Goal: Task Accomplishment & Management: Manage account settings

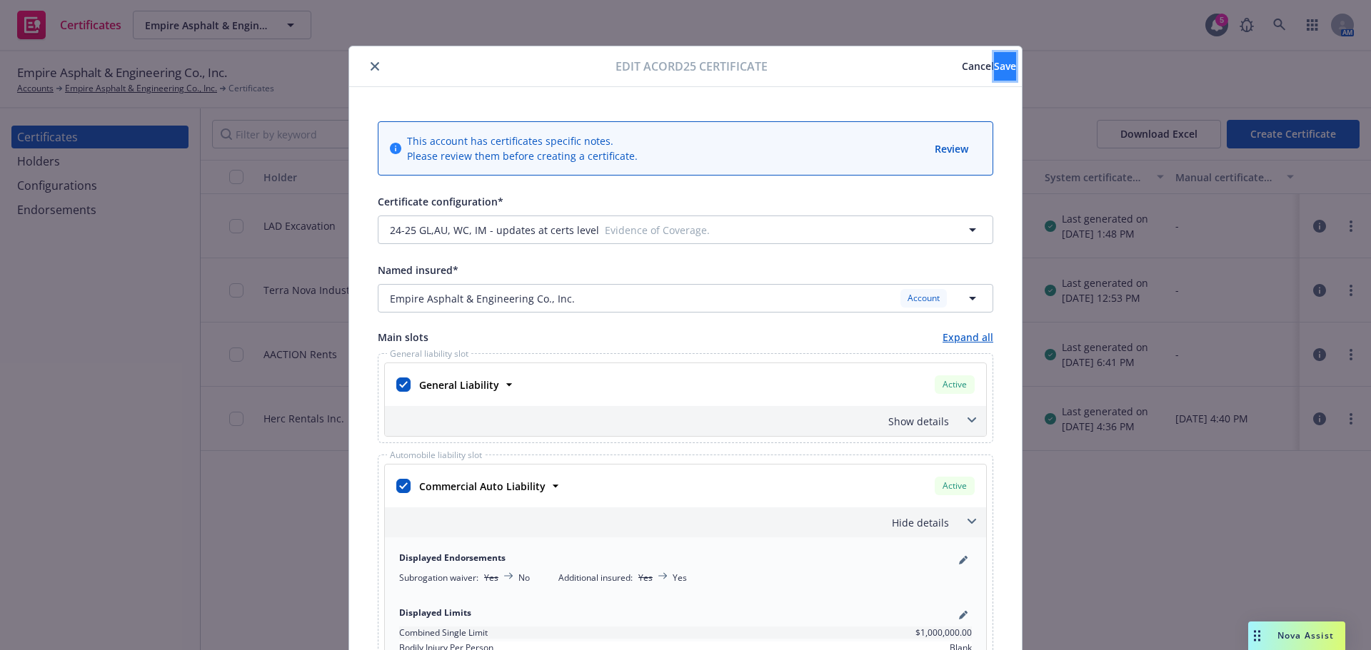
click at [994, 70] on button "Save" at bounding box center [1005, 66] width 22 height 29
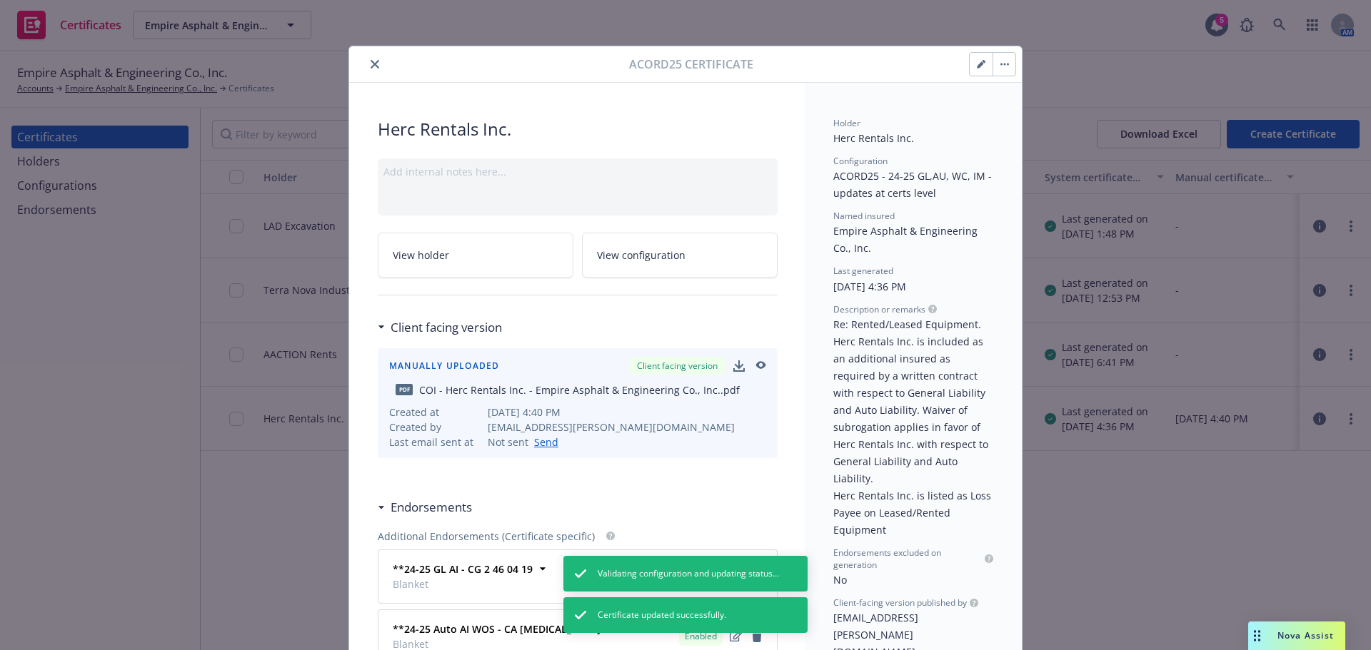
click at [973, 70] on button "button" at bounding box center [981, 64] width 23 height 23
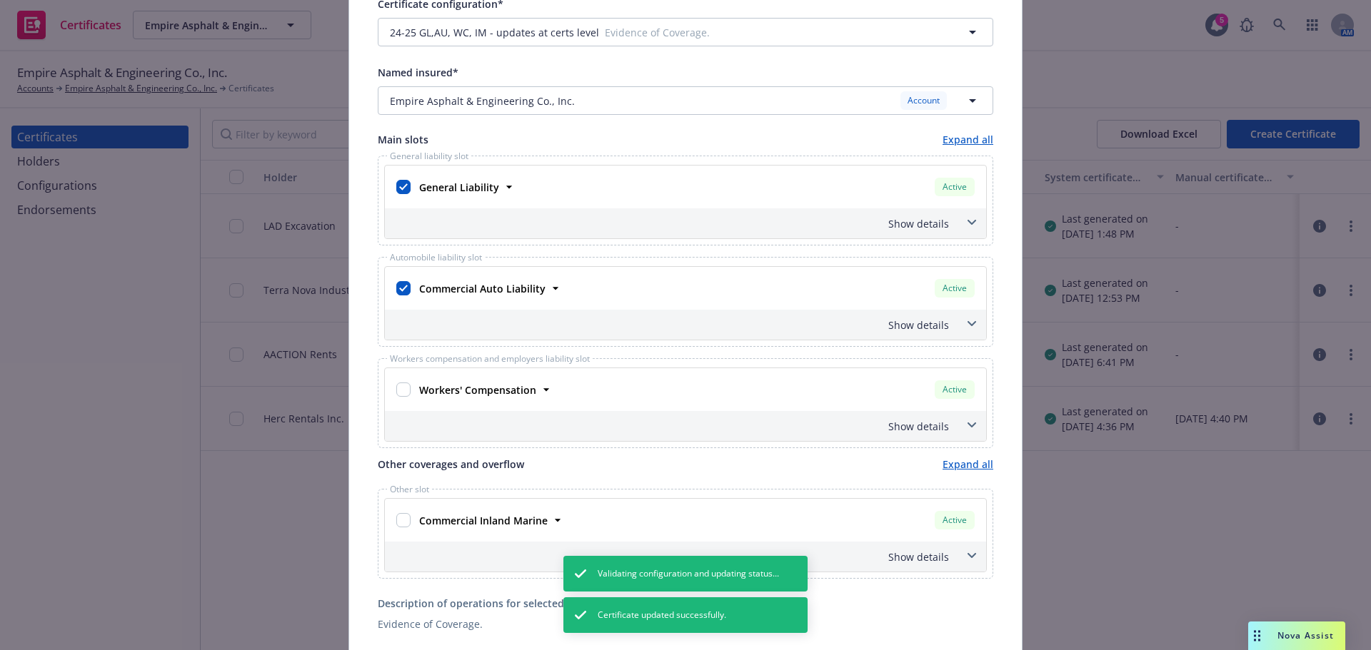
scroll to position [214, 0]
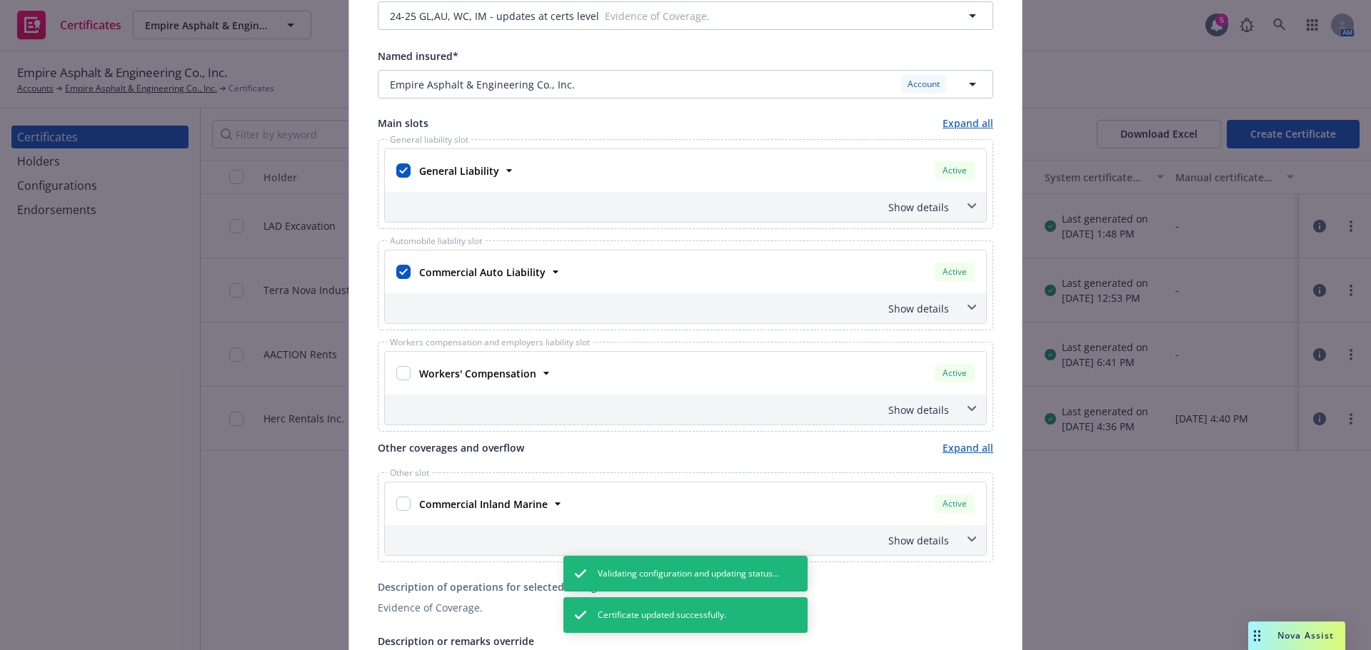
click at [850, 283] on div "Commercial Auto Liability Active" at bounding box center [695, 272] width 564 height 24
click at [854, 306] on div "Show details" at bounding box center [668, 308] width 561 height 15
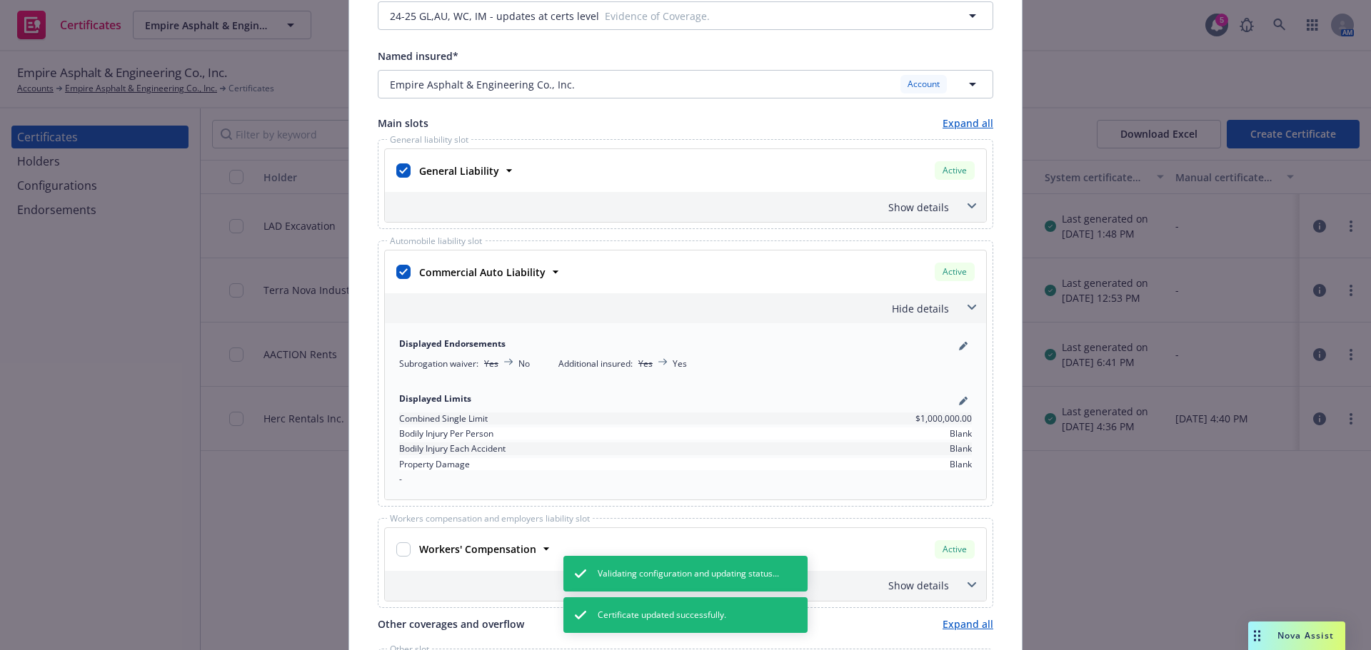
click at [854, 306] on div "Hide details" at bounding box center [668, 308] width 561 height 15
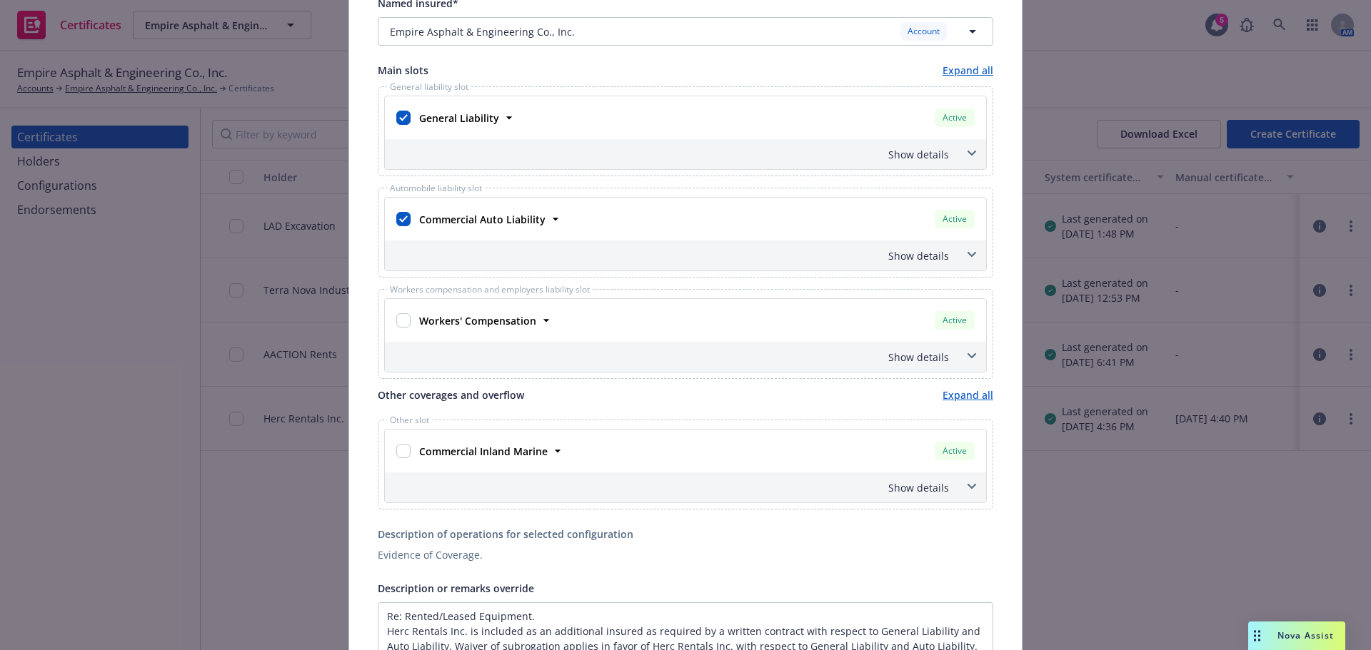
scroll to position [0, 0]
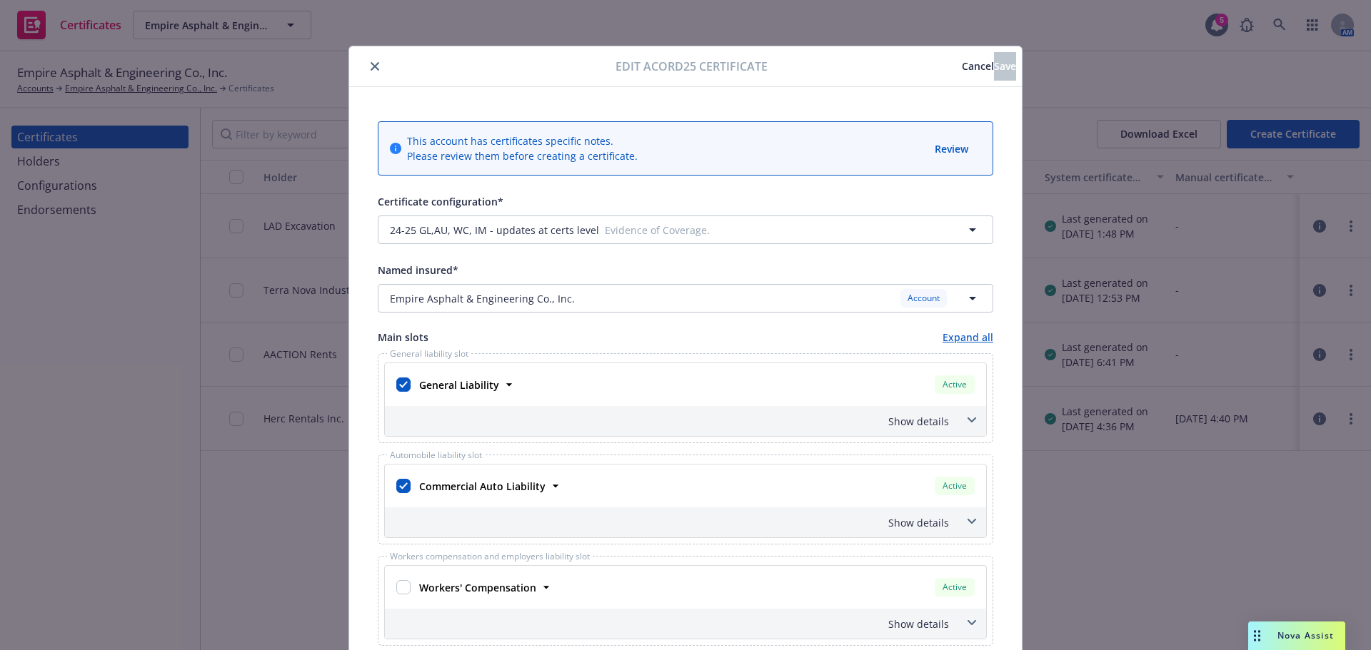
click at [962, 61] on span "Cancel" at bounding box center [978, 66] width 32 height 14
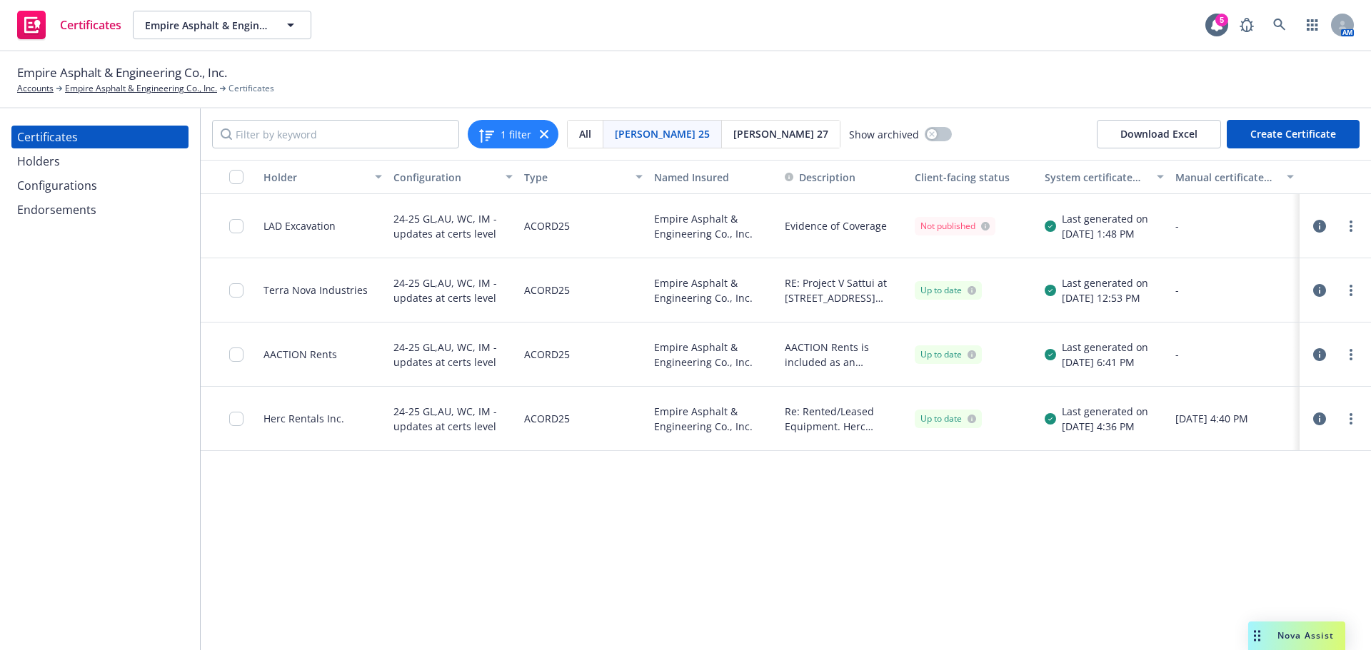
drag, startPoint x: 61, startPoint y: 136, endPoint x: 108, endPoint y: 136, distance: 47.1
click at [61, 136] on div "Certificates" at bounding box center [47, 137] width 61 height 23
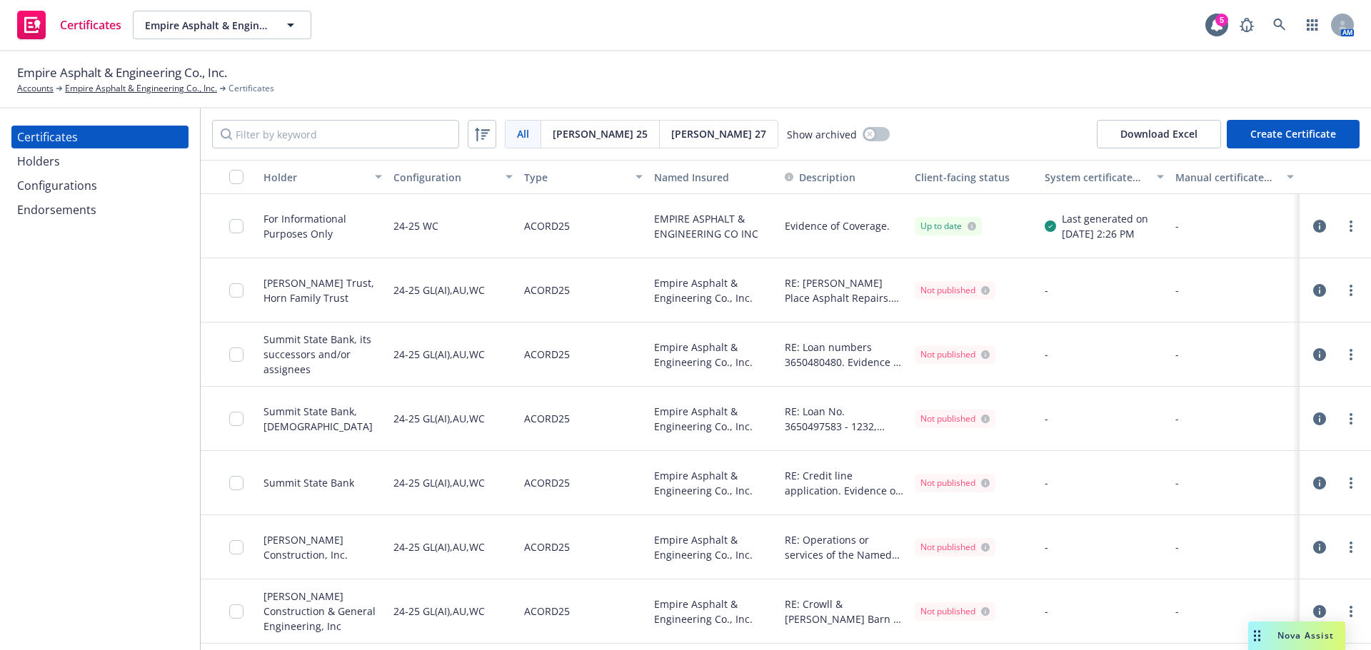
click at [1285, 134] on button "Create Certificate" at bounding box center [1293, 134] width 133 height 29
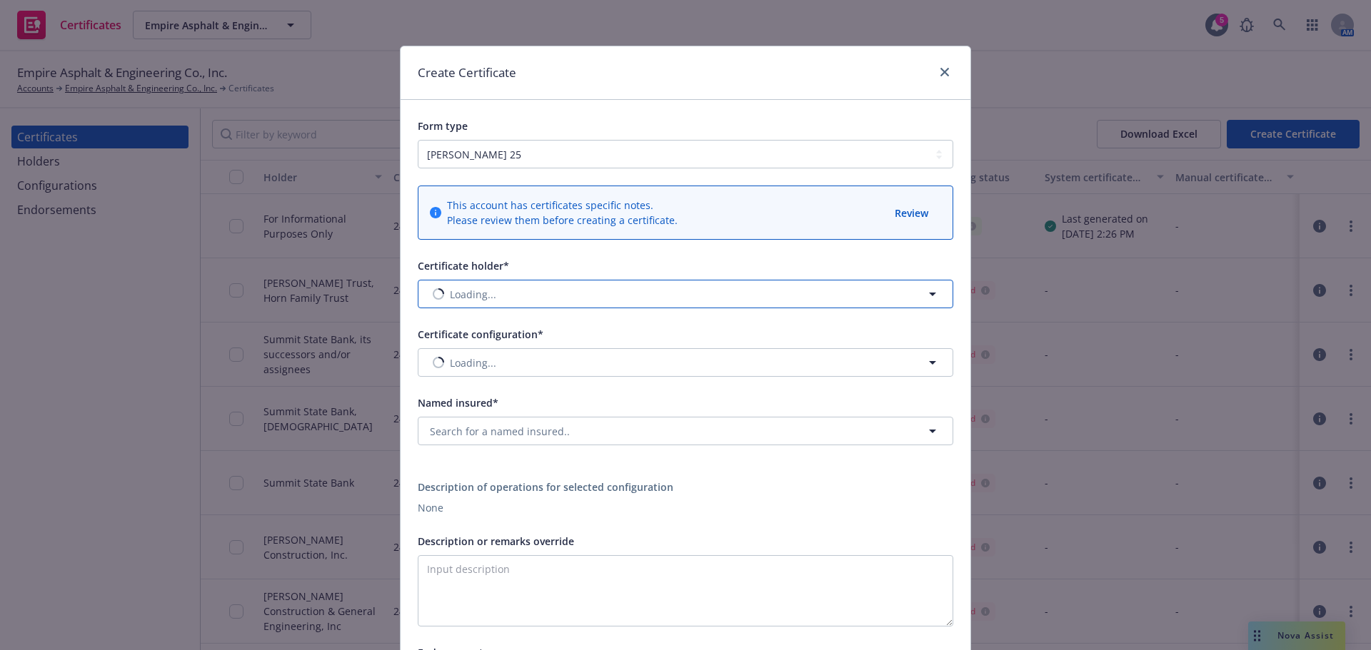
click at [493, 301] on button "Loading..." at bounding box center [686, 294] width 536 height 29
click at [531, 297] on button "No holder selected" at bounding box center [686, 294] width 536 height 29
type input "craf"
click at [496, 339] on span "Crafco, Inc." at bounding box center [478, 334] width 91 height 15
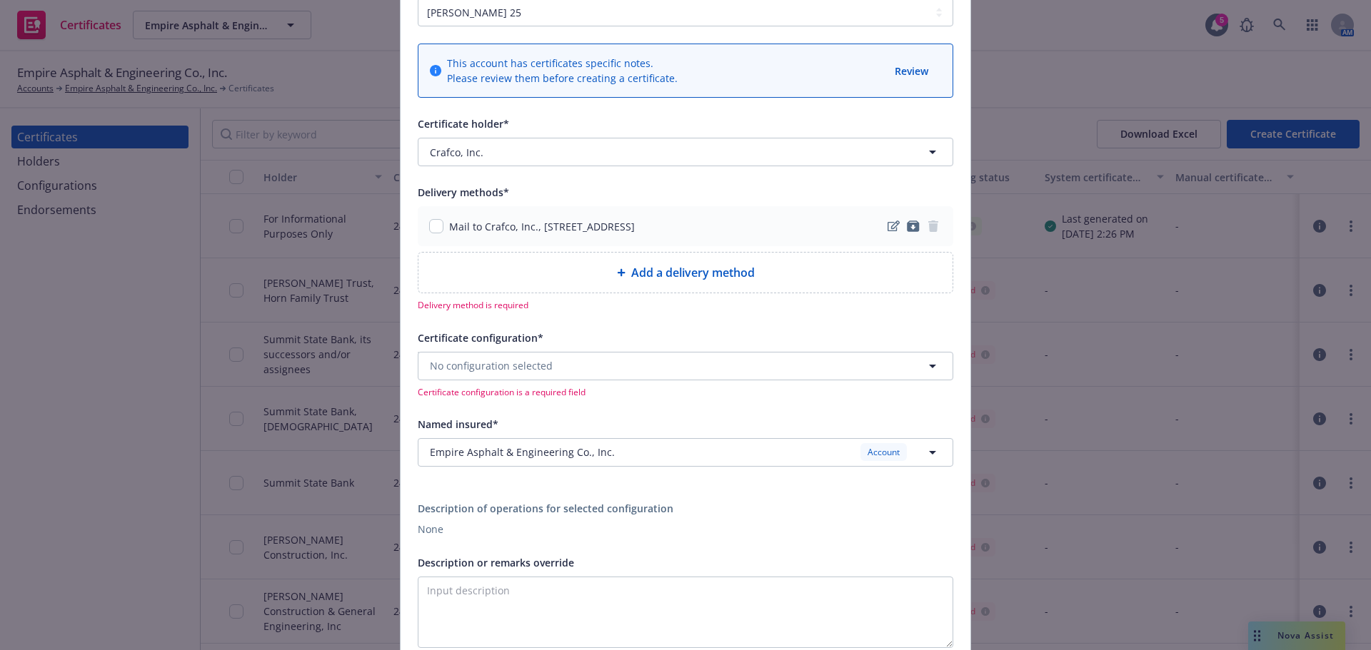
scroll to position [143, 0]
click at [432, 223] on input "checkbox" at bounding box center [436, 225] width 14 height 14
checkbox input "true"
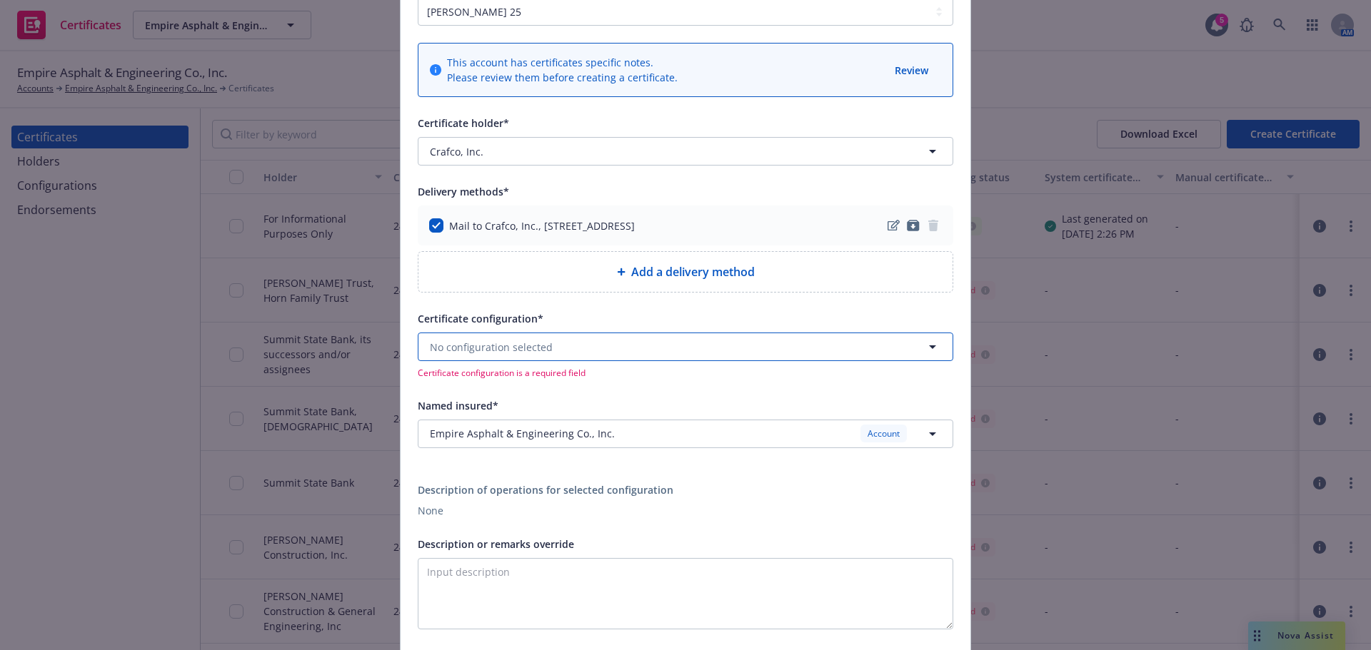
click at [511, 351] on span "No configuration selected" at bounding box center [491, 347] width 123 height 15
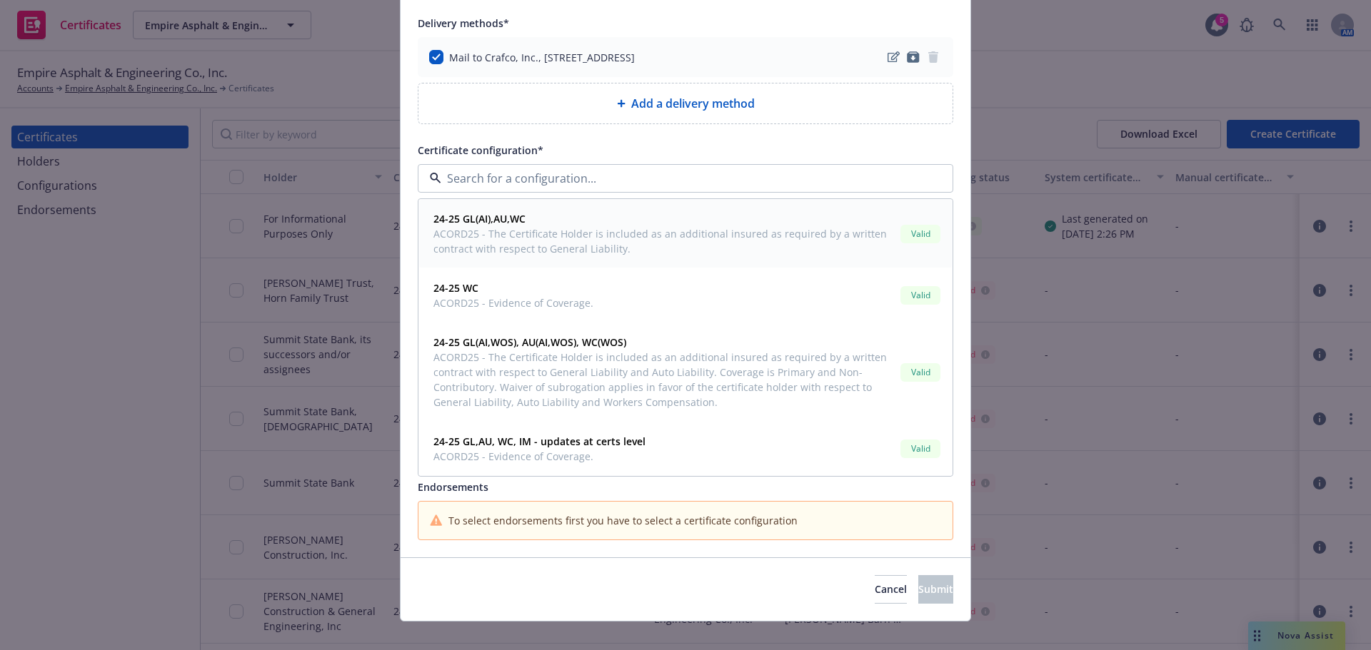
scroll to position [328, 0]
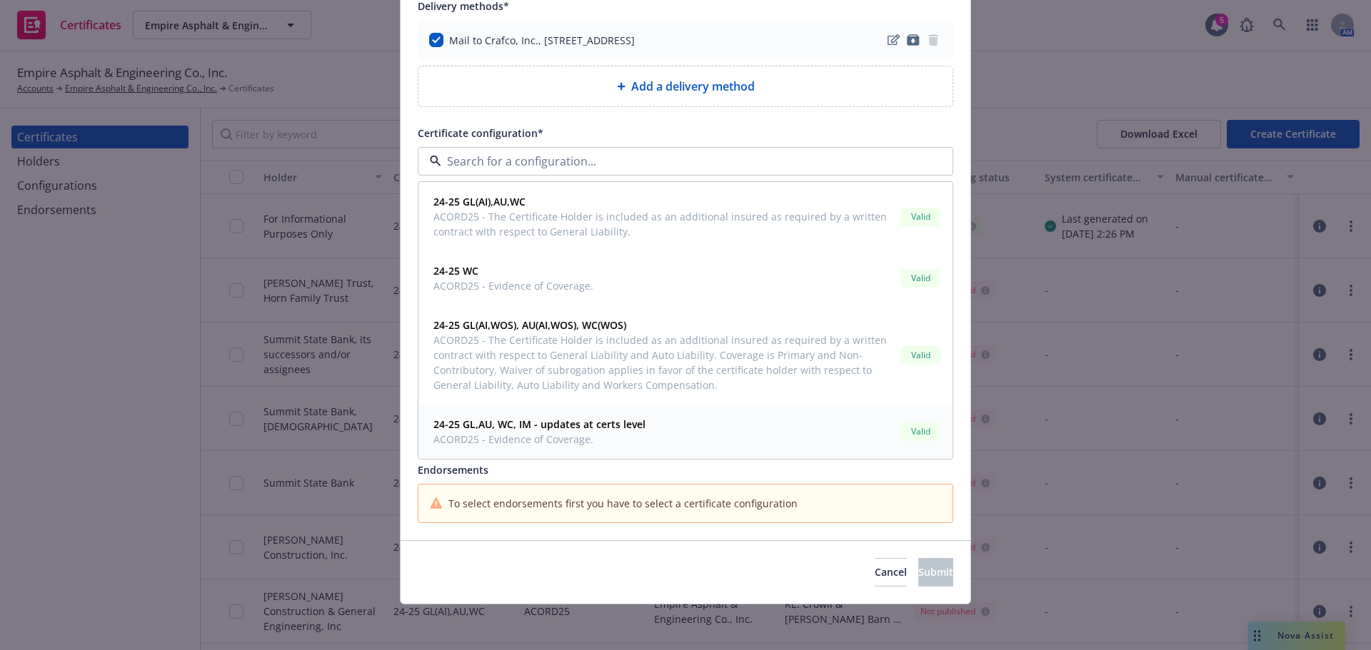
click at [628, 424] on strong "24-25 GL,AU, WC, IM - updates at certs level" at bounding box center [539, 425] width 212 height 14
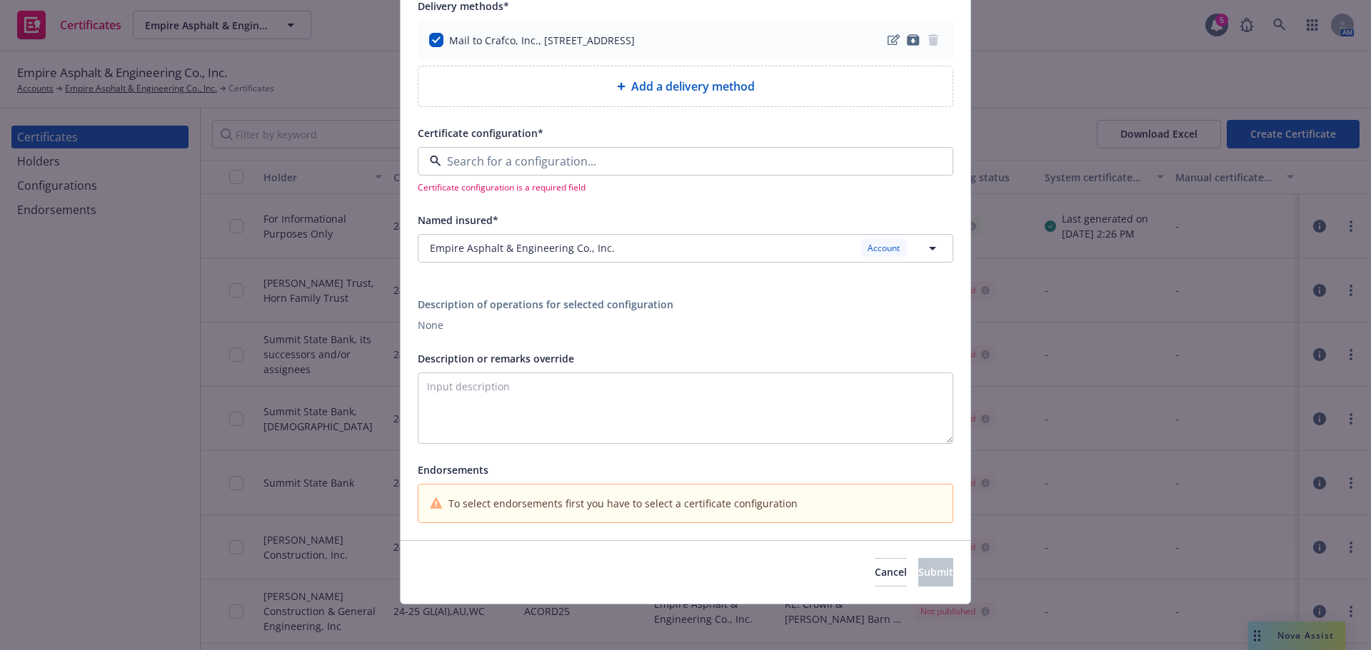
type textarea "Evidence of Coverage."
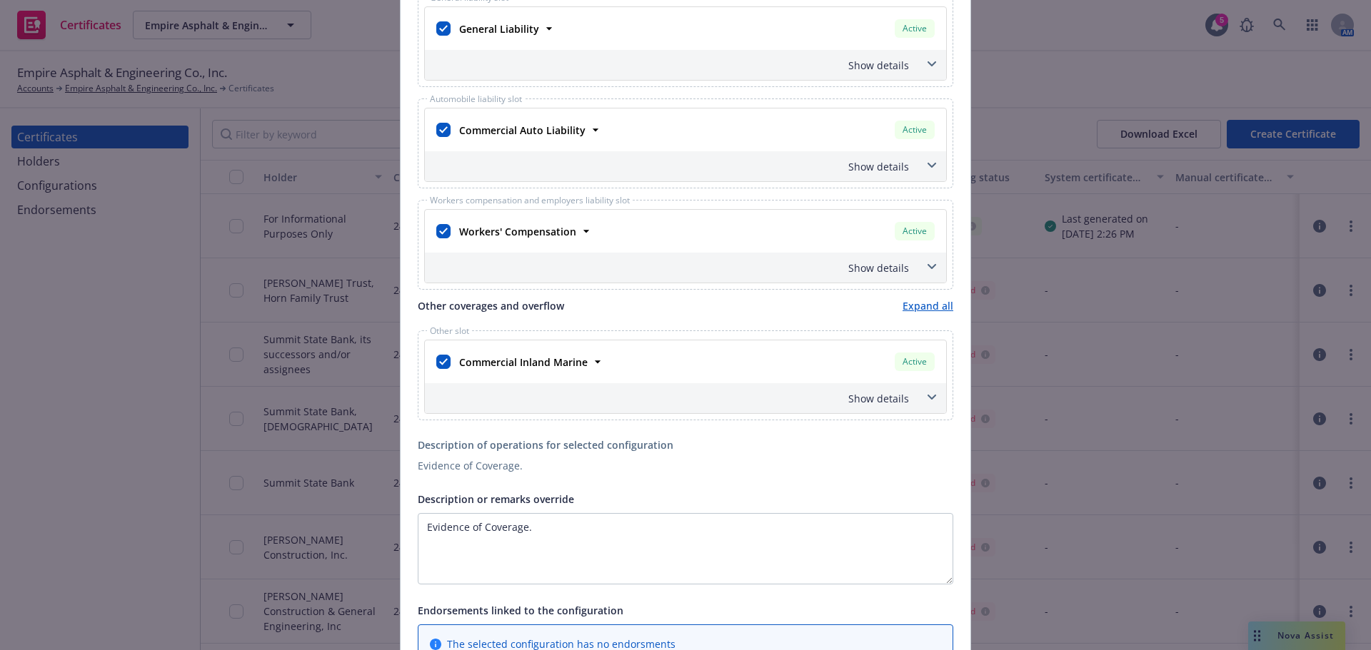
scroll to position [685, 0]
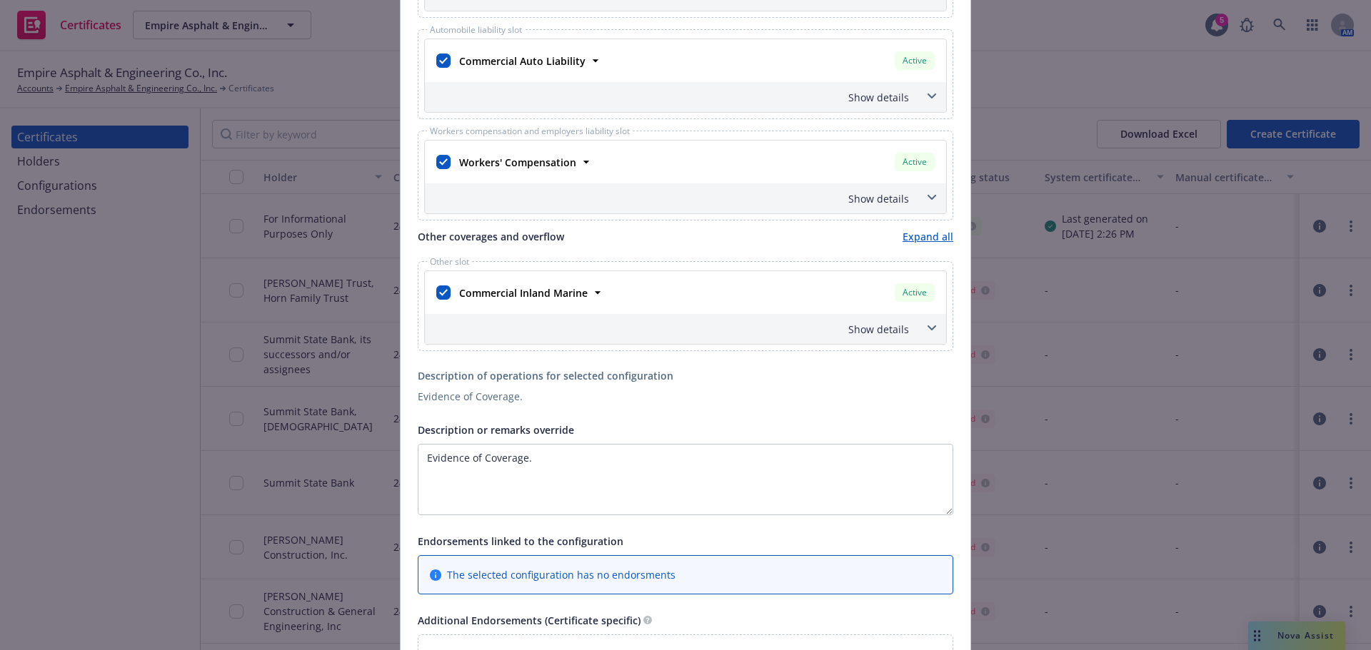
click at [874, 323] on div "Show details" at bounding box center [668, 329] width 481 height 15
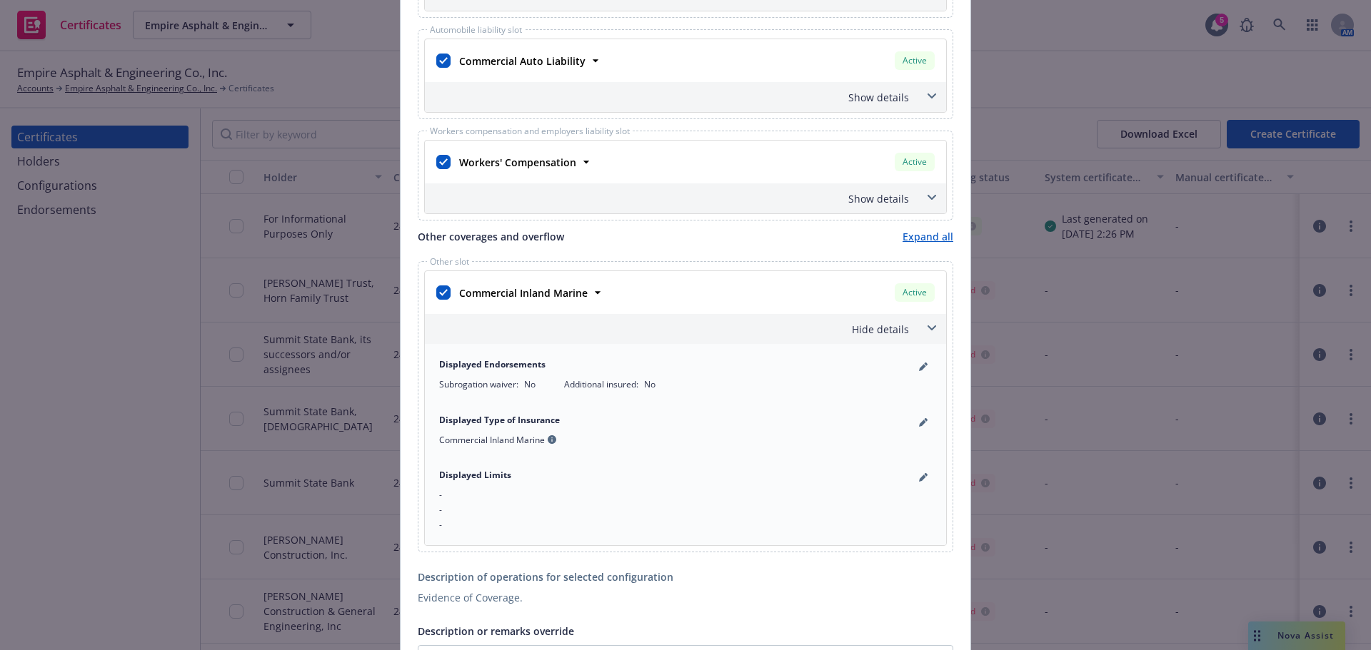
click at [878, 326] on div "Hide details" at bounding box center [668, 329] width 481 height 15
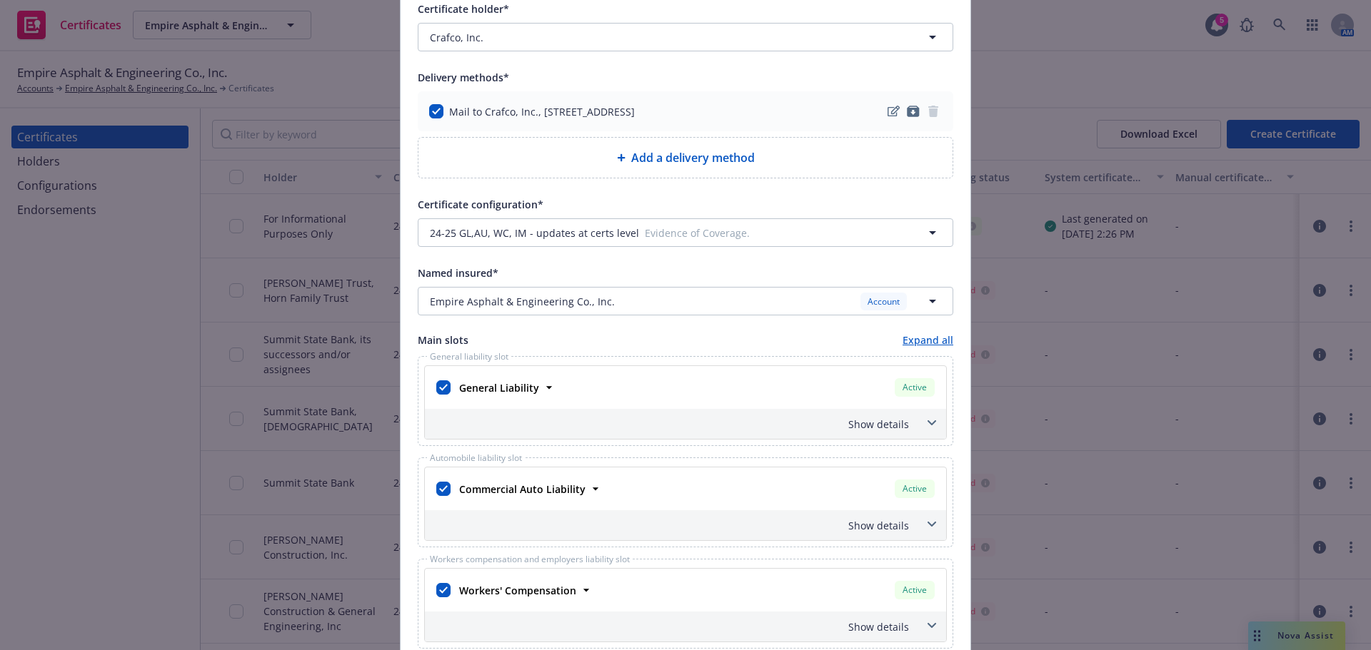
scroll to position [0, 0]
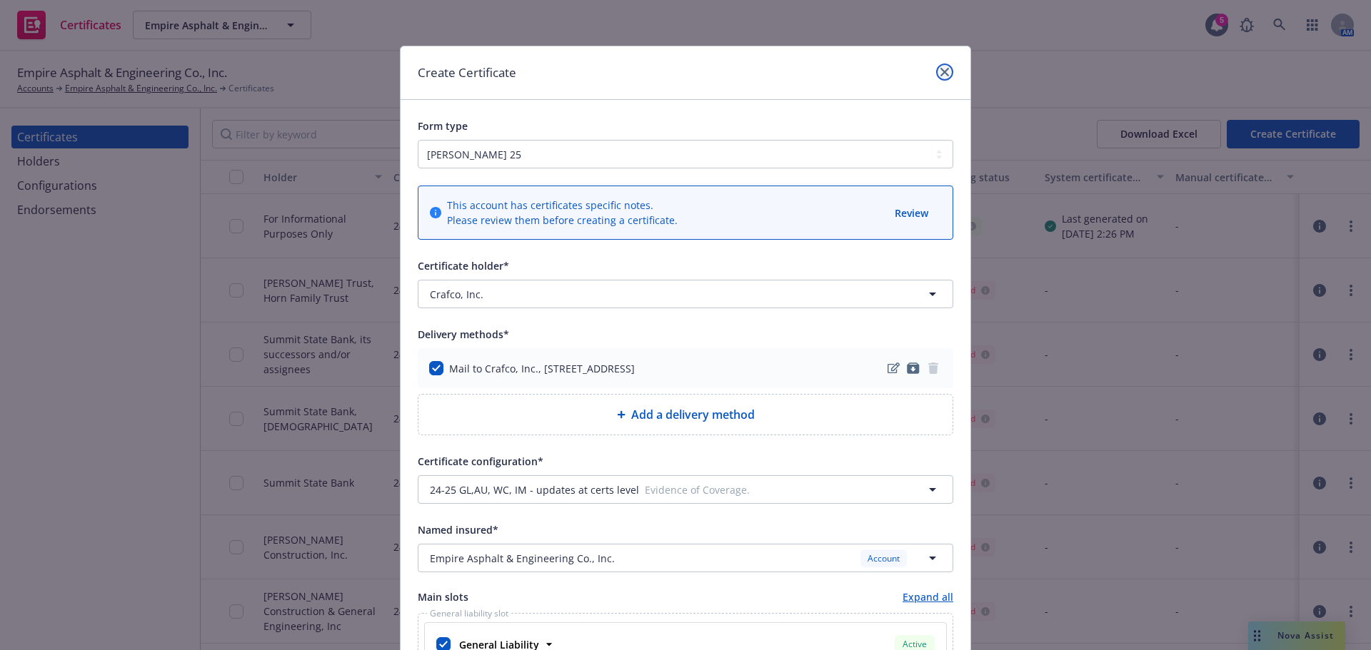
click at [936, 77] on link "close" at bounding box center [944, 72] width 17 height 17
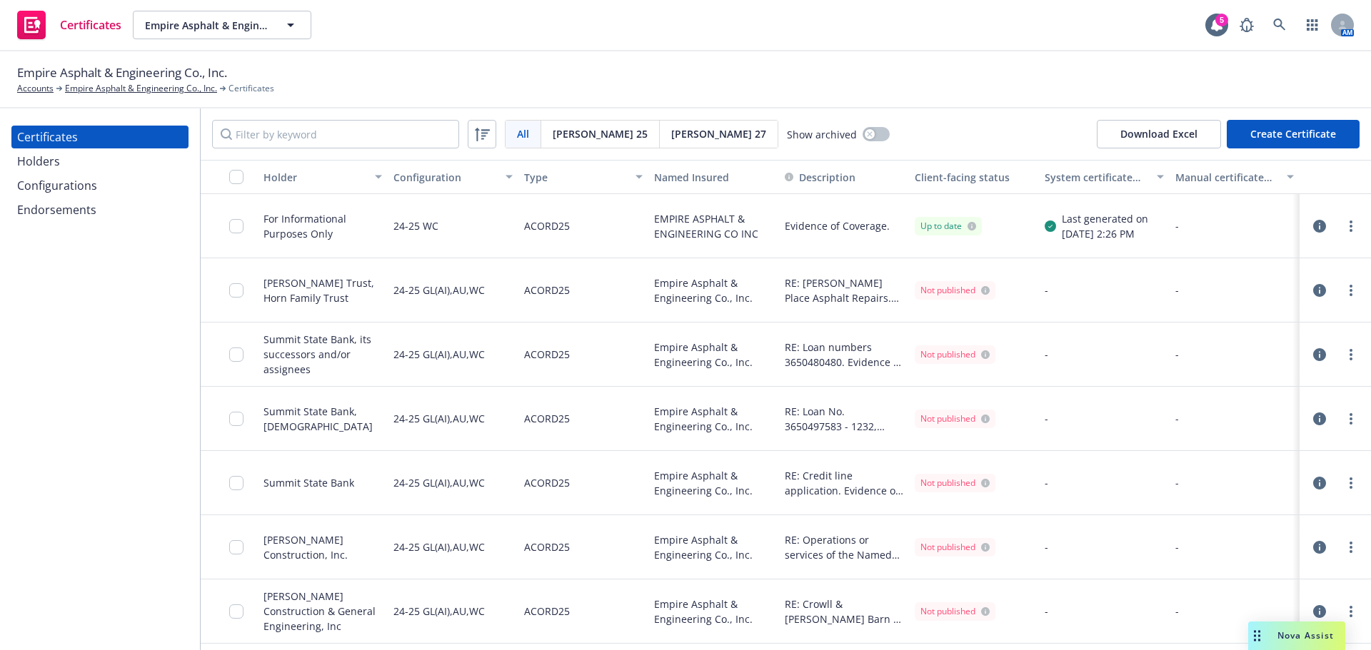
click at [81, 192] on div "Configurations" at bounding box center [57, 185] width 80 height 23
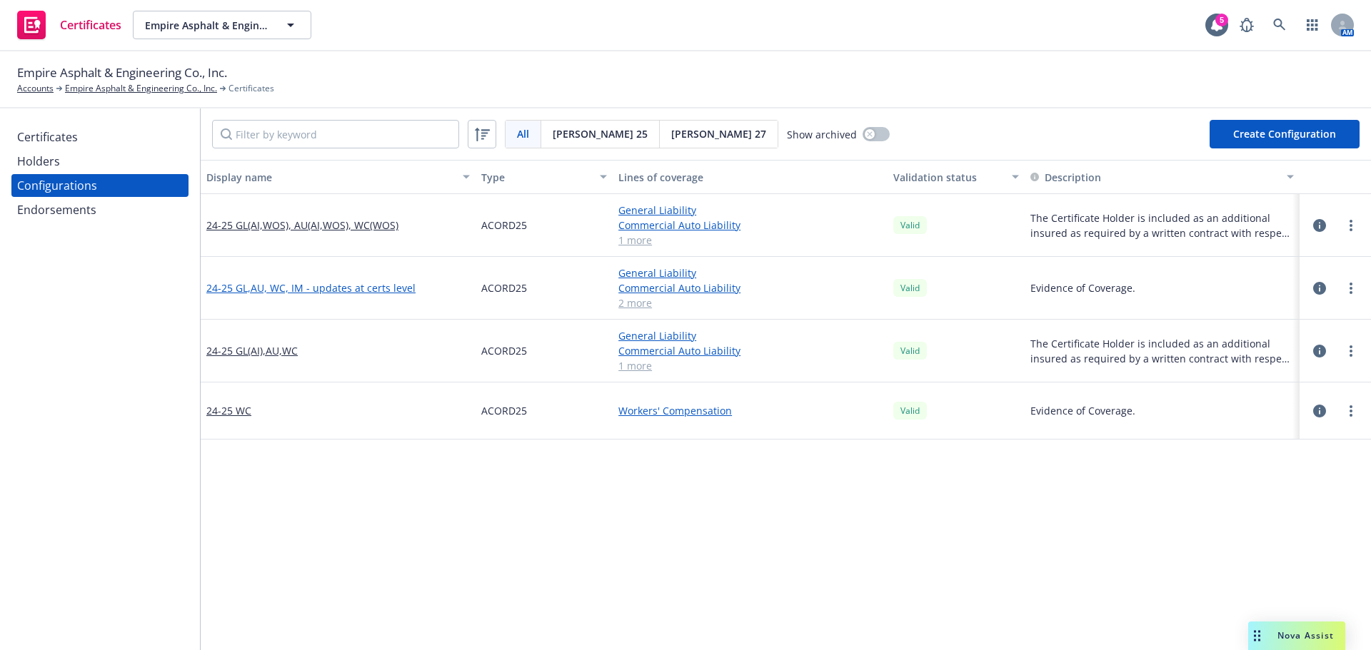
click at [314, 282] on link "24-25 GL,AU, WC, IM - updates at certs level" at bounding box center [310, 288] width 209 height 15
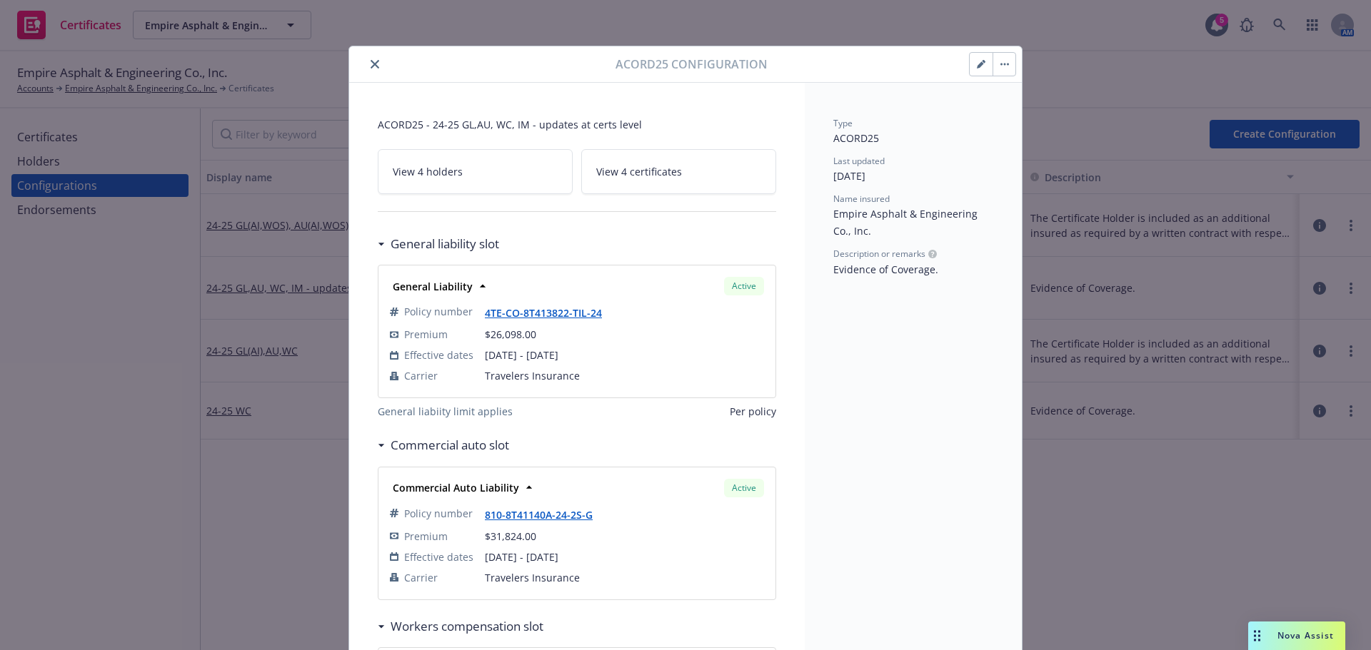
click at [977, 63] on icon "button" at bounding box center [981, 64] width 9 height 9
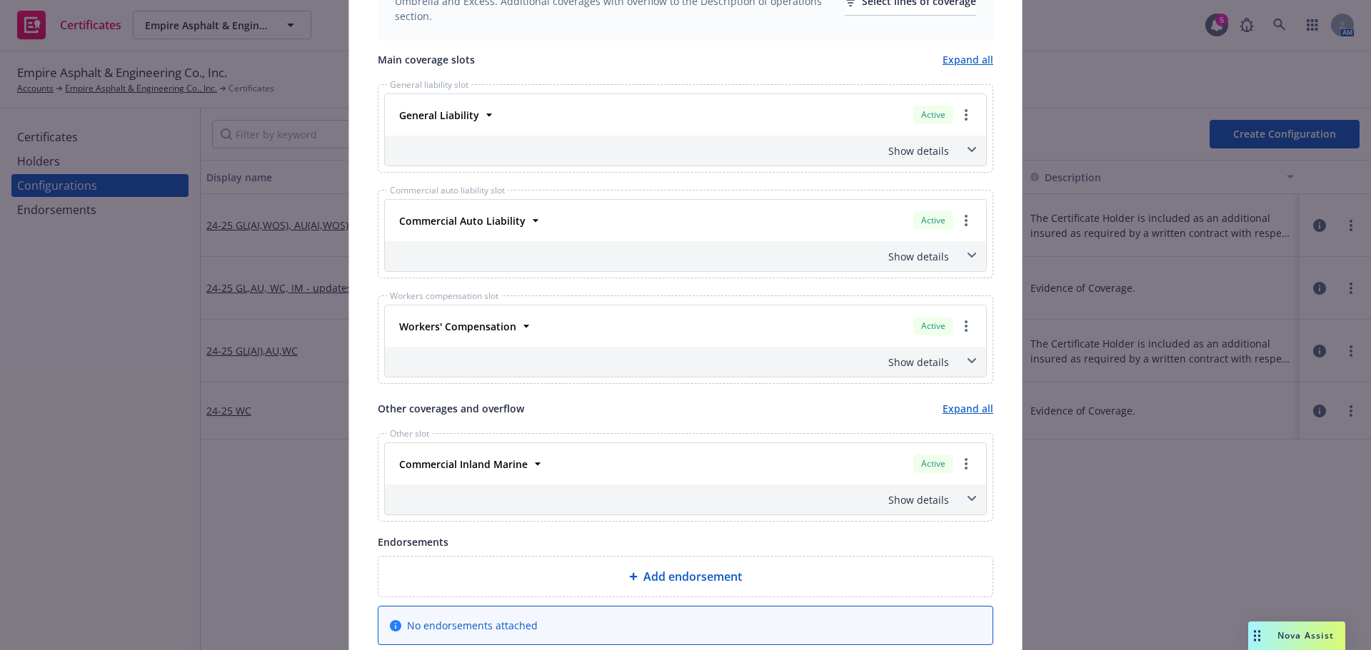
scroll to position [643, 0]
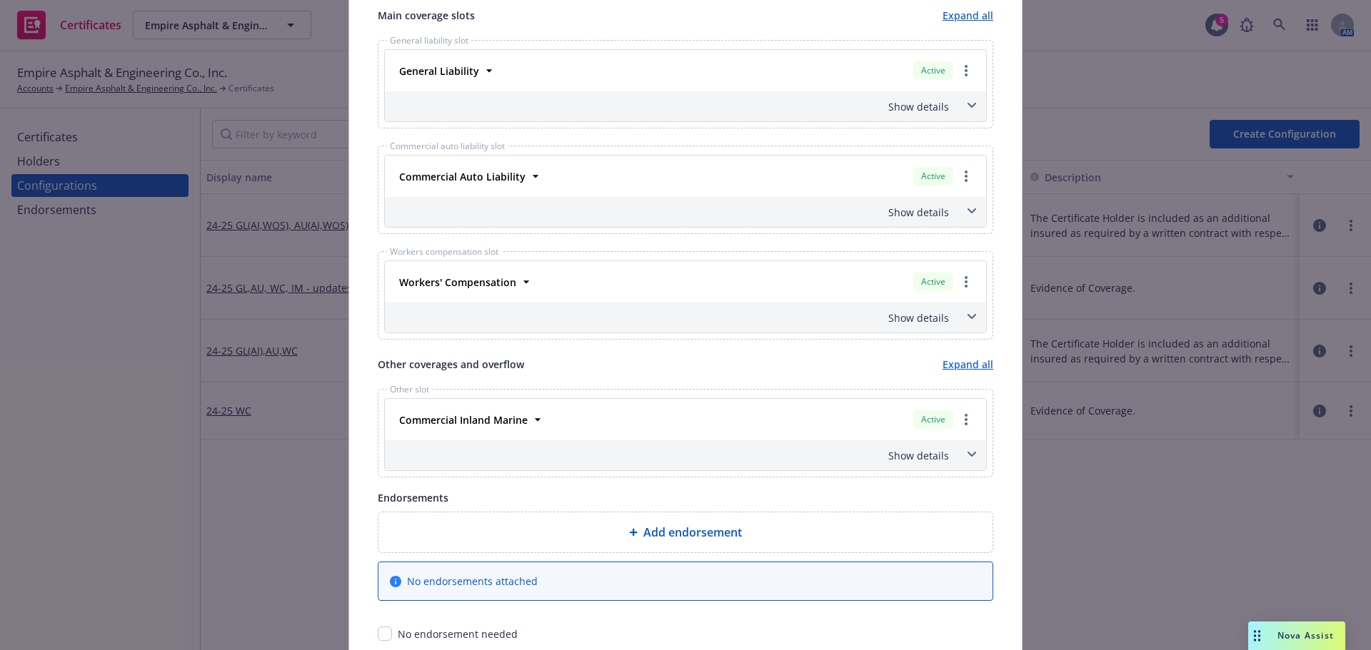
click at [955, 452] on div "Show details" at bounding box center [685, 456] width 601 height 30
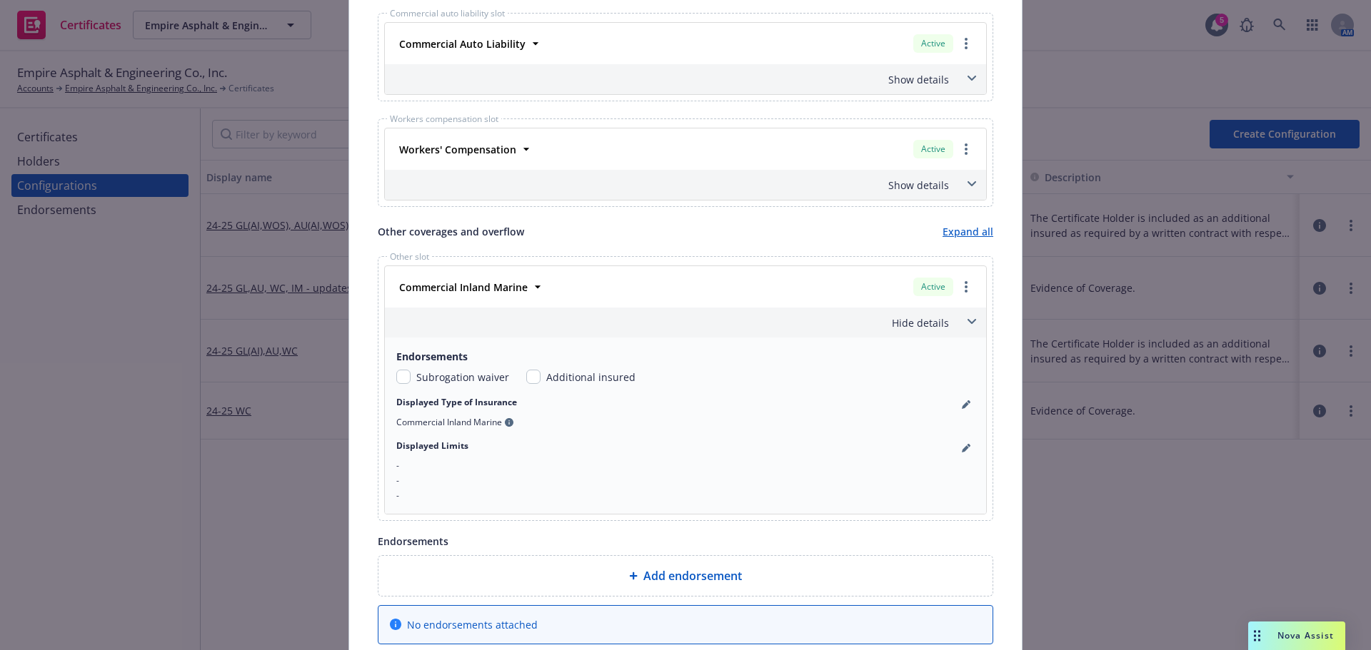
scroll to position [785, 0]
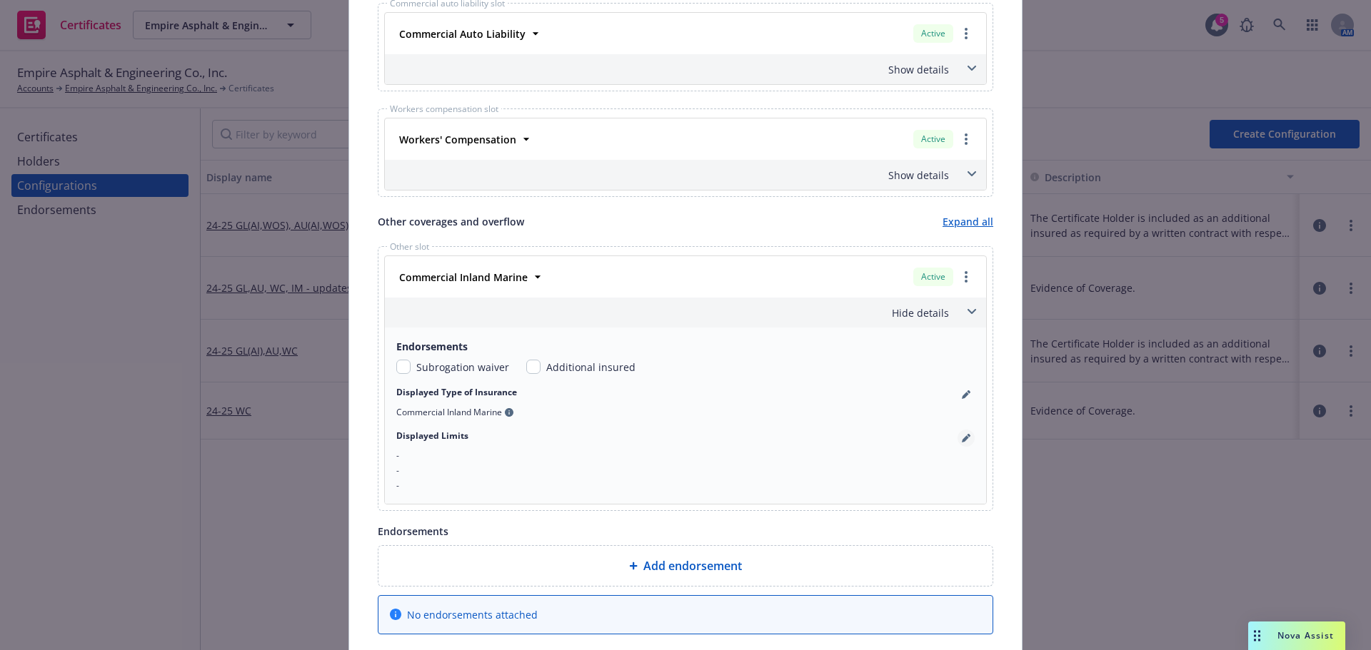
click at [967, 441] on link "pencil" at bounding box center [965, 438] width 17 height 17
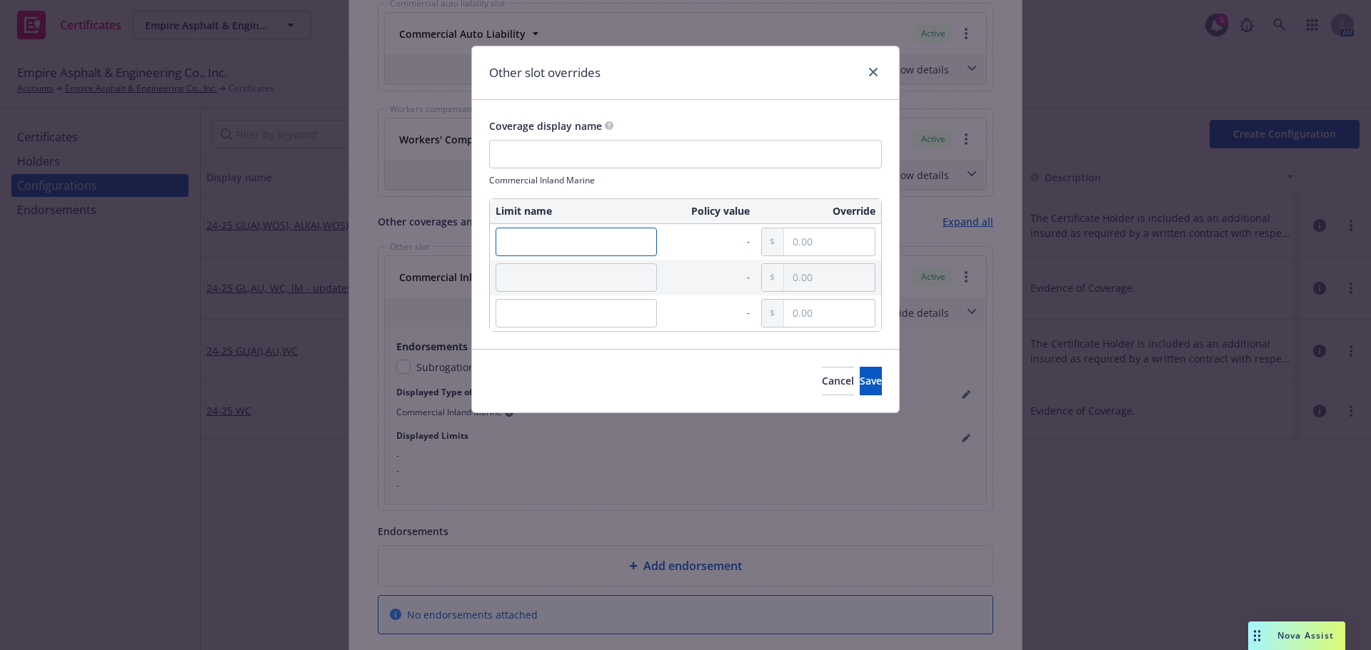
click at [610, 249] on input "text" at bounding box center [576, 242] width 161 height 29
paste input "Hardware And Software"
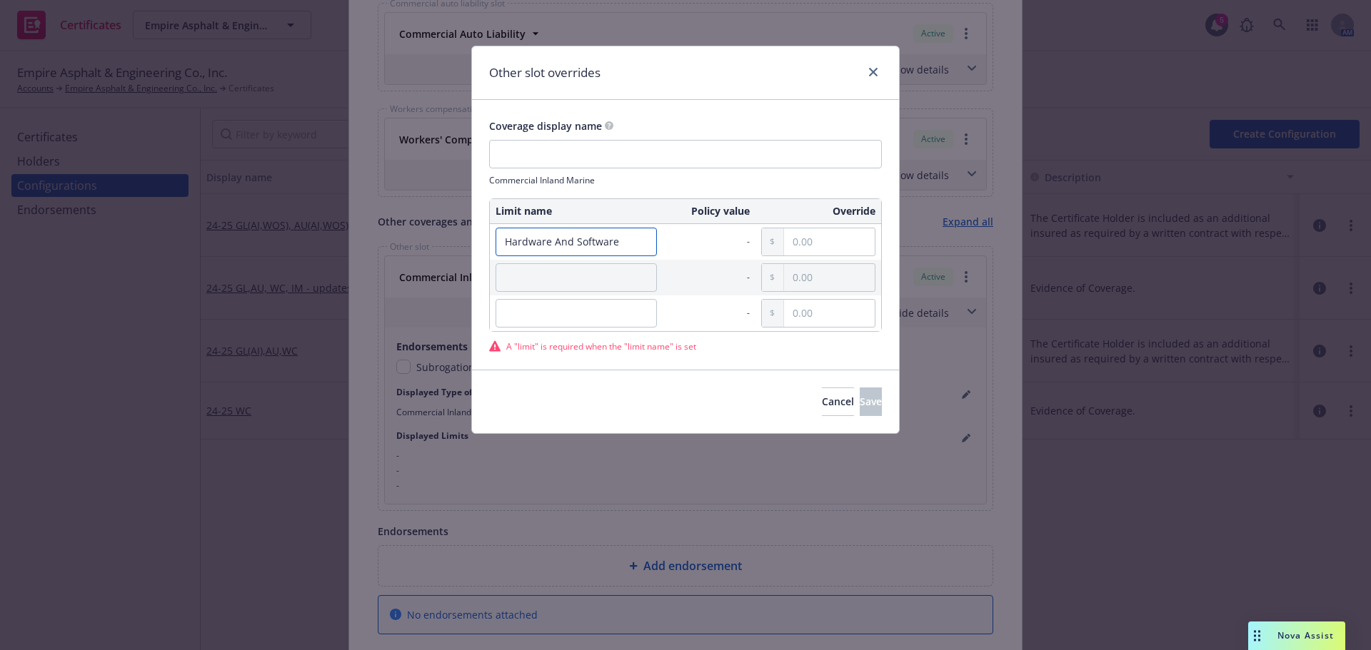
type input "Hardware And Software"
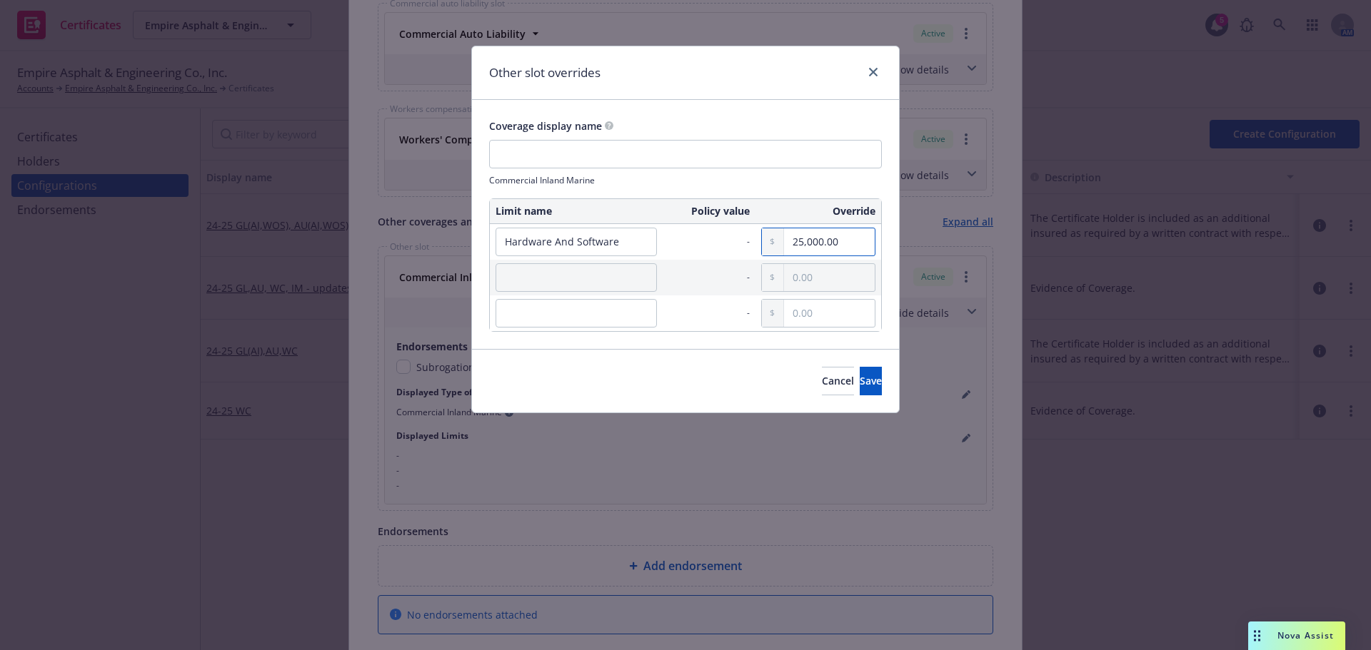
type input "25,000.00"
click at [578, 265] on input "text" at bounding box center [576, 277] width 161 height 29
paste input "In Transi"
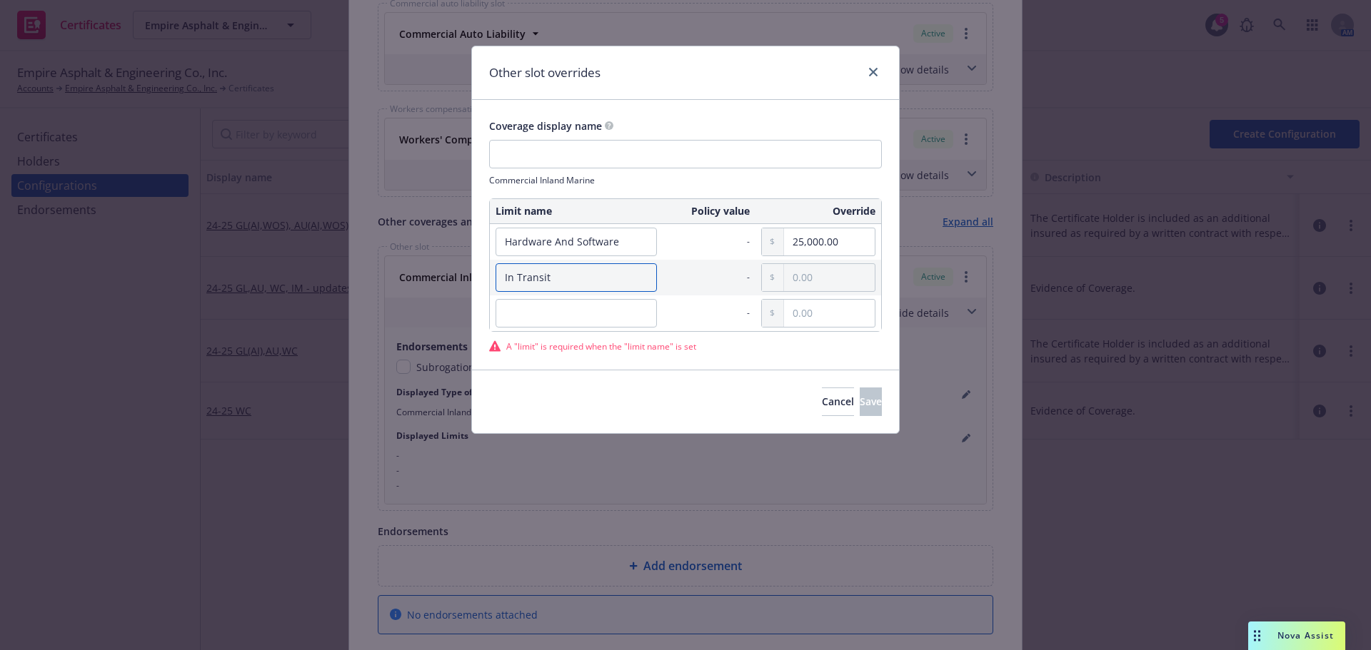
type input "In Transit"
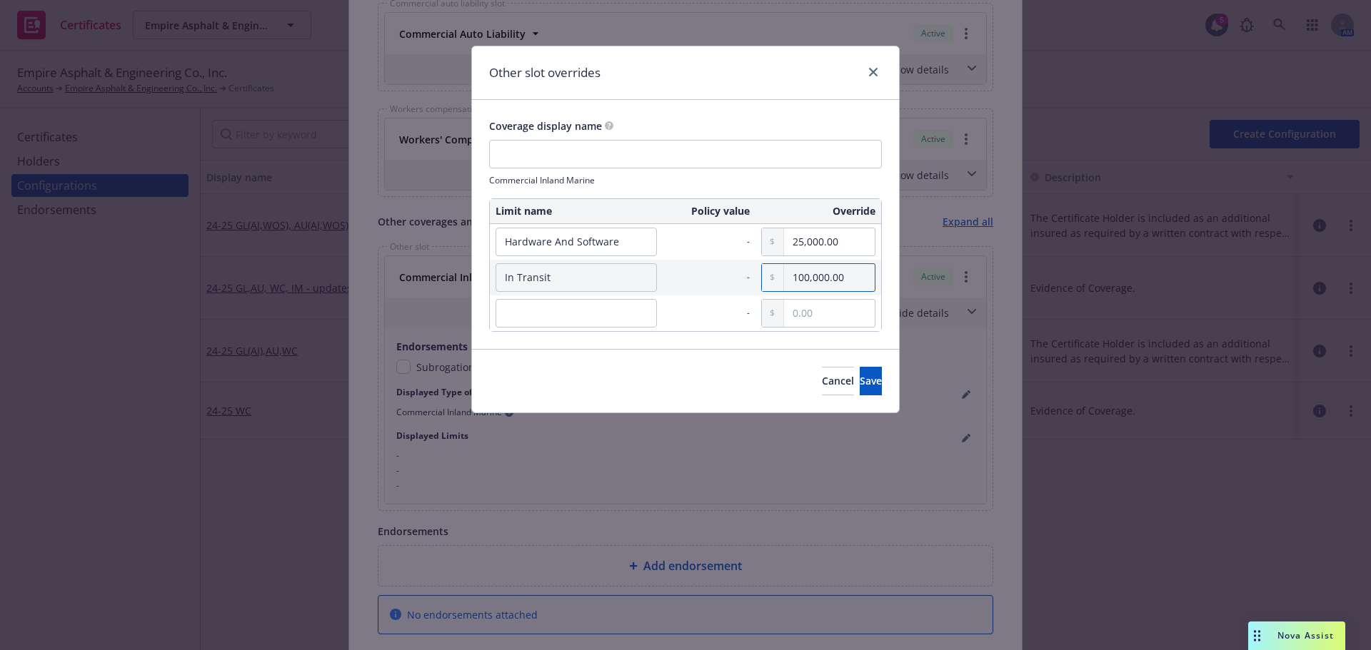
type input "100,000.00"
click at [592, 322] on input "text" at bounding box center [576, 313] width 161 height 29
paste input "Temporarily Away From A Scheduled Location"
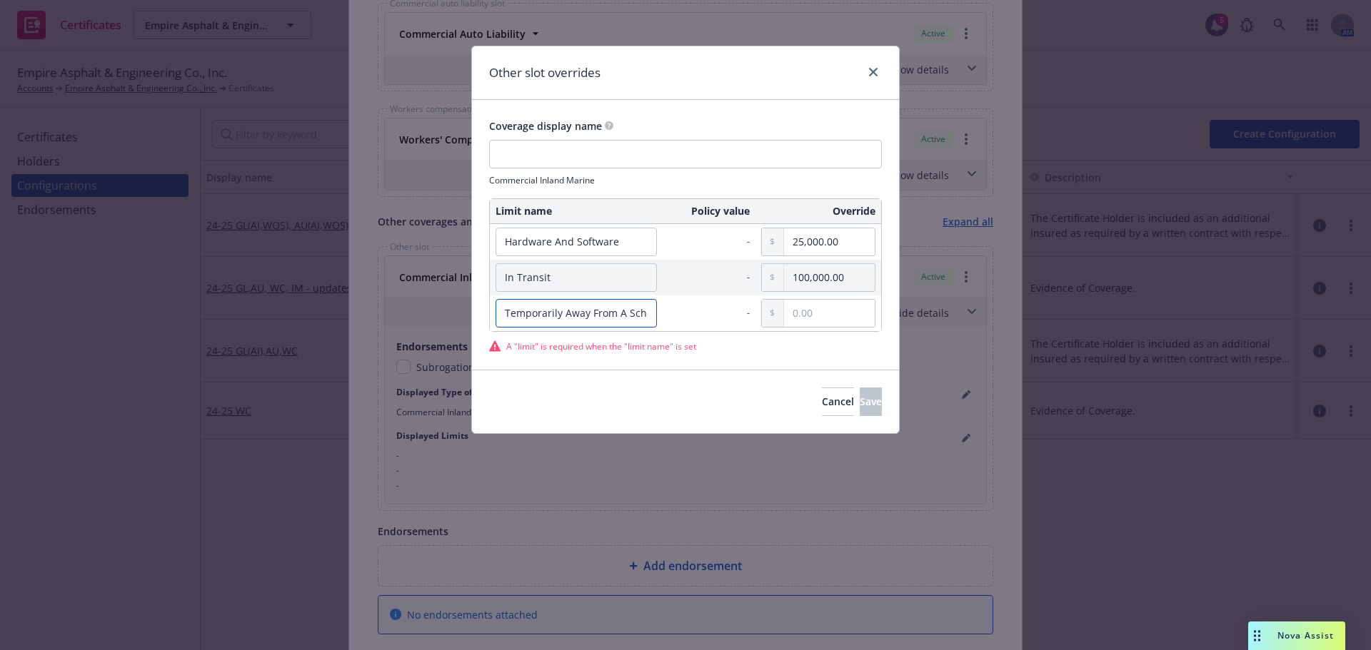
scroll to position [0, 70]
type input "Temporarily Away From A Scheduled Location"
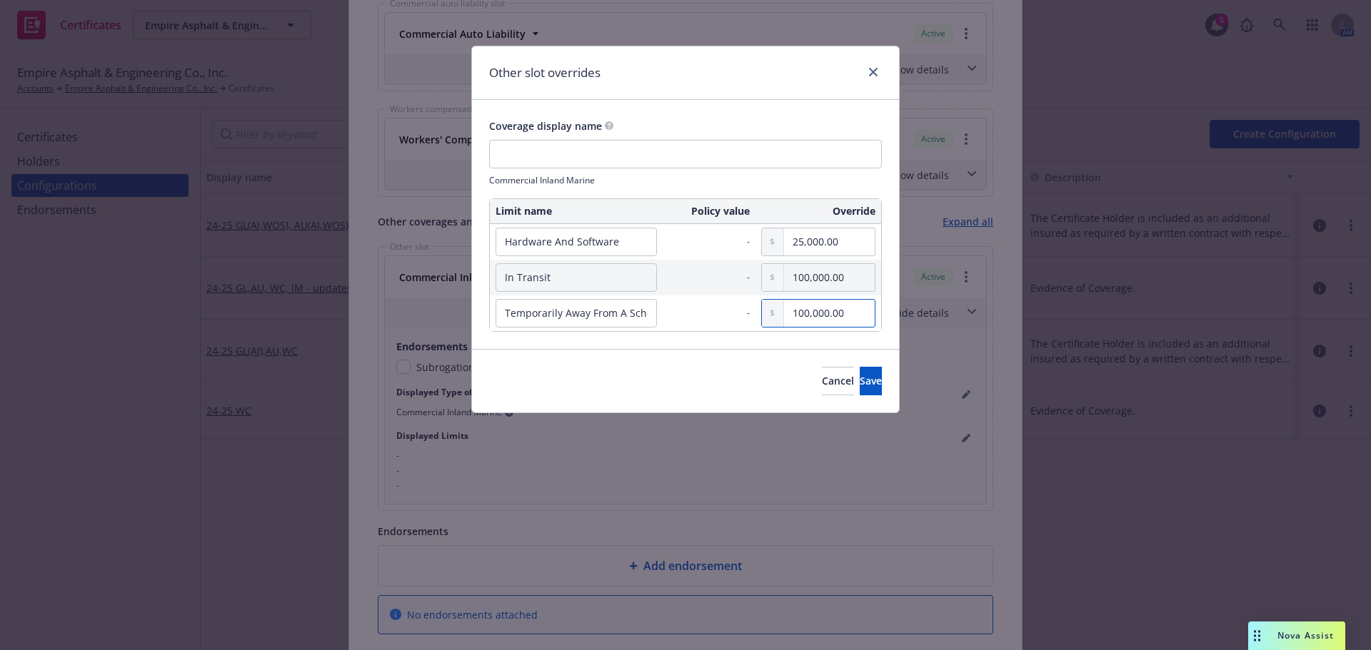
type input "100,000.00"
drag, startPoint x: 585, startPoint y: 318, endPoint x: 612, endPoint y: 320, distance: 27.2
click at [612, 320] on input "Temporarily Away From A Scheduled Location" at bounding box center [576, 313] width 161 height 29
click at [626, 315] on input "Temporarily Away From A Scheduled Location" at bounding box center [576, 313] width 161 height 29
click at [634, 315] on input "Temporarily Away From A Scheduled Location" at bounding box center [576, 313] width 161 height 29
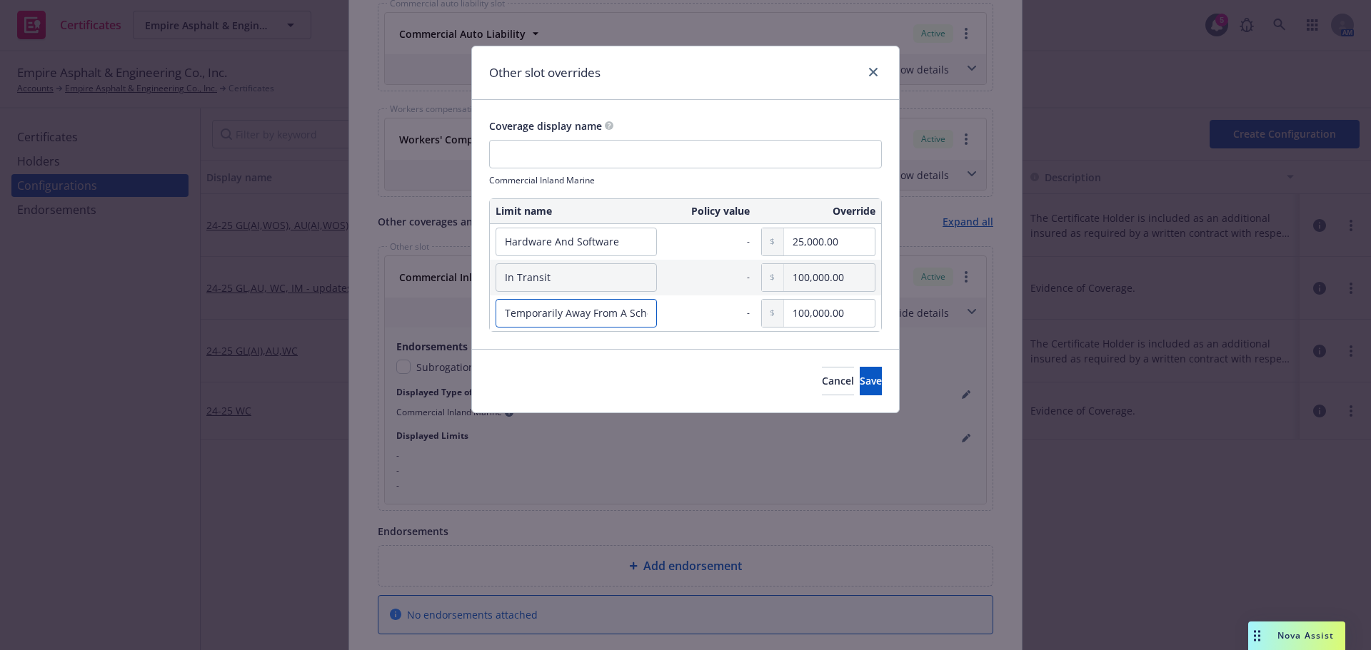
click at [641, 313] on input "Temporarily Away From A Scheduled Location" at bounding box center [576, 313] width 161 height 29
type input "Temporarily Away From A Sch Loc"
click at [860, 384] on span "Save" at bounding box center [871, 381] width 22 height 14
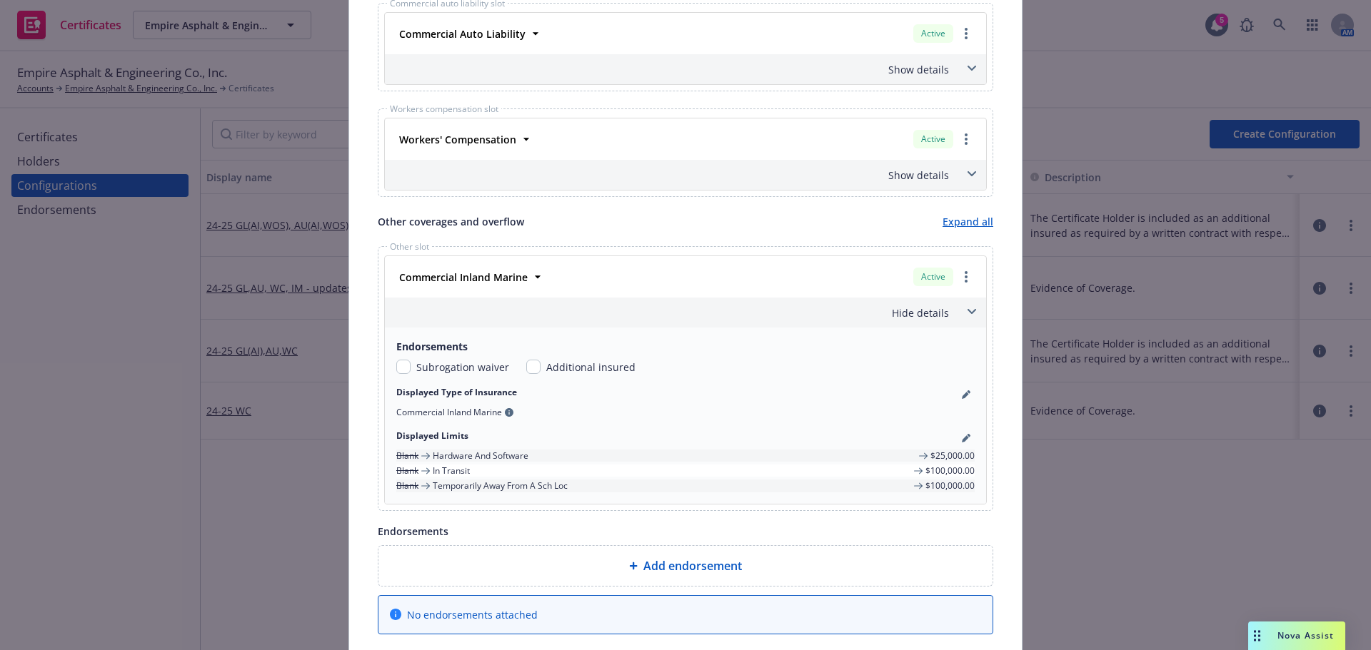
click at [927, 312] on div "Hide details" at bounding box center [668, 313] width 561 height 15
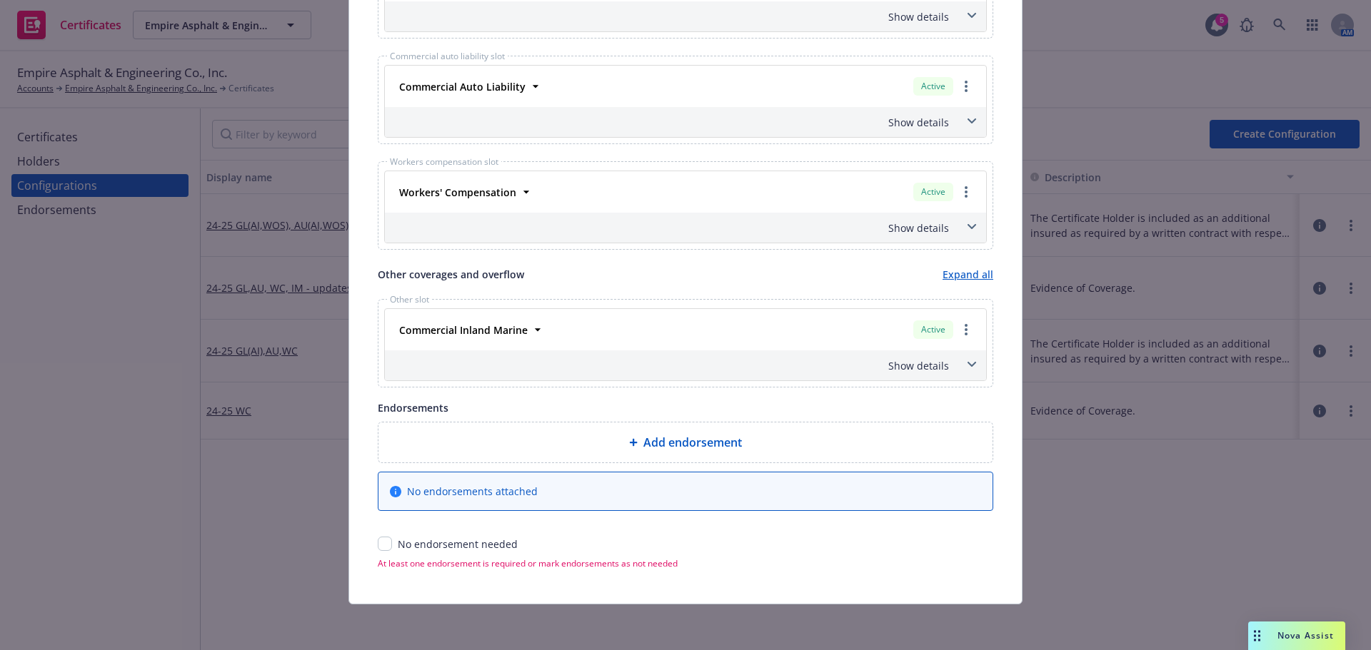
scroll to position [733, 0]
click at [378, 545] on input "checkbox" at bounding box center [385, 544] width 14 height 14
checkbox input "true"
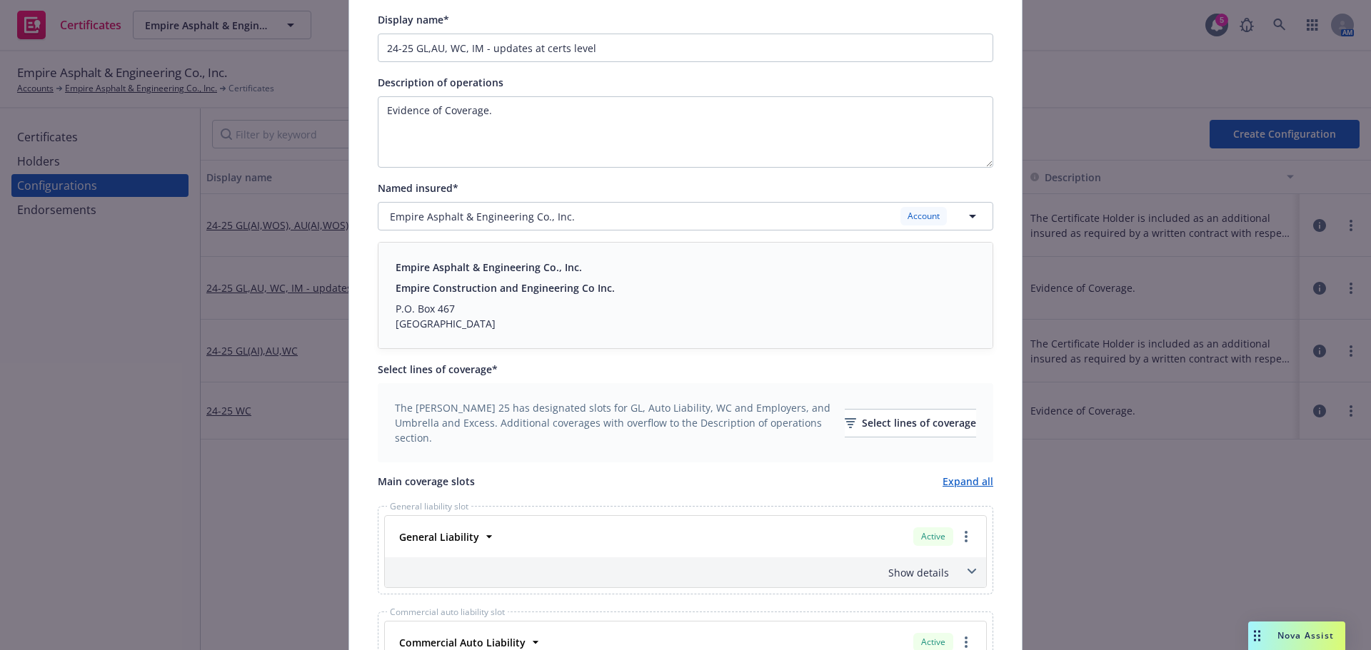
scroll to position [0, 0]
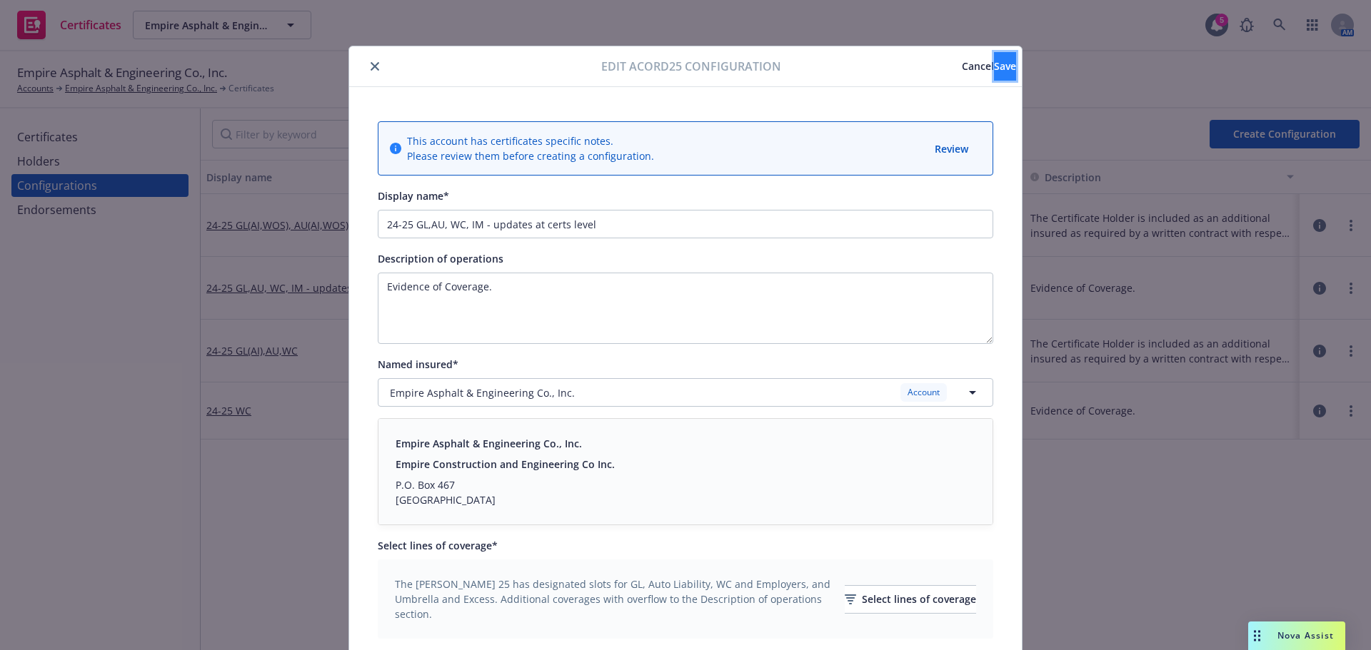
click at [994, 69] on button "Save" at bounding box center [1005, 66] width 22 height 29
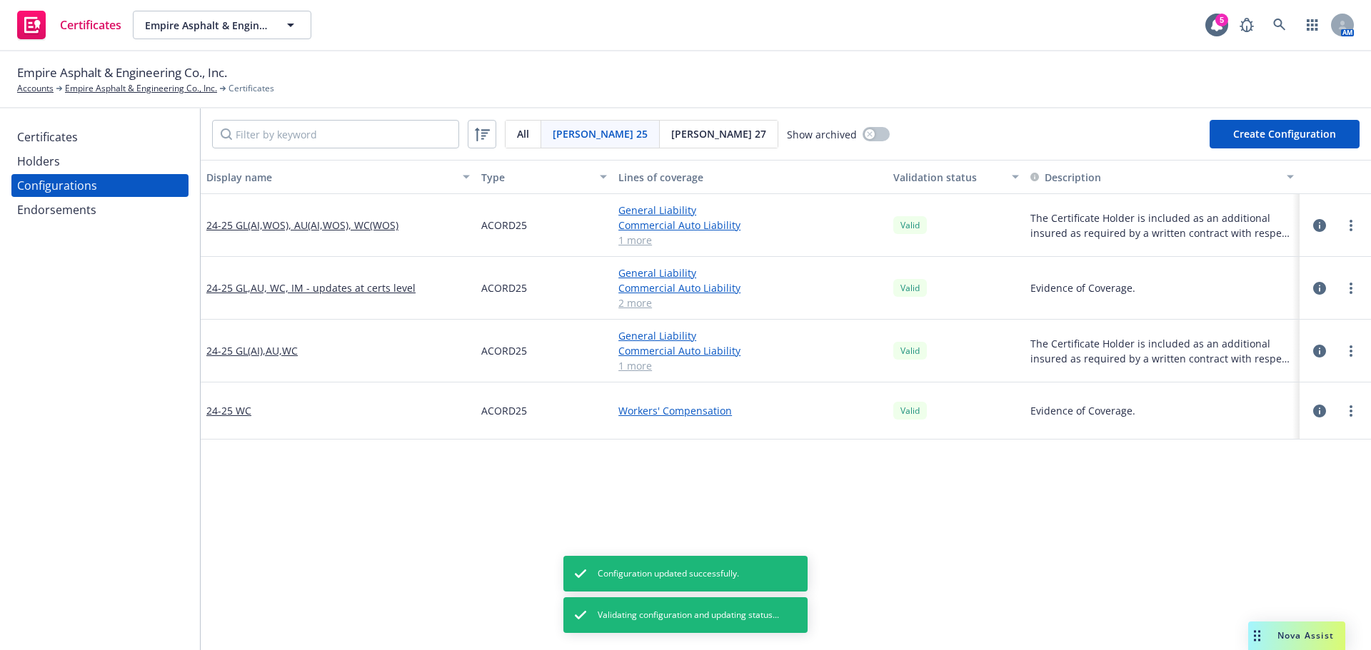
click at [89, 140] on div "Certificates" at bounding box center [100, 137] width 166 height 23
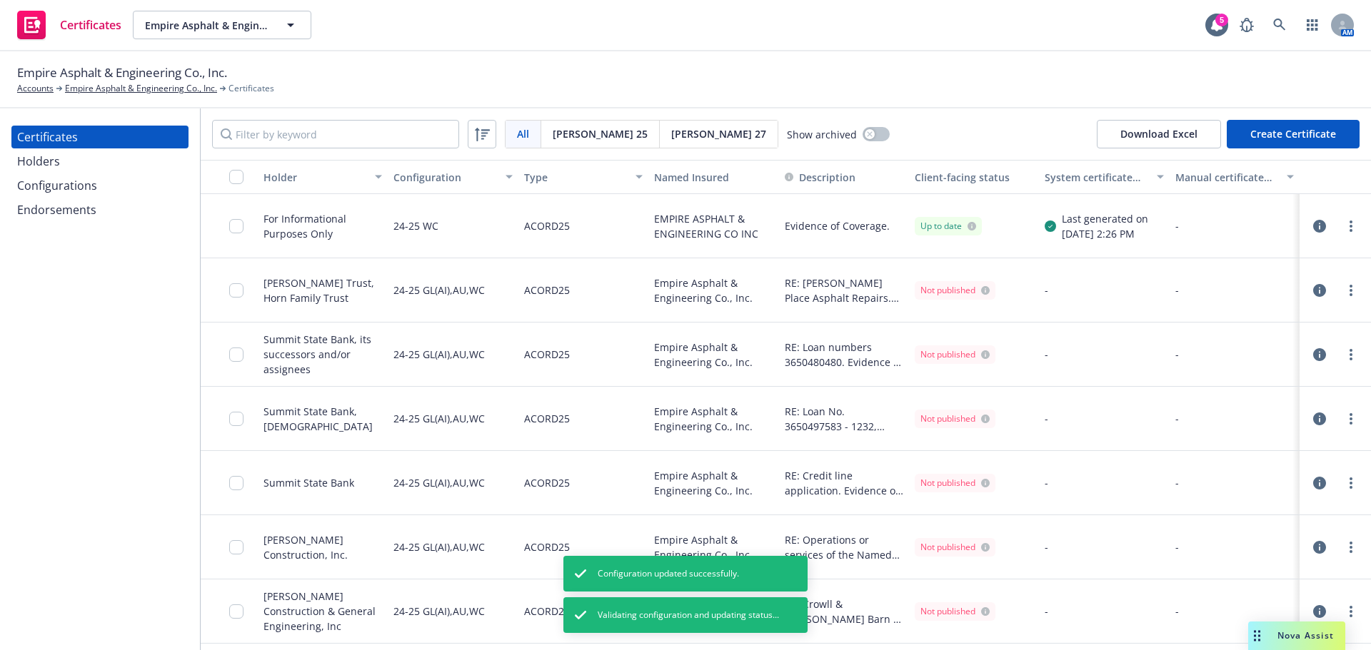
click at [1315, 139] on button "Create Certificate" at bounding box center [1293, 134] width 133 height 29
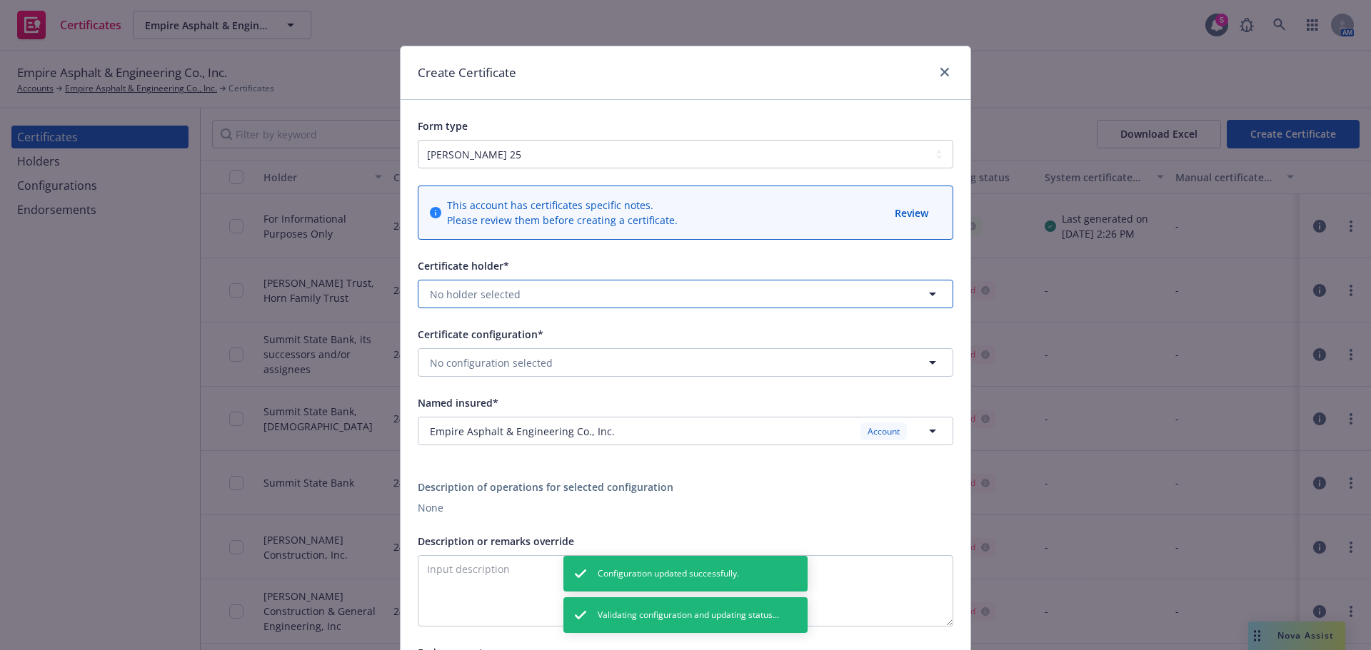
click at [528, 296] on button "No holder selected" at bounding box center [686, 294] width 536 height 29
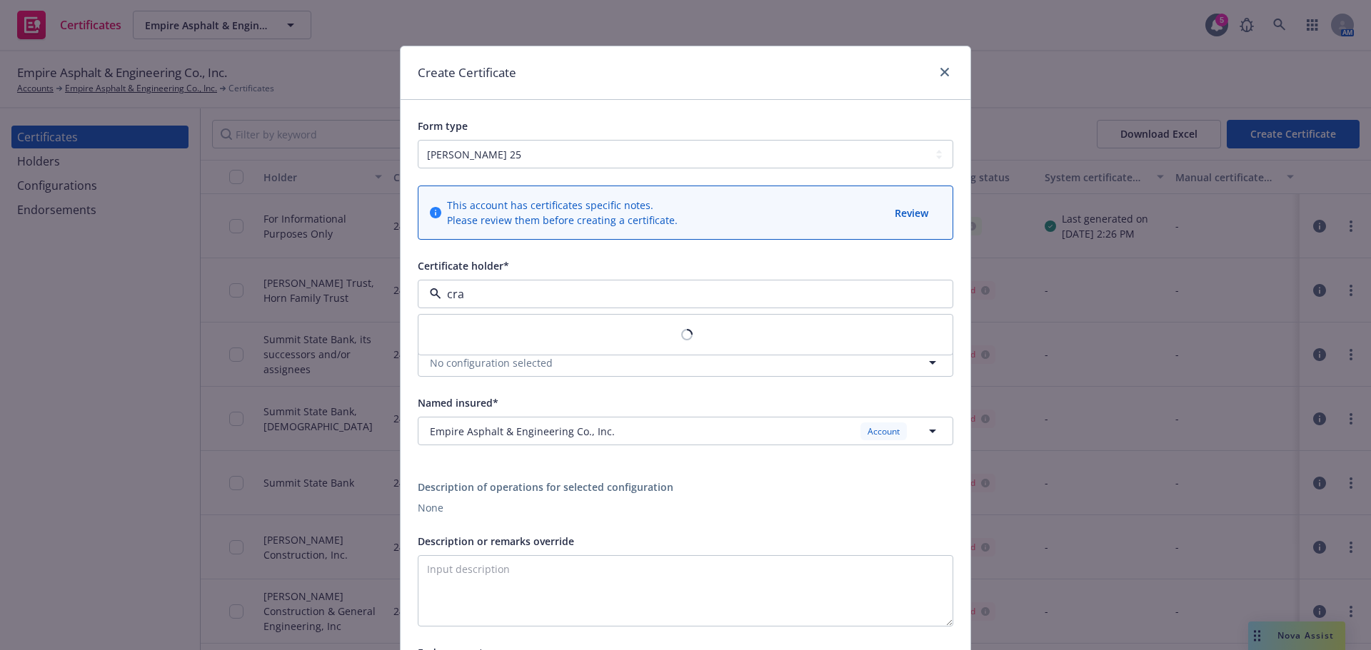
type input "craf"
click at [511, 365] on div "Crafco, Inc. 6165 W Detroit St, Chandler, AZ, 85226, USA" at bounding box center [685, 342] width 533 height 53
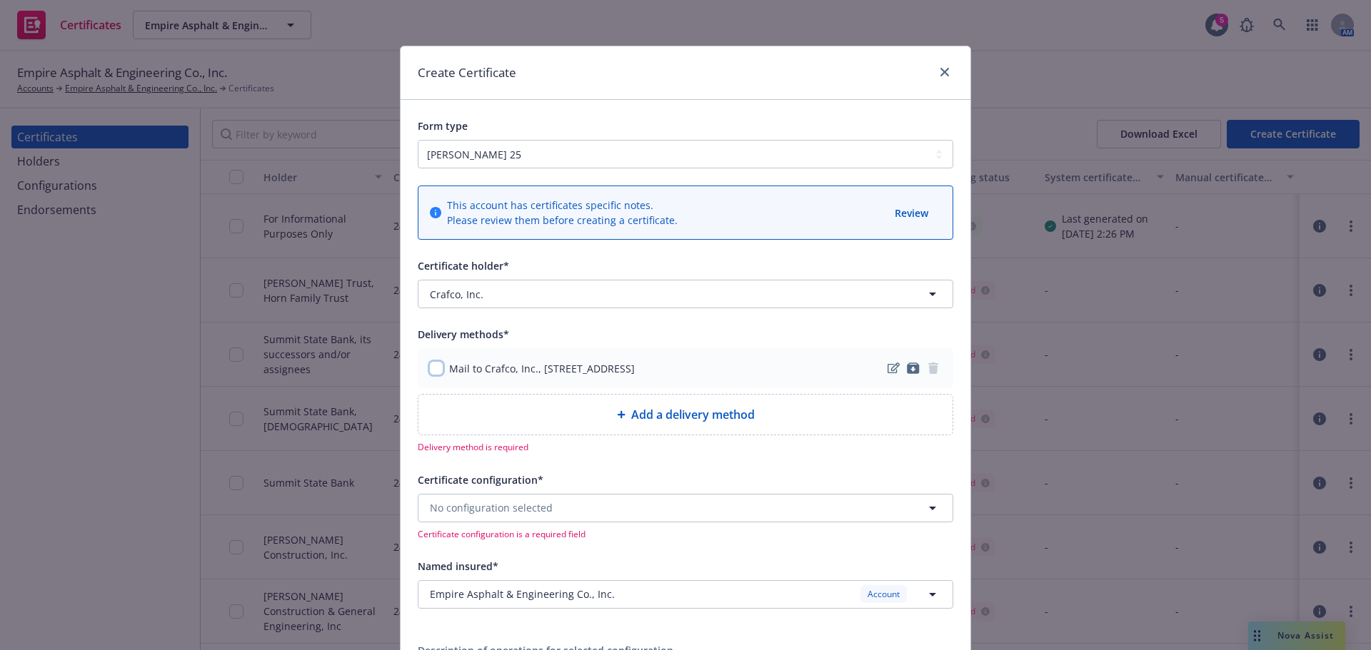
click at [429, 364] on input "checkbox" at bounding box center [436, 368] width 14 height 14
checkbox input "true"
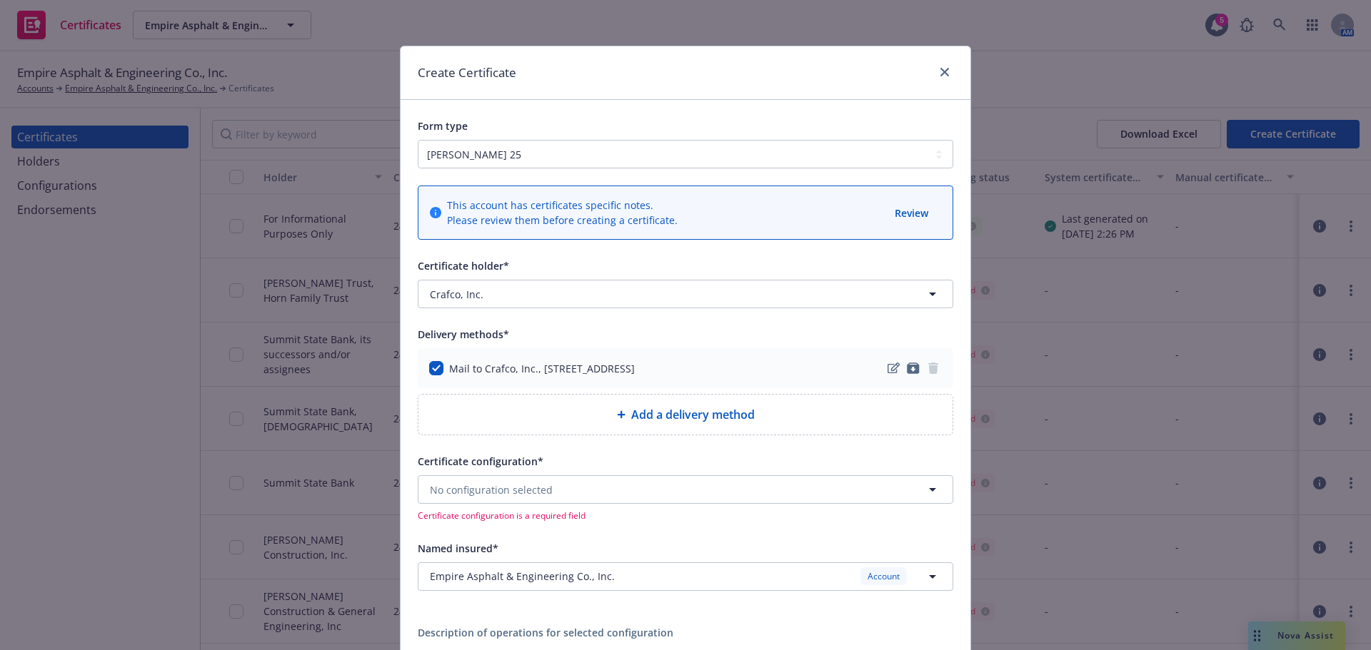
click at [528, 505] on div "No configuration selected Certificate configuration is a required field" at bounding box center [686, 499] width 536 height 46
click at [526, 488] on span "No configuration selected" at bounding box center [491, 490] width 123 height 15
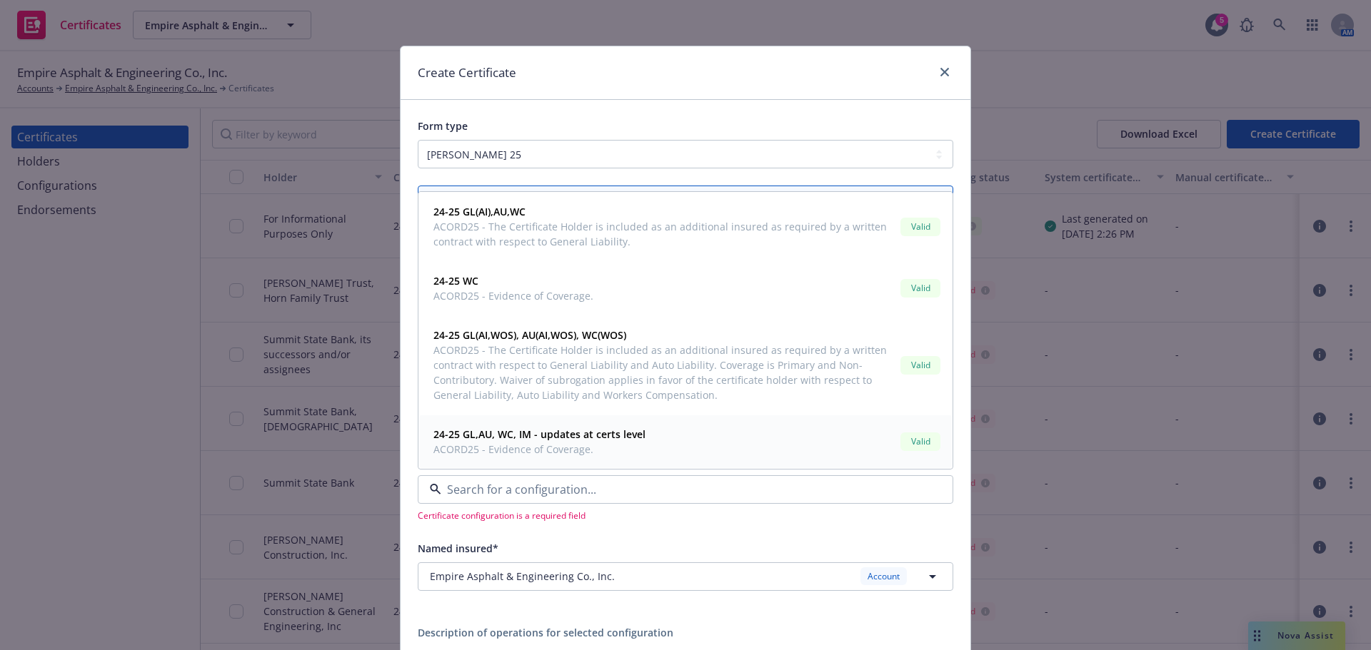
click at [536, 436] on strong "24-25 GL,AU, WC, IM - updates at certs level" at bounding box center [539, 435] width 212 height 14
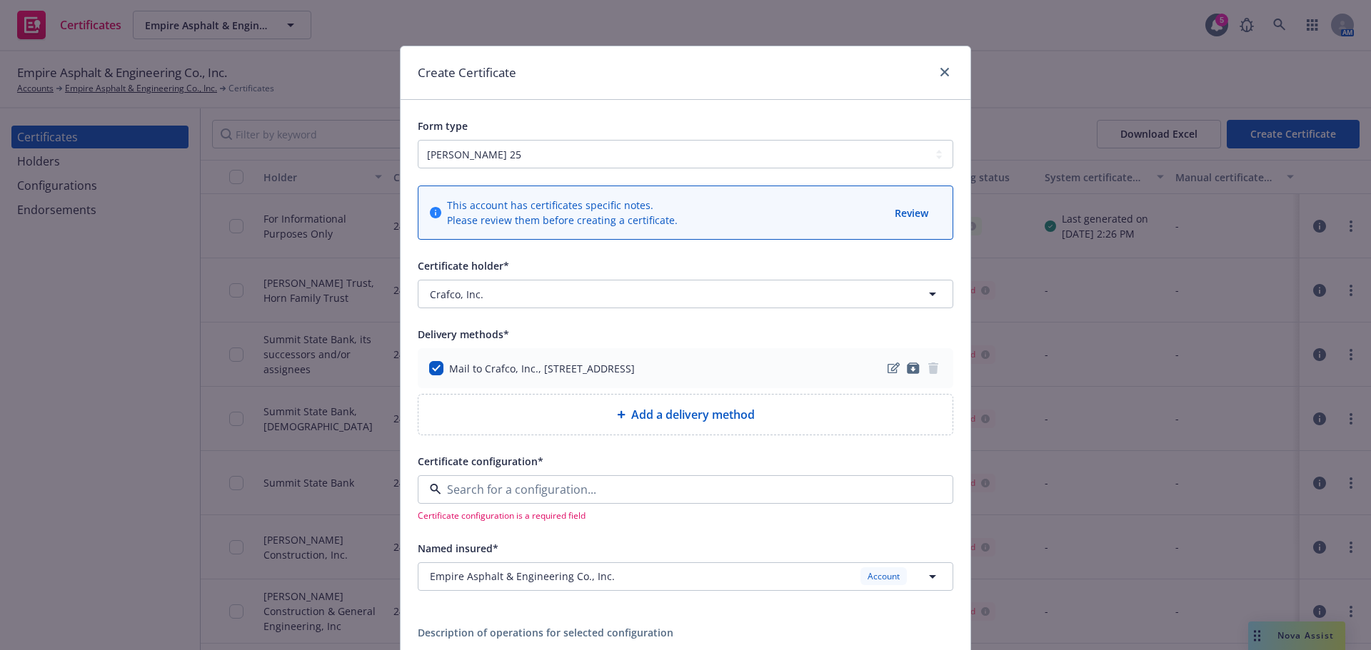
type textarea "Evidence of Coverage."
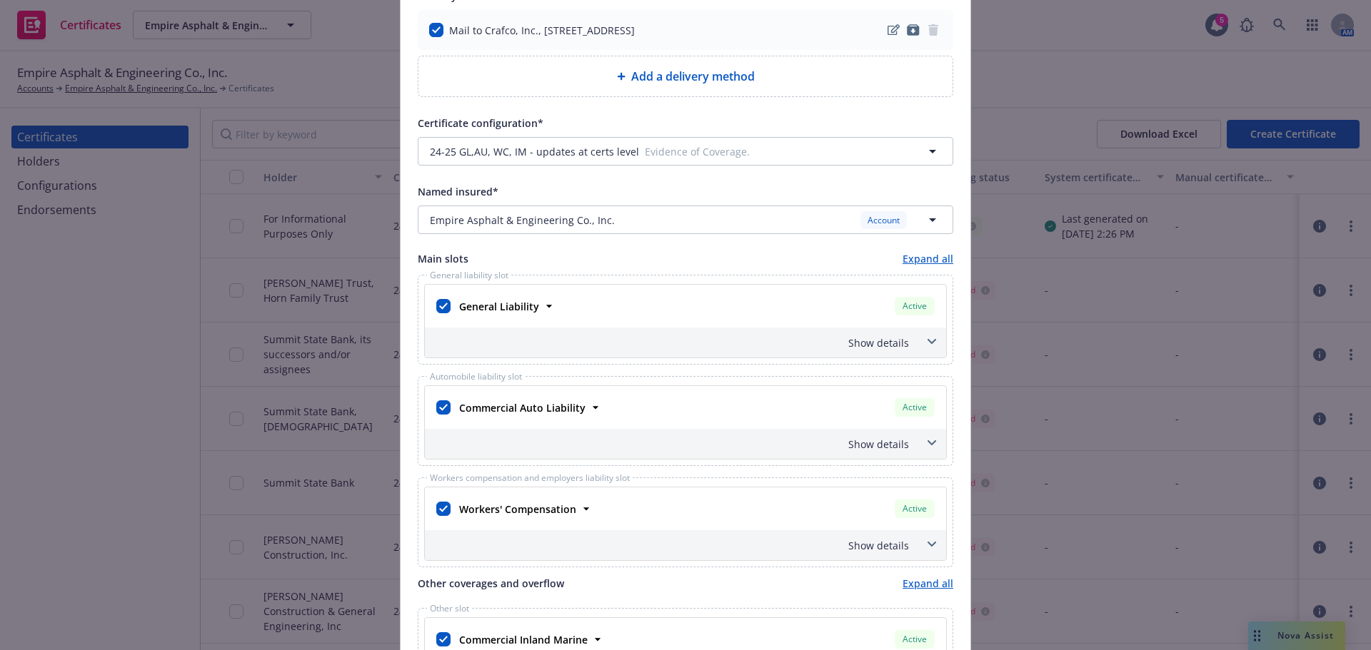
scroll to position [428, 0]
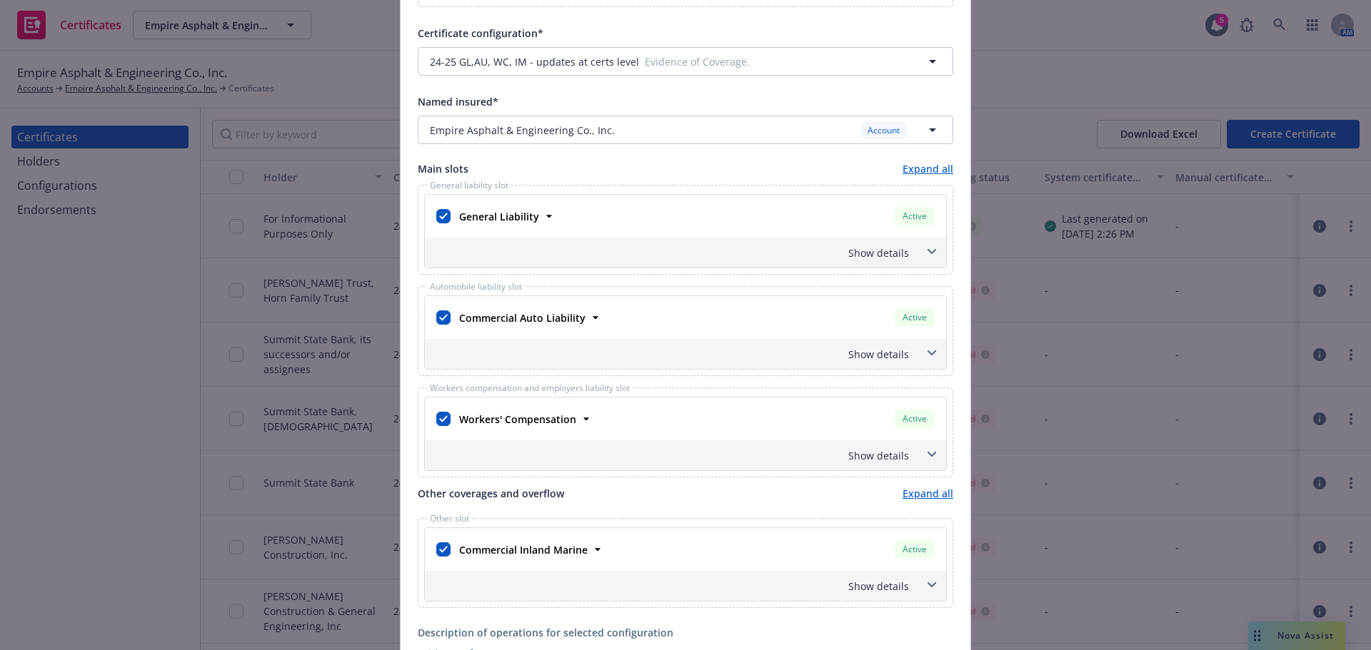
click at [797, 253] on div "Show details" at bounding box center [668, 253] width 481 height 15
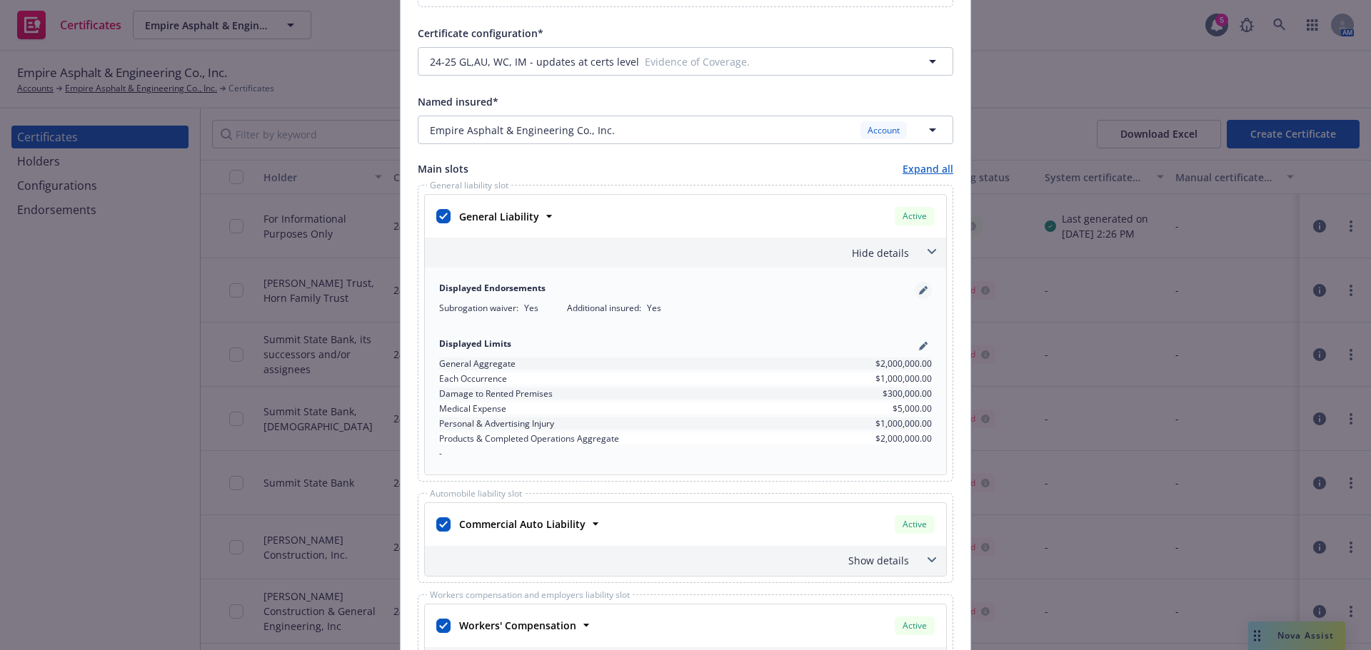
click at [920, 288] on icon "pencil" at bounding box center [923, 290] width 9 height 9
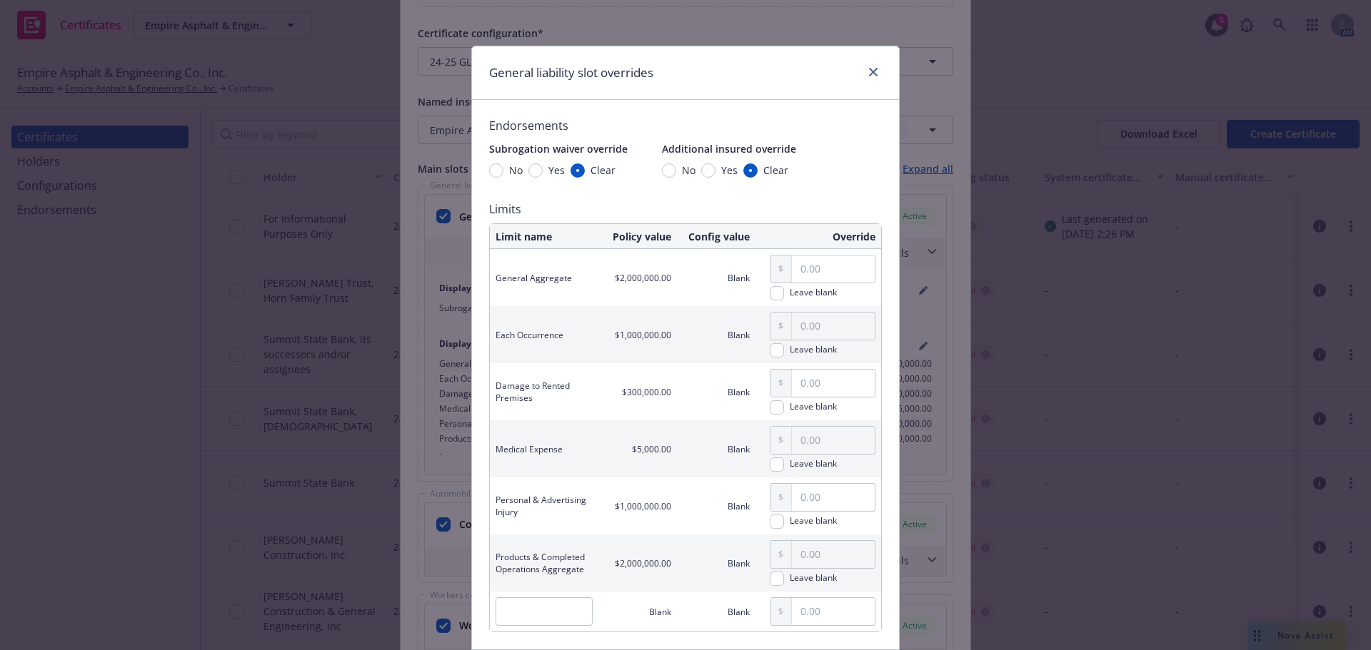
click at [721, 168] on span "Yes" at bounding box center [729, 170] width 16 height 15
click at [715, 168] on input "Yes" at bounding box center [708, 171] width 14 height 14
radio input "true"
click at [534, 169] on input "Yes" at bounding box center [535, 171] width 14 height 14
radio input "true"
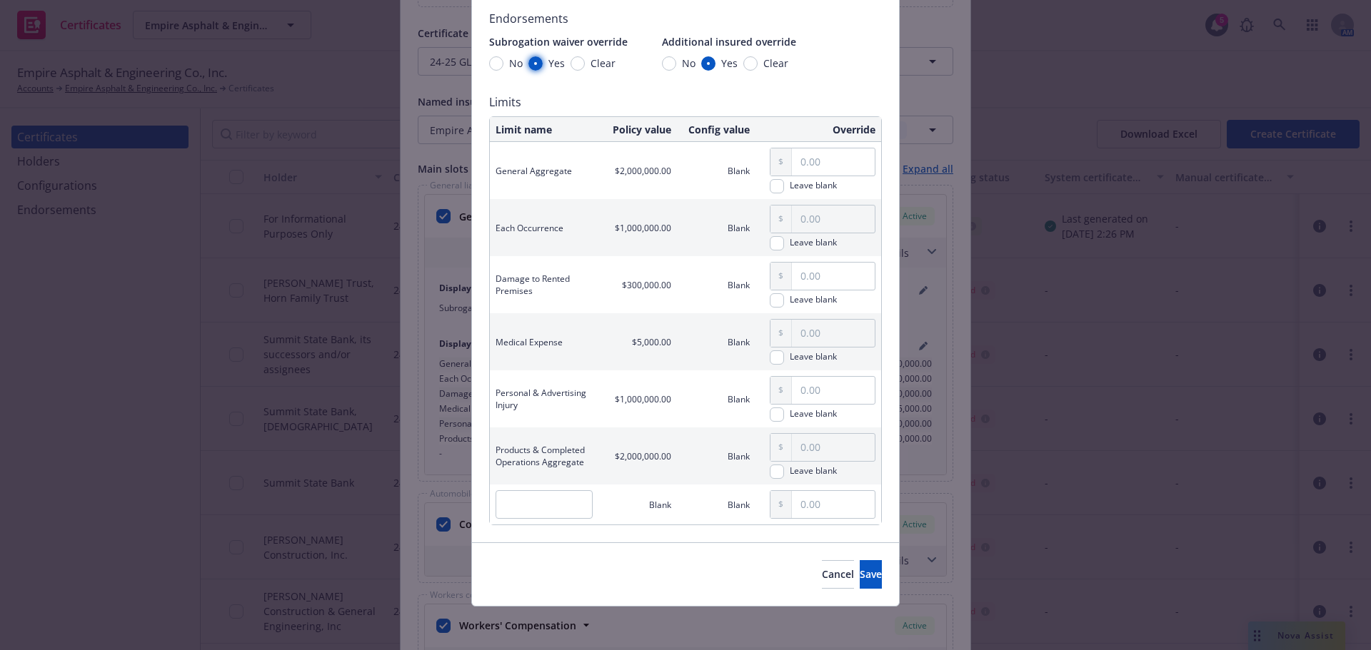
scroll to position [109, 0]
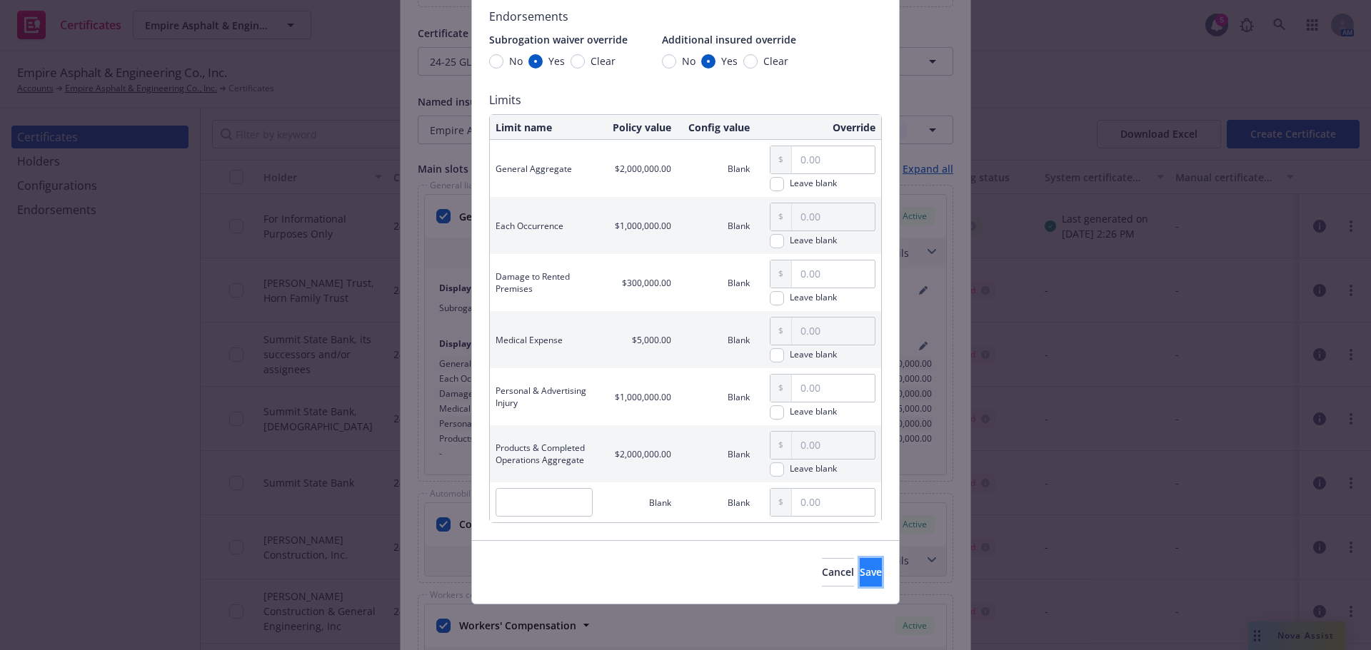
click at [860, 575] on span "Save" at bounding box center [871, 572] width 22 height 14
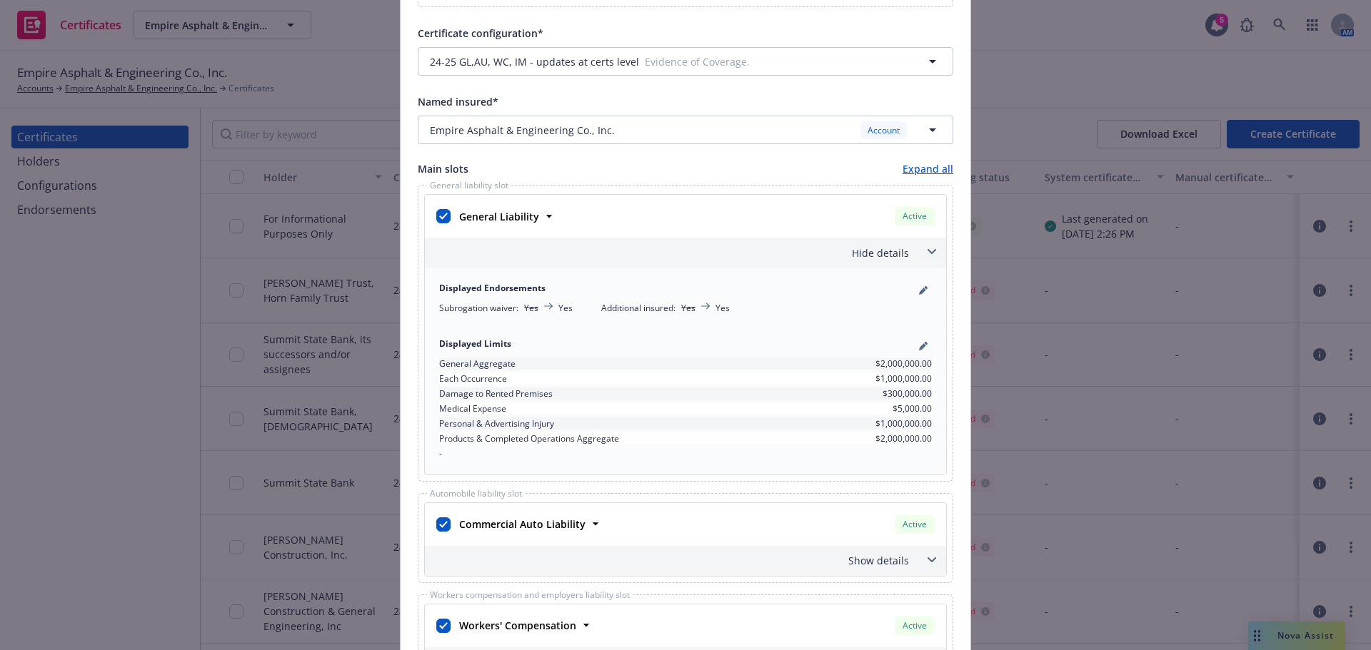
click at [890, 261] on div "Hide details" at bounding box center [685, 253] width 521 height 30
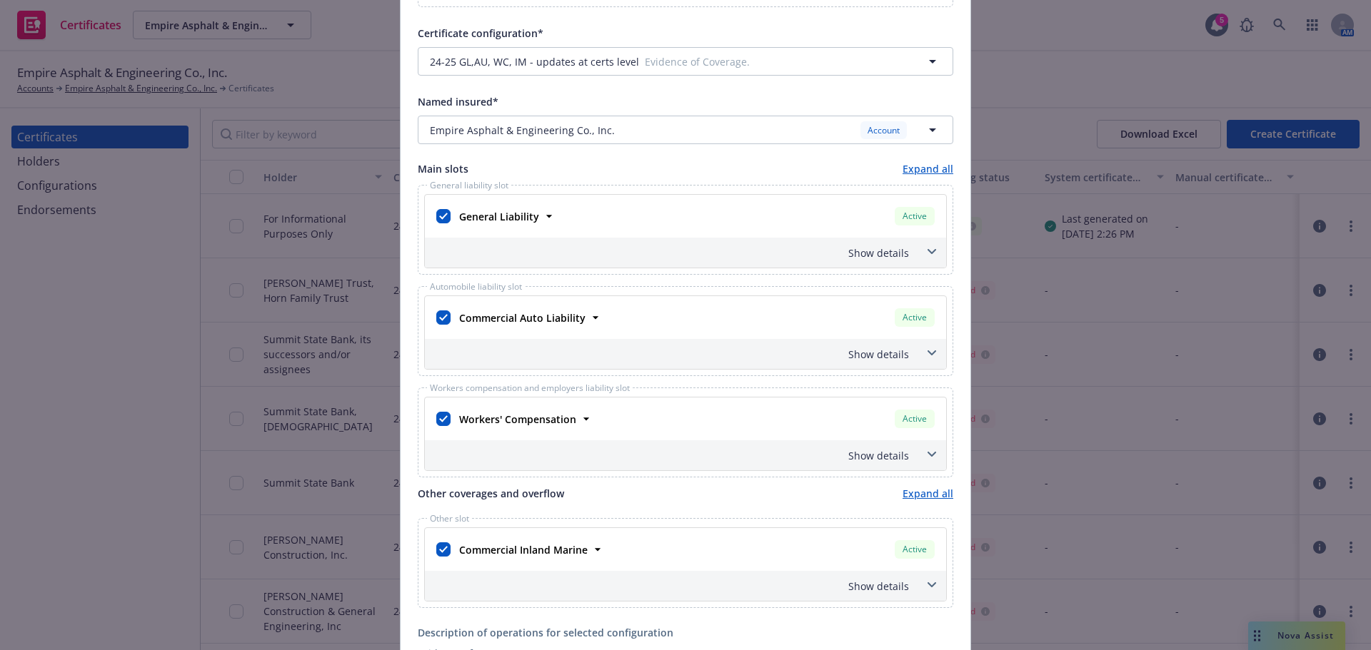
click at [912, 360] on div "Show details" at bounding box center [685, 354] width 521 height 30
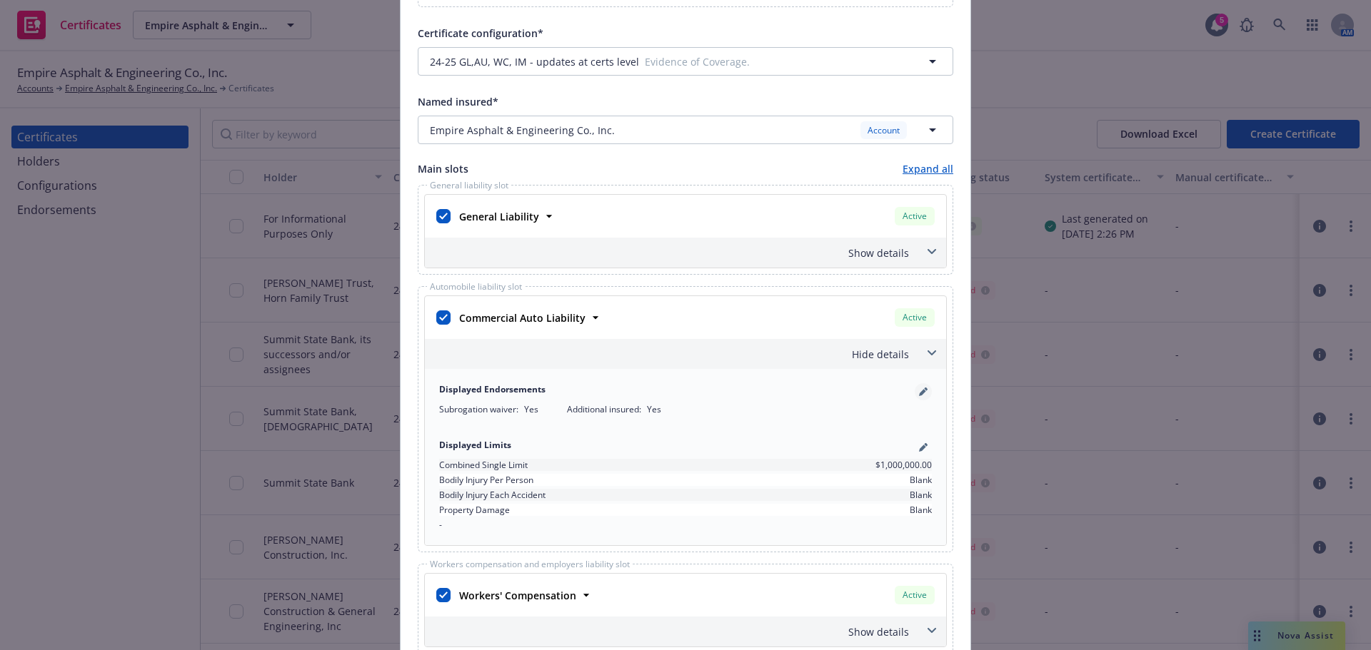
click at [924, 391] on icon "pencil" at bounding box center [926, 390] width 4 height 4
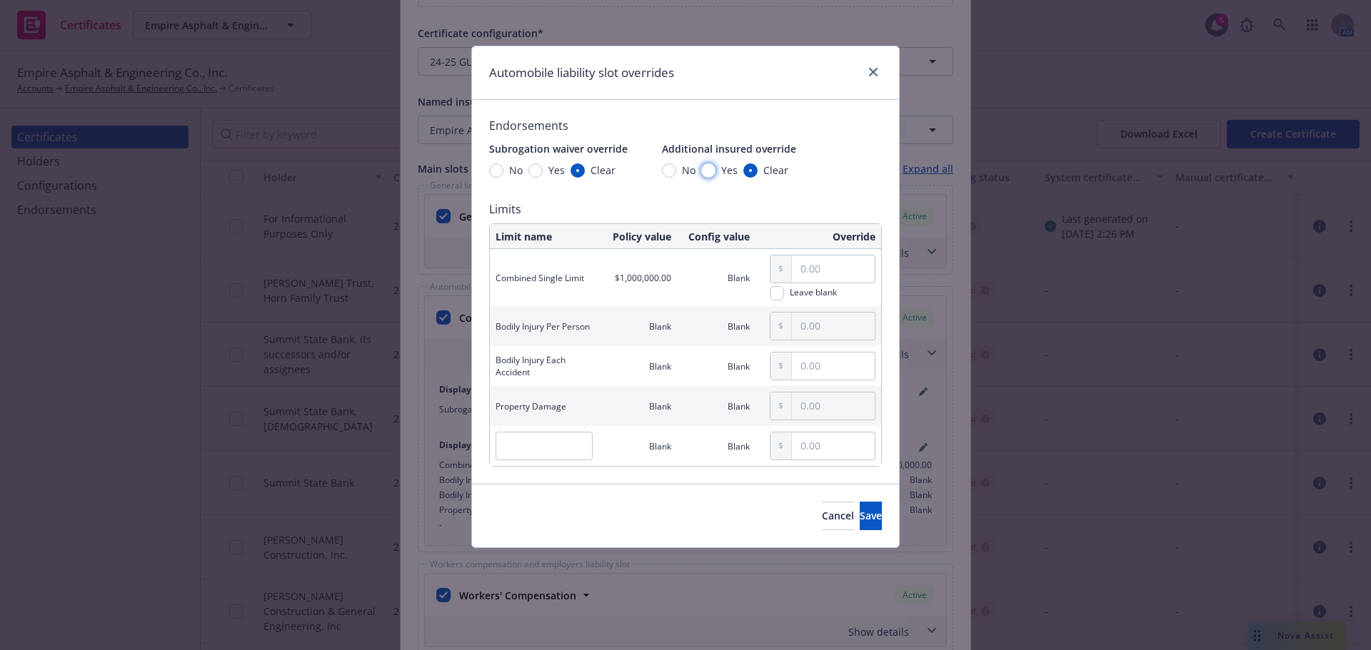
click at [712, 173] on input "Yes" at bounding box center [708, 171] width 14 height 14
radio input "true"
click at [543, 168] on span "Yes" at bounding box center [554, 170] width 22 height 15
click at [543, 168] on input "Yes" at bounding box center [535, 171] width 14 height 14
radio input "true"
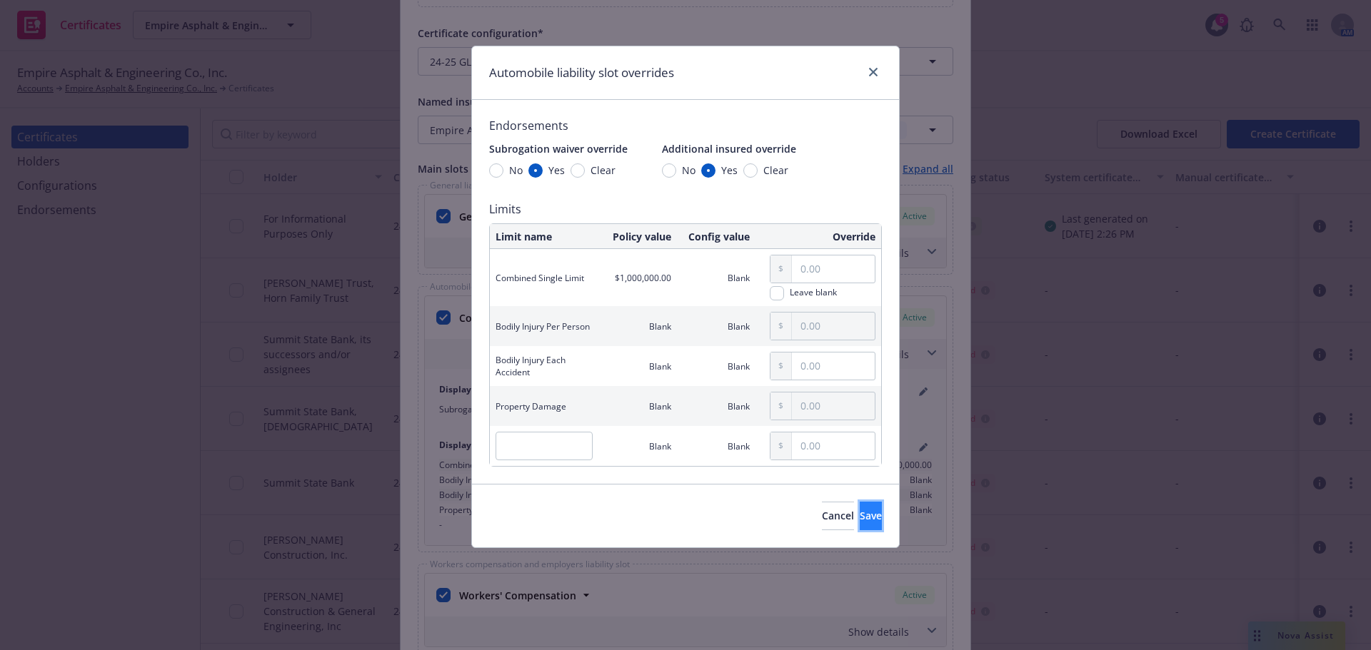
click at [860, 523] on button "Save" at bounding box center [871, 516] width 22 height 29
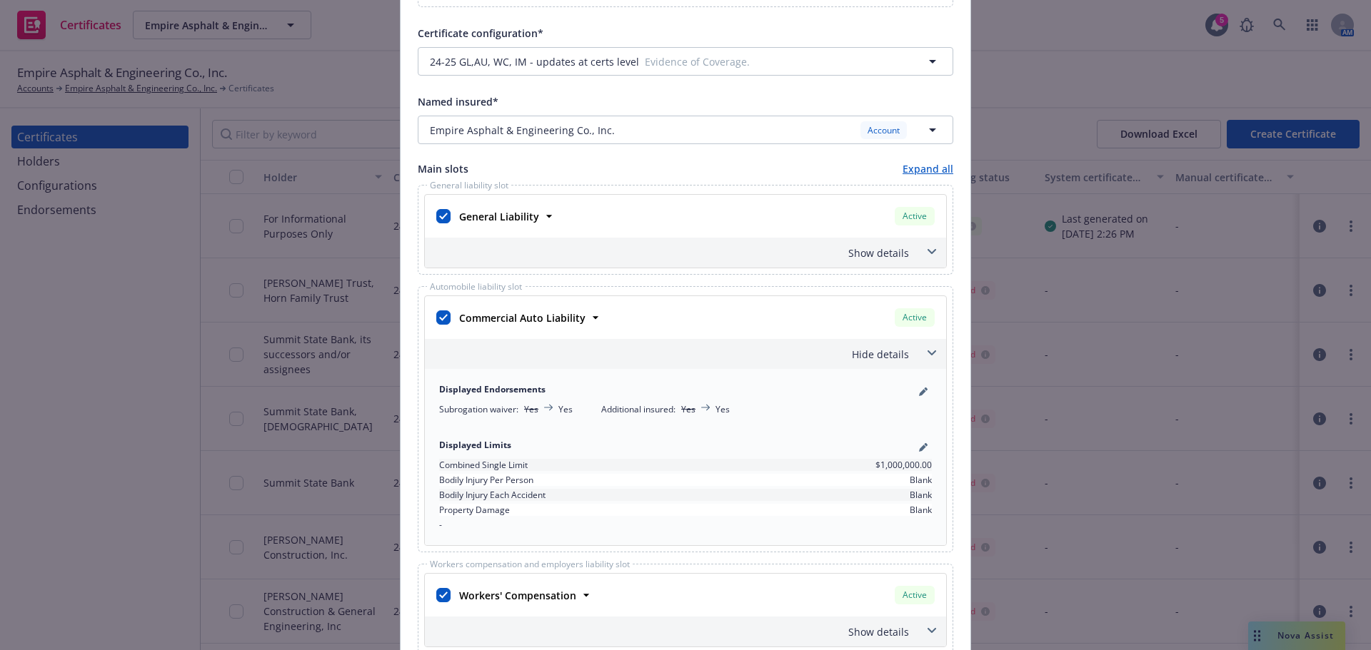
click at [853, 349] on div "Hide details" at bounding box center [668, 354] width 481 height 15
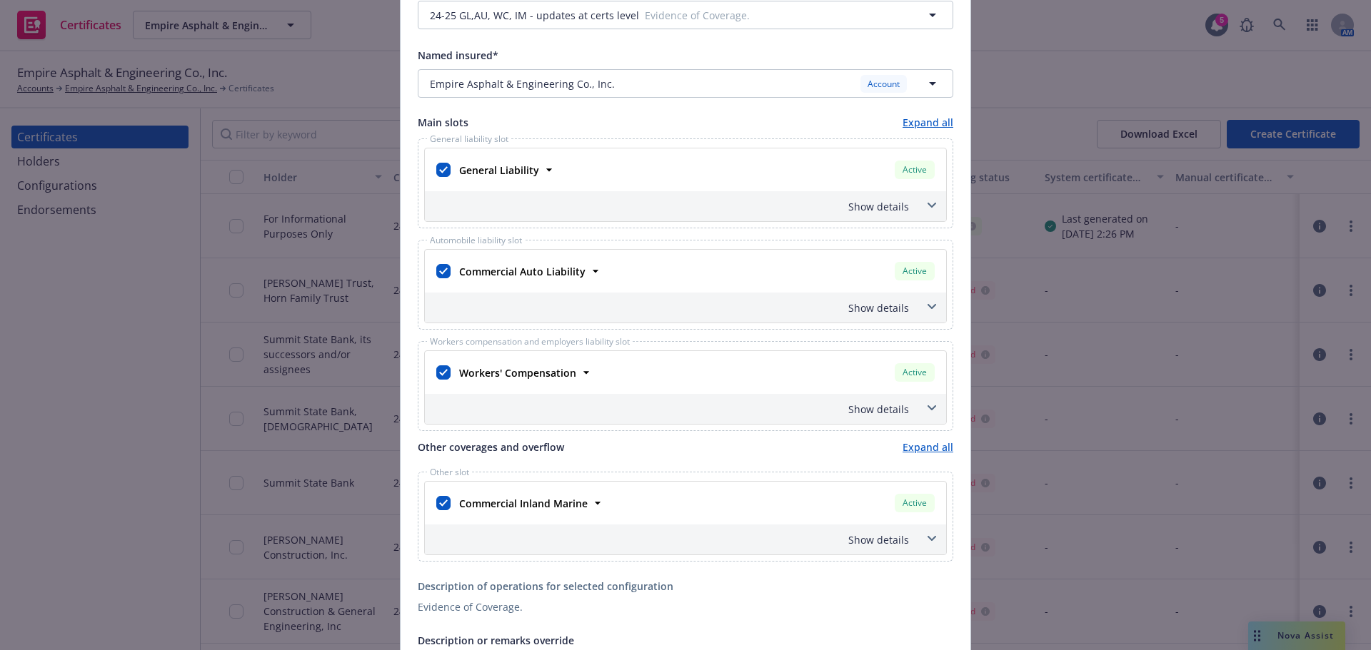
scroll to position [571, 0]
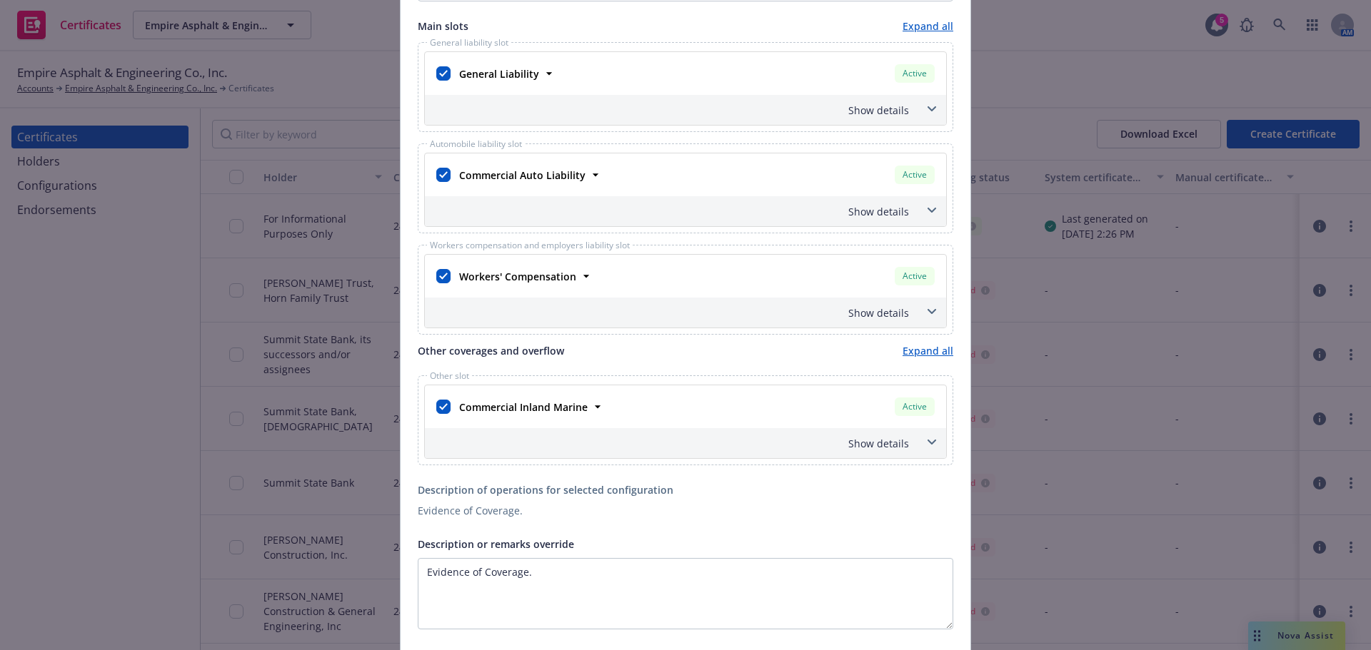
click at [910, 310] on div "Show details" at bounding box center [685, 313] width 521 height 30
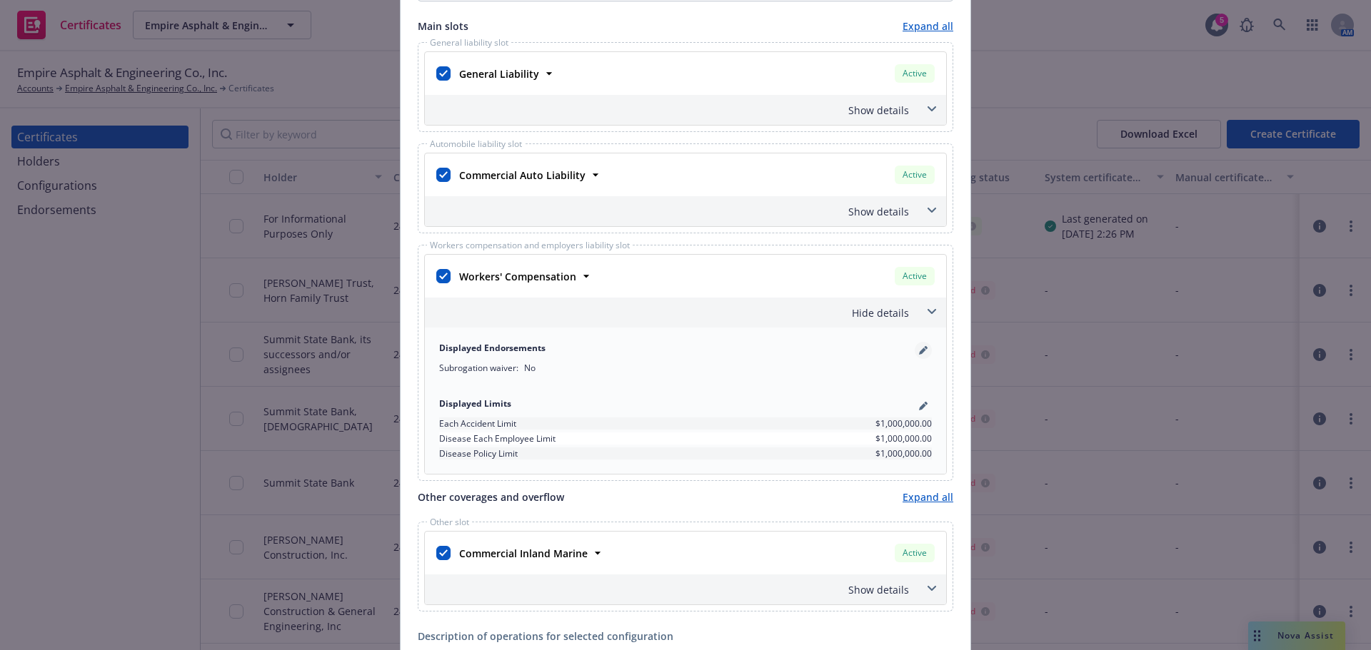
click at [920, 351] on icon "pencil" at bounding box center [923, 350] width 9 height 9
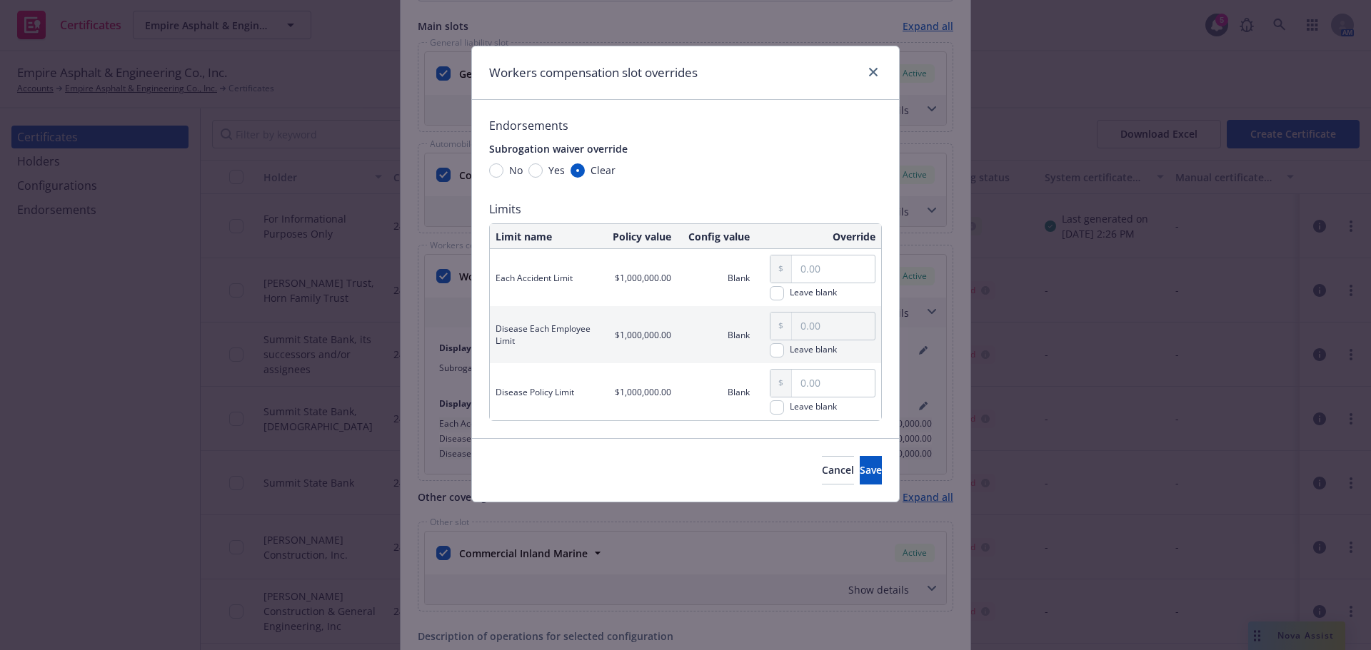
click at [549, 175] on span "Yes" at bounding box center [556, 170] width 16 height 15
click at [543, 175] on input "Yes" at bounding box center [535, 171] width 14 height 14
radio input "true"
click at [850, 449] on div "Cancel Save" at bounding box center [685, 470] width 427 height 64
click at [860, 457] on button "Save" at bounding box center [871, 470] width 22 height 29
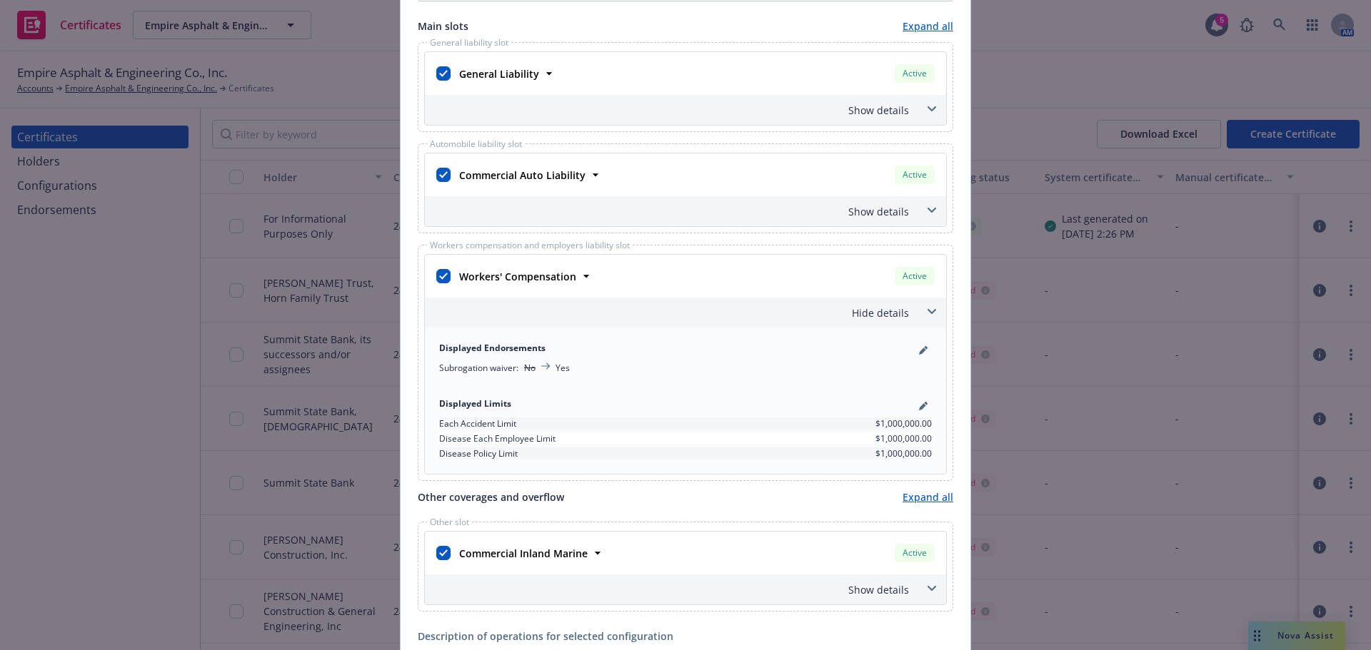
click at [869, 317] on div "Hide details" at bounding box center [668, 313] width 481 height 15
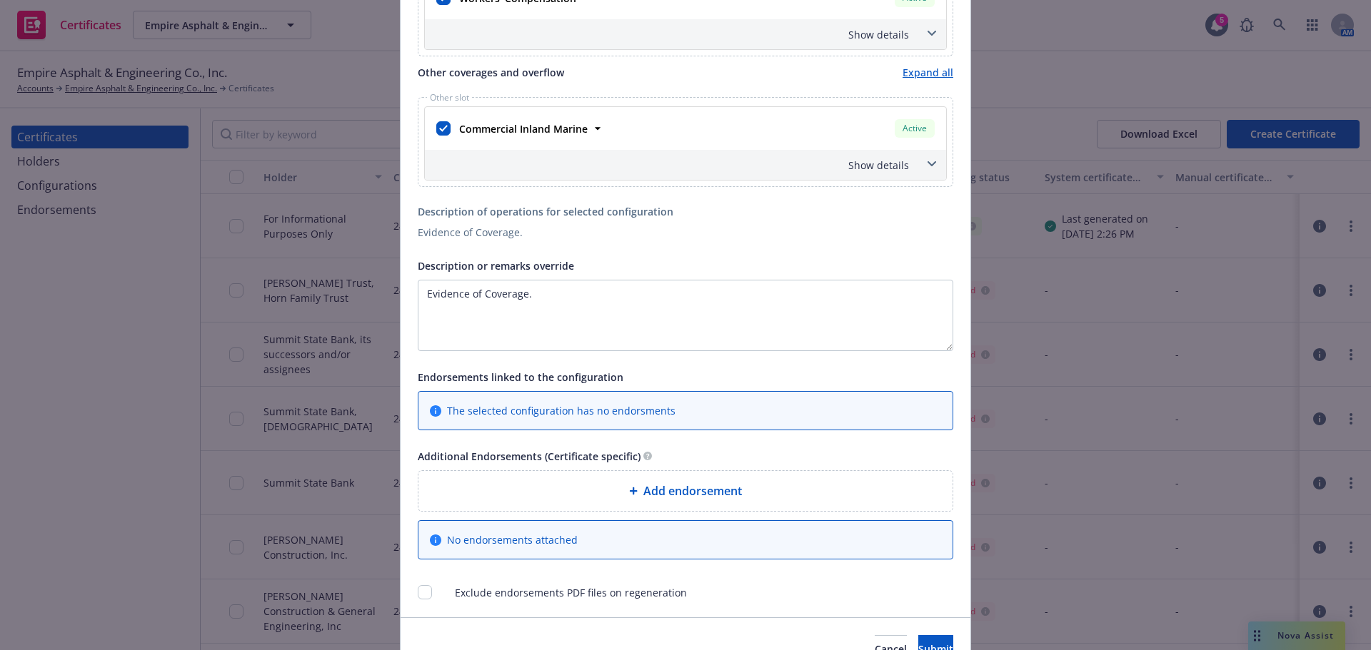
scroll to position [857, 0]
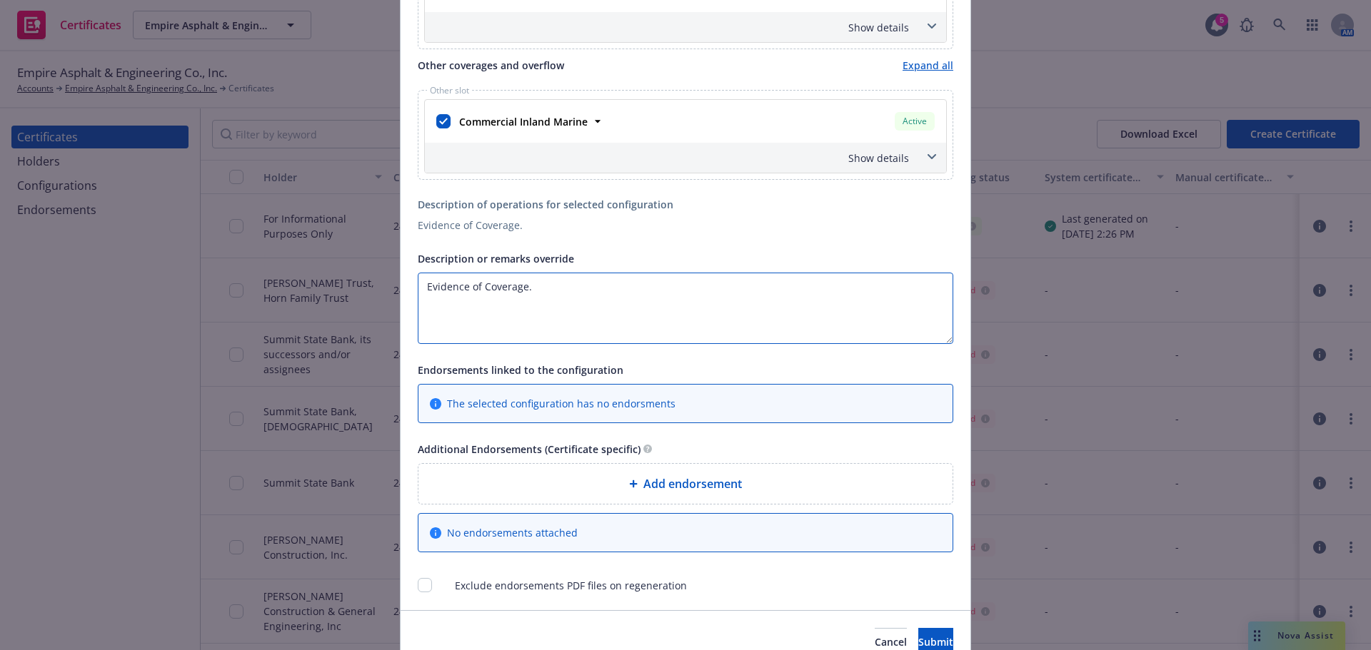
click at [684, 308] on textarea "Evidence of Coverage." at bounding box center [686, 308] width 536 height 71
click at [717, 493] on span "Add endorsement" at bounding box center [692, 484] width 99 height 17
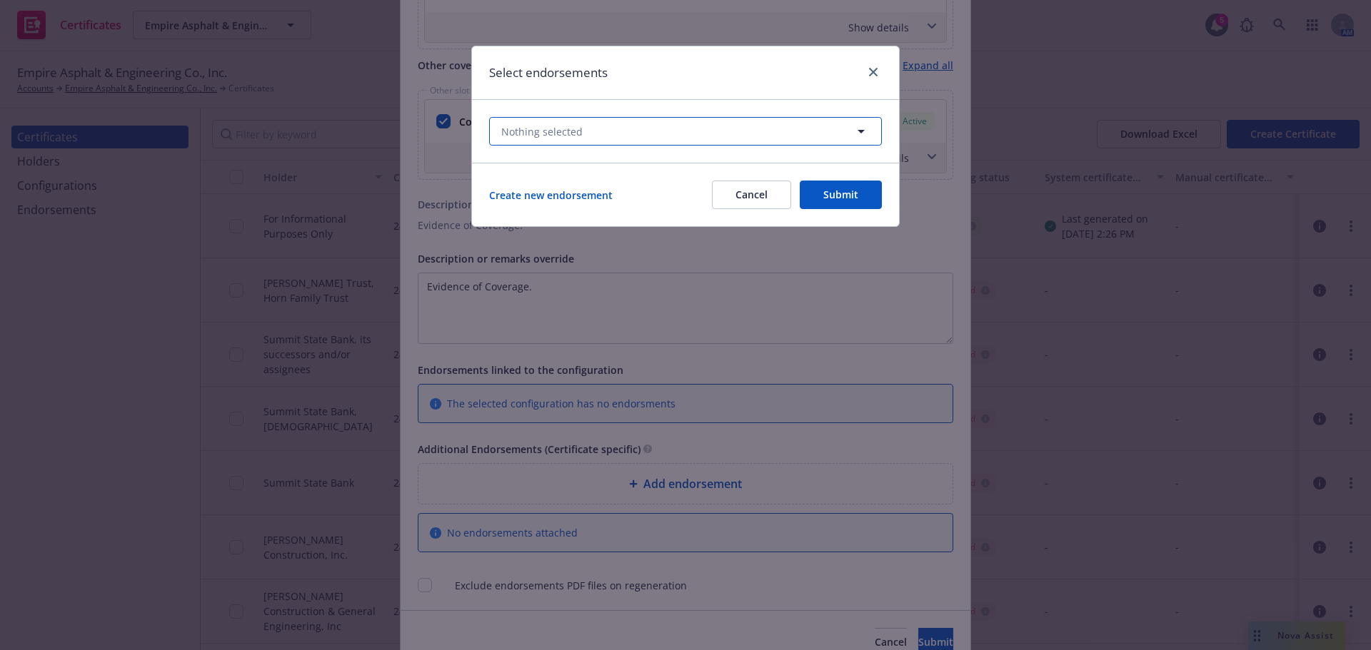
click at [579, 135] on span "Nothing selected" at bounding box center [541, 131] width 81 height 15
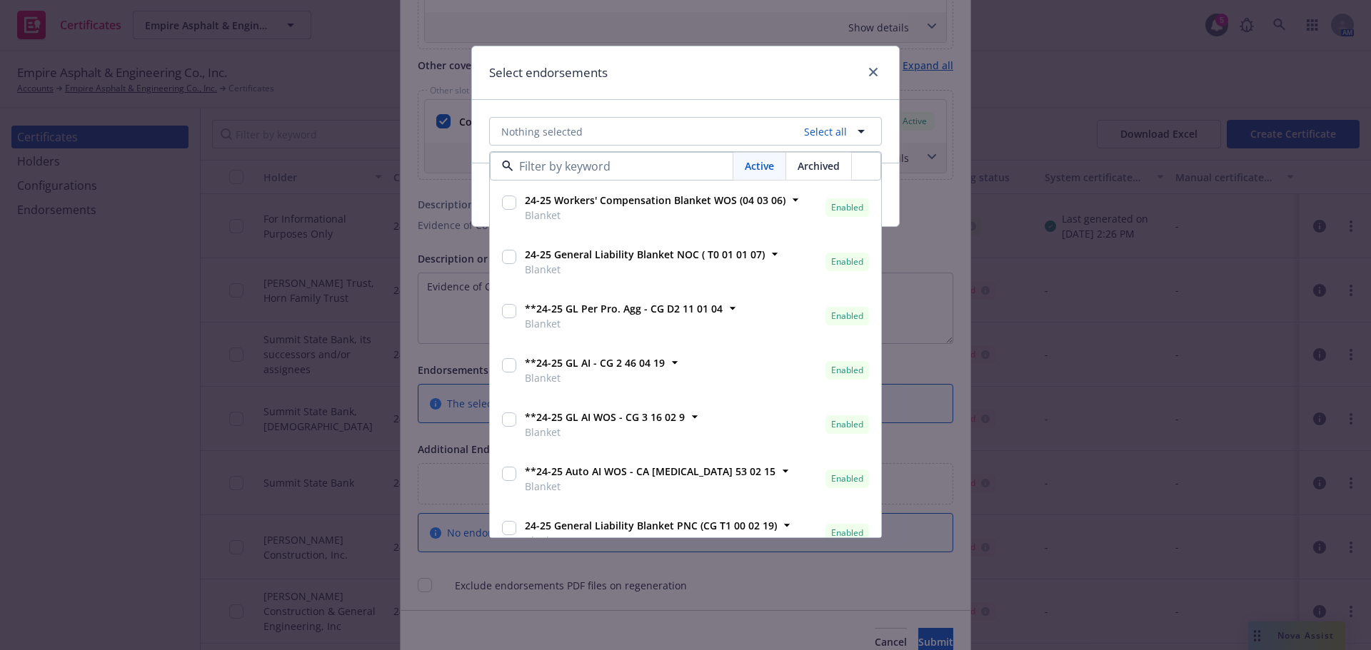
click at [511, 198] on input "checkbox" at bounding box center [509, 203] width 14 height 14
checkbox input "true"
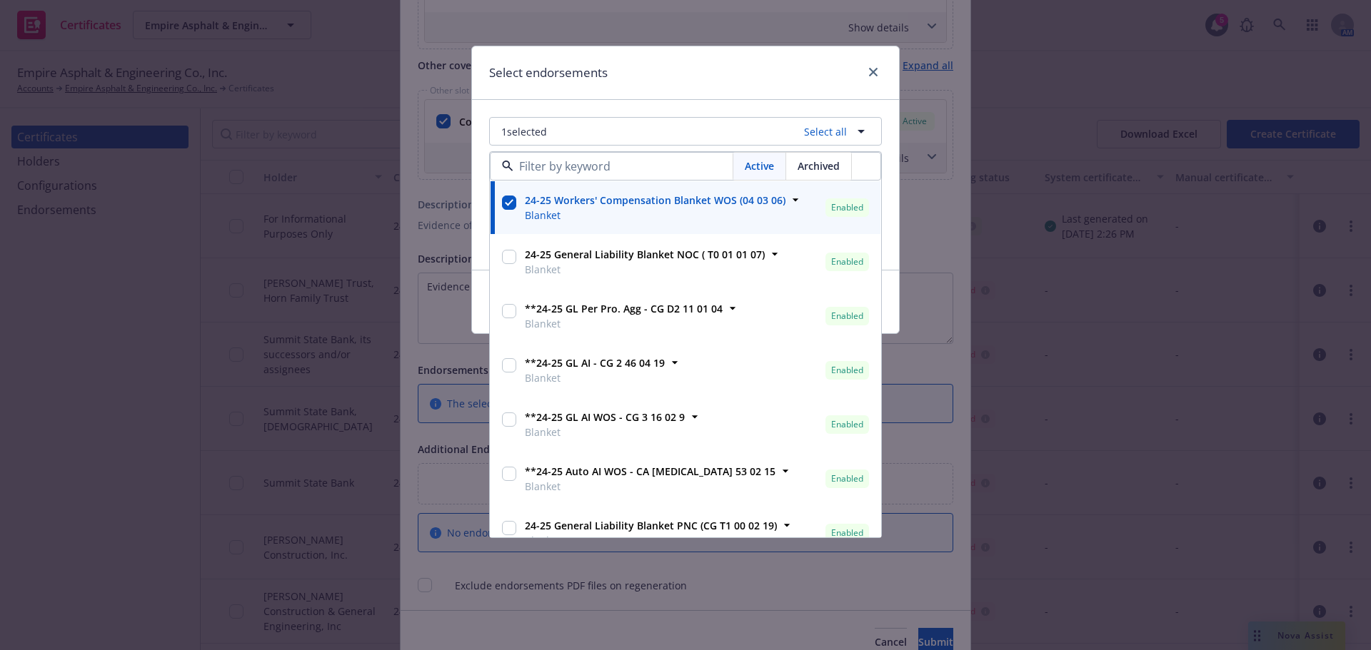
click at [523, 365] on div "**24-25 GL AI - CG 2 46 04 19 Blanket" at bounding box center [593, 371] width 143 height 30
checkbox input "true"
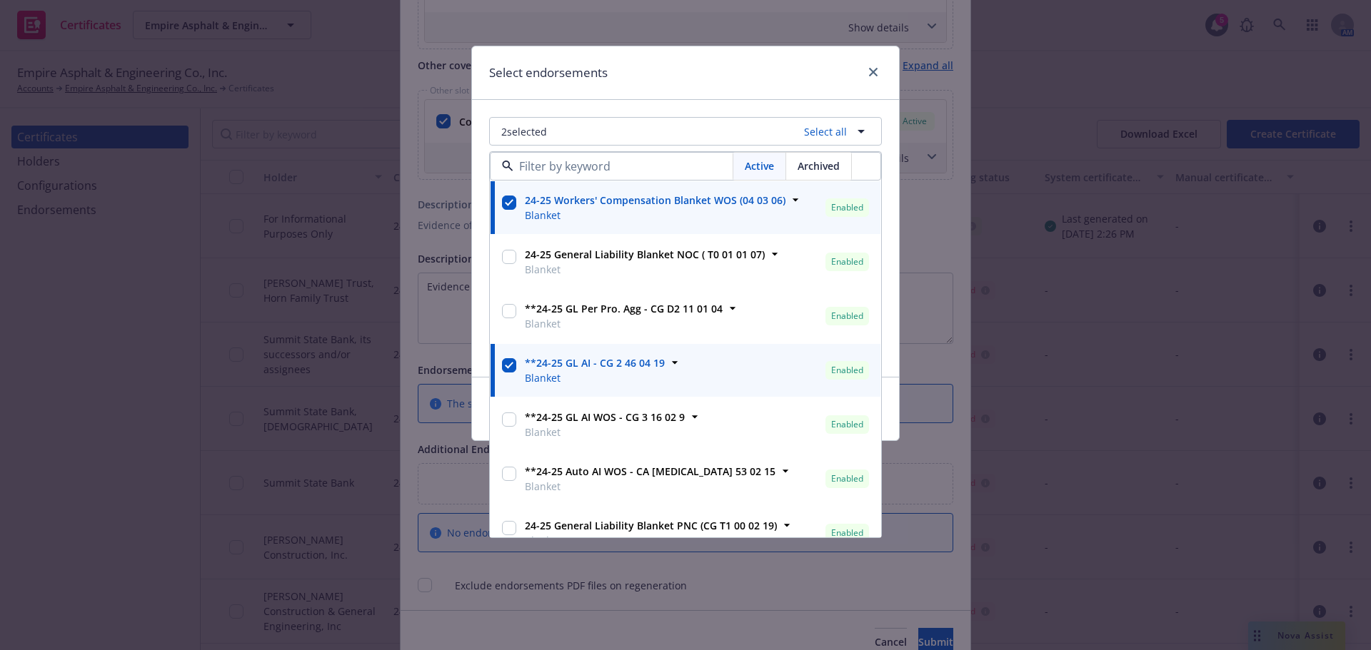
click at [513, 411] on div at bounding box center [509, 420] width 14 height 20
checkbox input "true"
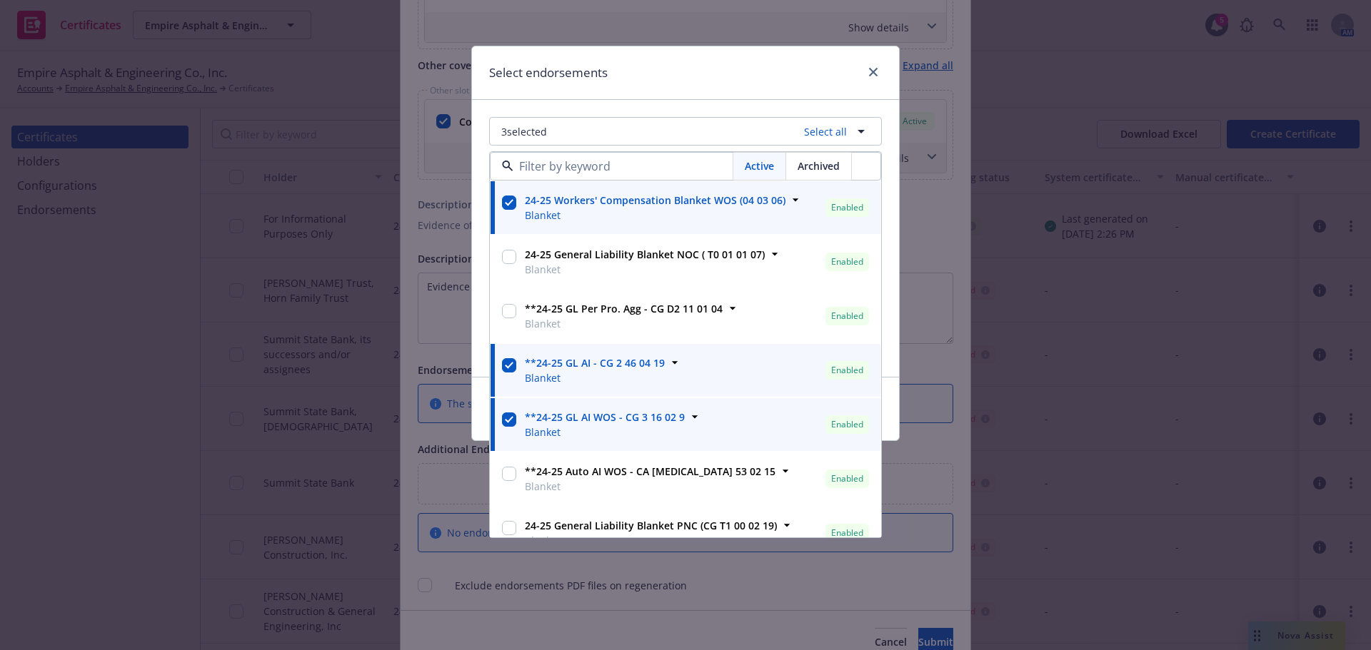
click at [515, 468] on input "checkbox" at bounding box center [509, 474] width 14 height 14
checkbox input "true"
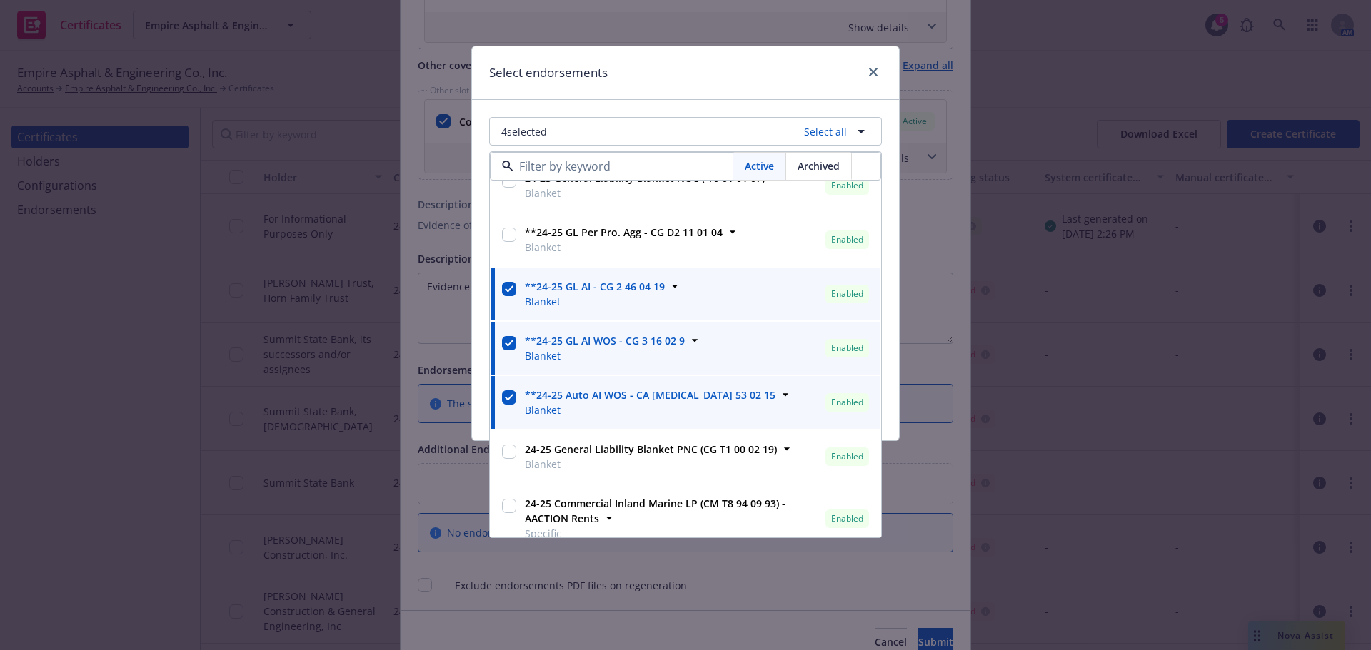
scroll to position [92, 0]
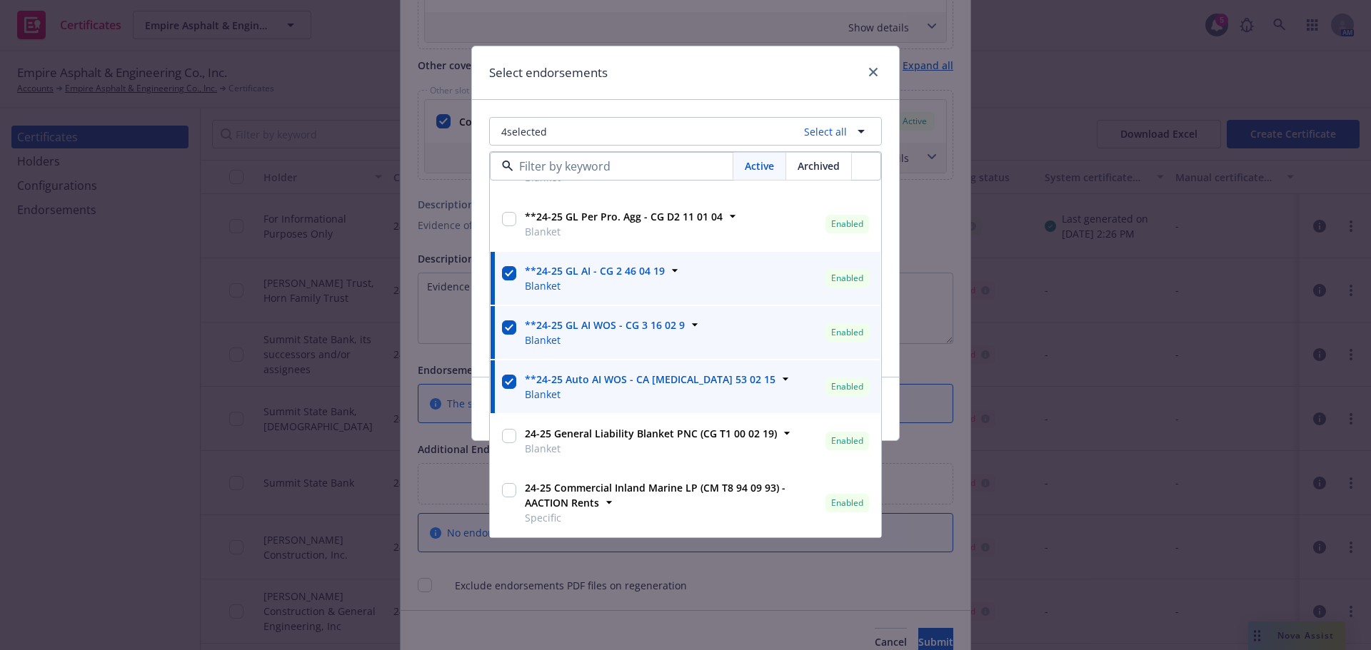
click at [703, 71] on div "Select endorsements" at bounding box center [685, 73] width 427 height 54
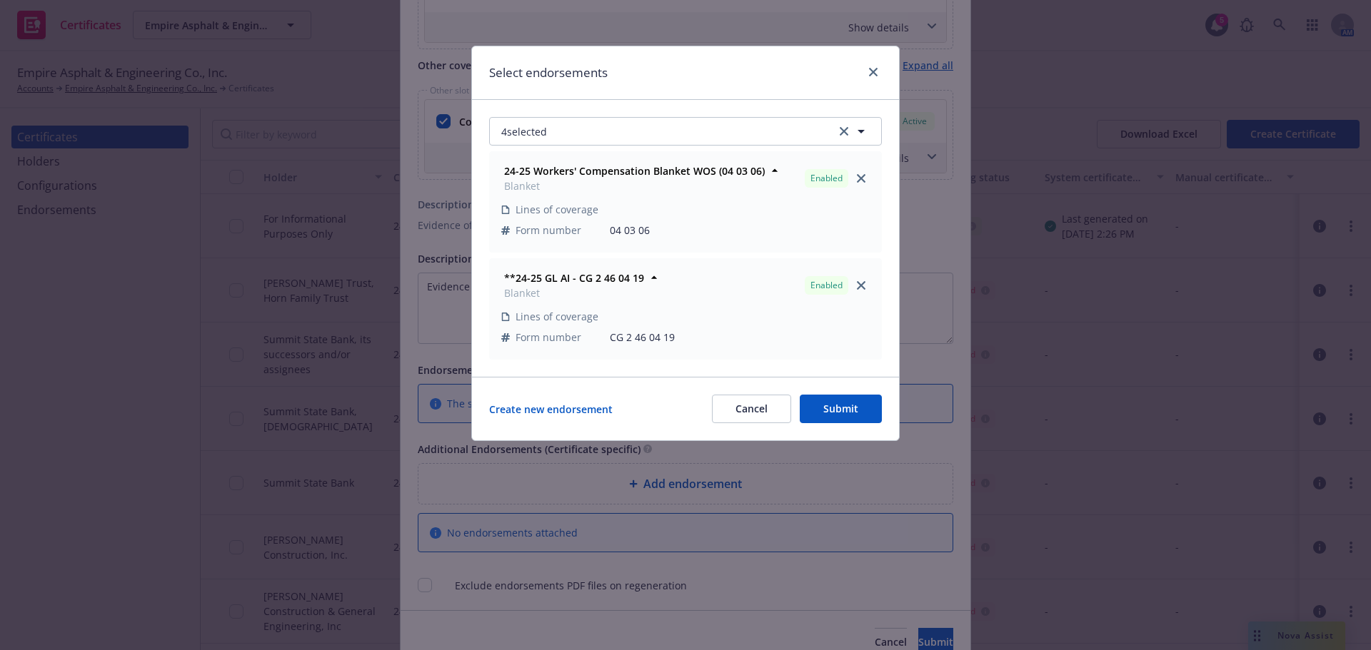
click at [849, 405] on button "Submit" at bounding box center [841, 409] width 82 height 29
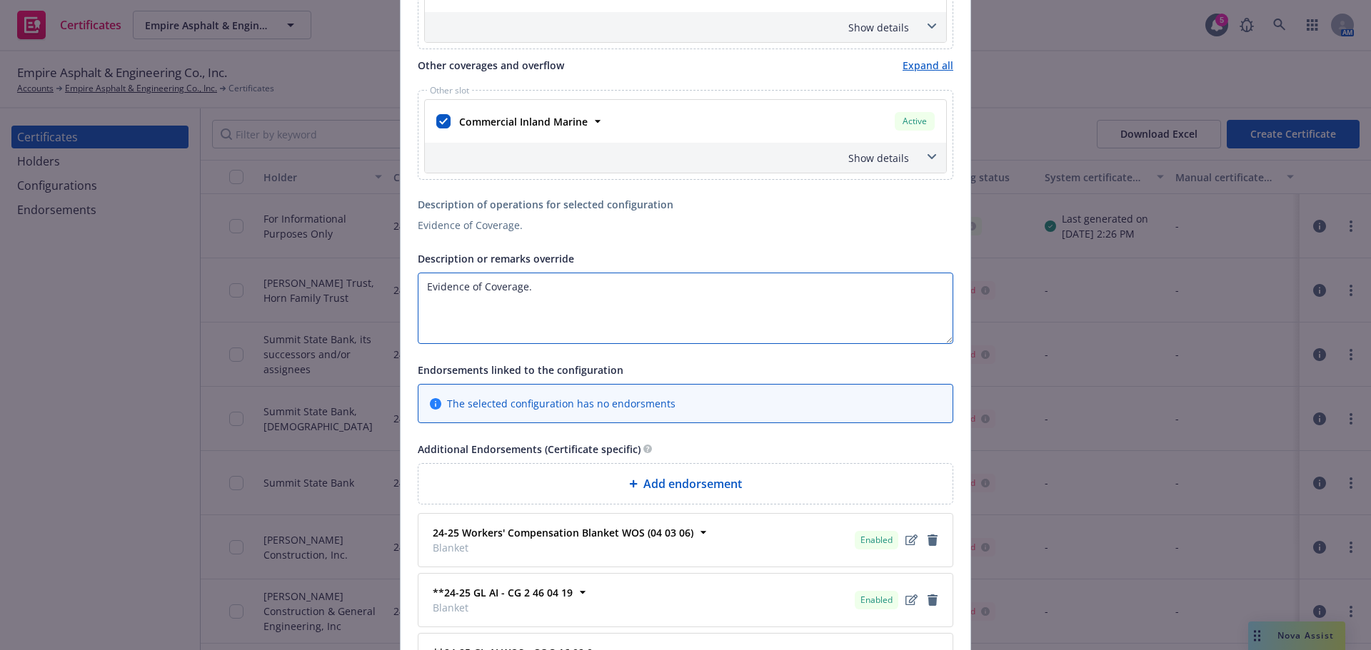
click at [652, 297] on textarea "Evidence of Coverage." at bounding box center [686, 308] width 536 height 71
click at [650, 297] on textarea "Evidence of Coverage." at bounding box center [686, 308] width 536 height 71
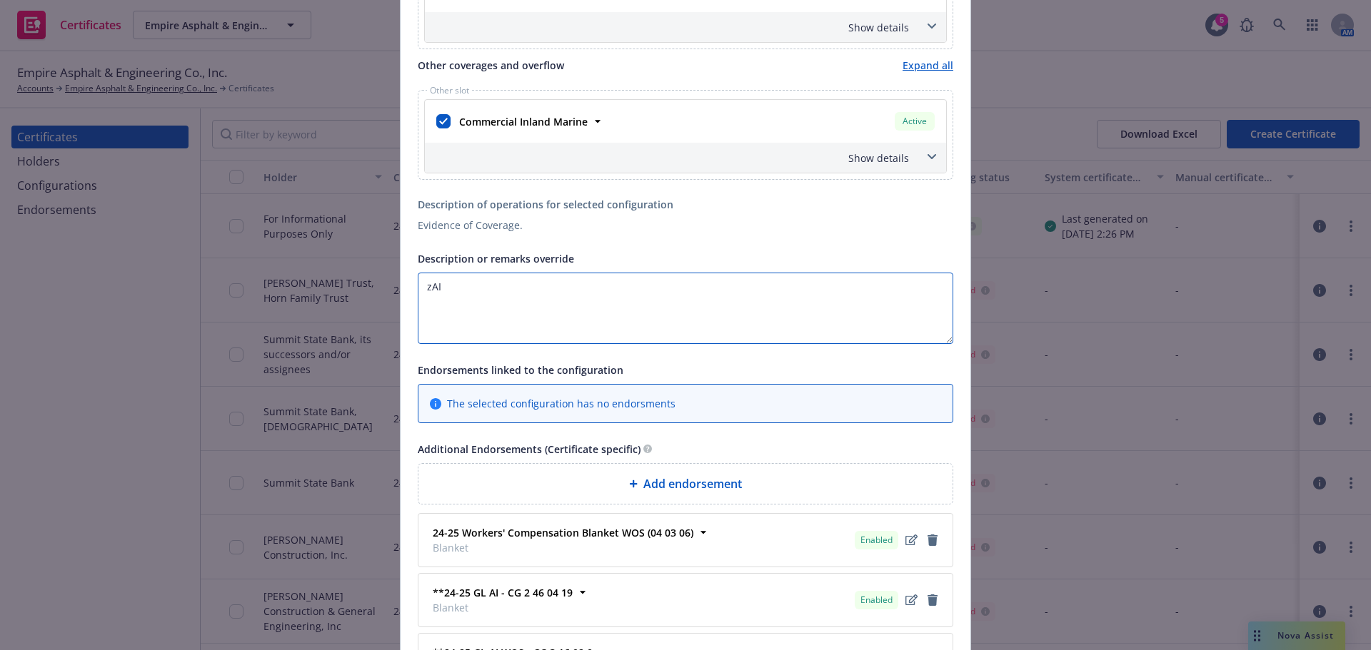
paste textarea "The Certificate Holder is included as an additional insured as required by a wr…"
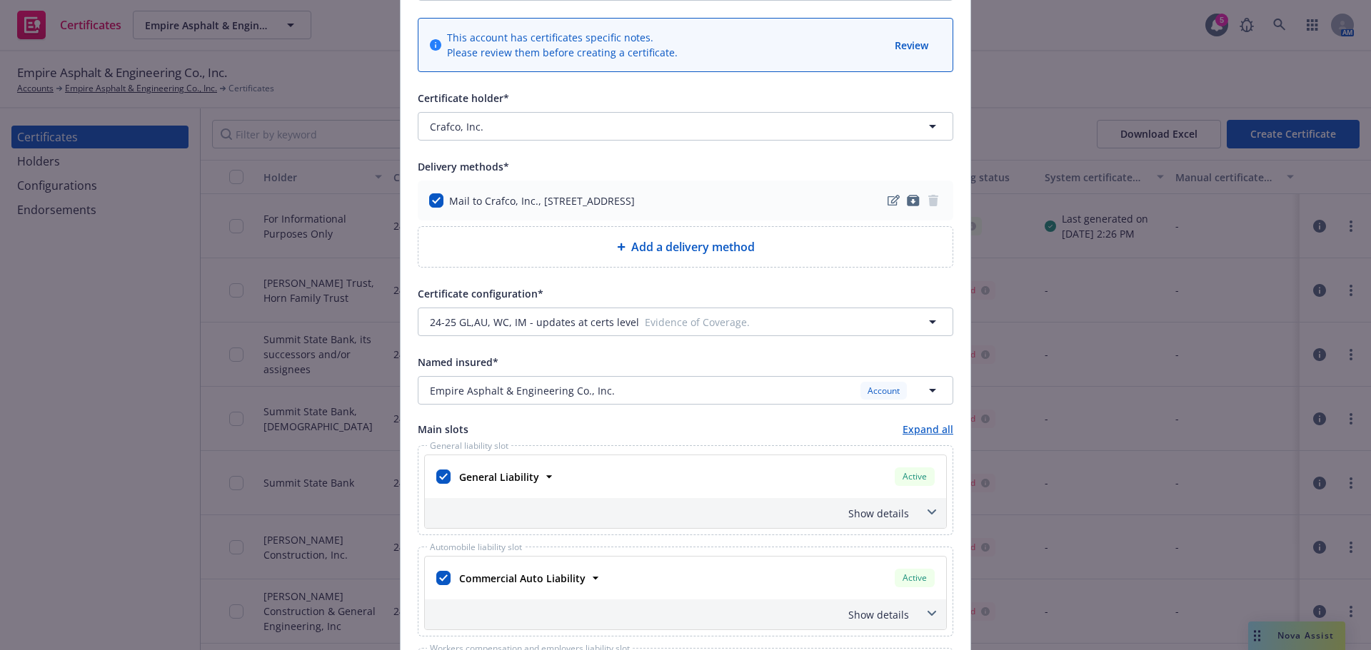
scroll to position [143, 0]
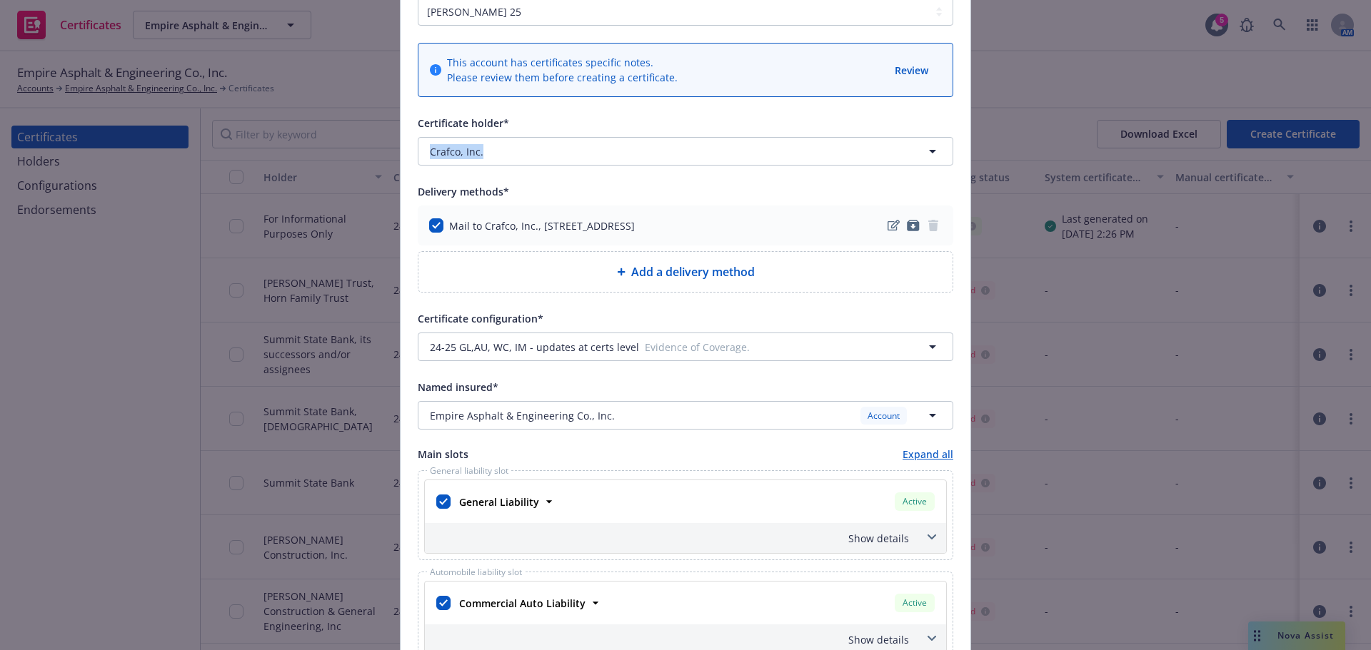
drag, startPoint x: 408, startPoint y: 166, endPoint x: 475, endPoint y: 171, distance: 67.3
copy span "Crafco, Inc."
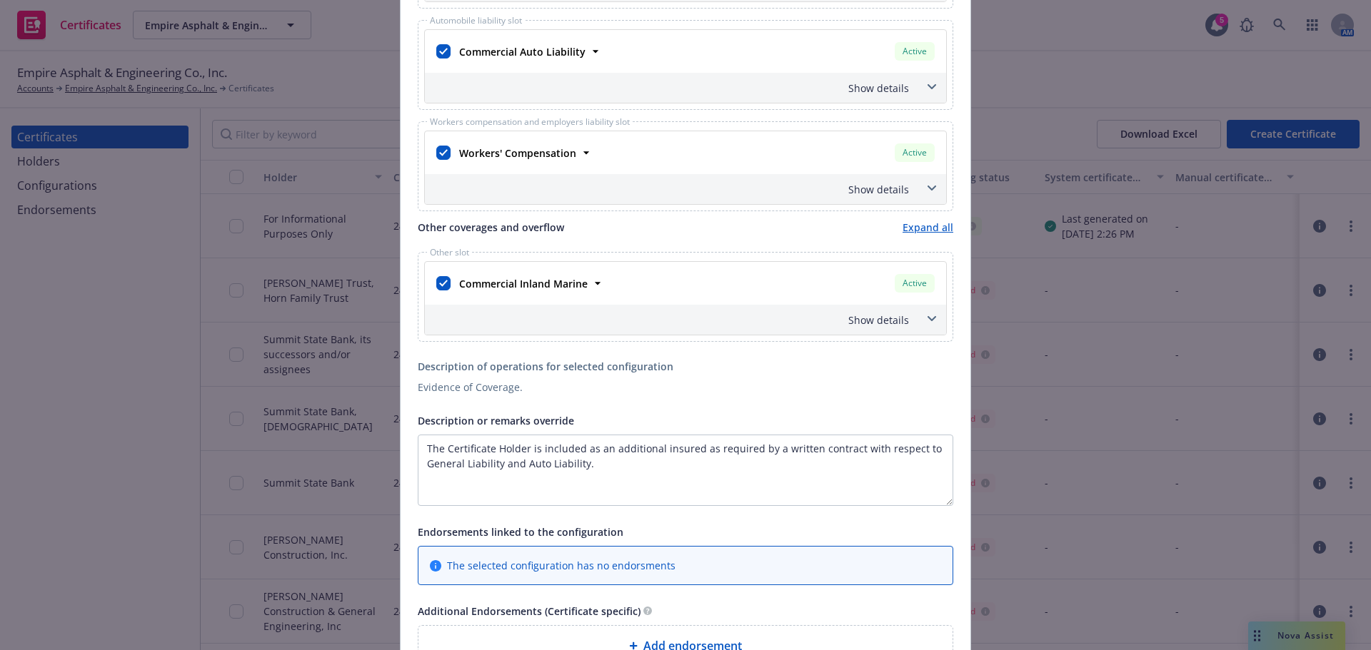
scroll to position [1000, 0]
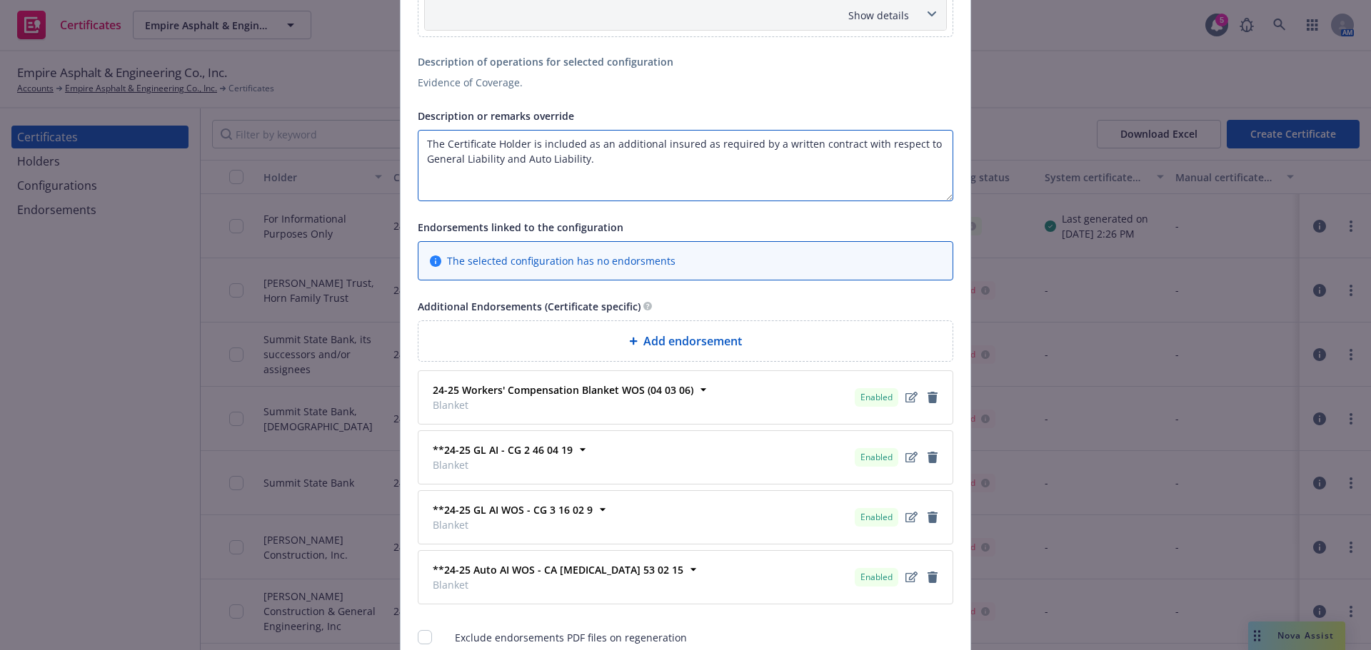
drag, startPoint x: 523, startPoint y: 144, endPoint x: 409, endPoint y: 144, distance: 113.5
paste textarea "Crafco, Inc."
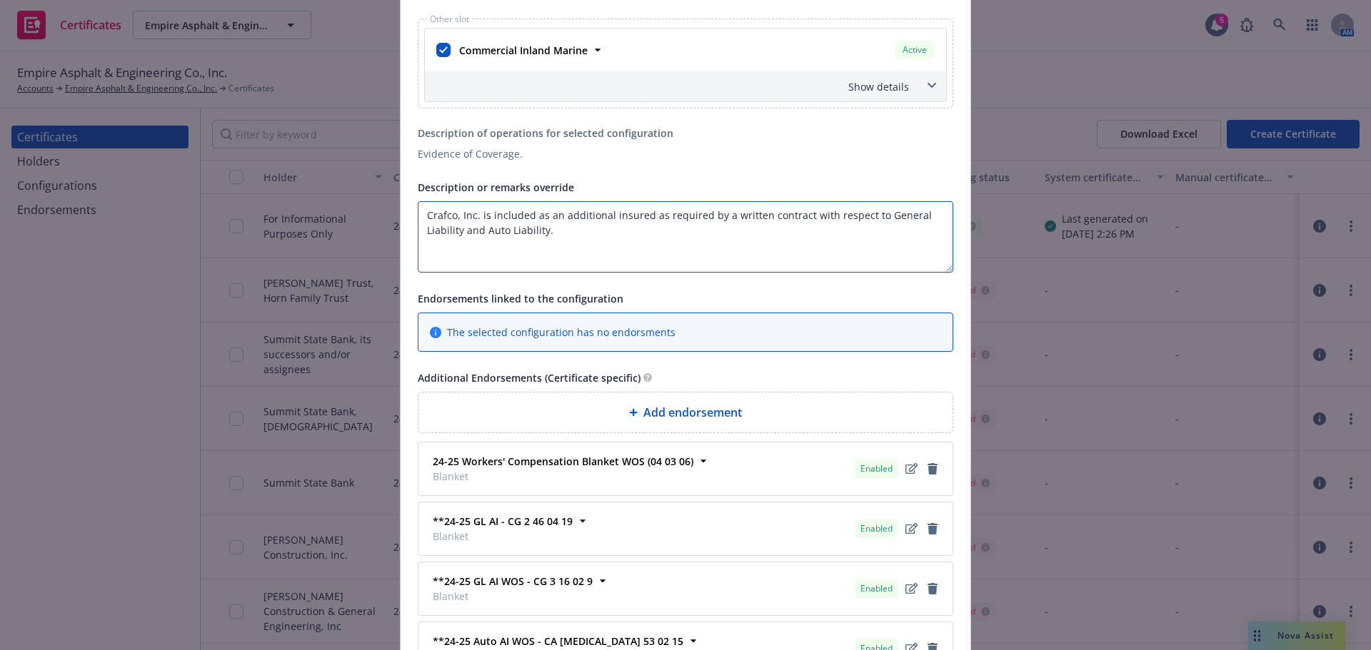
scroll to position [857, 0]
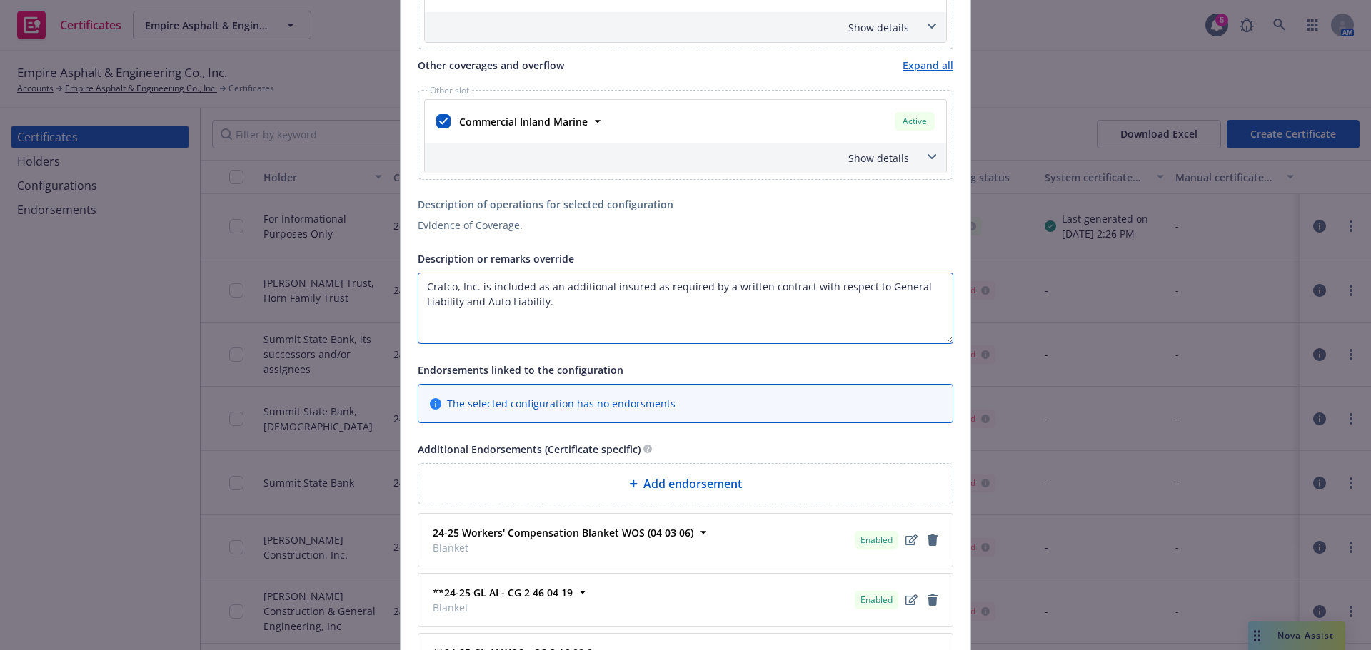
click at [580, 309] on textarea "Crafco, Inc. is included as an additional insured as required by a written cont…" at bounding box center [686, 308] width 536 height 71
paste textarea "Waiver of subrogation applies with respect to General Liability, Auto Liability…"
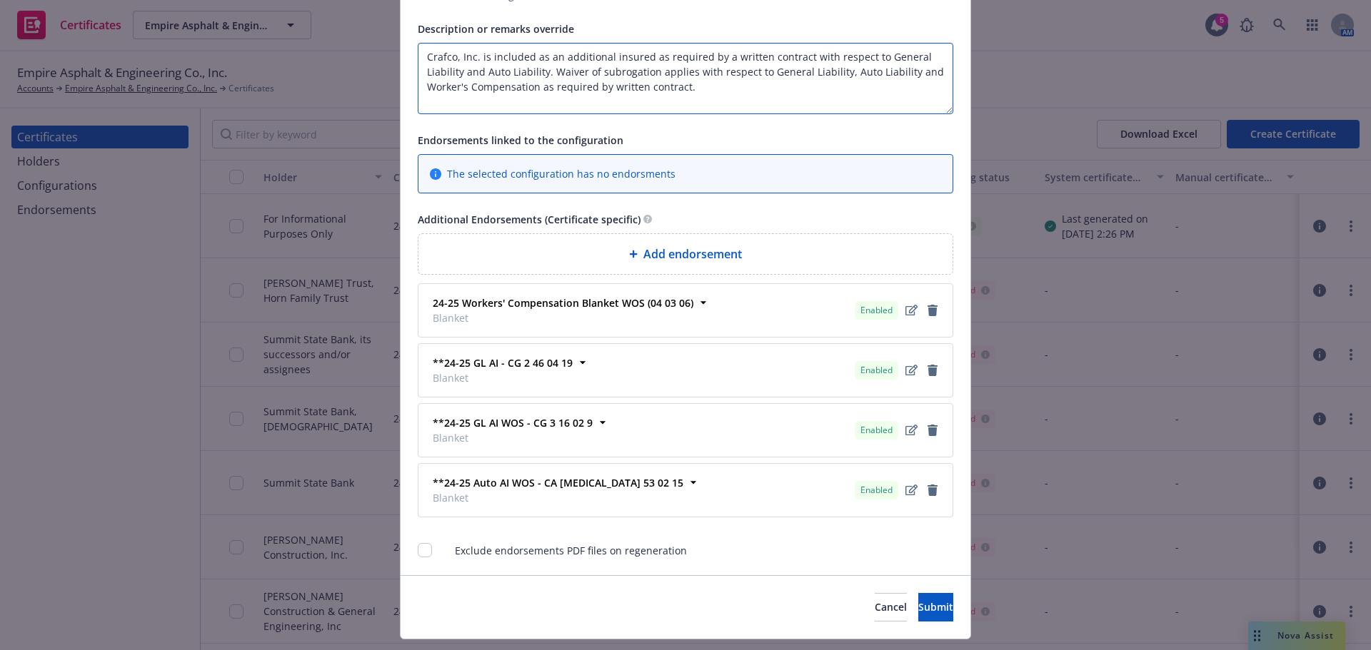
scroll to position [1122, 0]
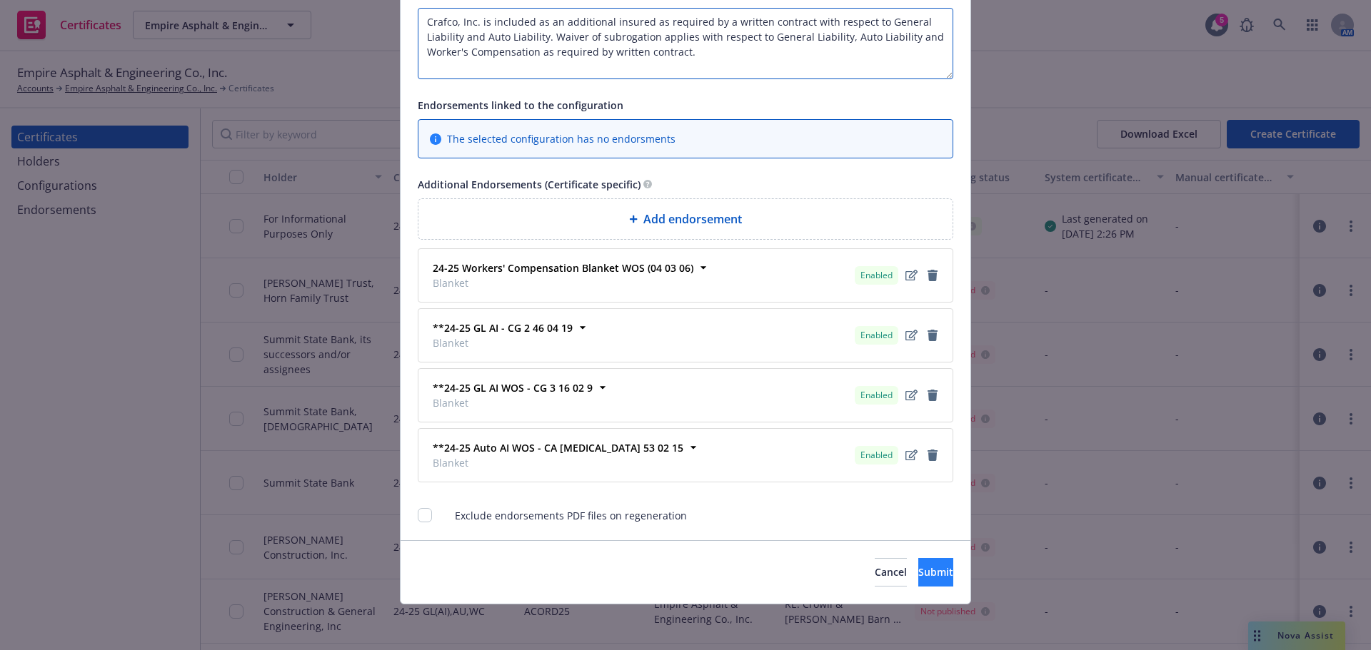
type textarea "Crafco, Inc. is included as an additional insured as required by a written cont…"
click at [918, 570] on span "Submit" at bounding box center [935, 572] width 35 height 14
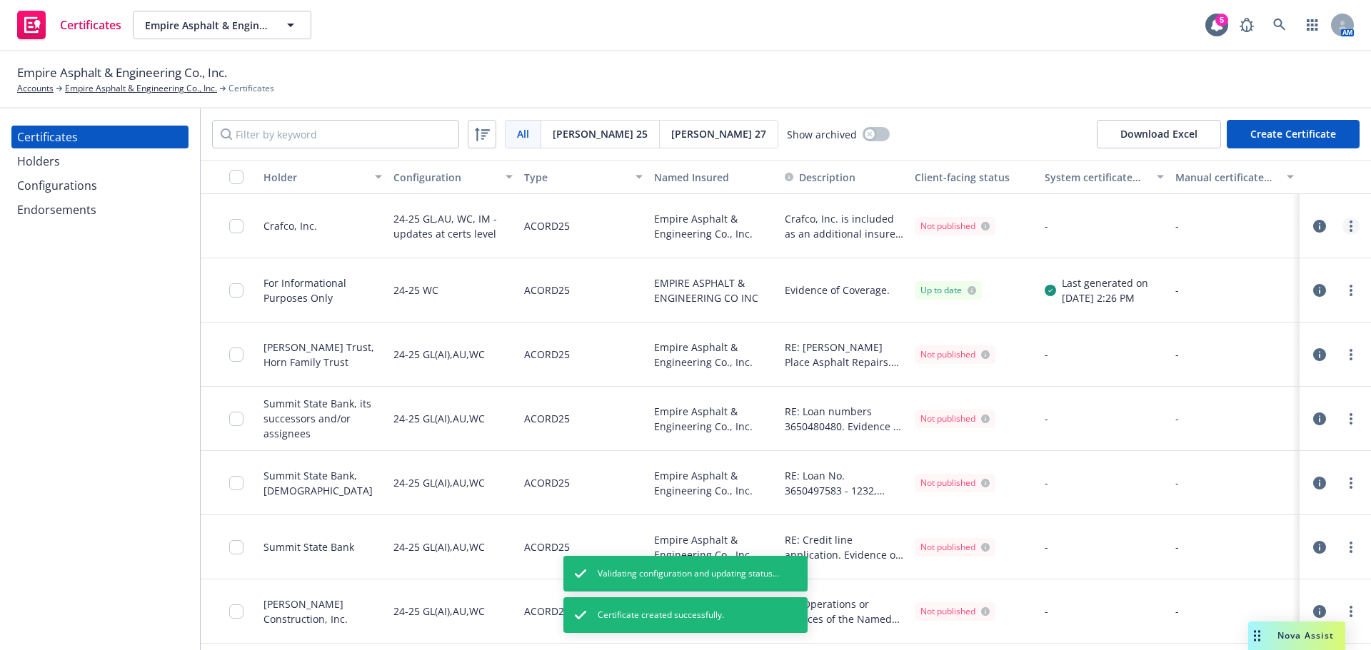
click at [1342, 222] on link "more" at bounding box center [1350, 226] width 17 height 17
click at [1263, 317] on link "Regenerate" at bounding box center [1234, 312] width 228 height 29
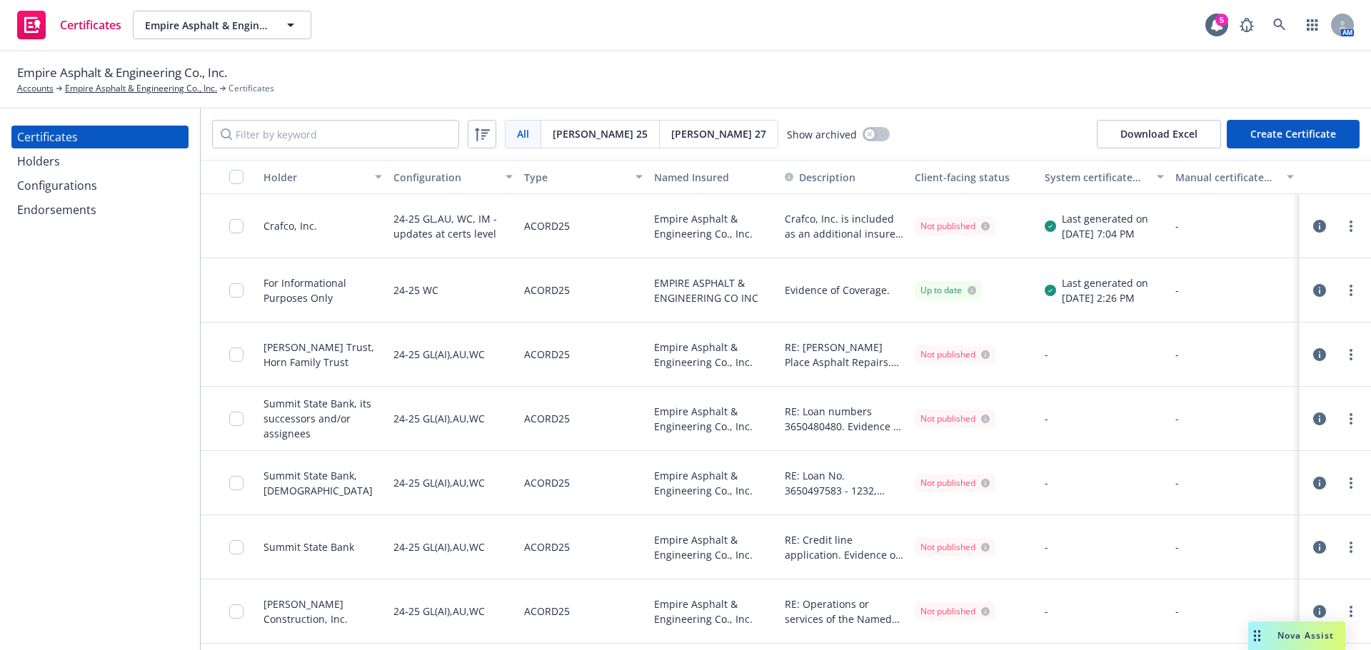
click at [1020, 116] on div "All All Acord 25 Acord 27 Show archived Download Excel Create Certificate" at bounding box center [786, 134] width 1170 height 51
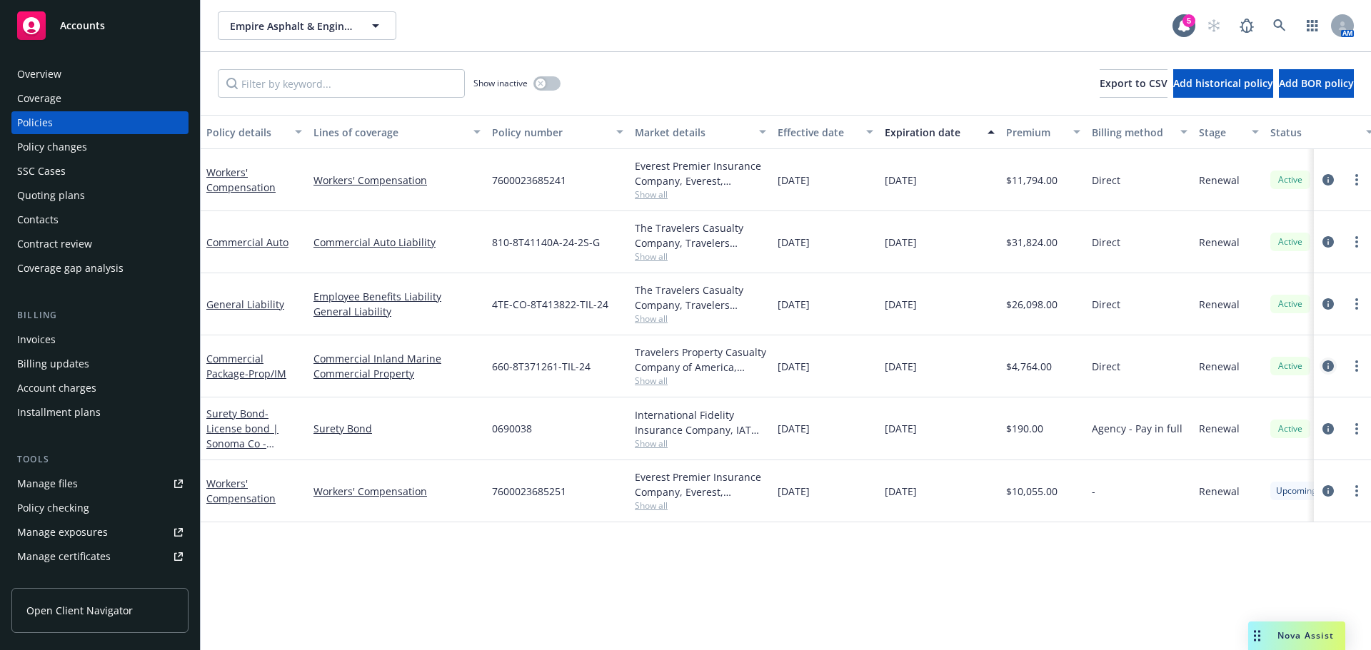
click at [1328, 371] on icon "circleInformation" at bounding box center [1327, 366] width 11 height 11
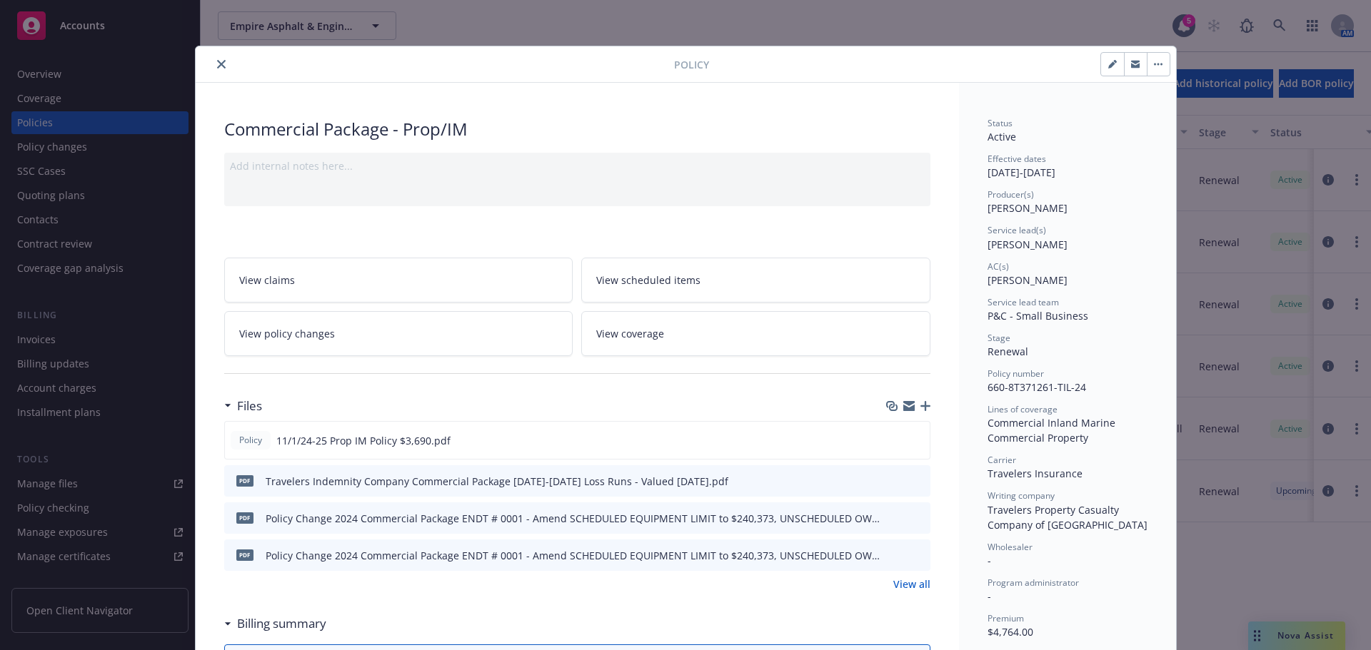
click at [217, 67] on icon "close" at bounding box center [221, 64] width 9 height 9
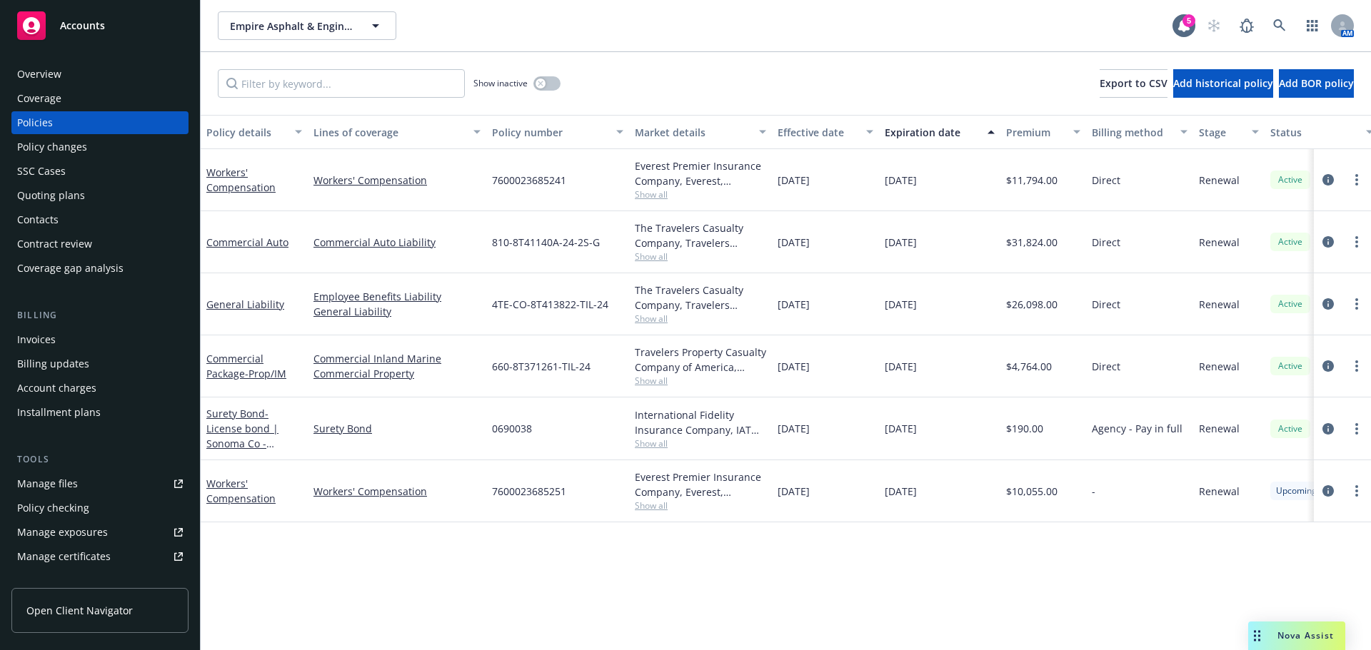
click at [65, 93] on div "Coverage" at bounding box center [100, 98] width 166 height 23
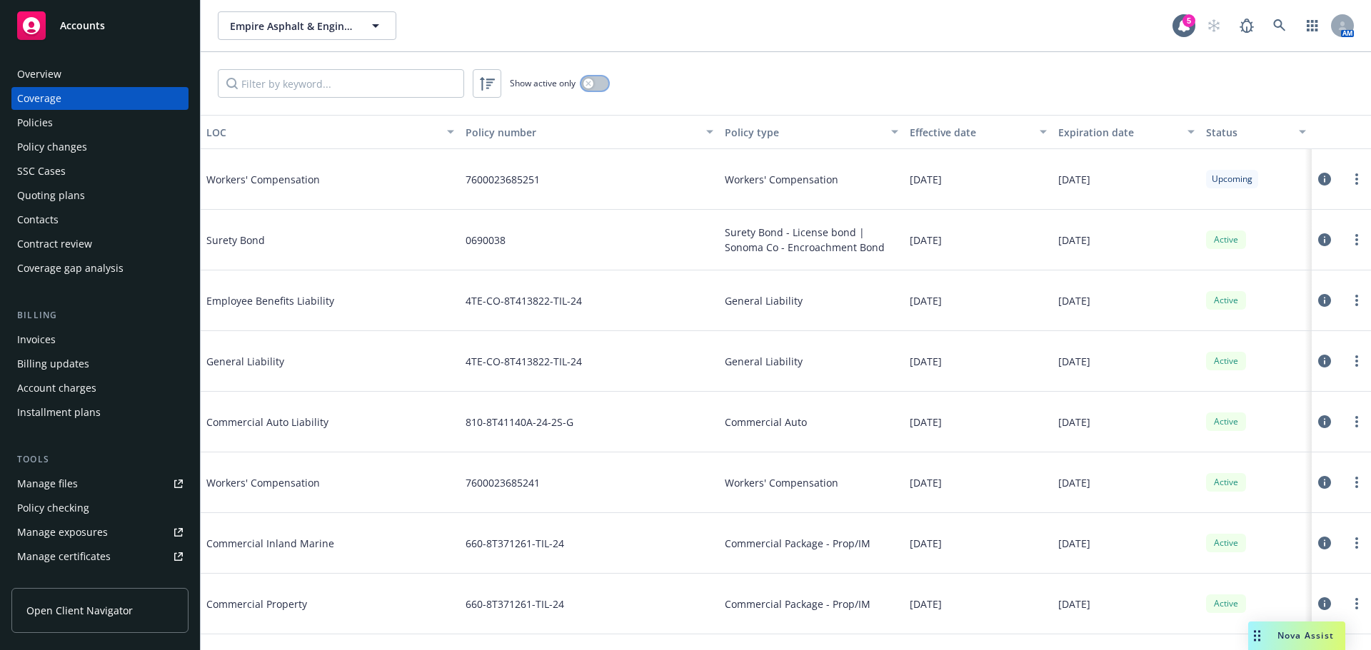
click at [586, 89] on button "button" at bounding box center [594, 83] width 27 height 14
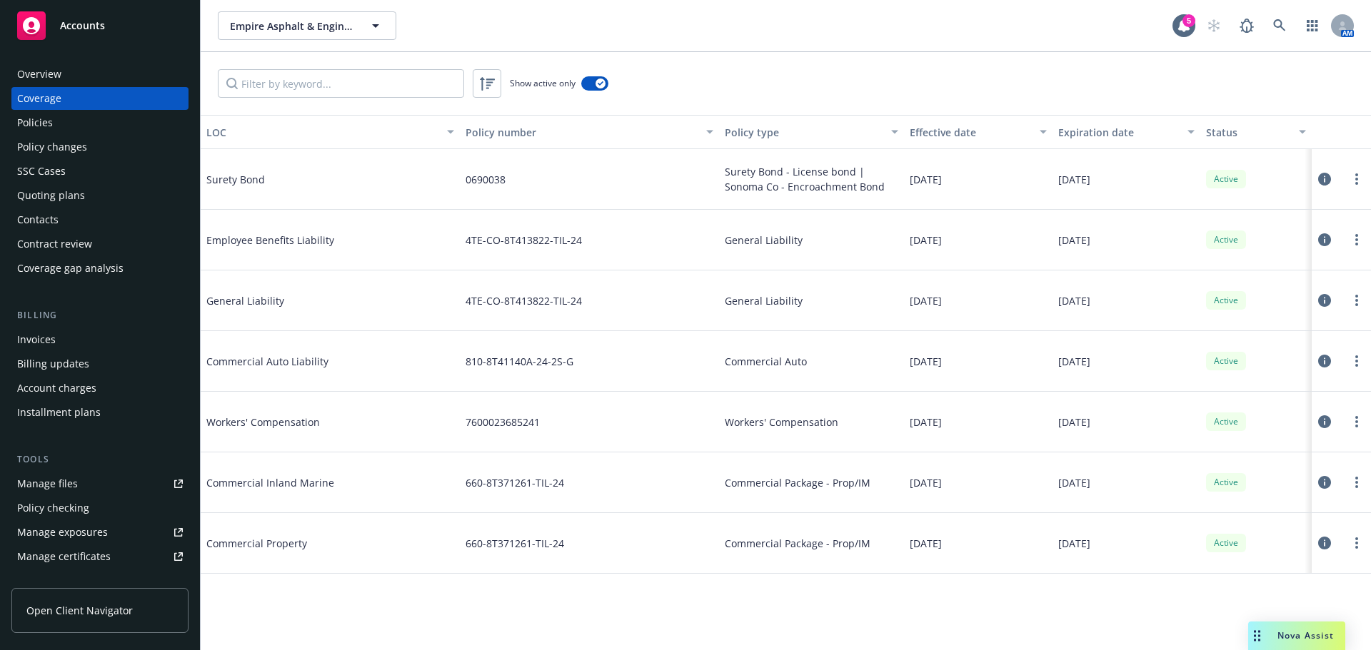
click at [1319, 483] on icon at bounding box center [1324, 482] width 13 height 13
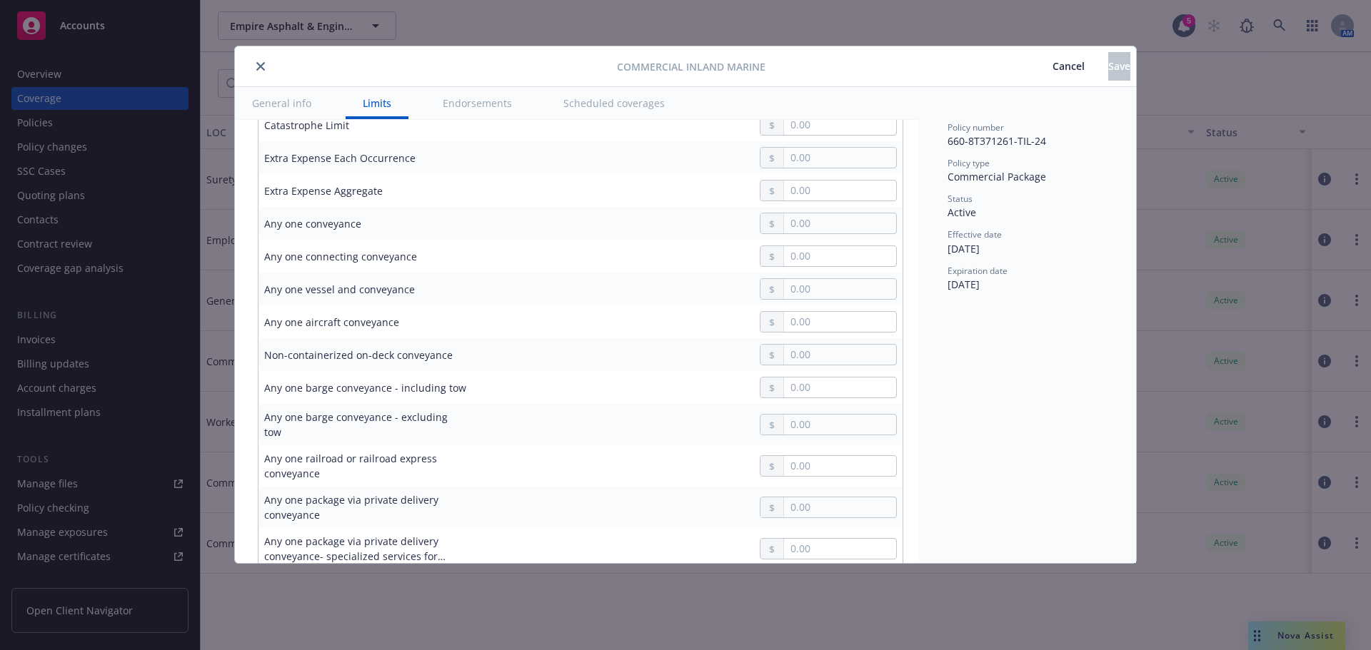
type textarea "x"
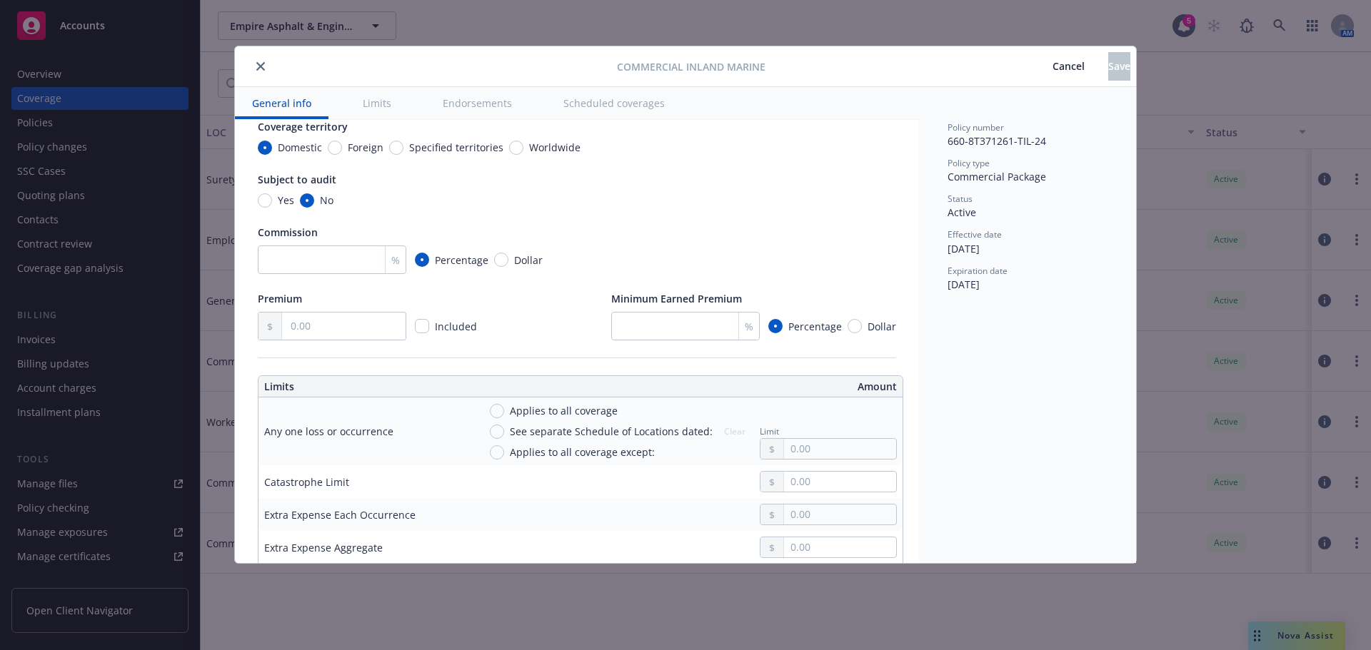
click at [267, 67] on button "close" at bounding box center [260, 66] width 17 height 17
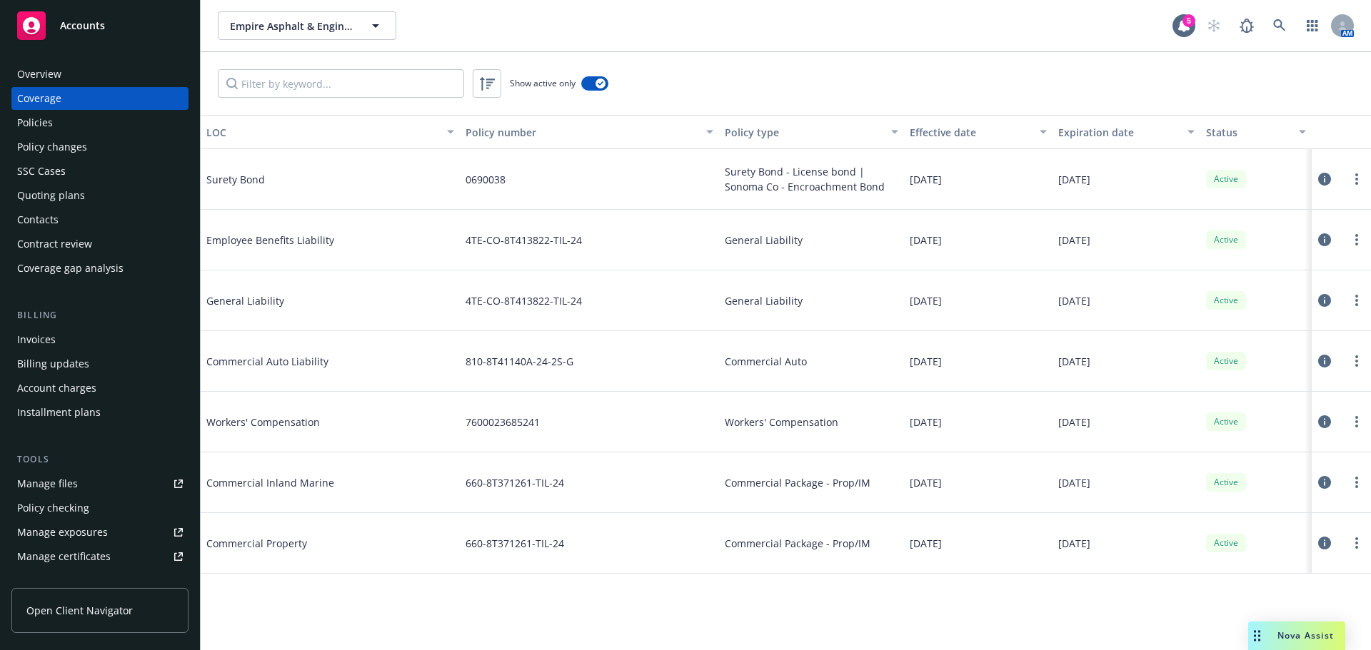
click at [88, 125] on div "Policies" at bounding box center [100, 122] width 166 height 23
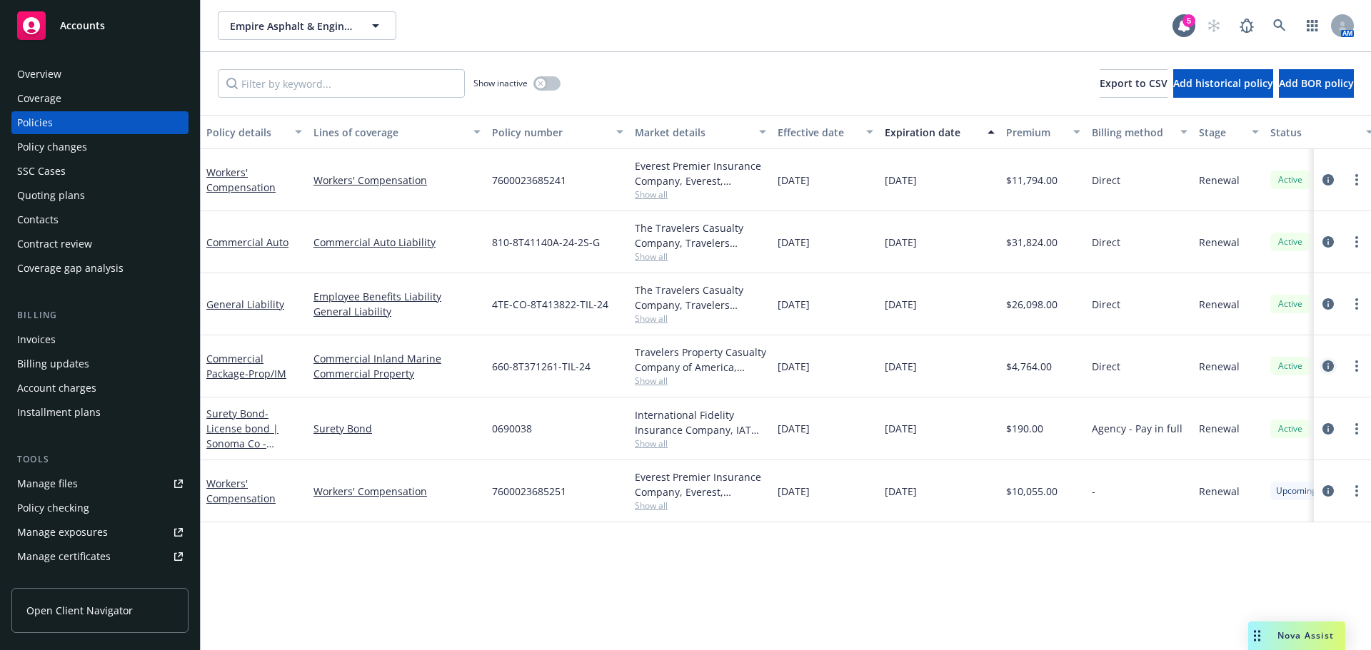
click at [1326, 367] on icon "circleInformation" at bounding box center [1327, 366] width 11 height 11
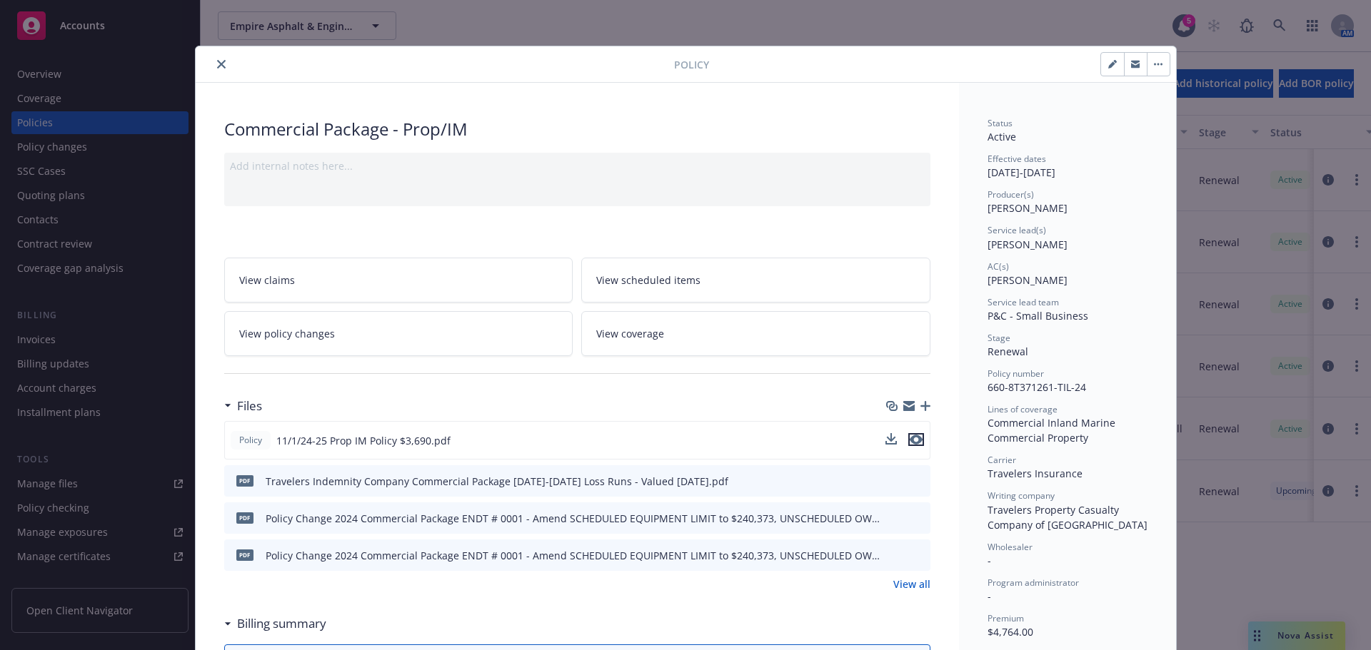
click at [915, 441] on icon "preview file" at bounding box center [916, 440] width 13 height 10
click at [216, 59] on button "close" at bounding box center [221, 64] width 17 height 17
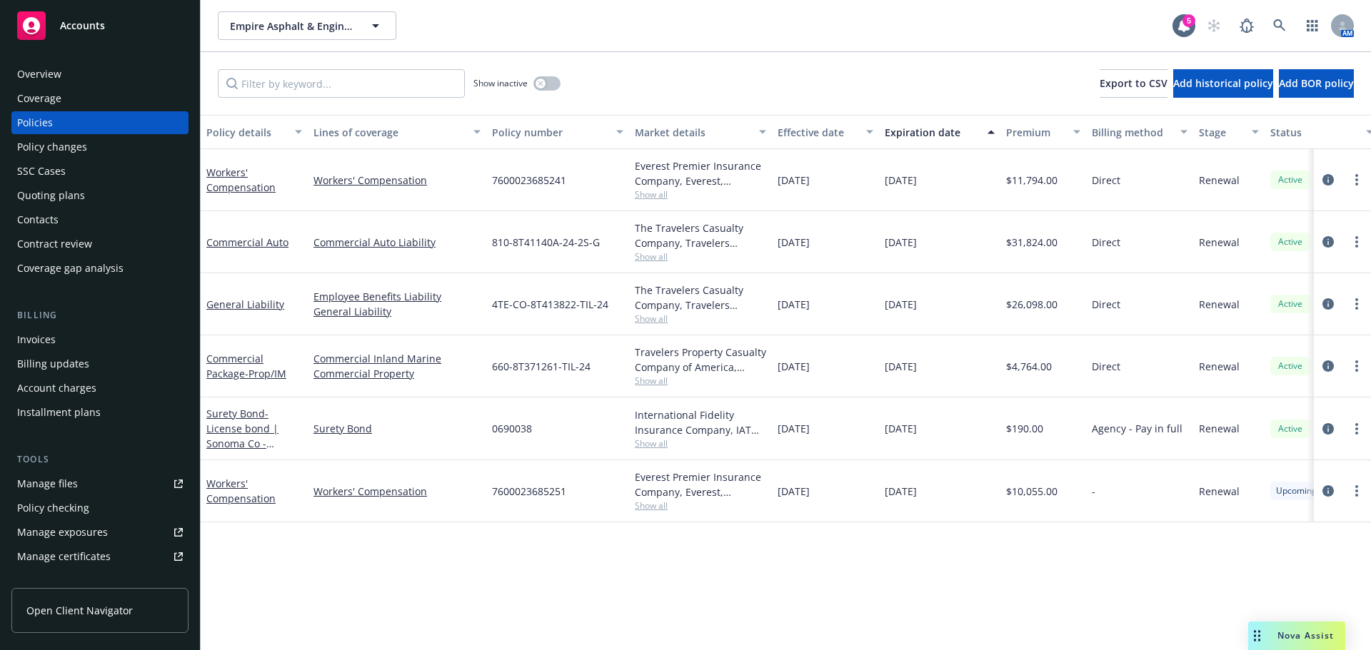
click at [109, 555] on link "Manage certificates" at bounding box center [99, 557] width 177 height 23
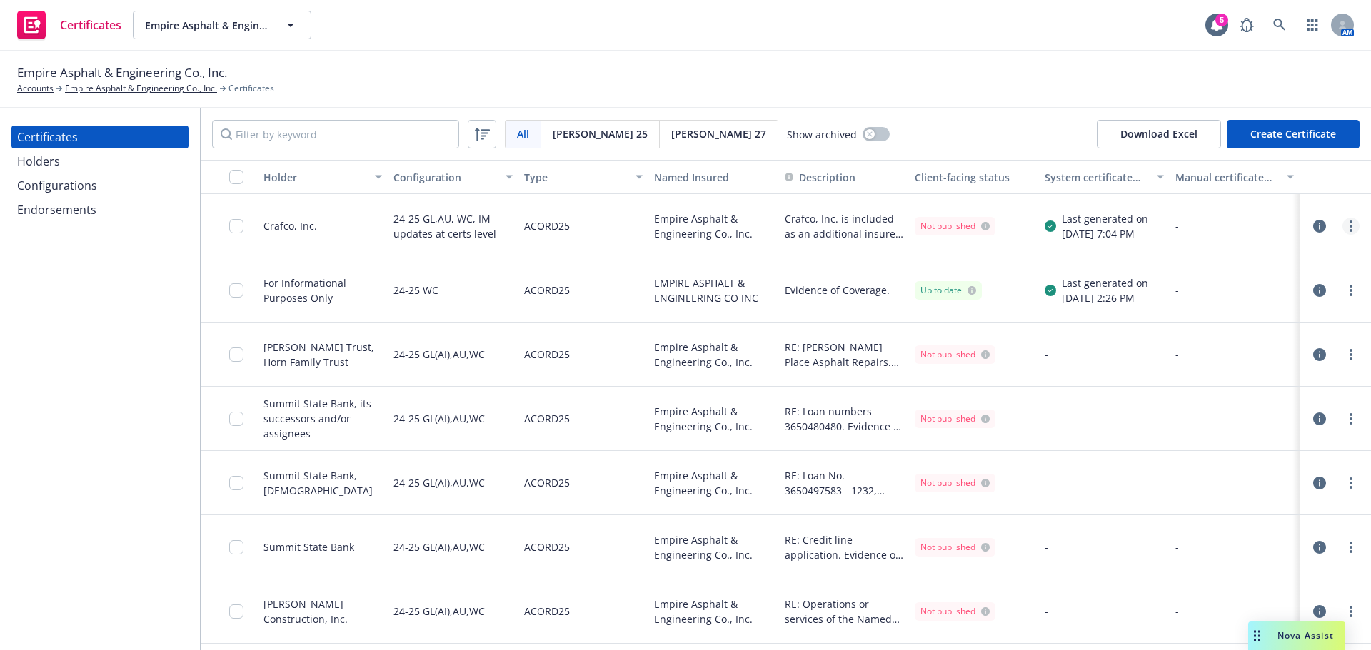
click at [1342, 233] on link "more" at bounding box center [1350, 226] width 17 height 17
click at [1239, 432] on link "Download uneditable generated certificate" at bounding box center [1234, 427] width 228 height 29
click at [1344, 230] on link "more" at bounding box center [1350, 226] width 17 height 17
click at [1250, 428] on link "Download uneditable generated certificate" at bounding box center [1234, 427] width 228 height 29
click at [236, 228] on input "checkbox" at bounding box center [236, 226] width 14 height 14
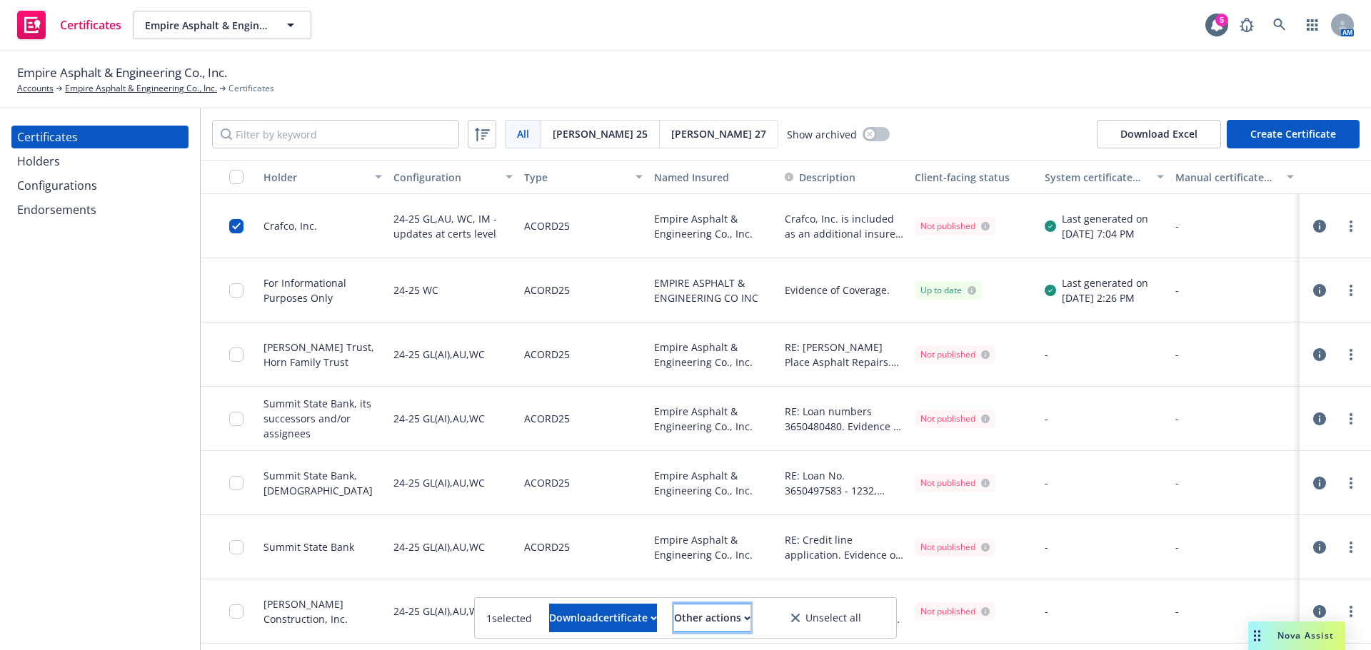
click at [735, 618] on div "Other actions" at bounding box center [712, 618] width 76 height 27
click at [734, 588] on link "Publish certificate" at bounding box center [685, 583] width 131 height 29
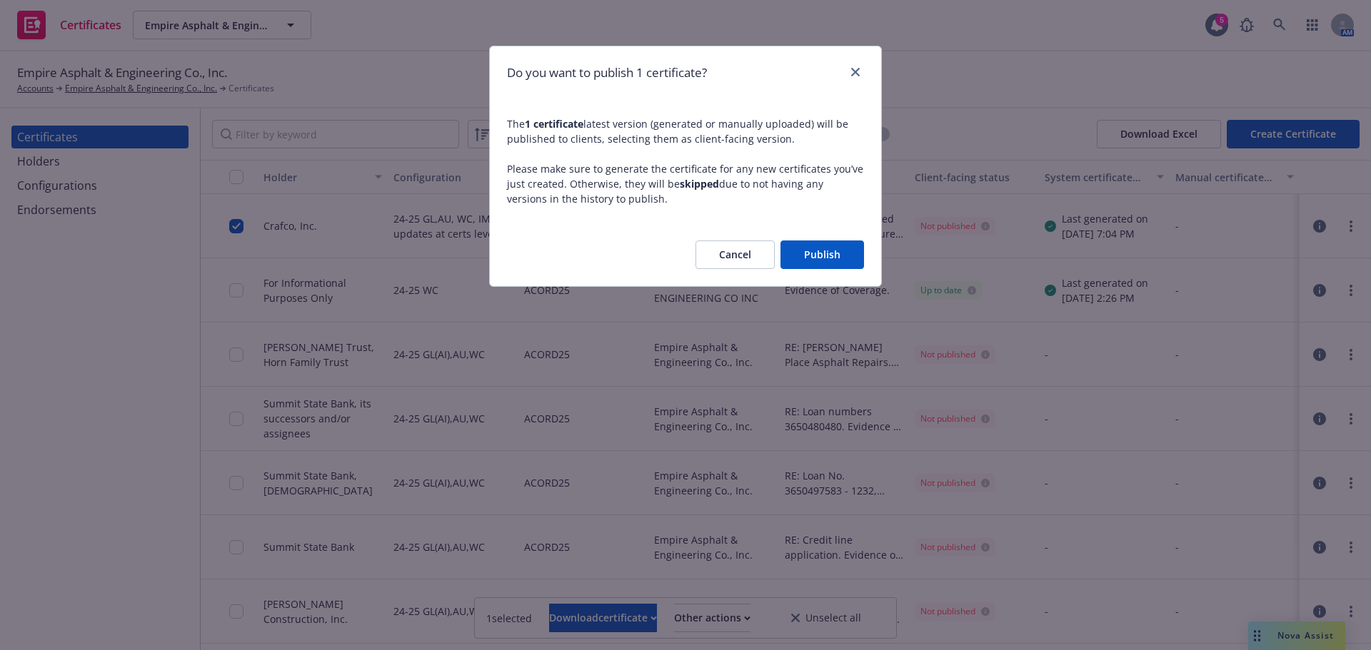
click at [812, 251] on button "Publish" at bounding box center [822, 255] width 84 height 29
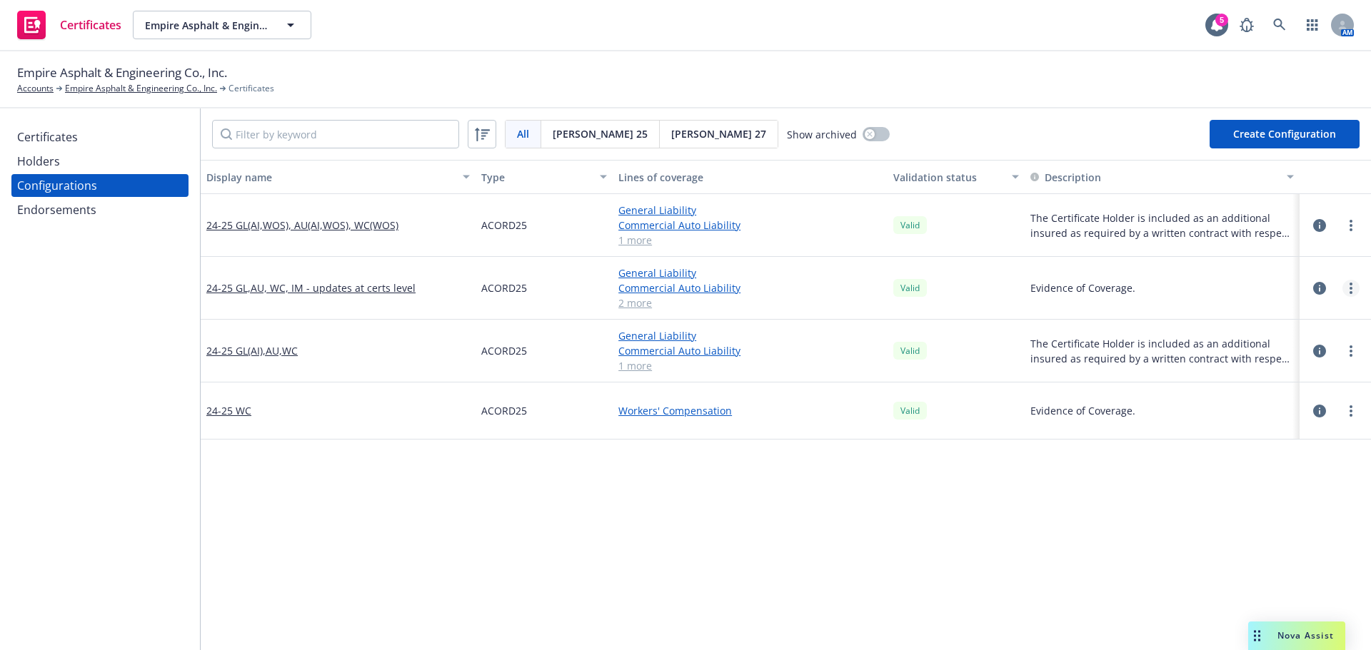
click at [1345, 289] on link "more" at bounding box center [1350, 288] width 17 height 17
click at [1299, 315] on link "Edit" at bounding box center [1269, 317] width 157 height 29
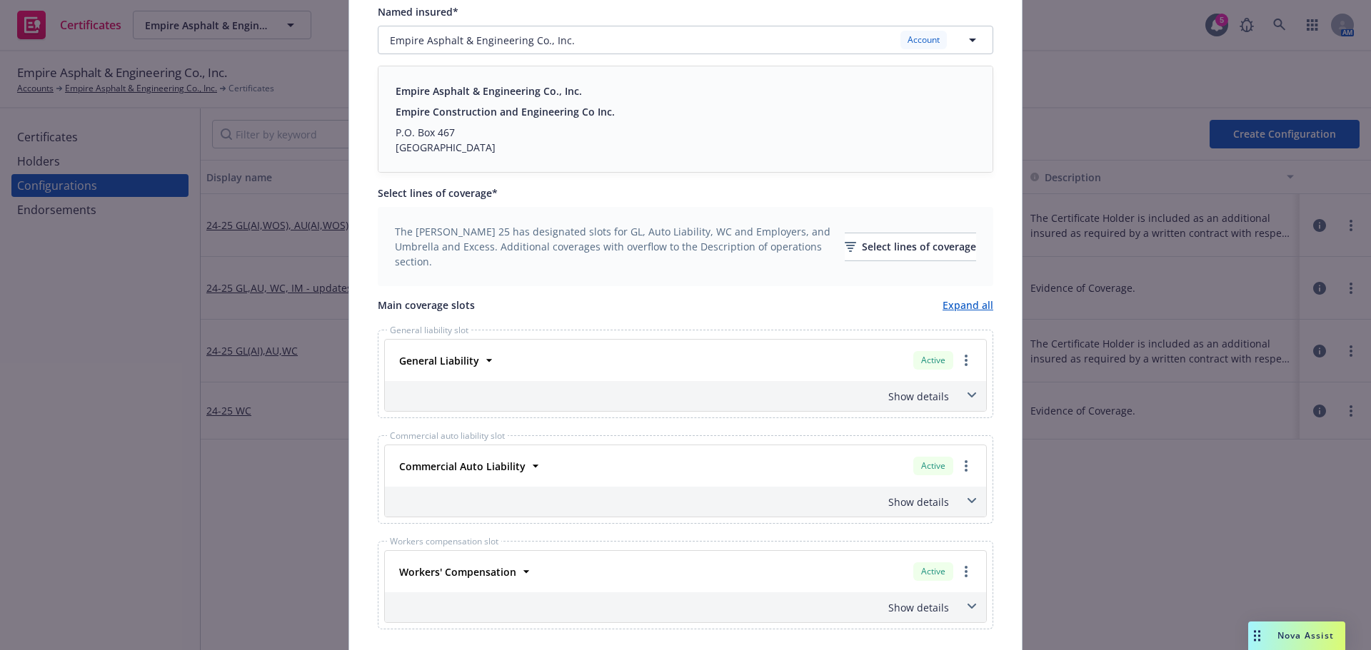
scroll to position [357, 0]
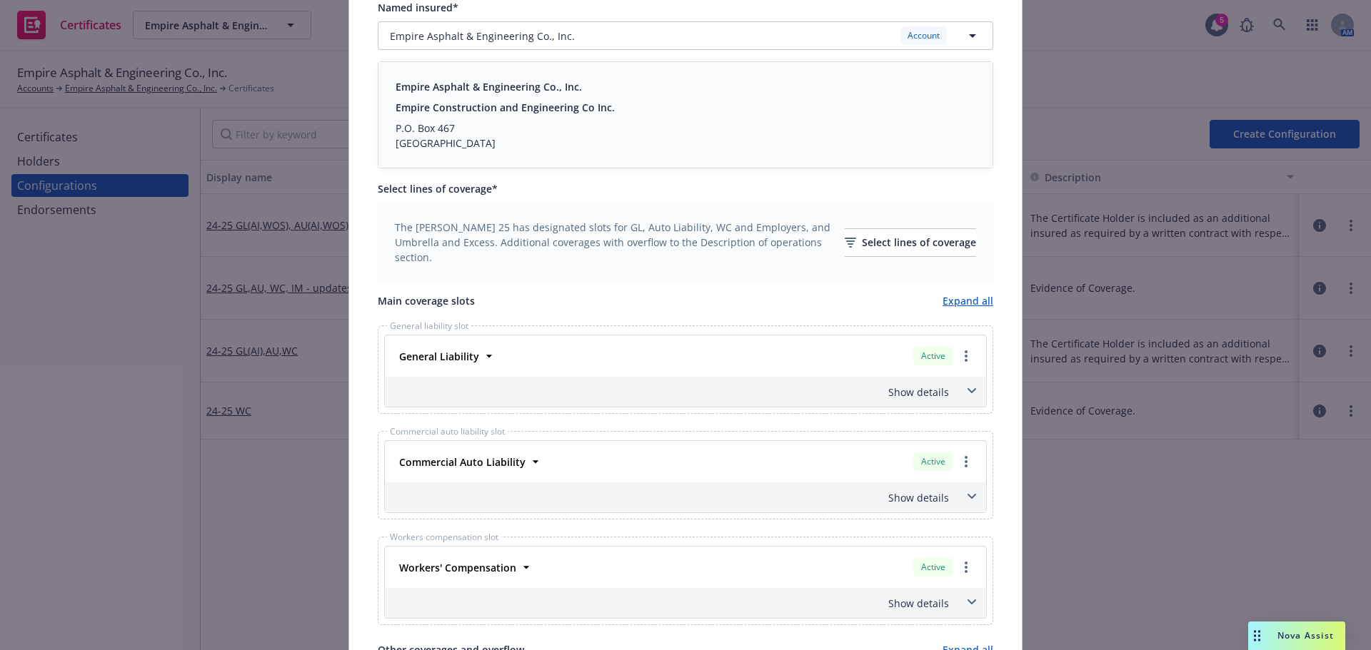
click at [935, 408] on div "General liability slot General Liability Active Policy number 4TE-CO-8T413822-T…" at bounding box center [685, 370] width 615 height 89
click at [932, 396] on div "Show details" at bounding box center [668, 392] width 561 height 15
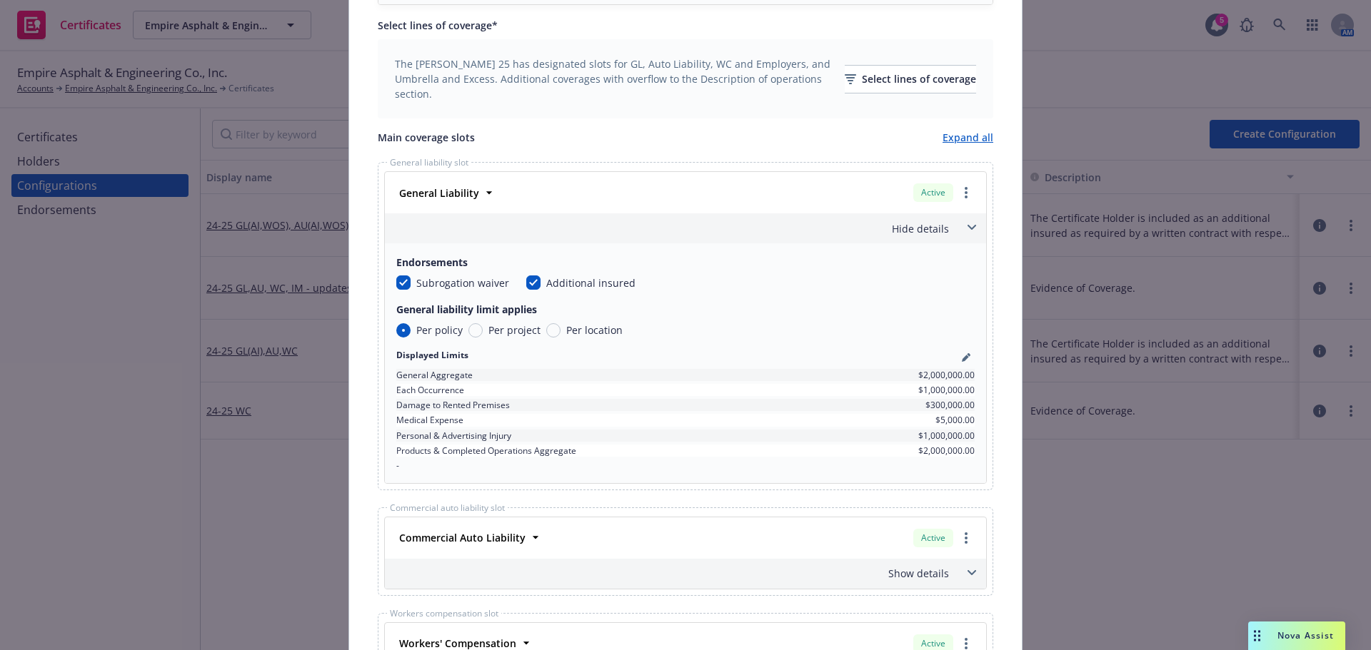
scroll to position [571, 0]
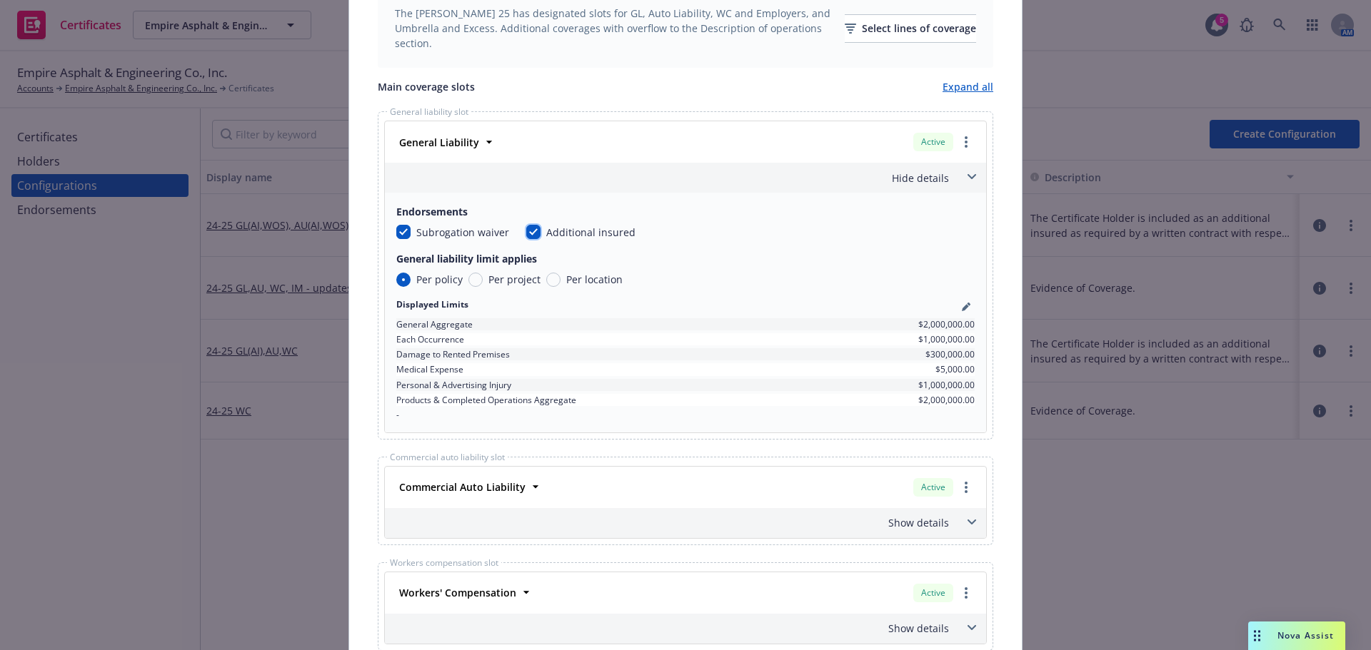
click at [526, 233] on input "checkbox" at bounding box center [533, 232] width 14 height 14
checkbox input "false"
click at [402, 232] on input "checkbox" at bounding box center [403, 232] width 14 height 14
checkbox input "false"
click at [535, 176] on div "Hide details" at bounding box center [668, 178] width 561 height 15
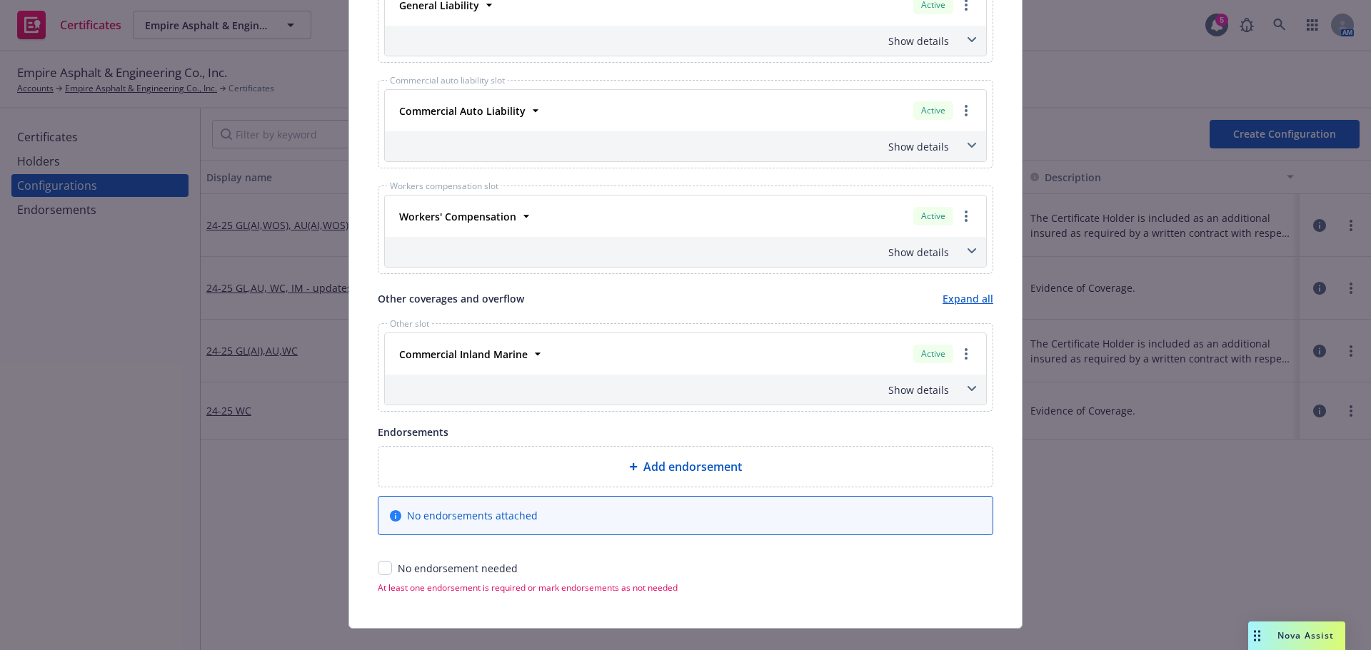
scroll to position [714, 0]
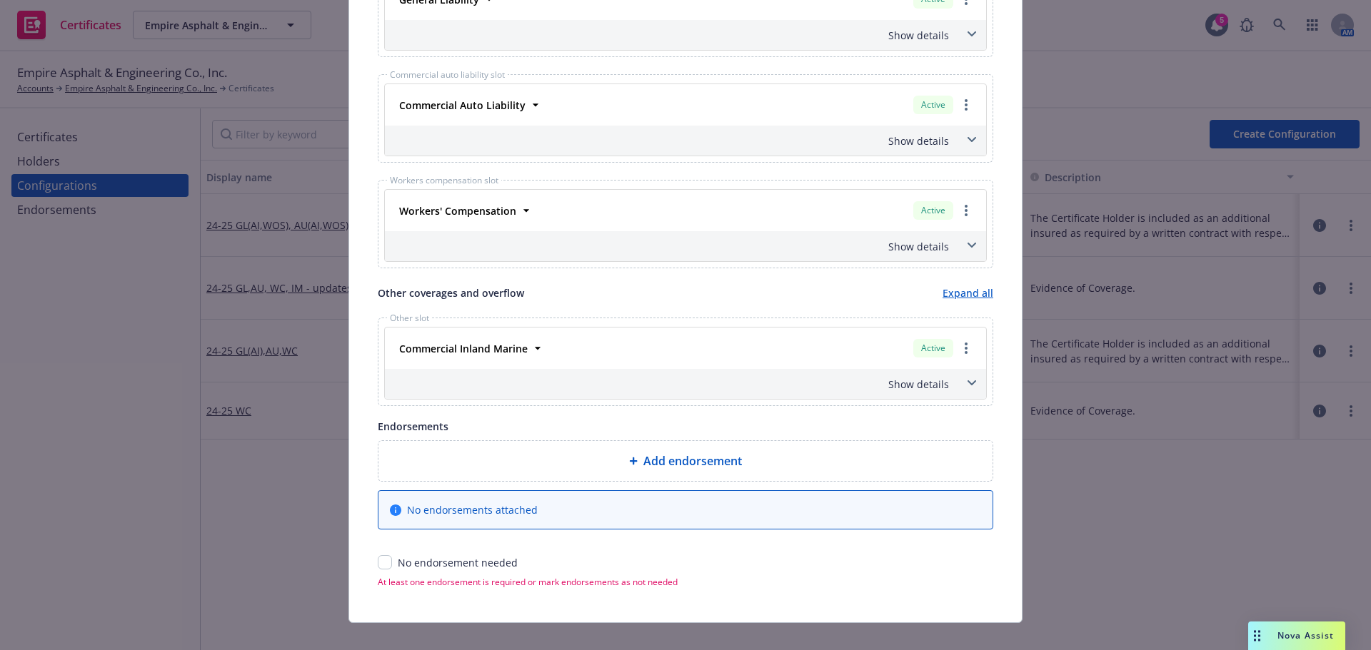
click at [520, 147] on div "Show details" at bounding box center [668, 141] width 561 height 15
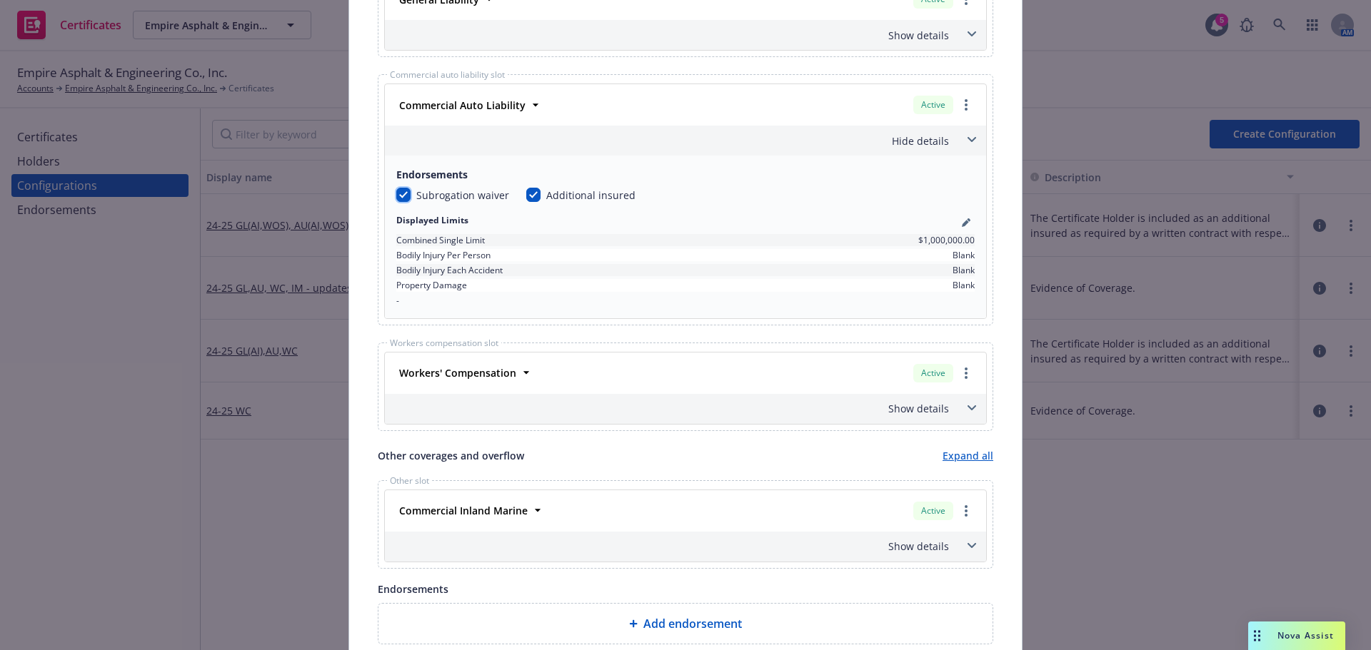
drag, startPoint x: 402, startPoint y: 196, endPoint x: 410, endPoint y: 196, distance: 7.9
click at [402, 196] on input "checkbox" at bounding box center [403, 195] width 14 height 14
checkbox input "false"
click at [528, 198] on input "checkbox" at bounding box center [533, 195] width 14 height 14
checkbox input "false"
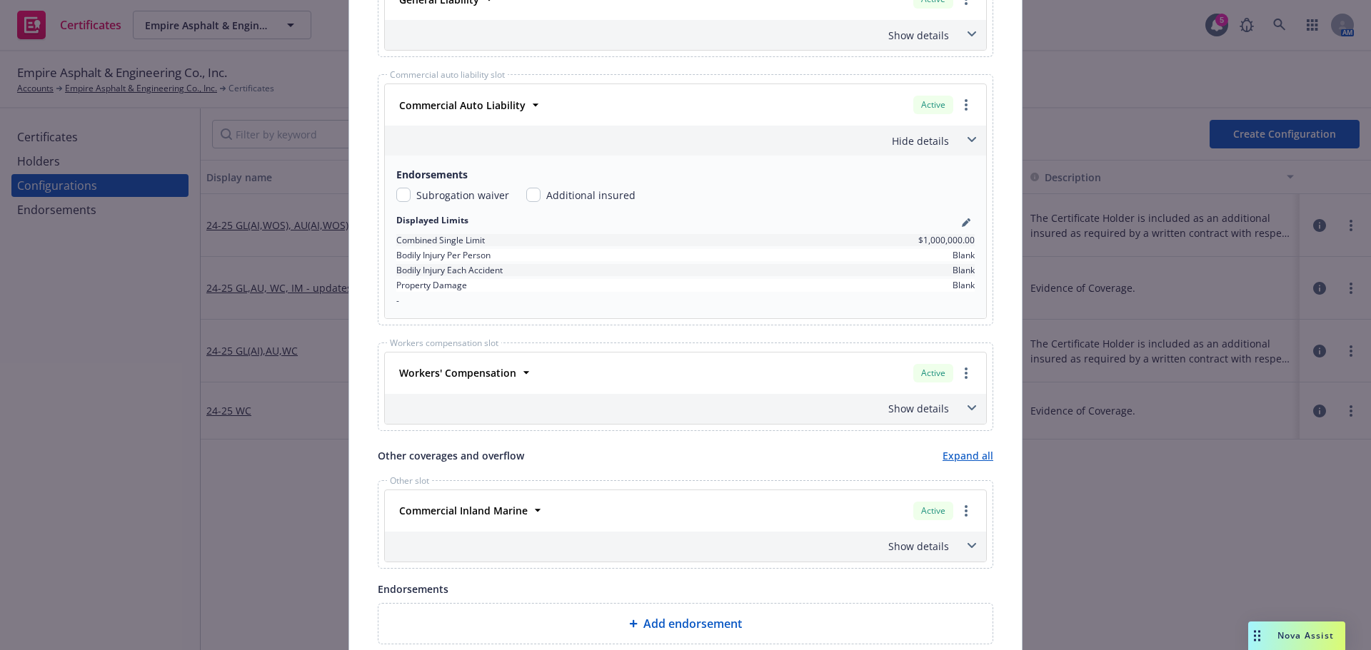
click at [580, 146] on div "Hide details" at bounding box center [668, 141] width 561 height 15
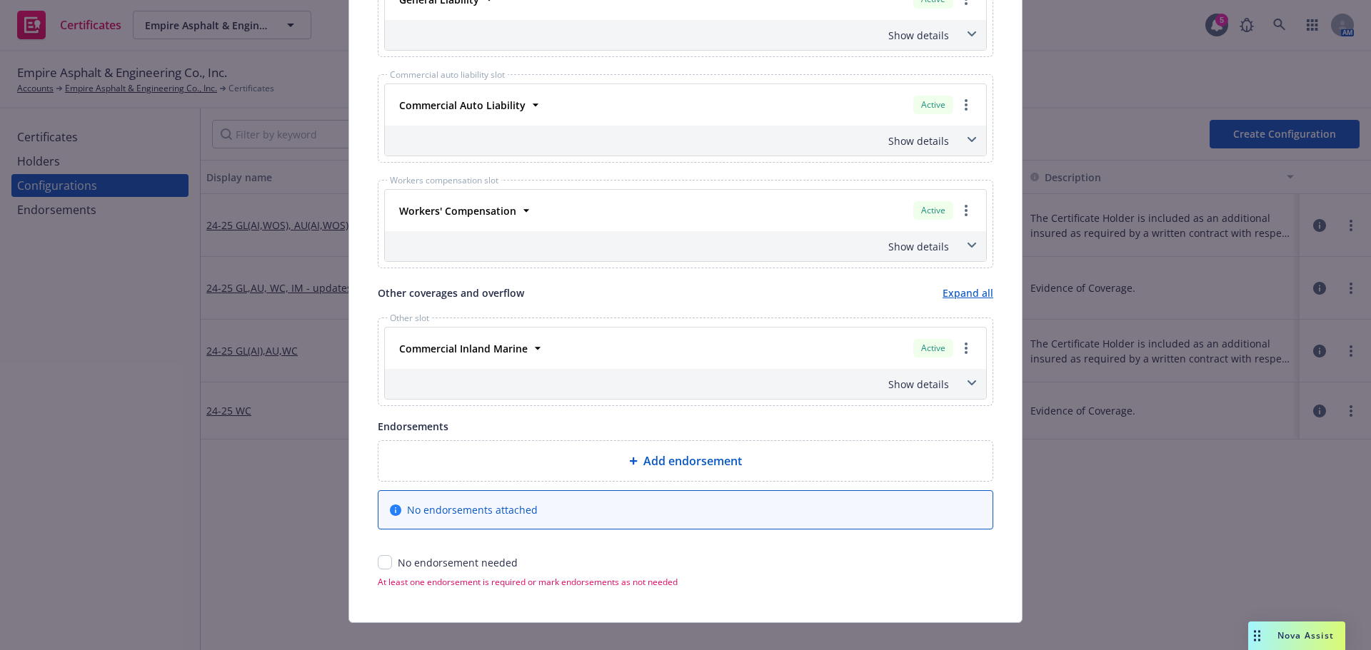
click at [587, 242] on div "Show details" at bounding box center [668, 246] width 561 height 15
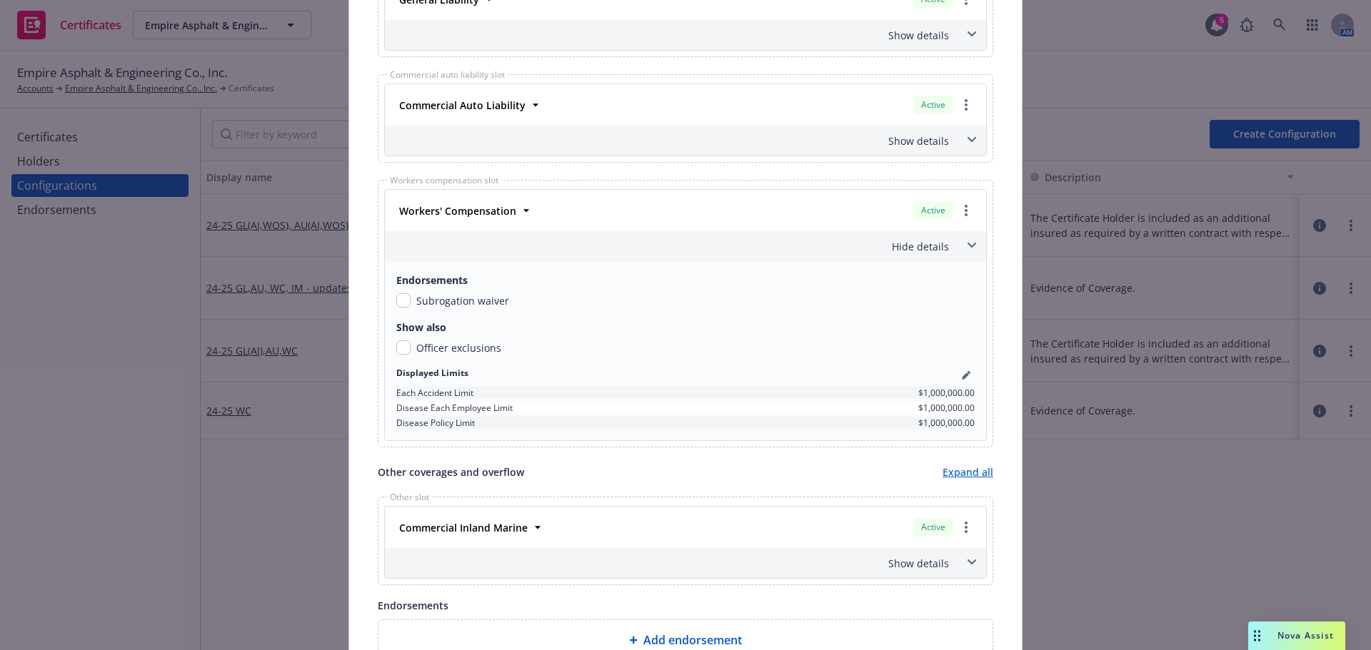
click at [598, 228] on div "Workers' Compensation Active Policy number 7600023685241 Premium $11,794.00 Eff…" at bounding box center [685, 210] width 601 height 41
click at [599, 242] on div "Hide details" at bounding box center [668, 246] width 561 height 15
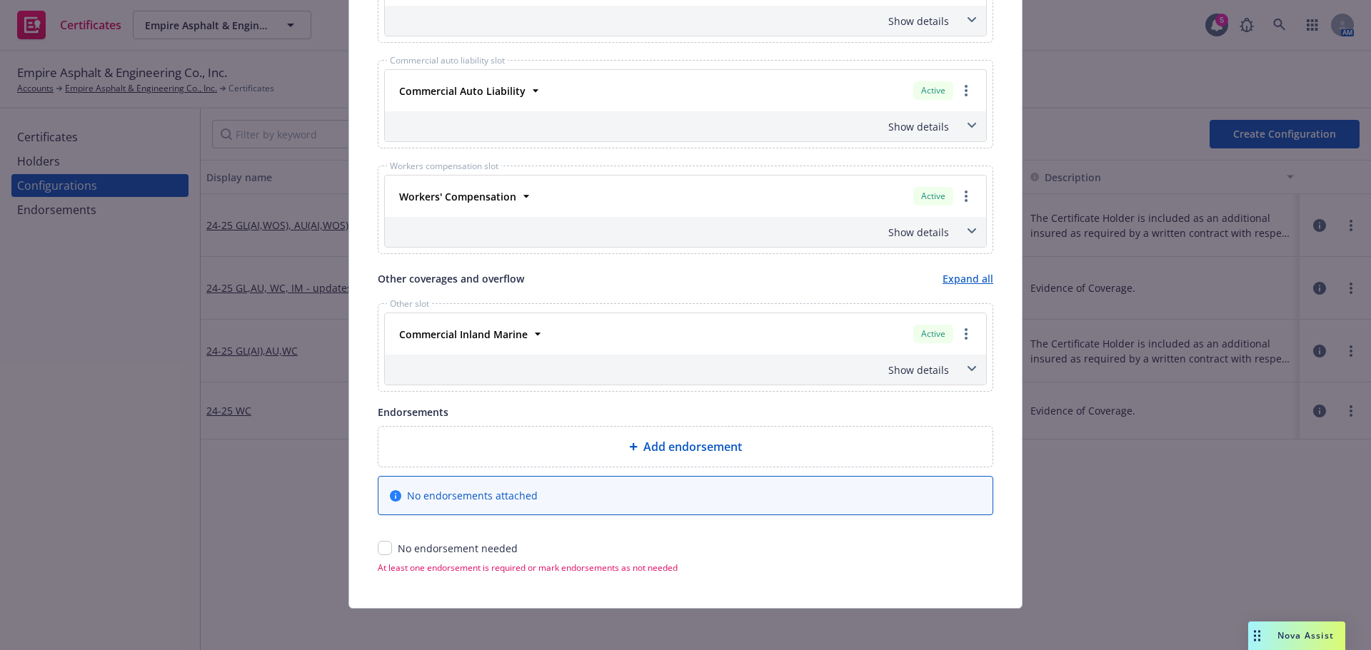
scroll to position [733, 0]
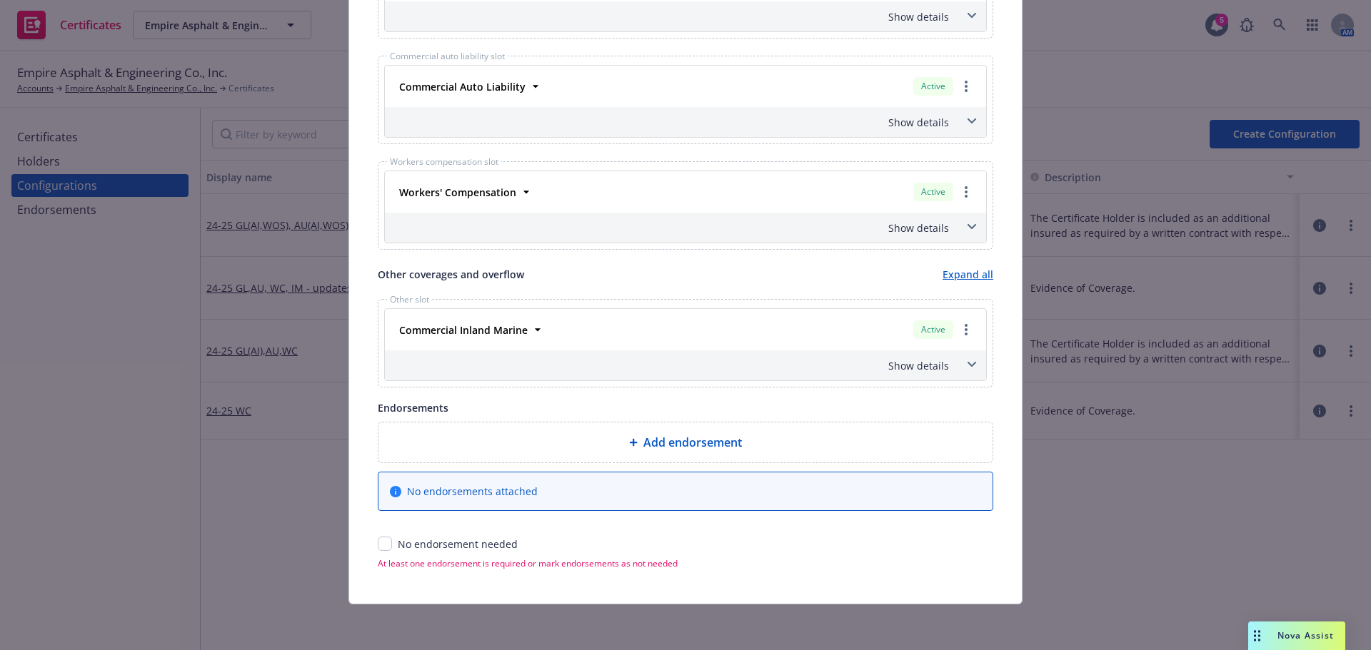
click at [889, 373] on div "Show details" at bounding box center [668, 365] width 561 height 15
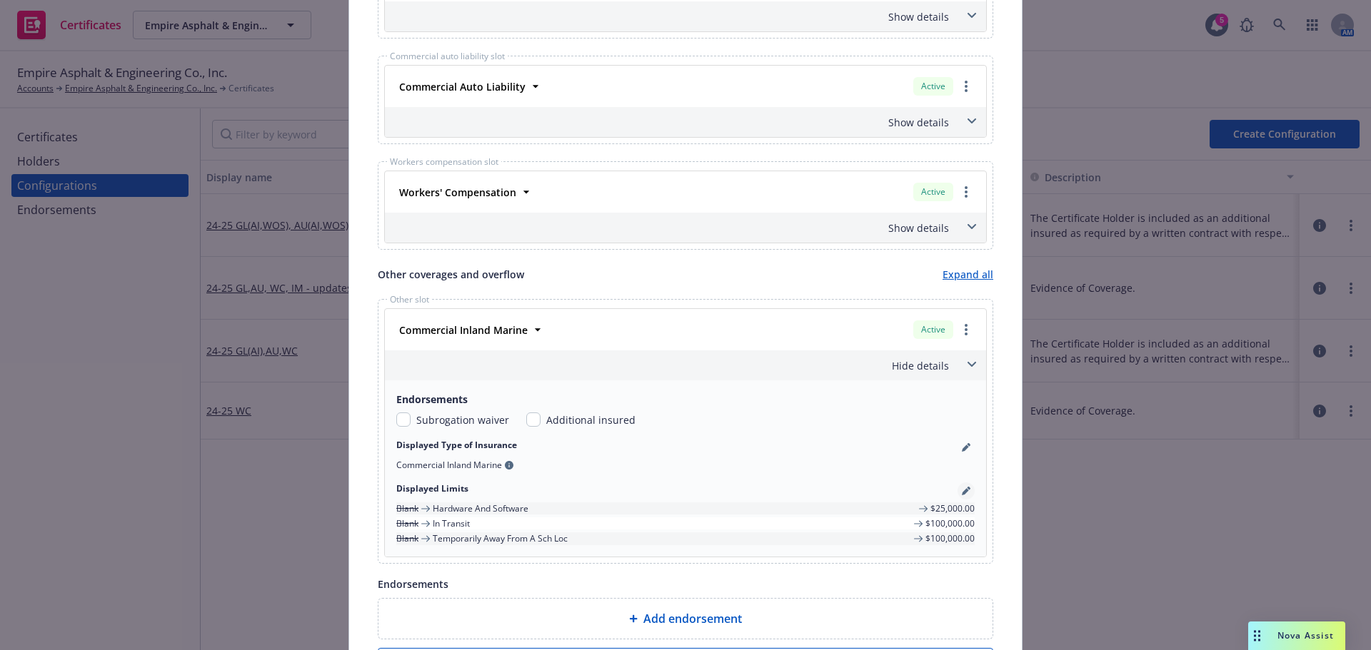
click at [965, 490] on link "pencil" at bounding box center [965, 491] width 17 height 17
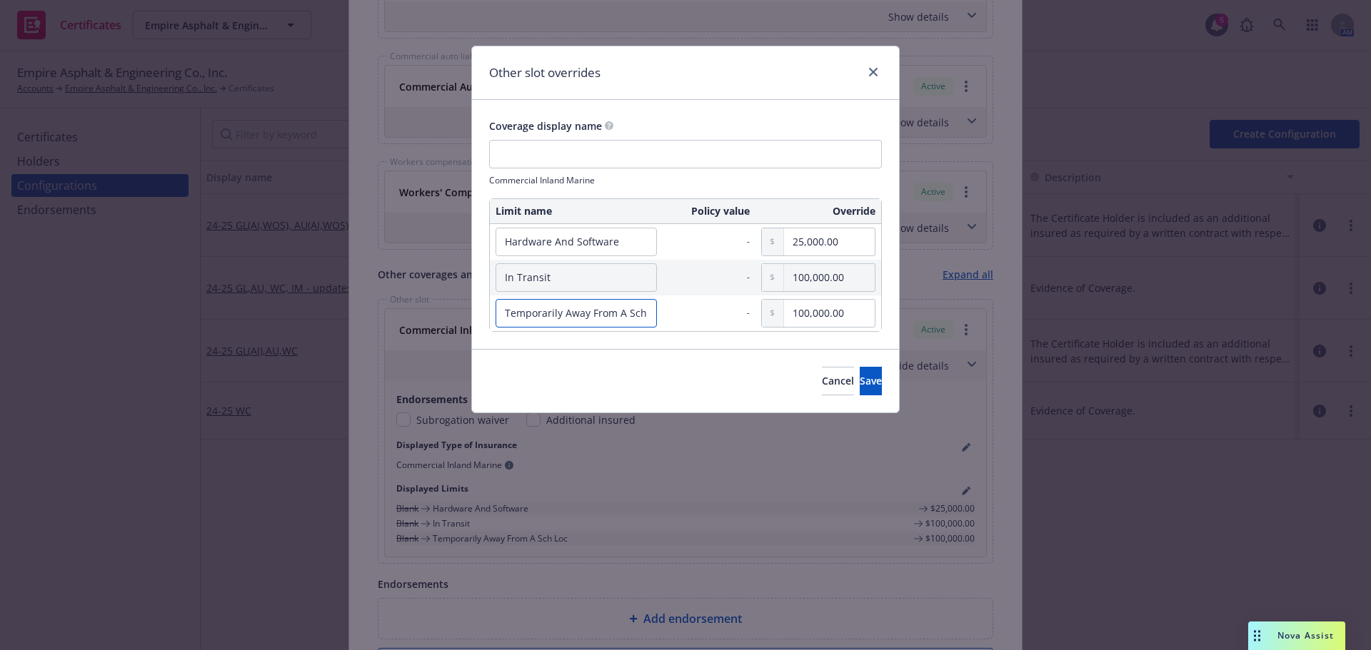
drag, startPoint x: 561, startPoint y: 313, endPoint x: 533, endPoint y: 313, distance: 28.6
click at [533, 313] on input "Temporarily Away From A Sch Loc" at bounding box center [576, 313] width 161 height 29
type input "Temp Away From A Sch Loc"
click at [860, 388] on button "Save" at bounding box center [871, 381] width 22 height 29
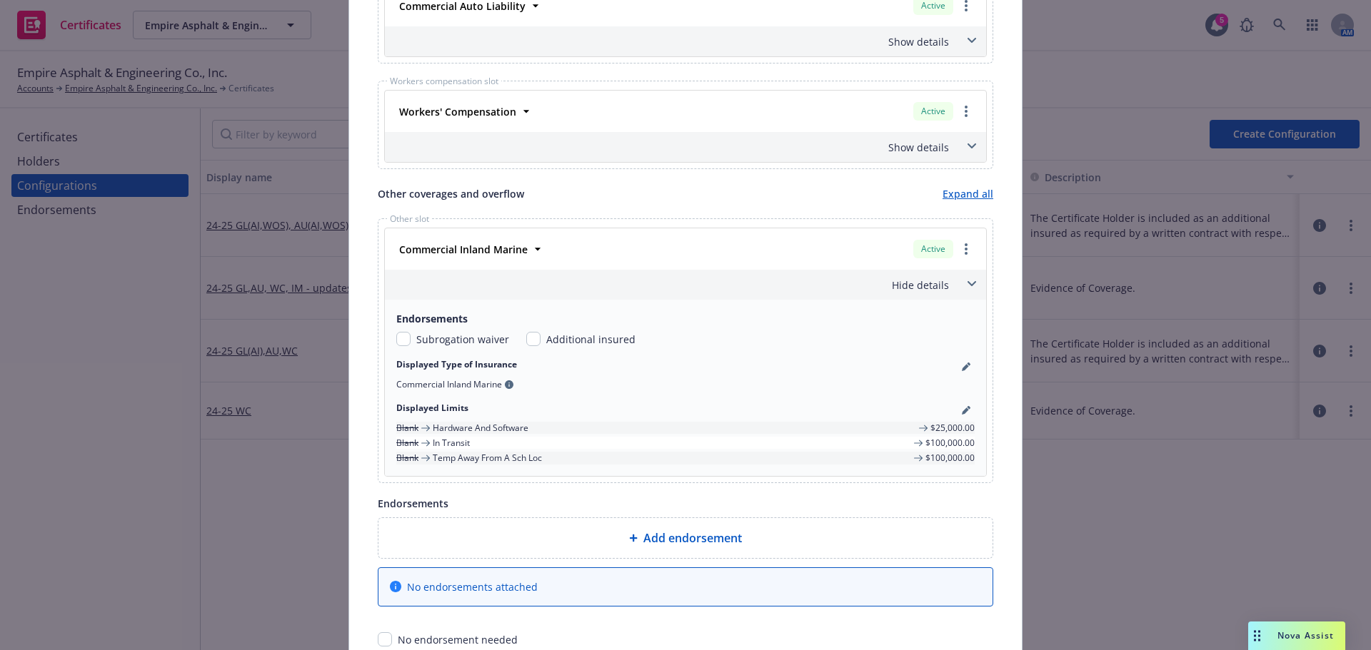
scroll to position [909, 0]
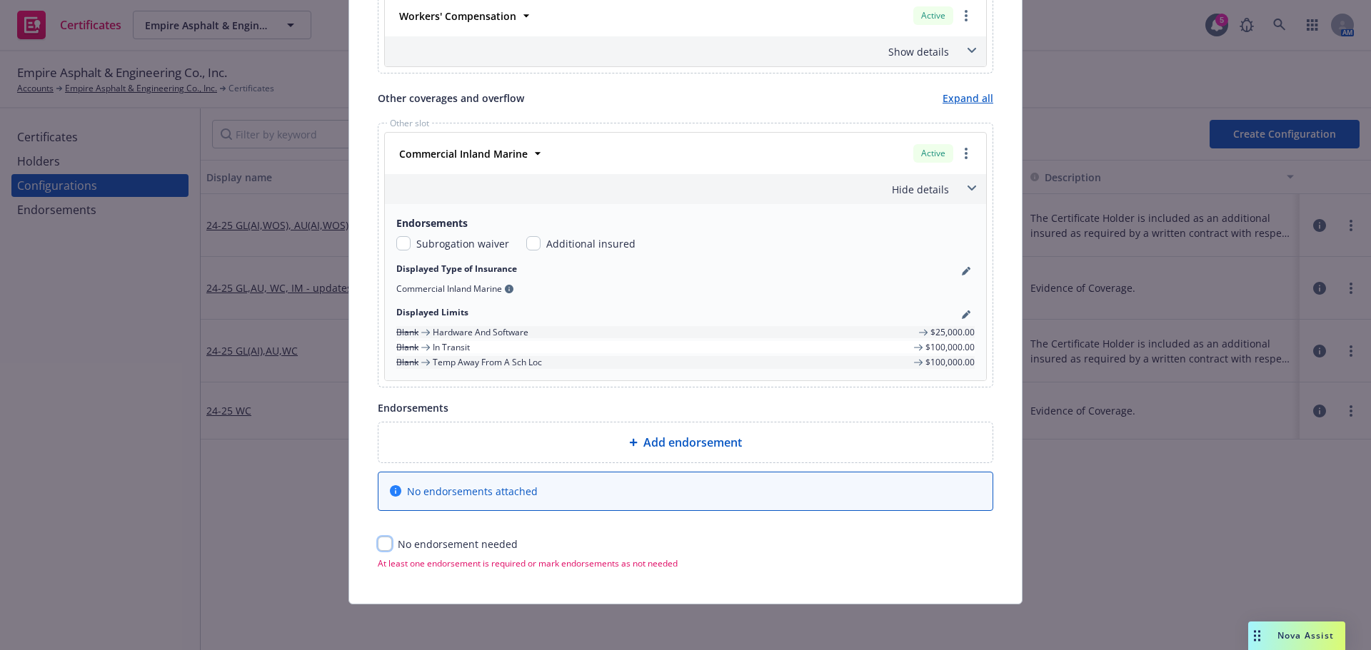
click at [378, 541] on input "checkbox" at bounding box center [385, 544] width 14 height 14
checkbox input "true"
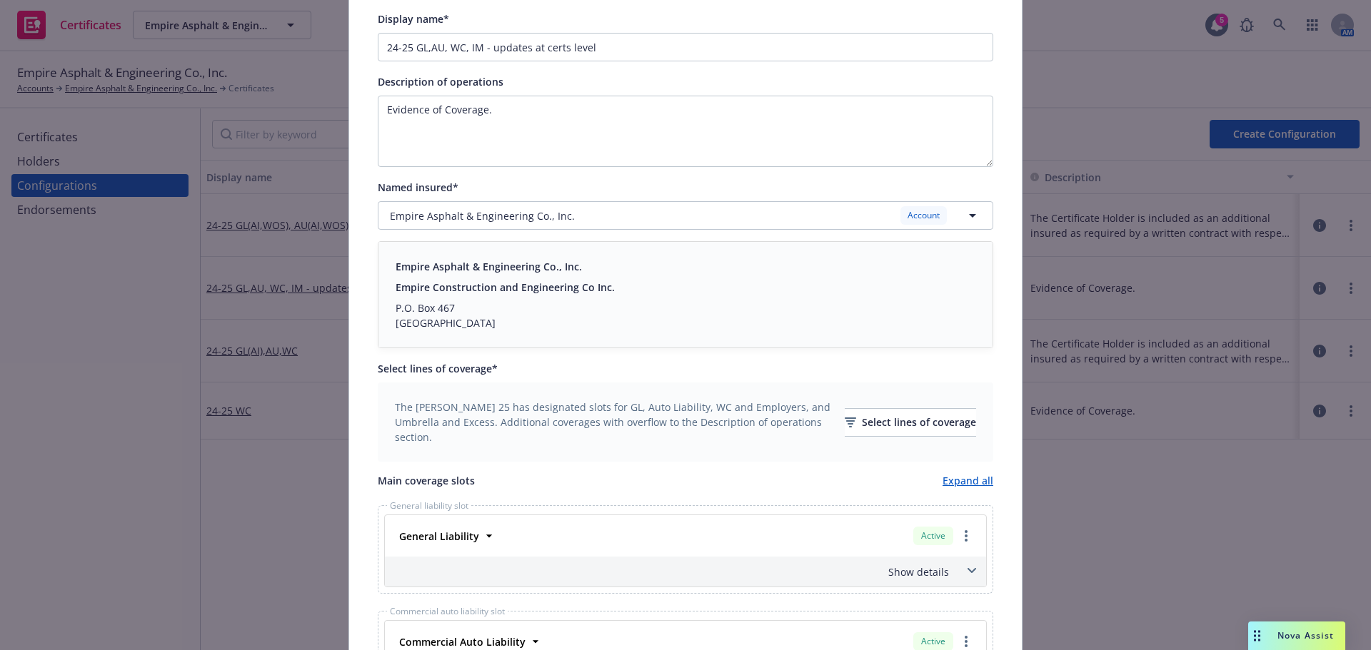
scroll to position [34, 0]
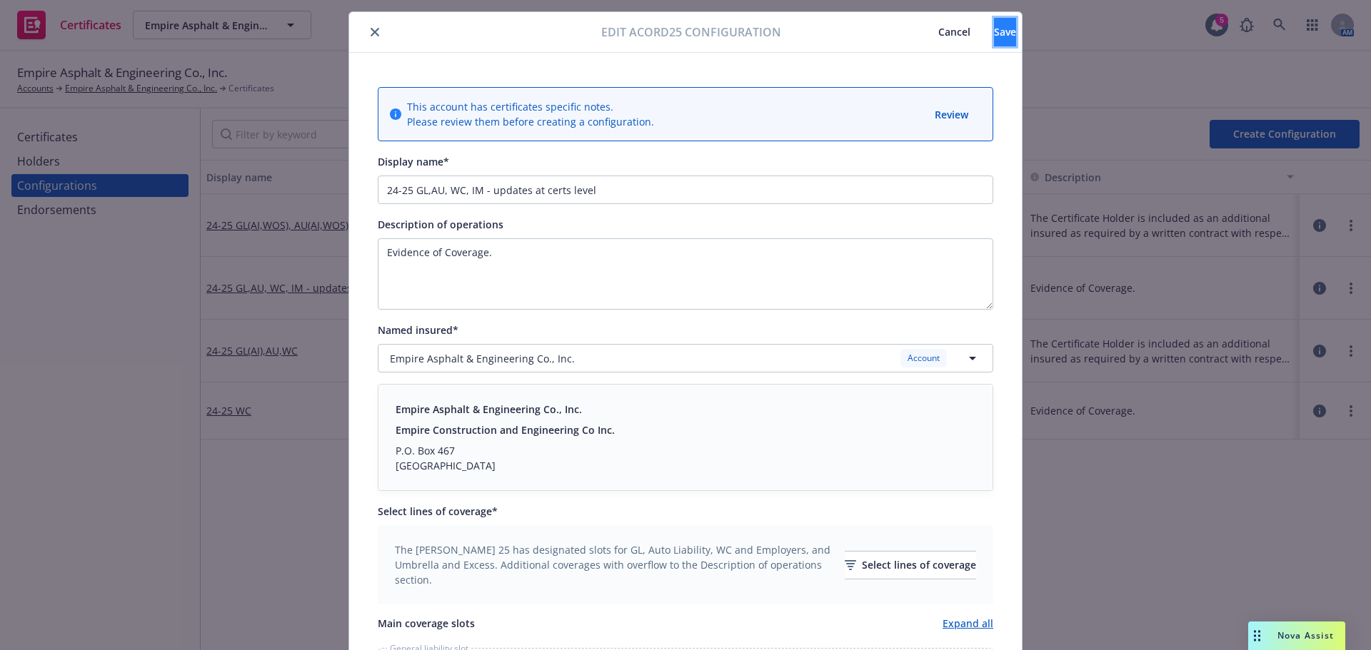
click at [994, 34] on span "Save" at bounding box center [1005, 32] width 22 height 14
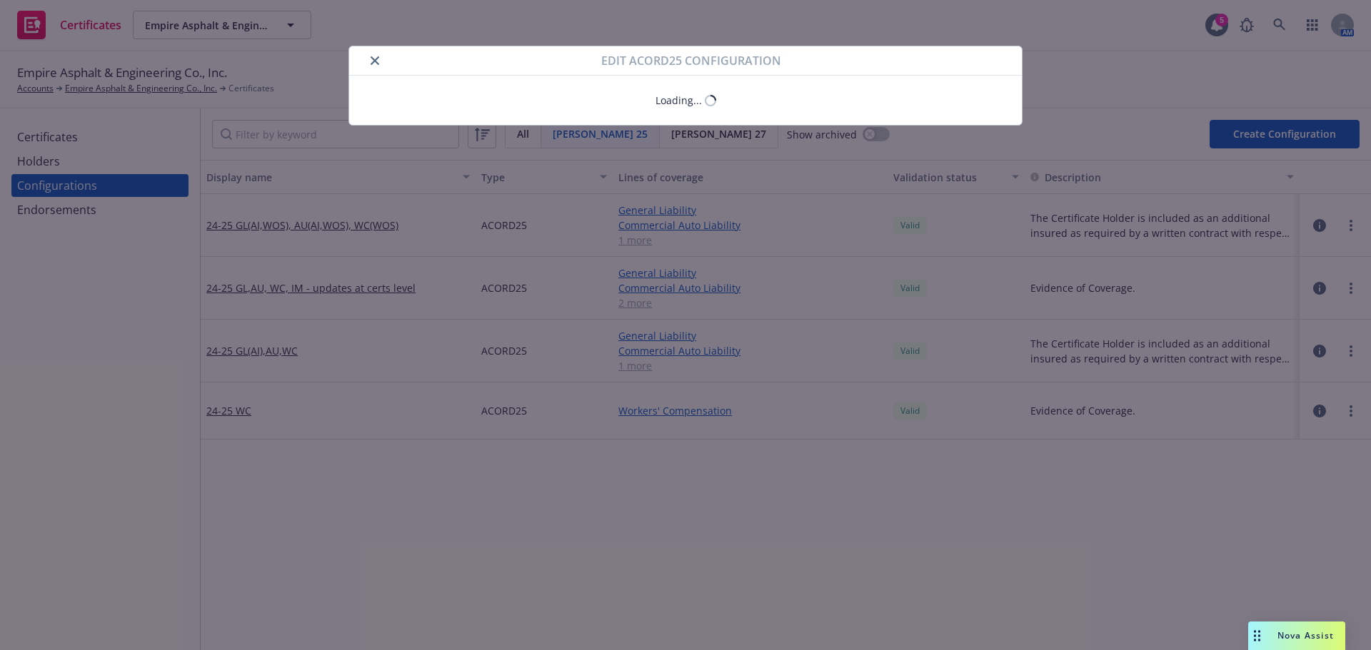
scroll to position [0, 0]
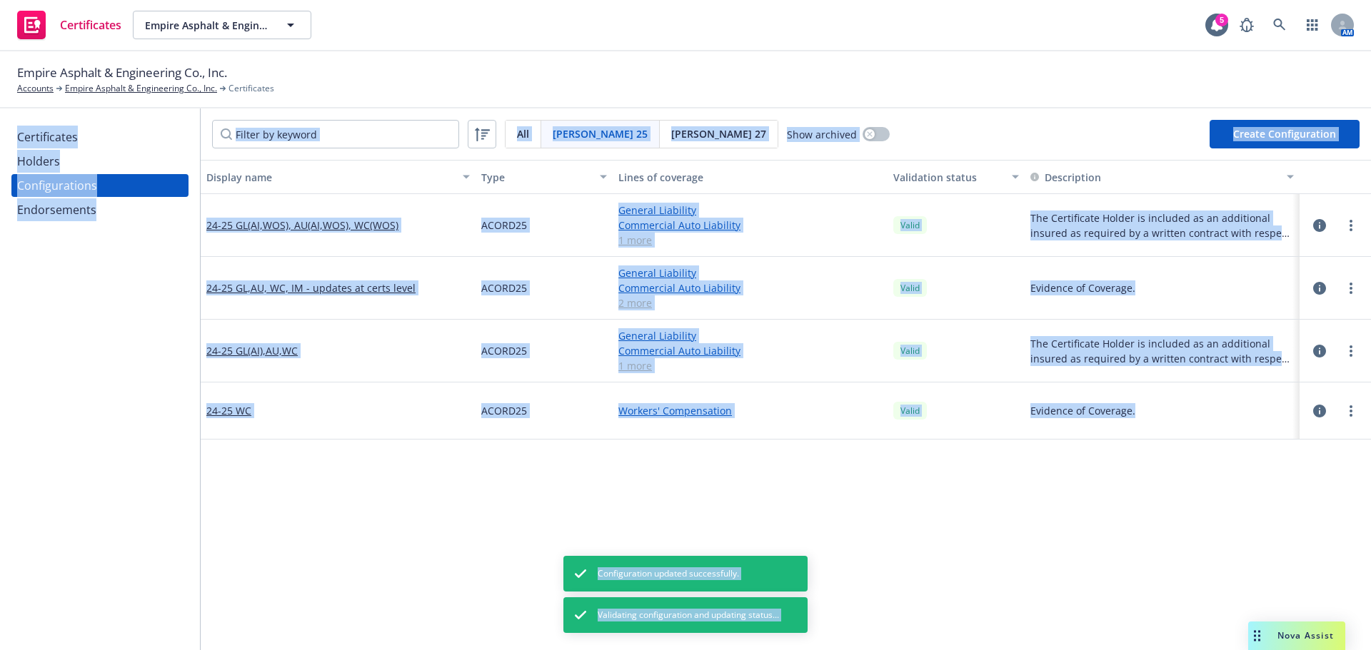
click at [60, 135] on div "Certificates" at bounding box center [47, 137] width 61 height 23
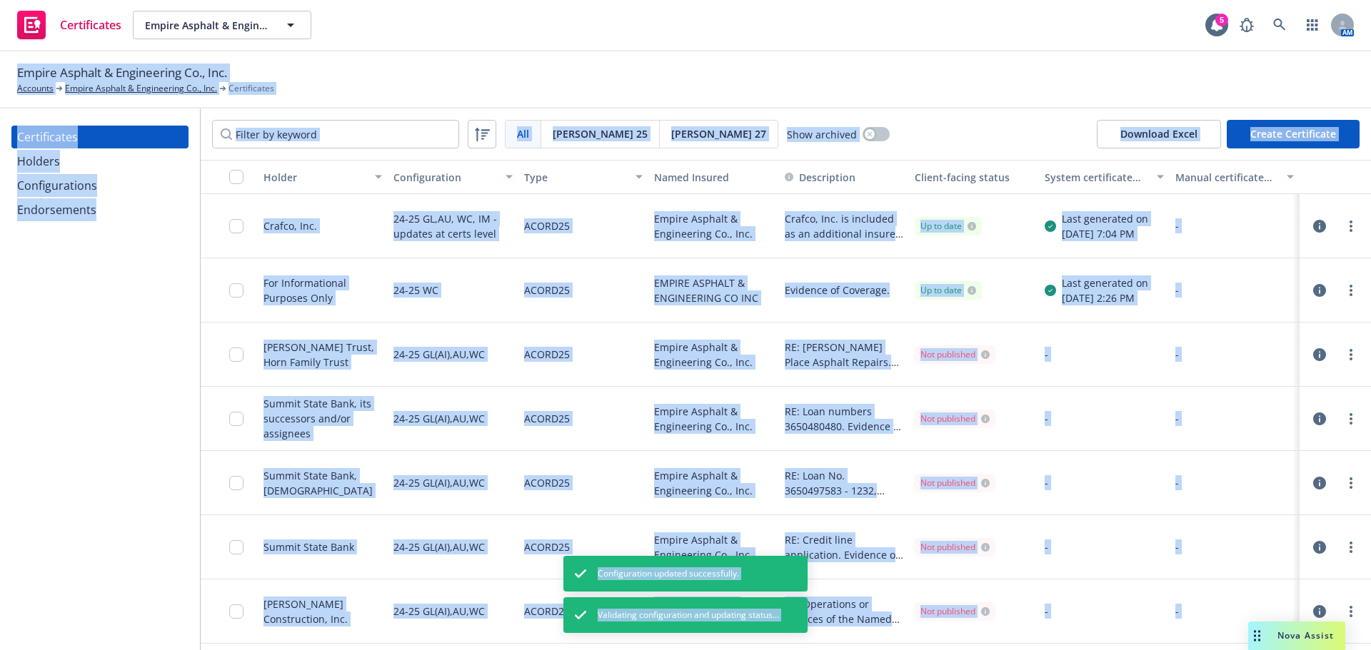
click at [612, 44] on div "Certificates Empire Asphalt & Engineering Co., Inc. Empire Asphalt & Engineerin…" at bounding box center [685, 25] width 1371 height 51
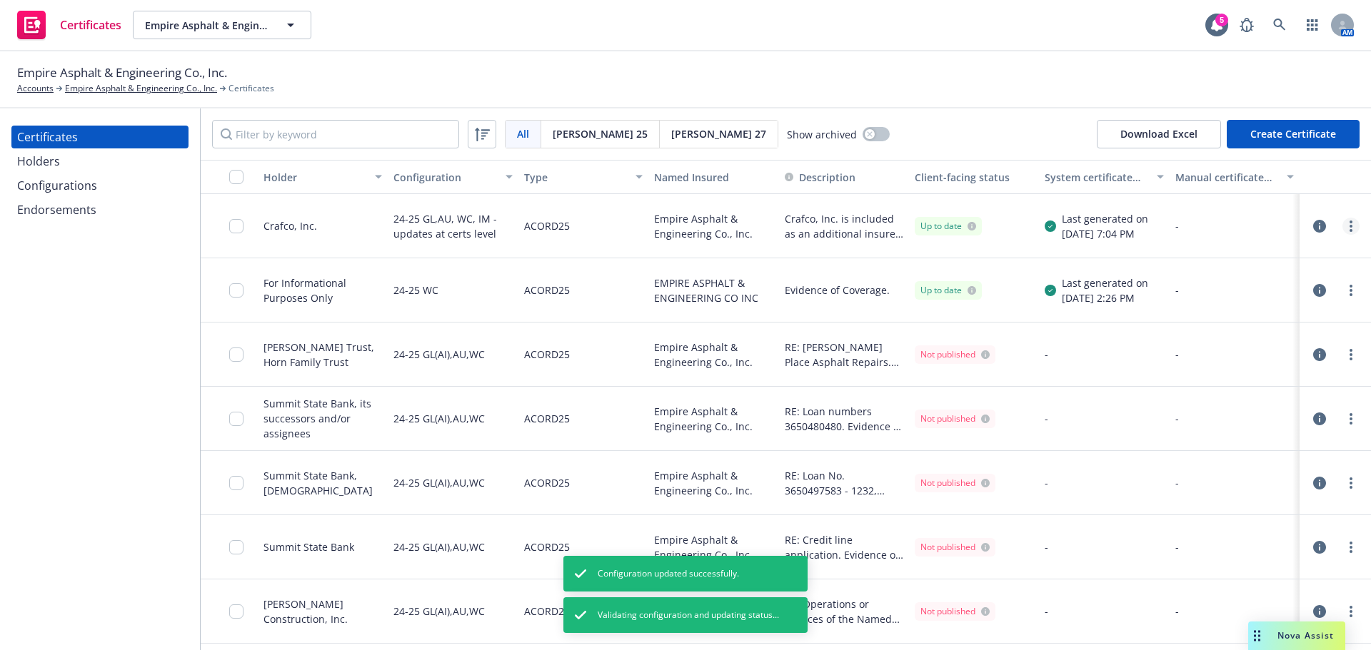
click at [1342, 228] on link "more" at bounding box center [1350, 226] width 17 height 17
click at [1275, 309] on link "Regenerate" at bounding box center [1234, 312] width 228 height 29
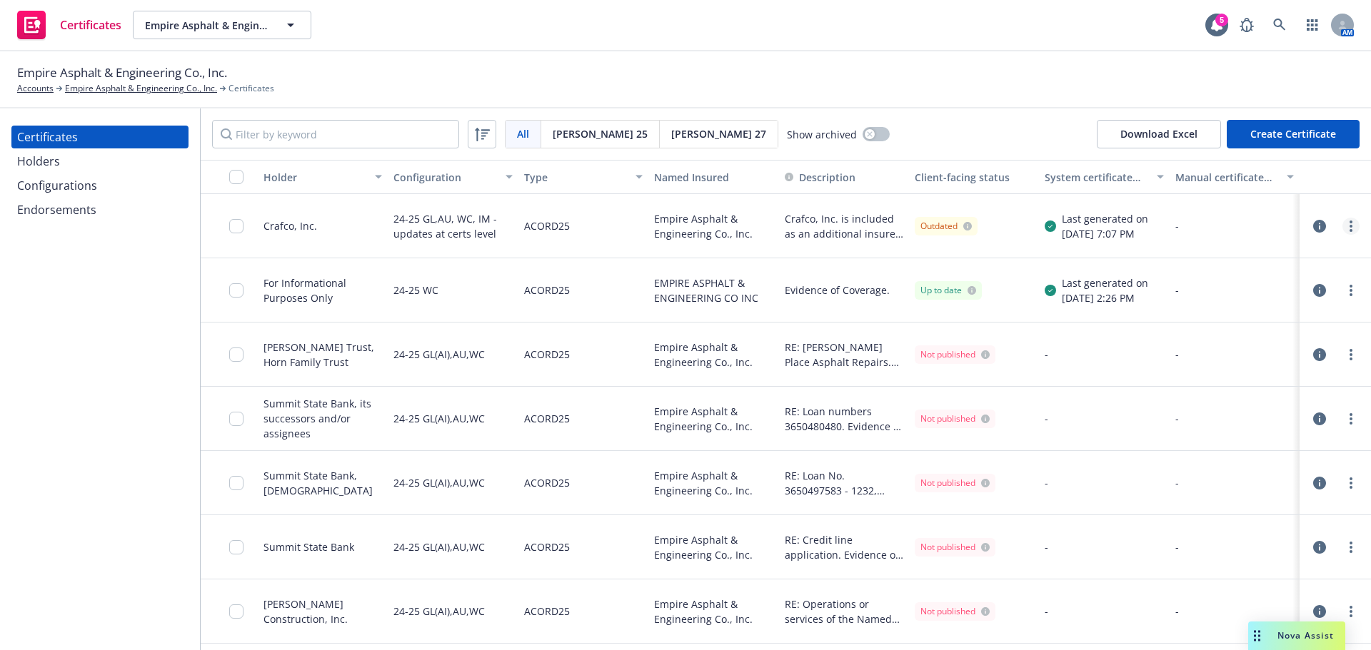
click at [1349, 228] on icon "more" at bounding box center [1350, 226] width 3 height 11
click at [1190, 426] on link "Download uneditable generated certificate" at bounding box center [1234, 427] width 228 height 29
click at [233, 228] on input "checkbox" at bounding box center [236, 226] width 14 height 14
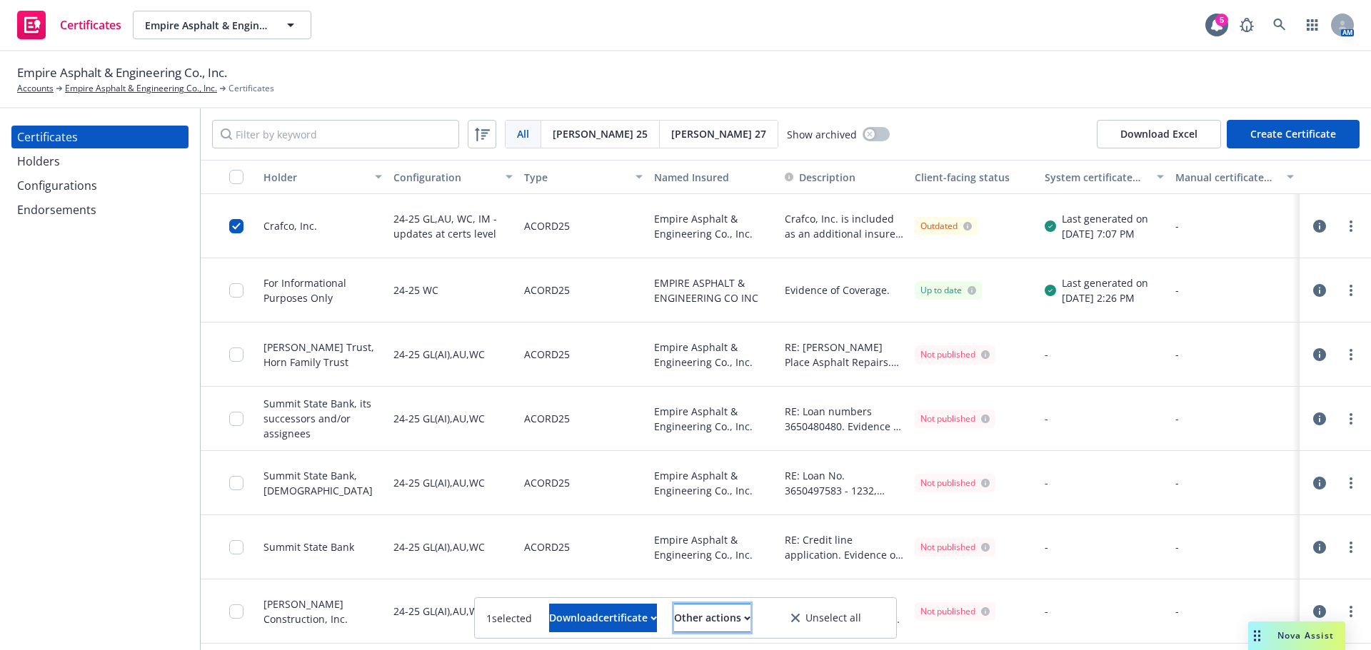
click at [723, 611] on div "Other actions" at bounding box center [712, 618] width 76 height 27
click at [722, 588] on link "Publish certificate" at bounding box center [685, 583] width 131 height 29
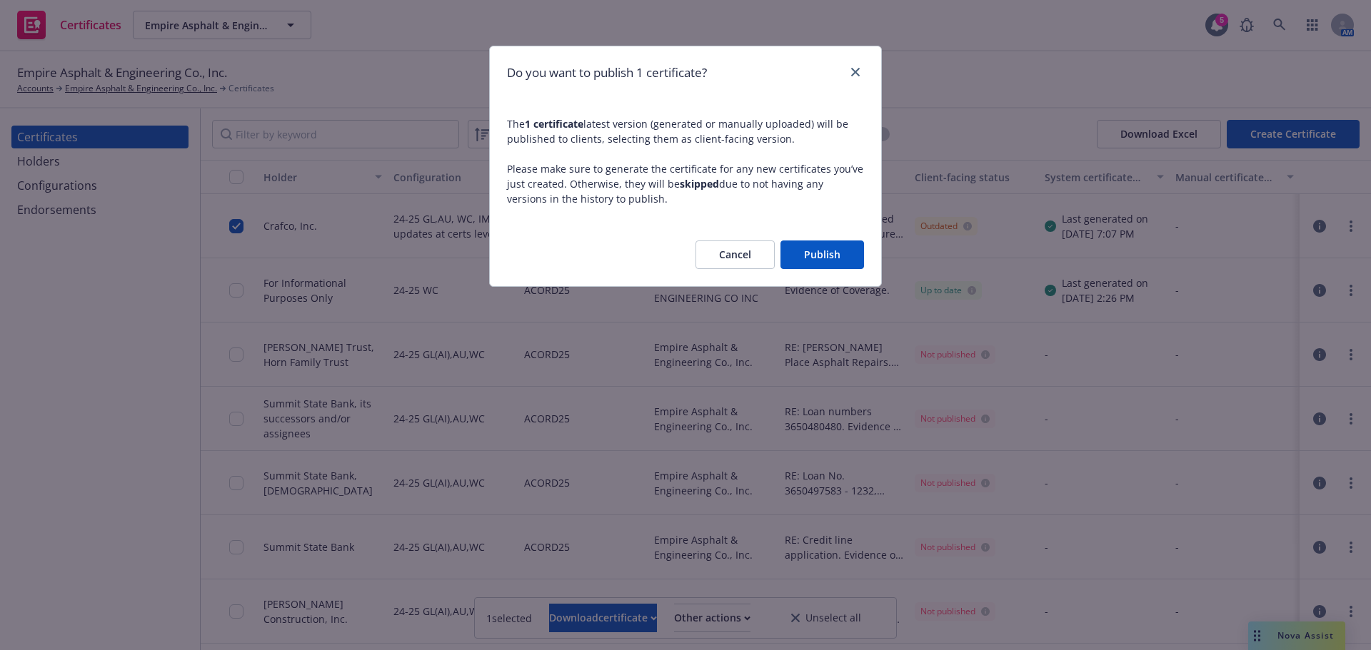
click at [820, 263] on button "Publish" at bounding box center [822, 255] width 84 height 29
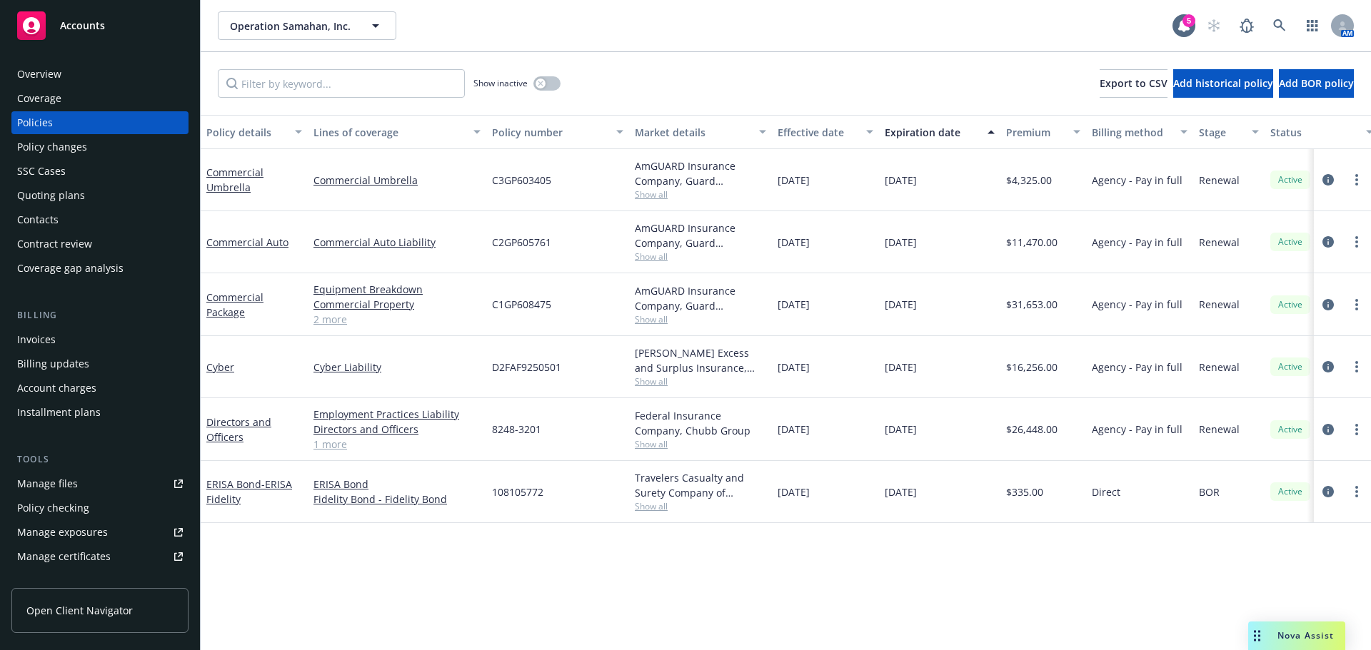
click at [86, 554] on div "Manage certificates" at bounding box center [64, 557] width 94 height 23
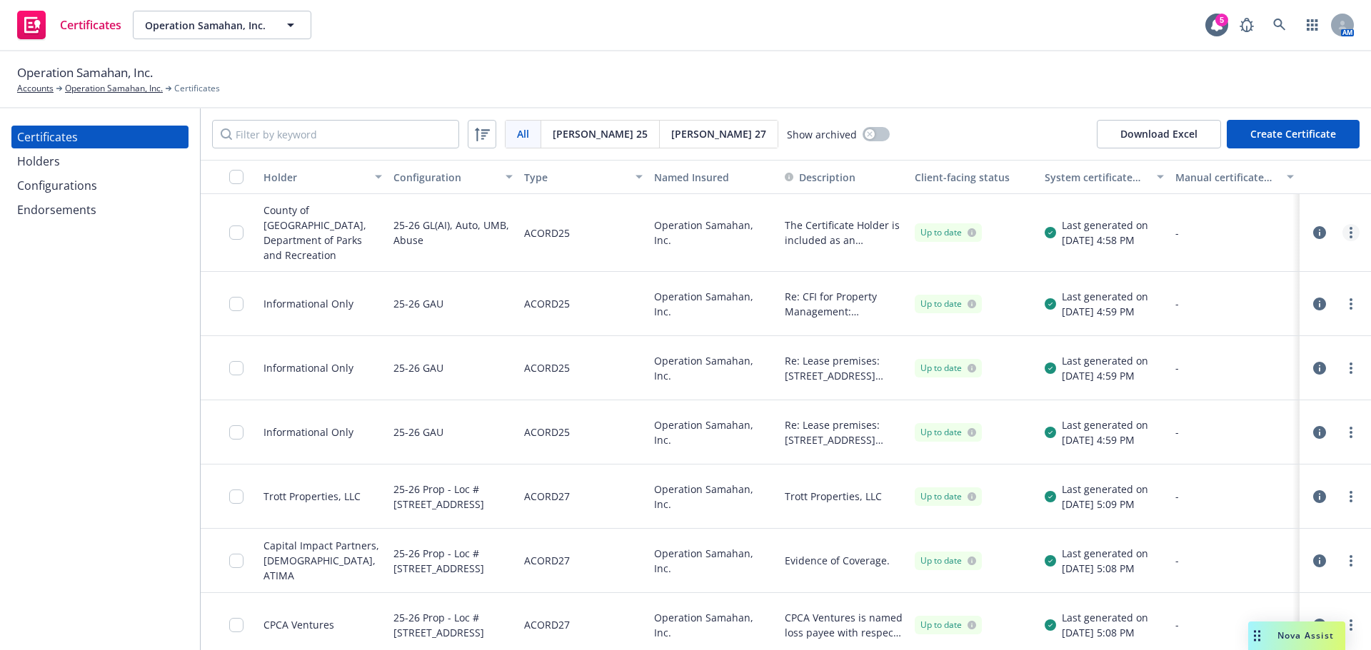
click at [1344, 228] on link "more" at bounding box center [1350, 232] width 17 height 17
click at [1311, 233] on button "button" at bounding box center [1319, 232] width 17 height 17
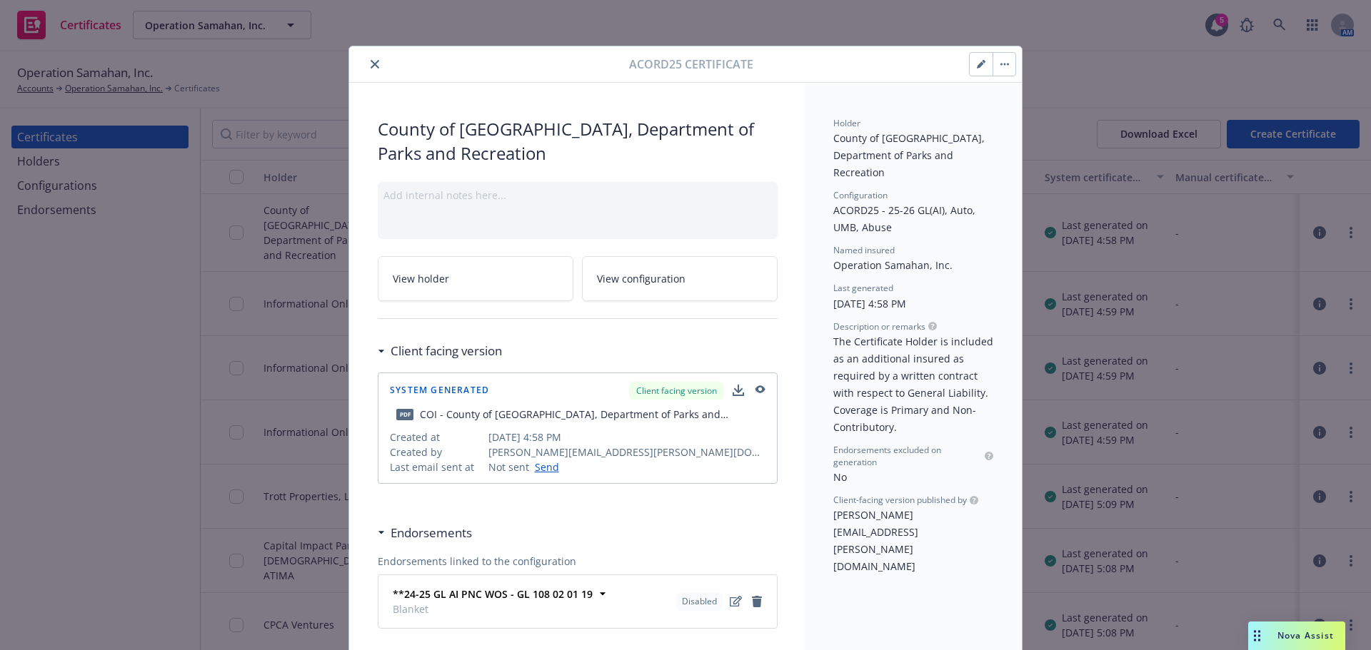
click at [472, 287] on link "View holder" at bounding box center [476, 278] width 196 height 45
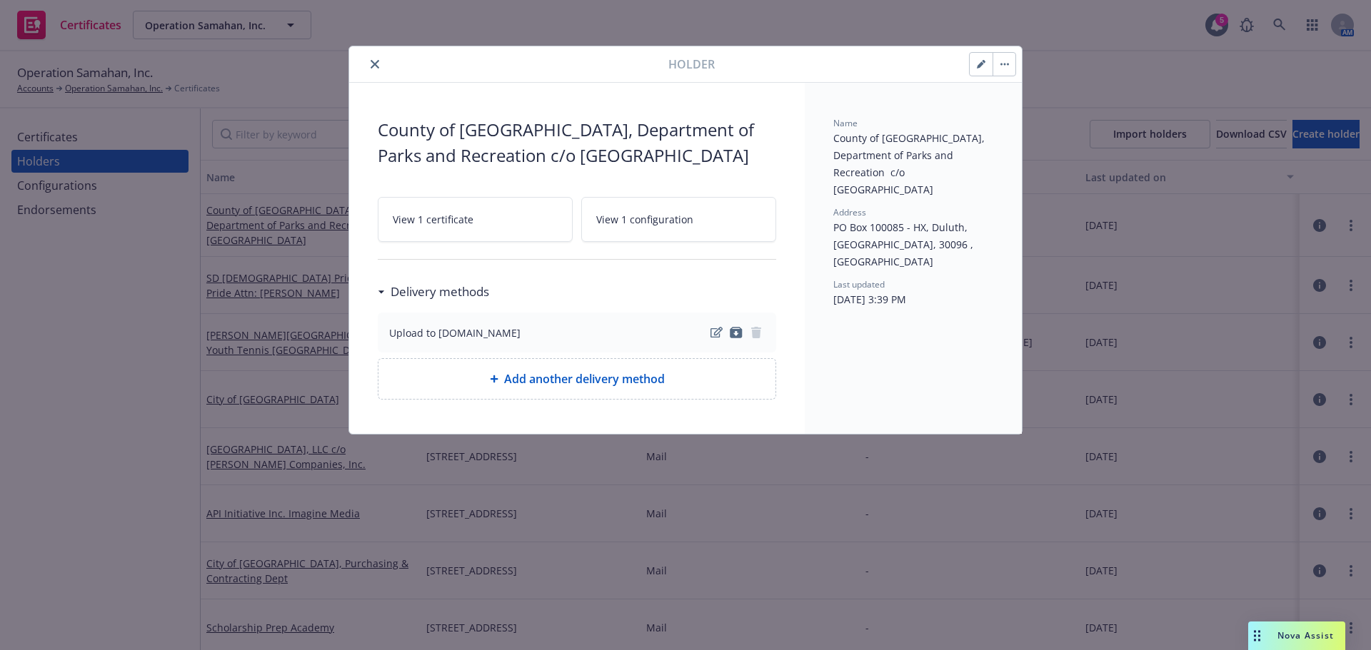
click at [971, 66] on button "button" at bounding box center [981, 64] width 23 height 23
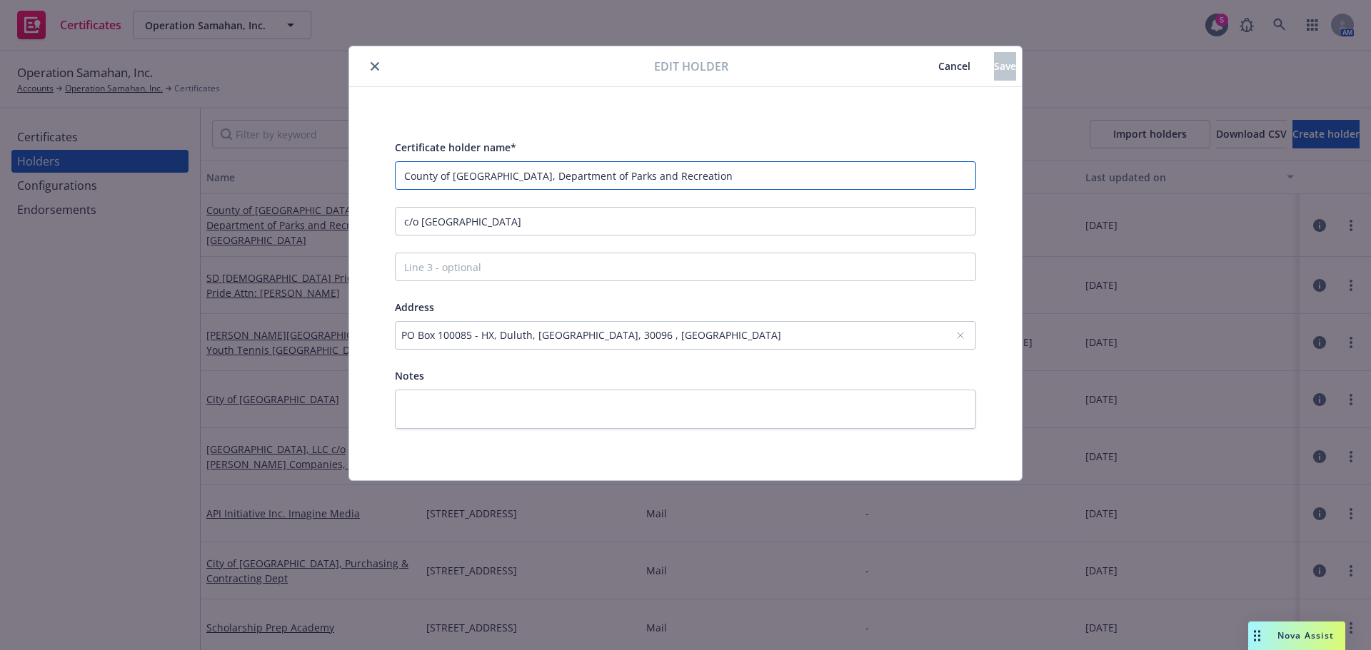
click at [705, 178] on input "County of San Diego, Department of Parks and Recreation" at bounding box center [685, 175] width 581 height 29
paste input "Insurance Compliance"
drag, startPoint x: 576, startPoint y: 176, endPoint x: 503, endPoint y: 180, distance: 72.9
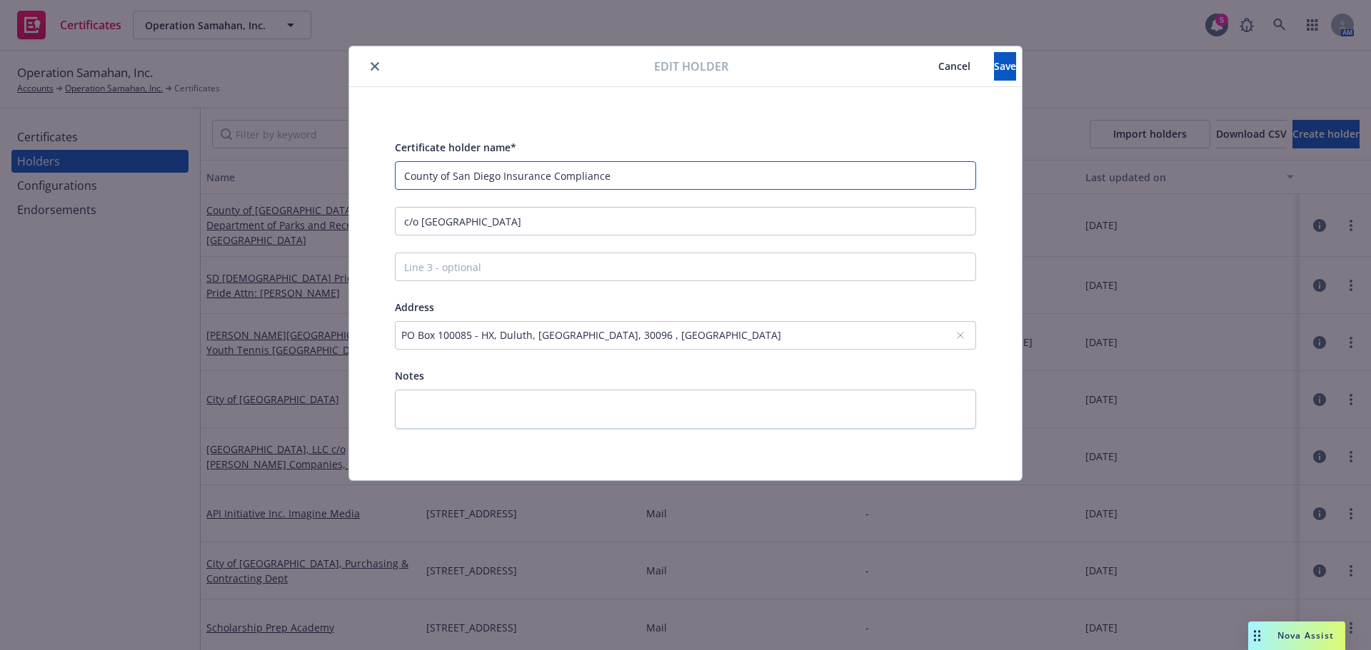
click at [503, 180] on input "County of San Diego Insurance Compliance" at bounding box center [685, 175] width 581 height 29
drag, startPoint x: 501, startPoint y: 176, endPoint x: 512, endPoint y: 176, distance: 10.7
click at [512, 176] on input "County of San Diego Insurance Compliance" at bounding box center [685, 175] width 581 height 29
click at [598, 178] on input "County of San Diego Insurance Compliance" at bounding box center [685, 175] width 581 height 29
drag, startPoint x: 614, startPoint y: 179, endPoint x: 501, endPoint y: 179, distance: 112.8
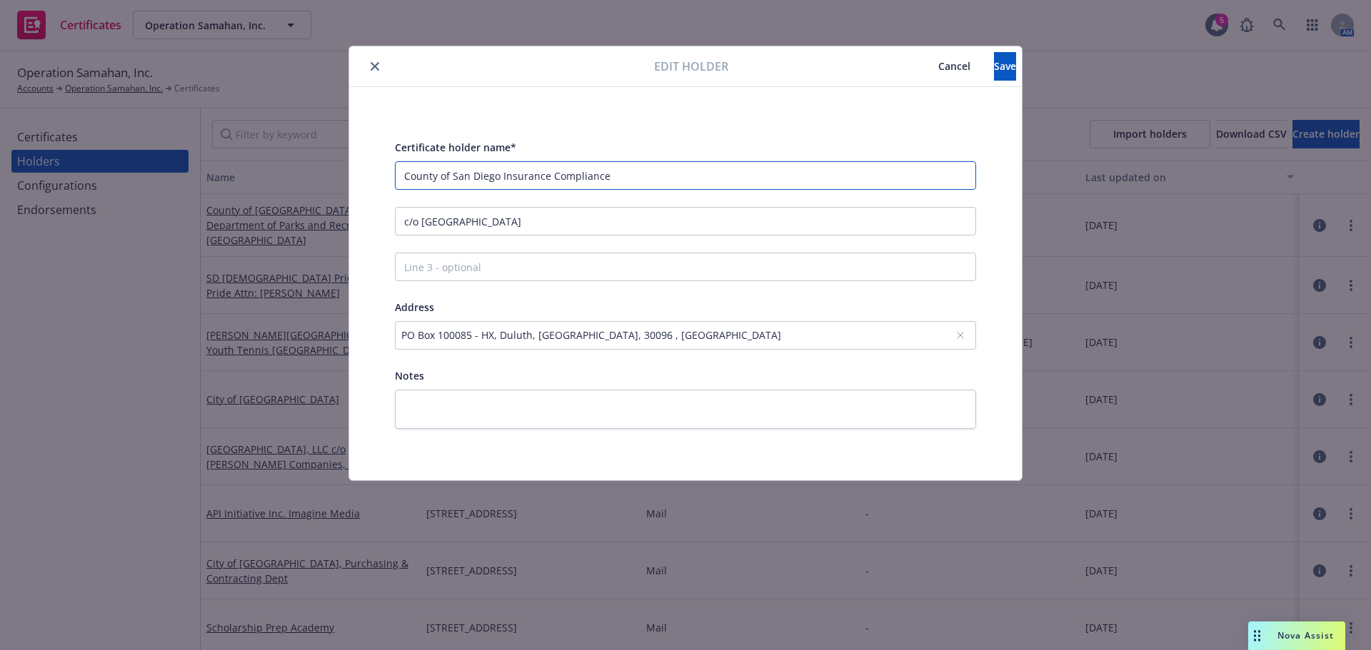
click at [501, 179] on input "County of San Diego Insurance Compliance" at bounding box center [685, 175] width 581 height 29
type input "County of San Diego"
click at [518, 223] on input "c/o Waterfront Park" at bounding box center [685, 221] width 581 height 29
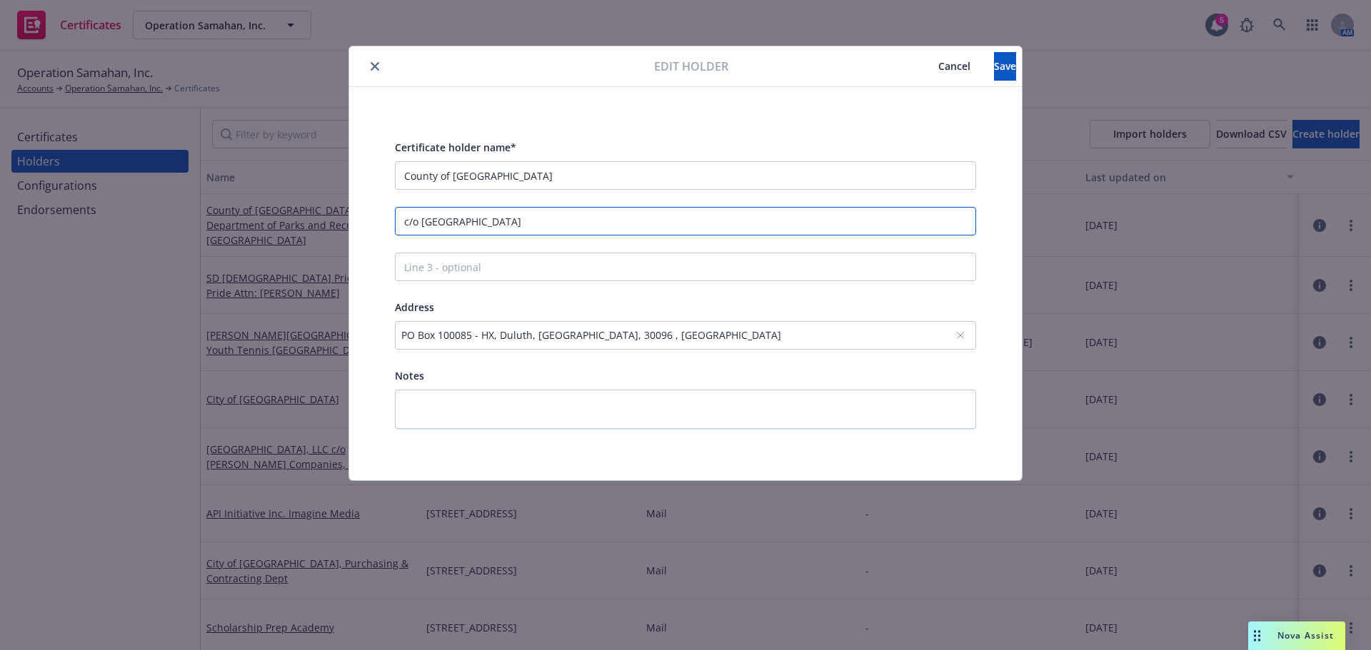
paste input "Insurance Compliance"
type input "Insurance Compliance"
click at [995, 67] on button "Save" at bounding box center [1005, 66] width 22 height 29
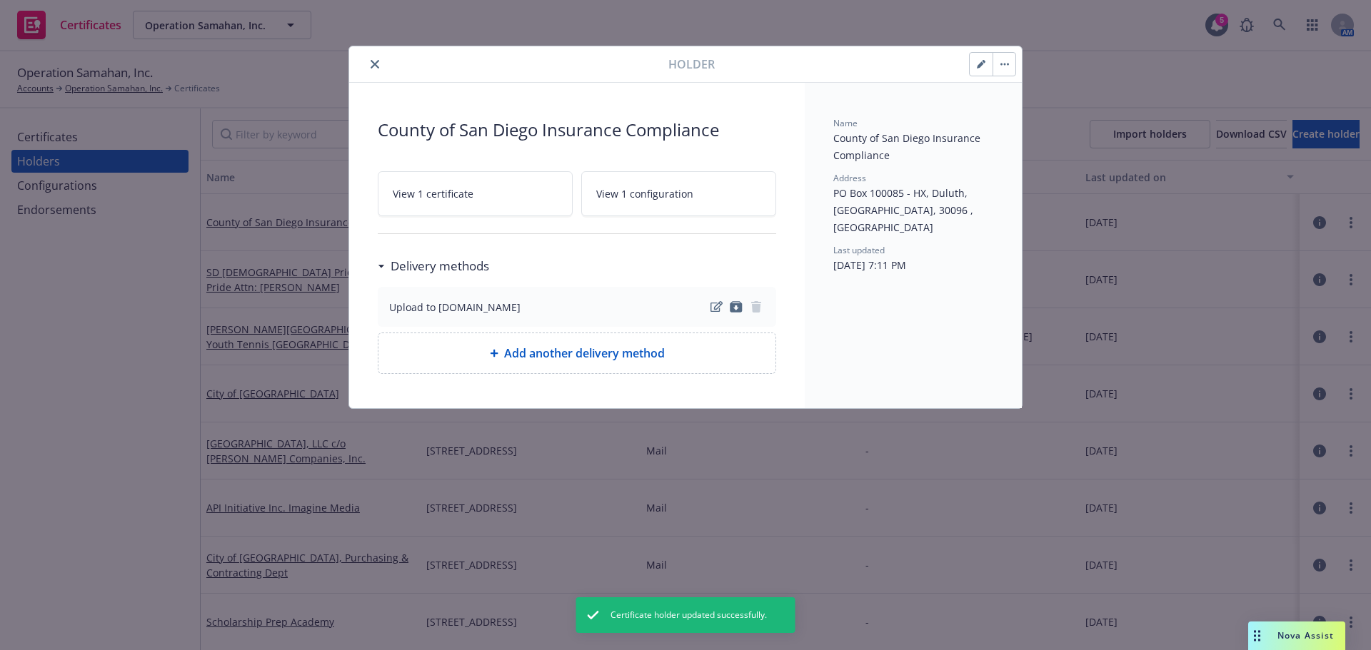
click at [374, 63] on icon "close" at bounding box center [375, 64] width 9 height 9
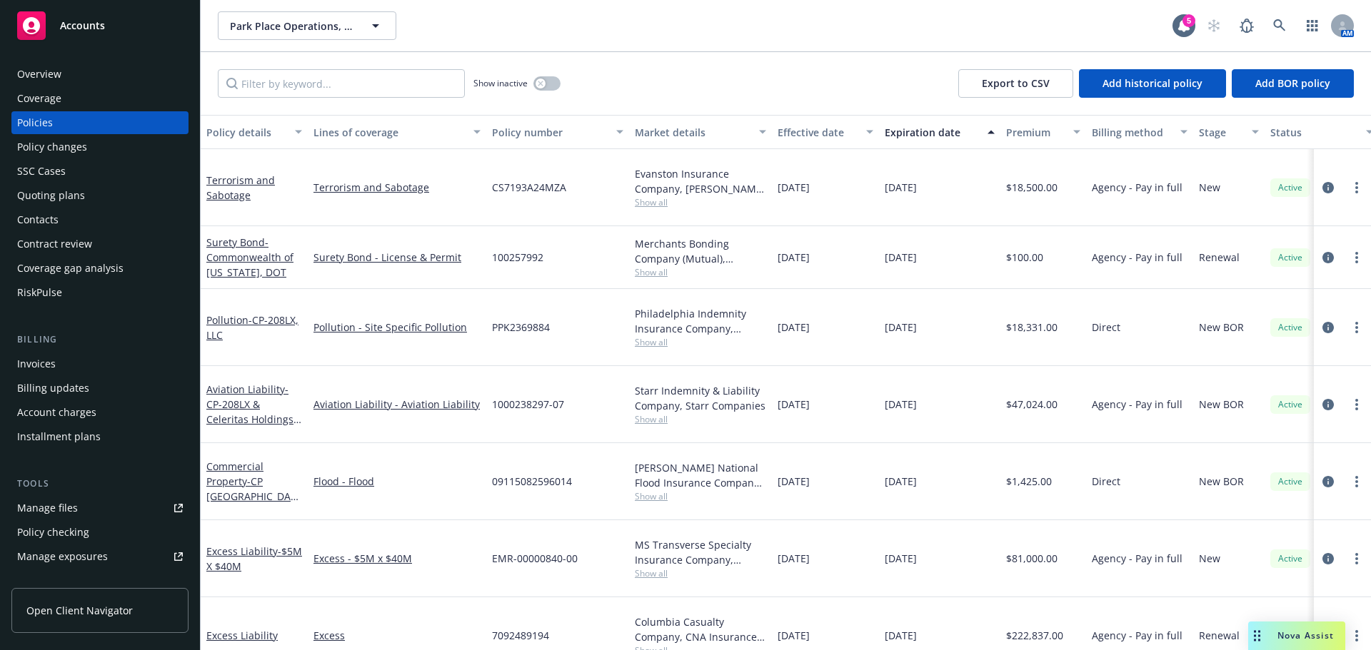
click at [54, 75] on div "Overview" at bounding box center [39, 74] width 44 height 23
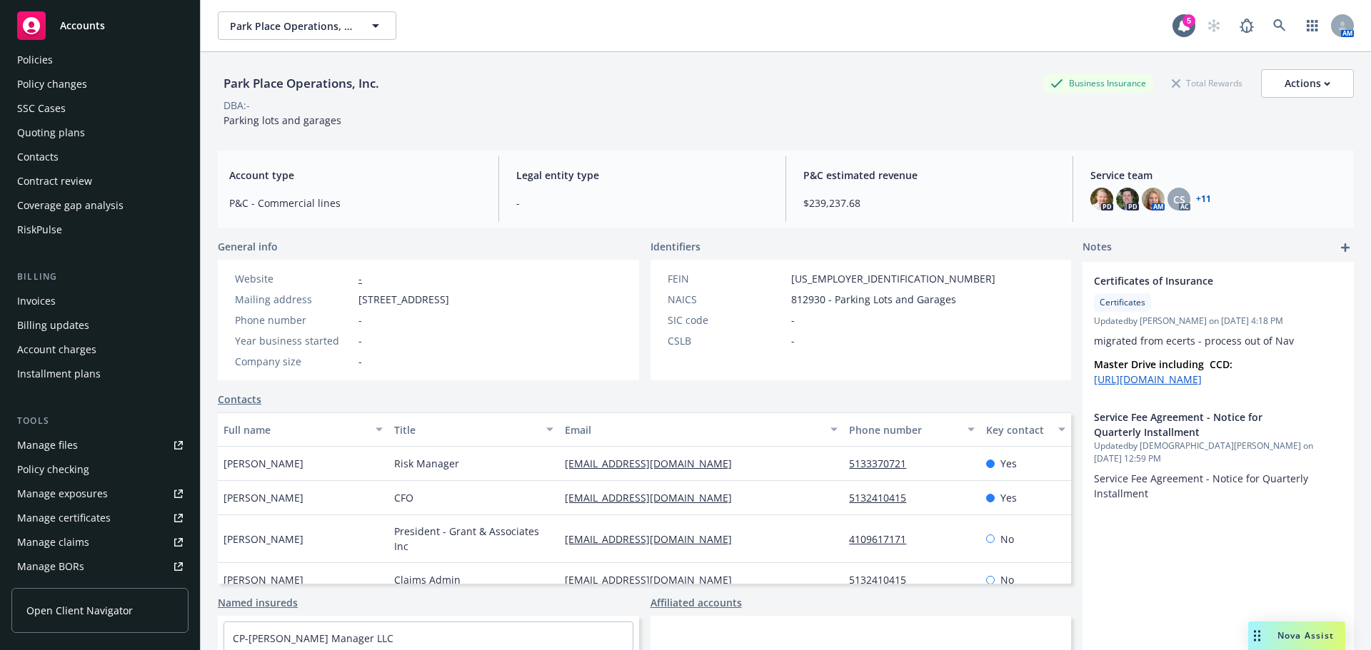
scroll to position [71, 0]
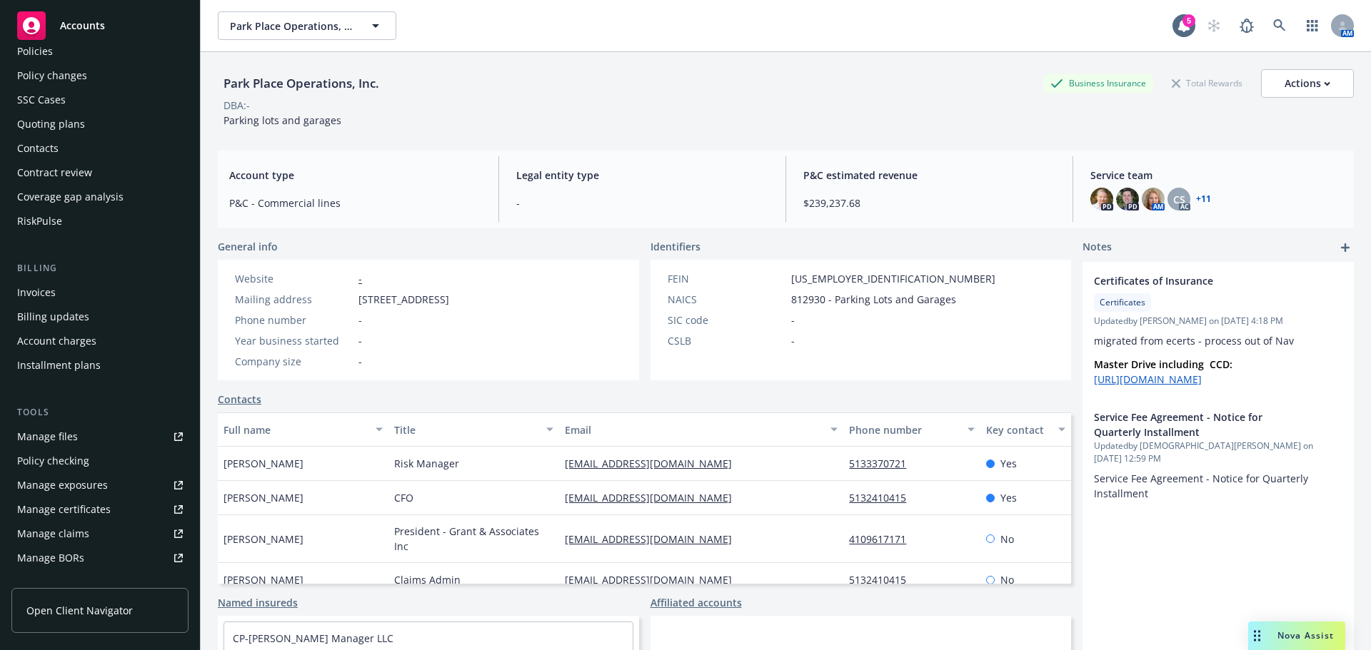
click at [114, 511] on link "Manage certificates" at bounding box center [99, 509] width 177 height 23
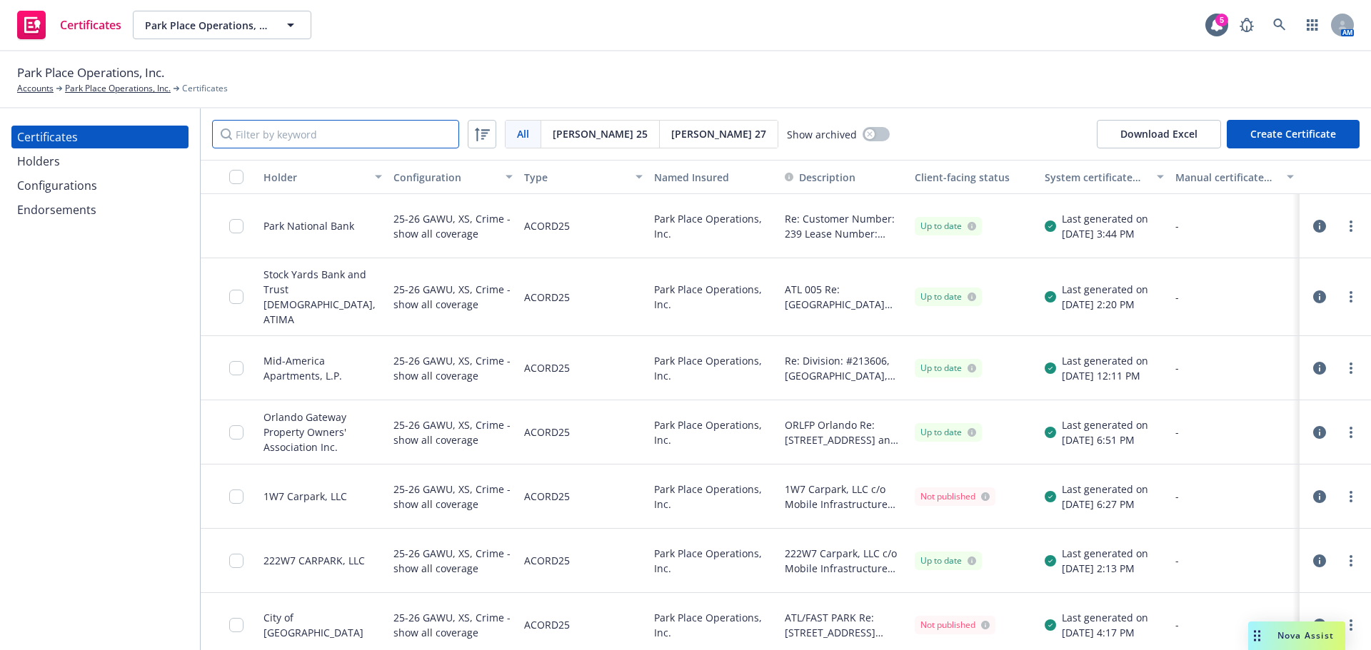
click at [274, 131] on input "Filter by keyword" at bounding box center [335, 134] width 247 height 29
paste input "222W7"
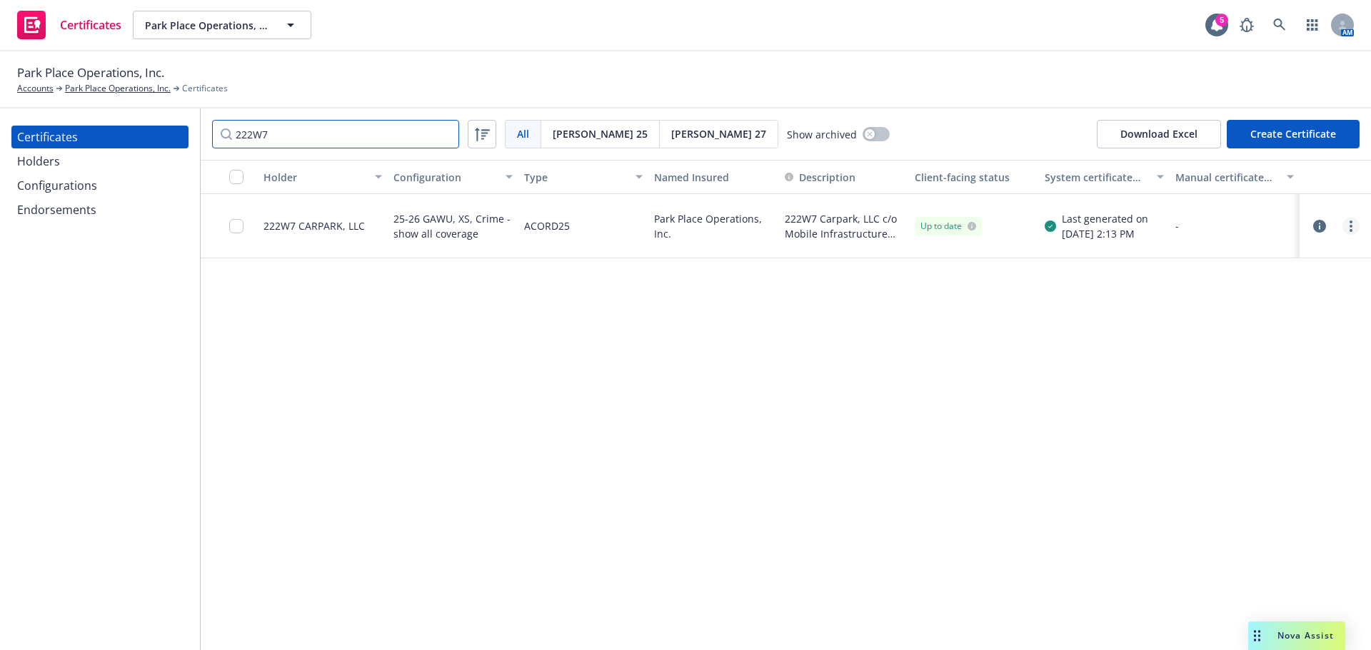
type input "222W7"
click at [1352, 226] on link "more" at bounding box center [1350, 226] width 17 height 17
click at [1198, 486] on link "Preview a new version" at bounding box center [1244, 484] width 228 height 29
click at [1355, 231] on link "more" at bounding box center [1350, 226] width 17 height 17
click at [1222, 309] on link "Regenerate" at bounding box center [1244, 312] width 228 height 29
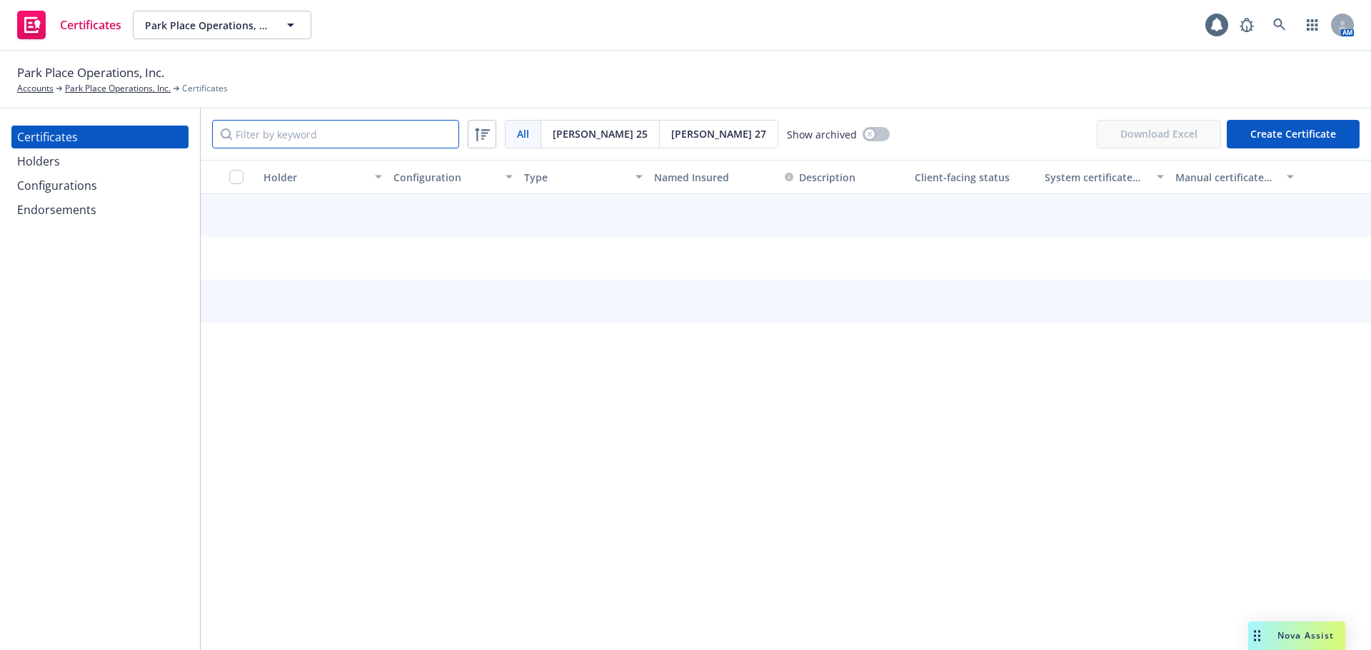
click at [359, 136] on input "Filter by keyword" at bounding box center [335, 134] width 247 height 29
paste input "222W7"
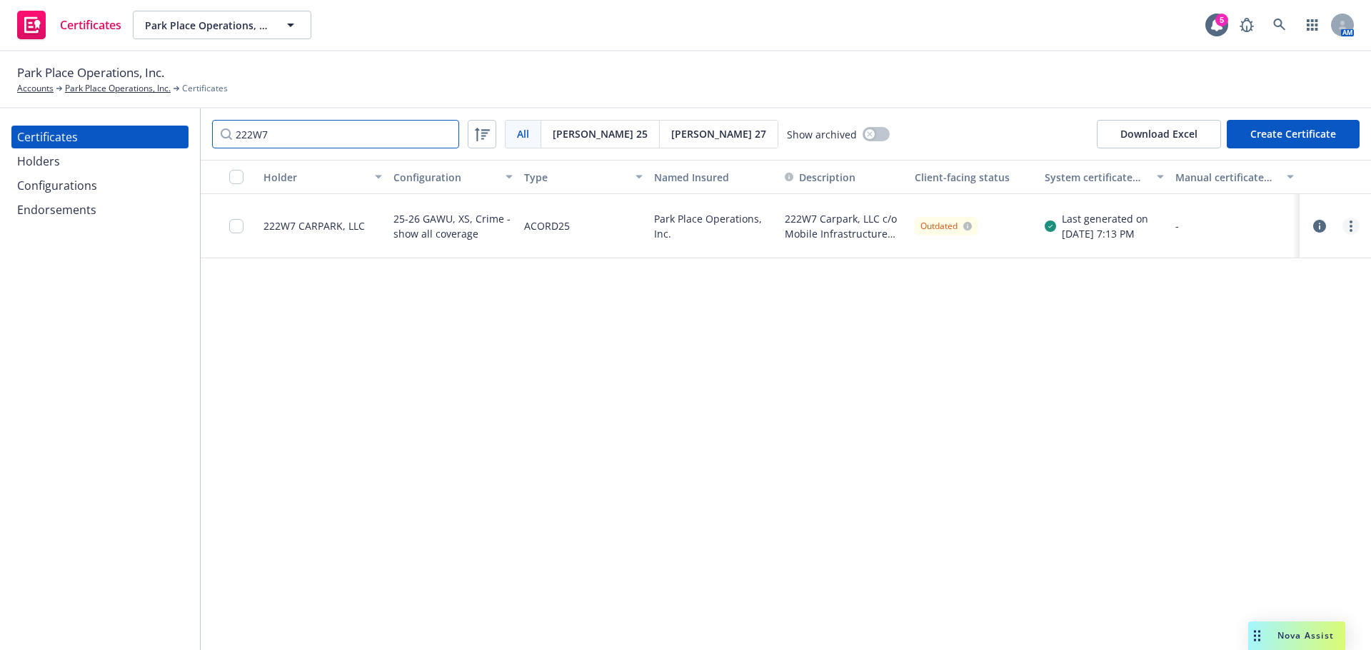
type input "222W7"
click at [1347, 231] on link "more" at bounding box center [1350, 226] width 17 height 17
click at [1292, 421] on link "Download uneditable generated certificate" at bounding box center [1244, 427] width 228 height 29
click at [237, 231] on input "checkbox" at bounding box center [236, 226] width 14 height 14
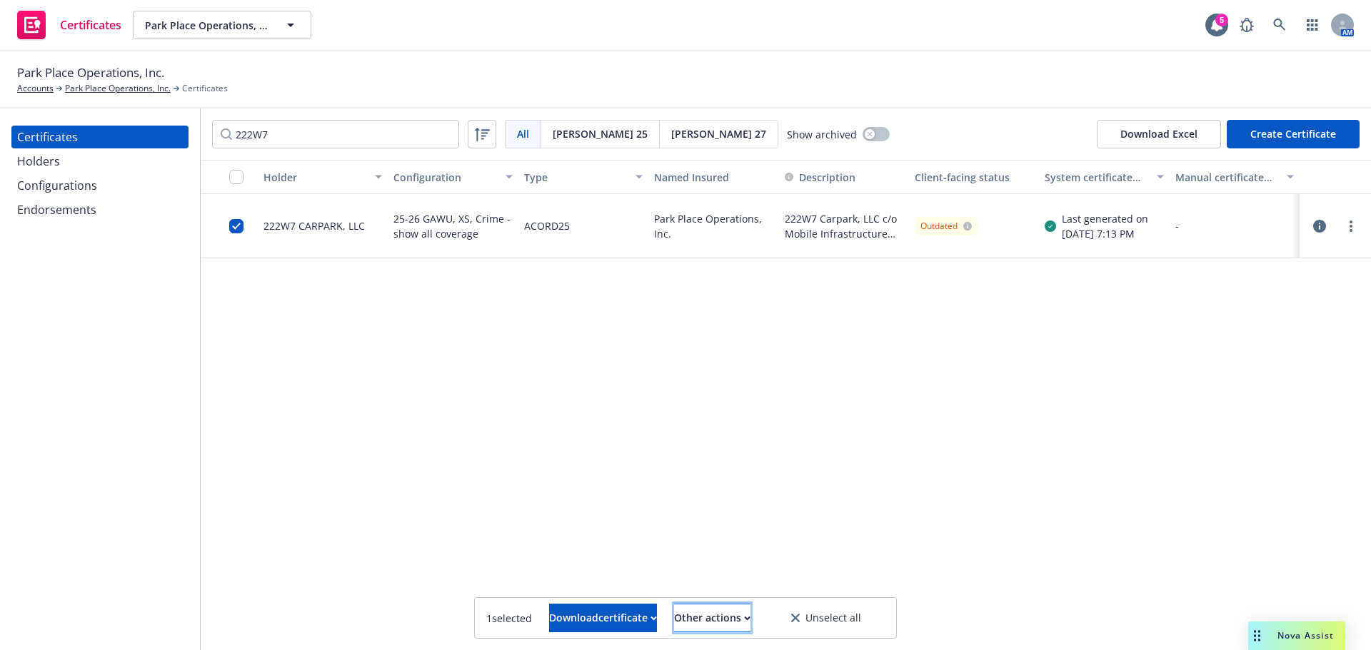
click at [750, 632] on button "Other actions" at bounding box center [712, 618] width 76 height 29
click at [752, 588] on link "Publish certificate" at bounding box center [685, 583] width 131 height 29
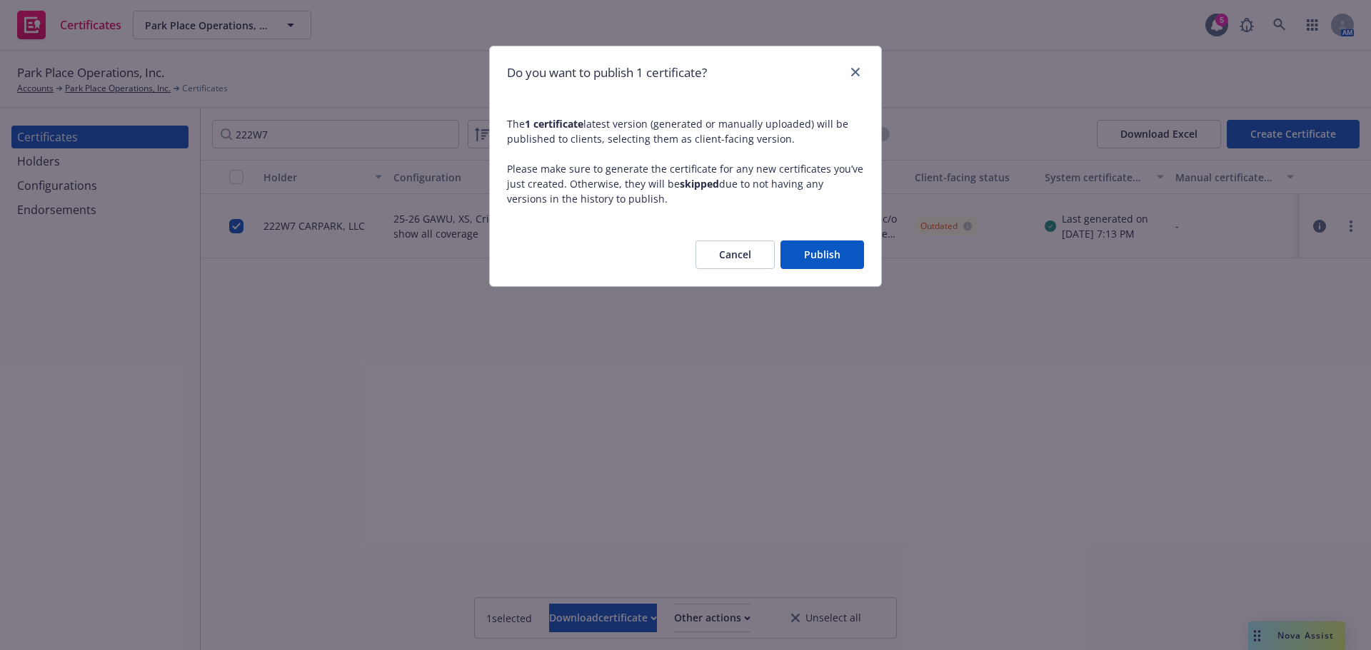
click at [814, 254] on button "Publish" at bounding box center [822, 255] width 84 height 29
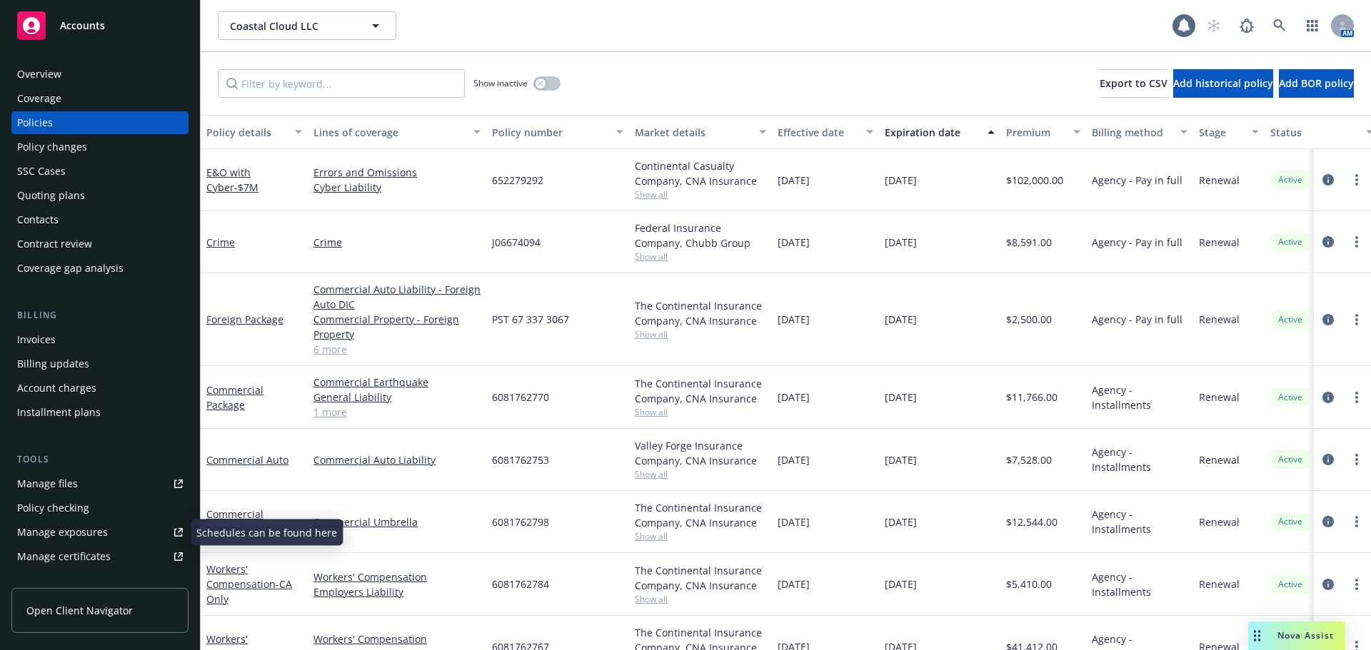
click at [84, 555] on div "Manage certificates" at bounding box center [64, 557] width 94 height 23
click at [102, 96] on div "Coverage" at bounding box center [100, 98] width 166 height 23
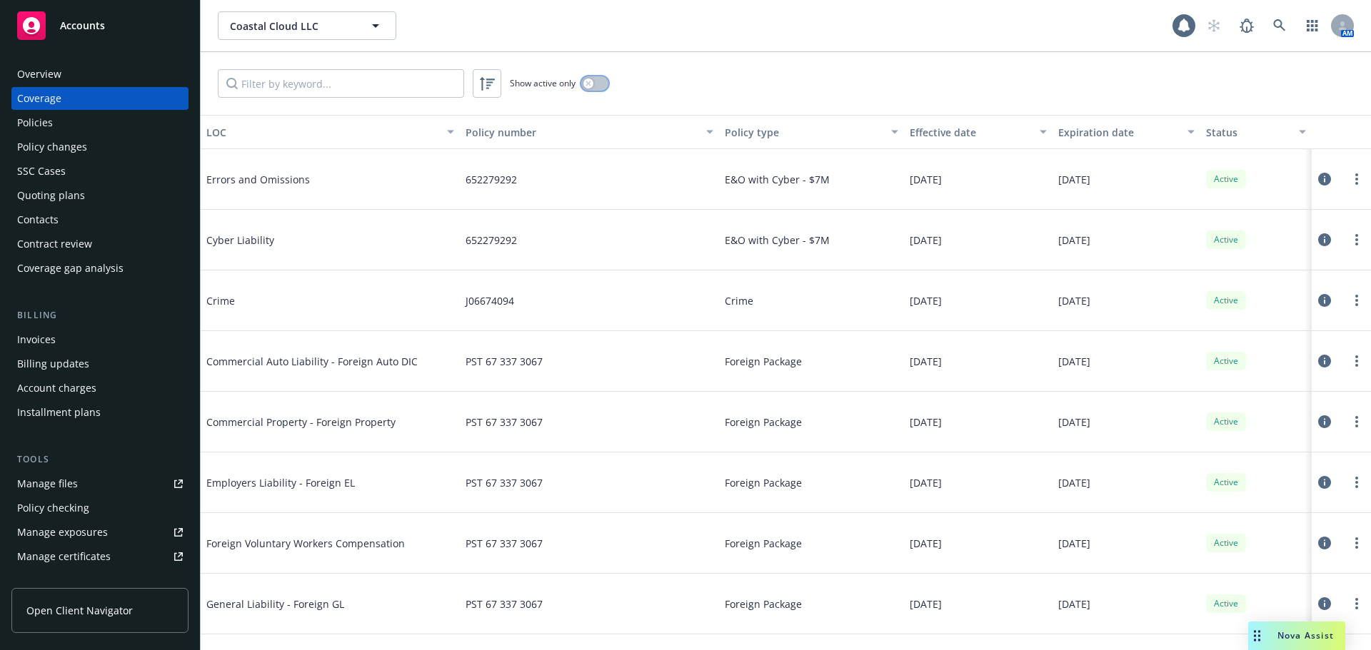
click at [595, 83] on button "button" at bounding box center [594, 83] width 27 height 14
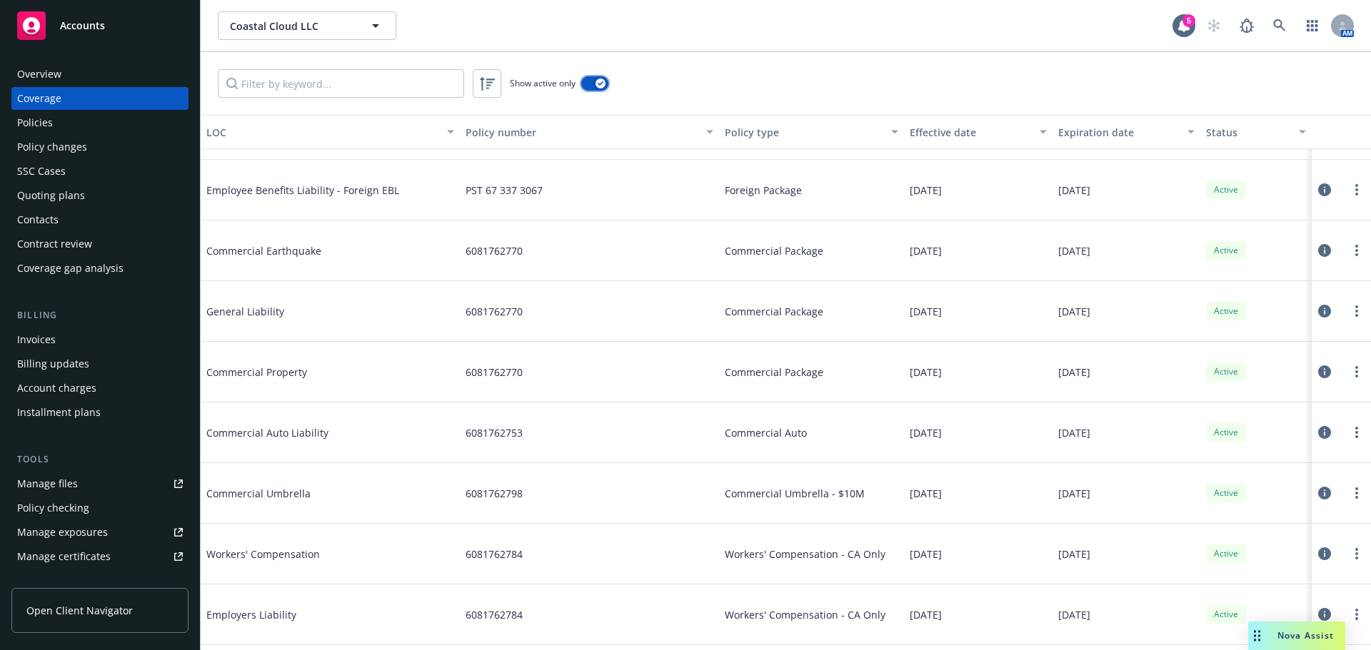
scroll to position [571, 0]
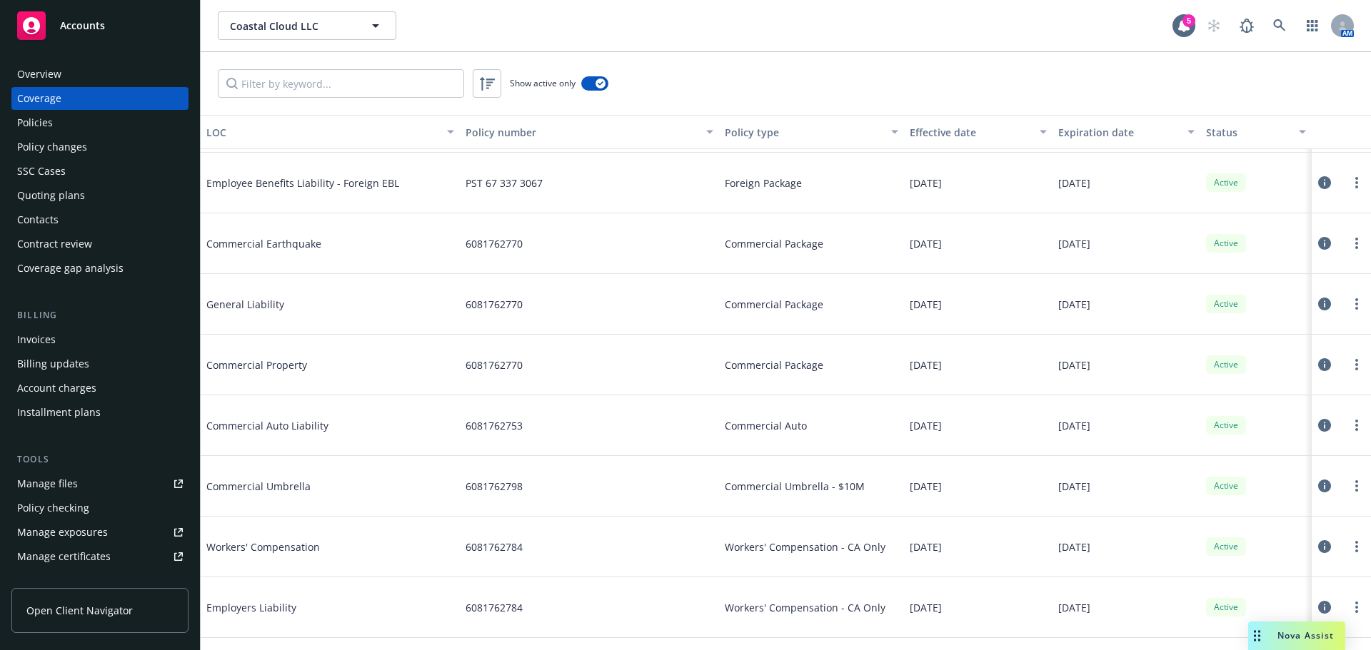
click at [1318, 427] on icon at bounding box center [1324, 425] width 13 height 13
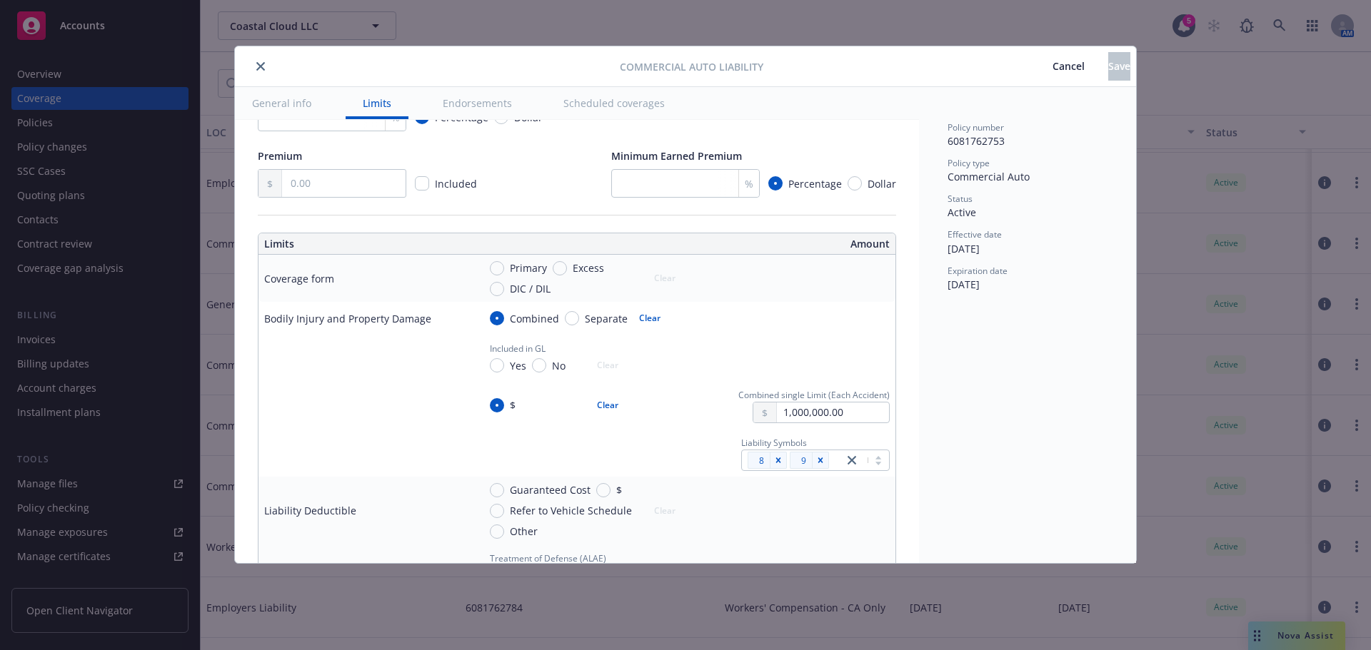
scroll to position [500, 0]
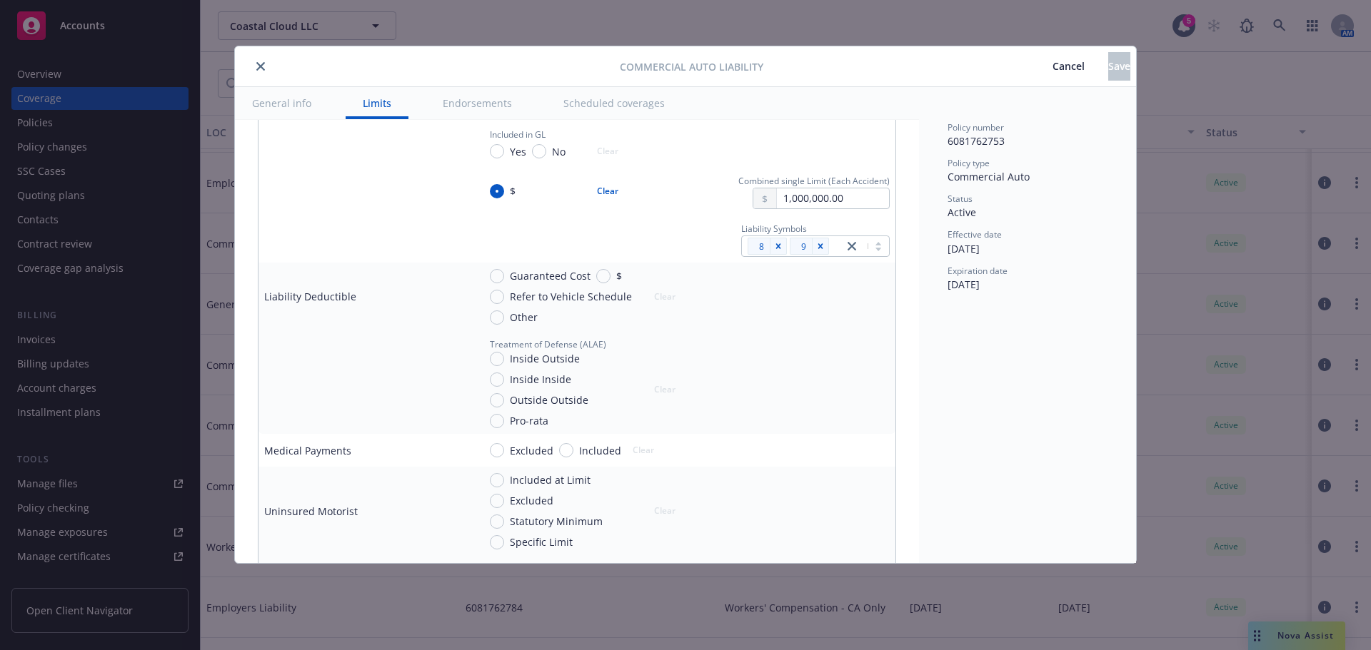
click at [873, 247] on div at bounding box center [866, 246] width 46 height 17
click at [870, 249] on div at bounding box center [866, 246] width 46 height 17
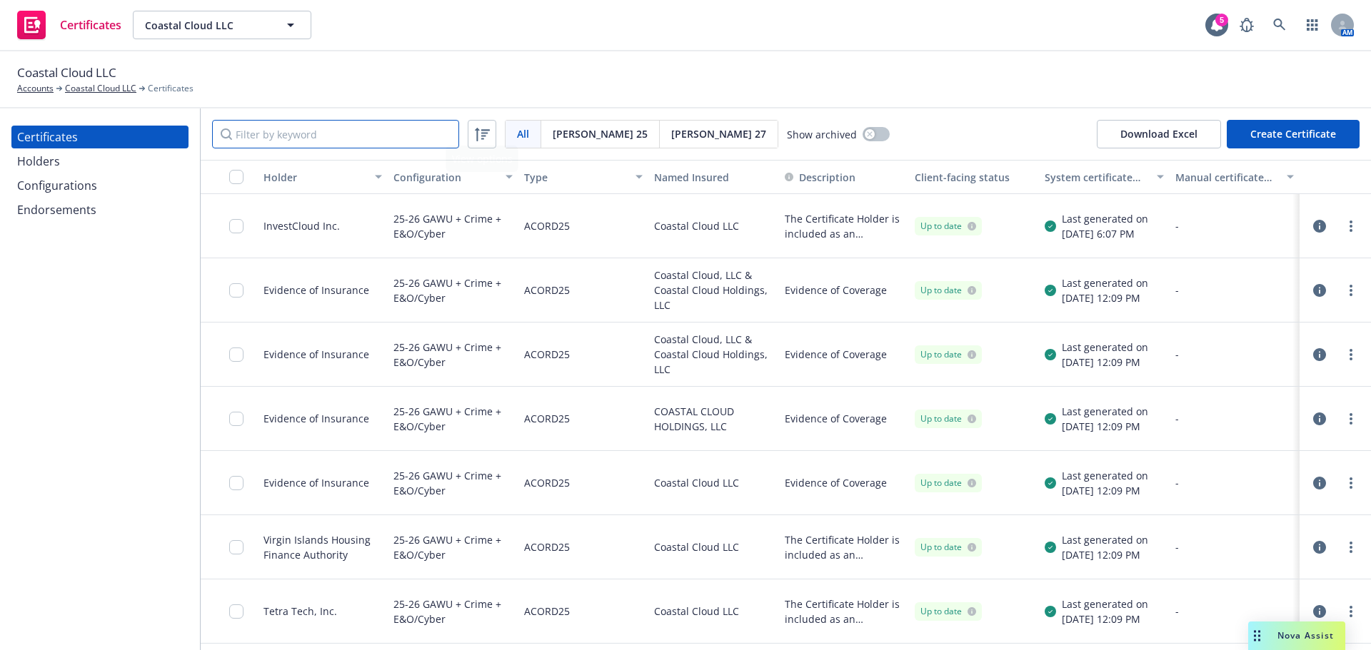
click at [359, 136] on input "Filter by keyword" at bounding box center [335, 134] width 247 height 29
paste input "ASHLAND"
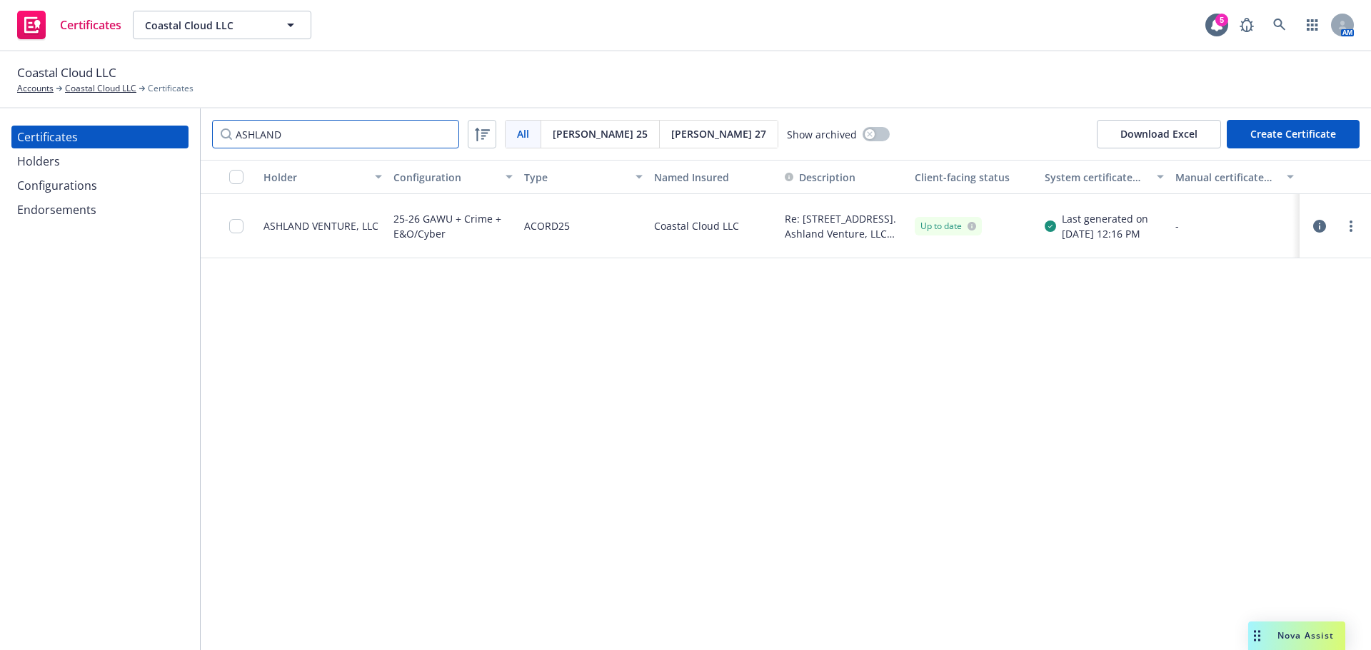
type input "ASHLAND"
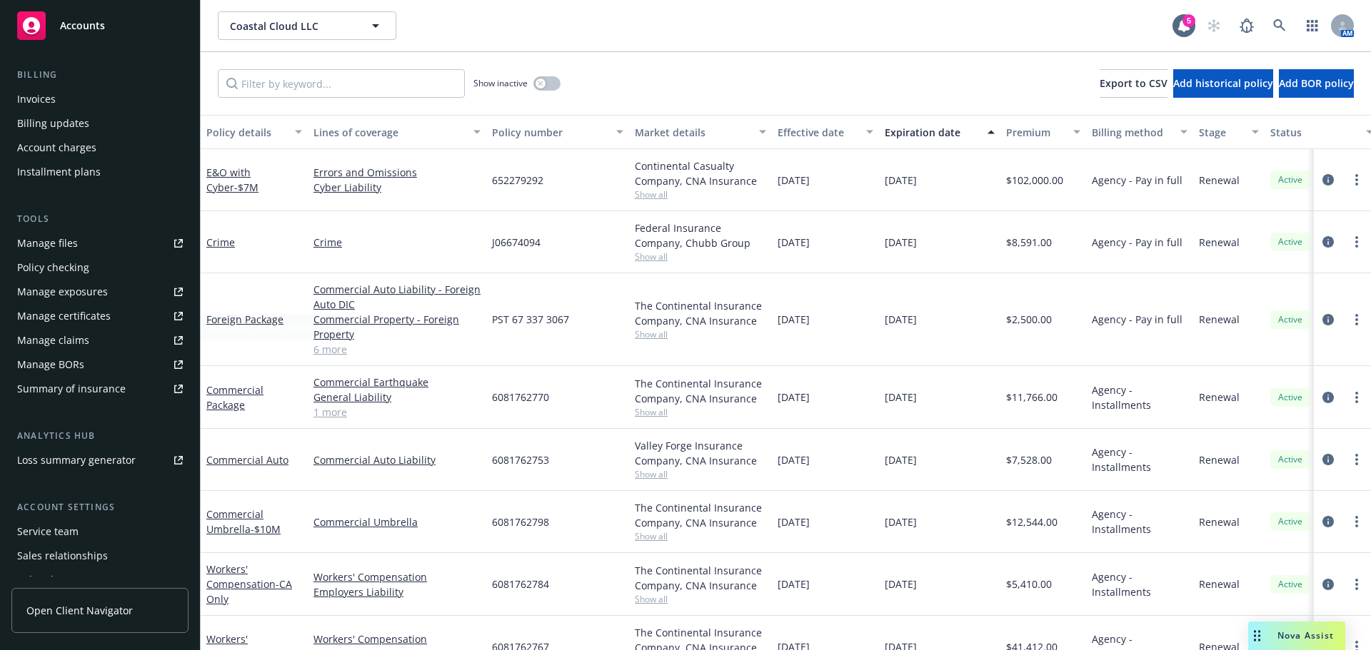
scroll to position [286, 0]
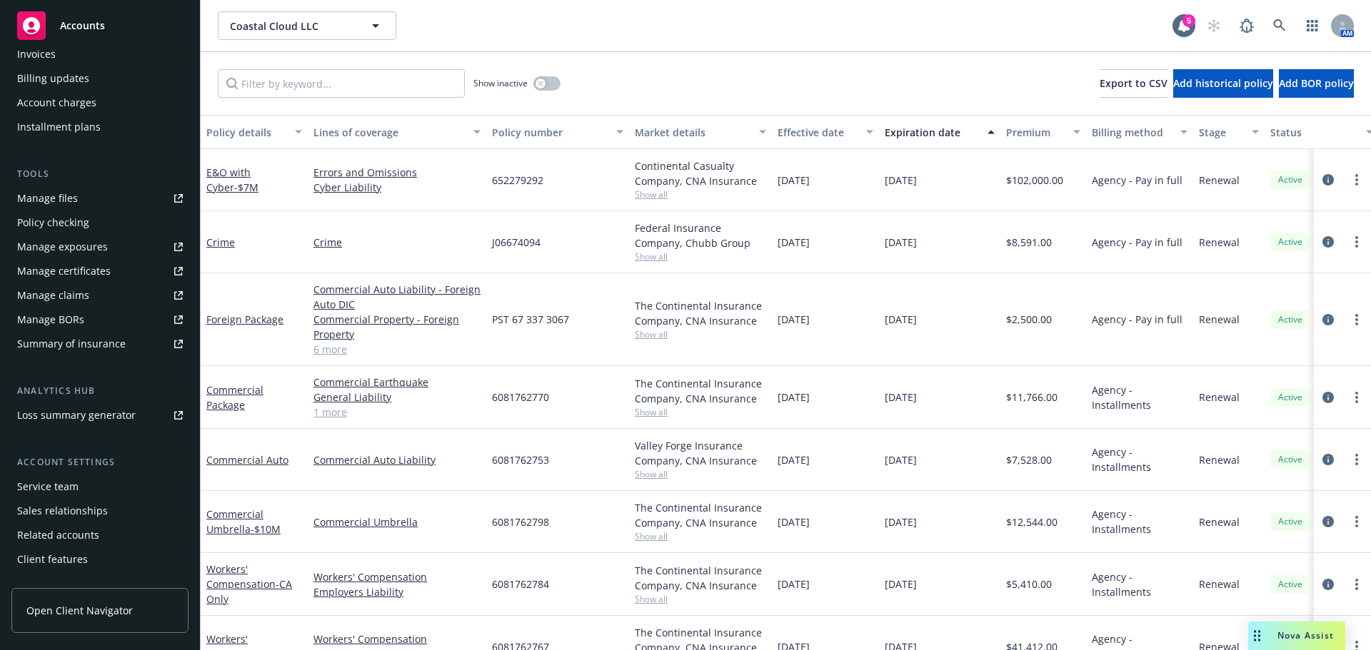
click at [60, 491] on div "Service team" at bounding box center [47, 487] width 61 height 23
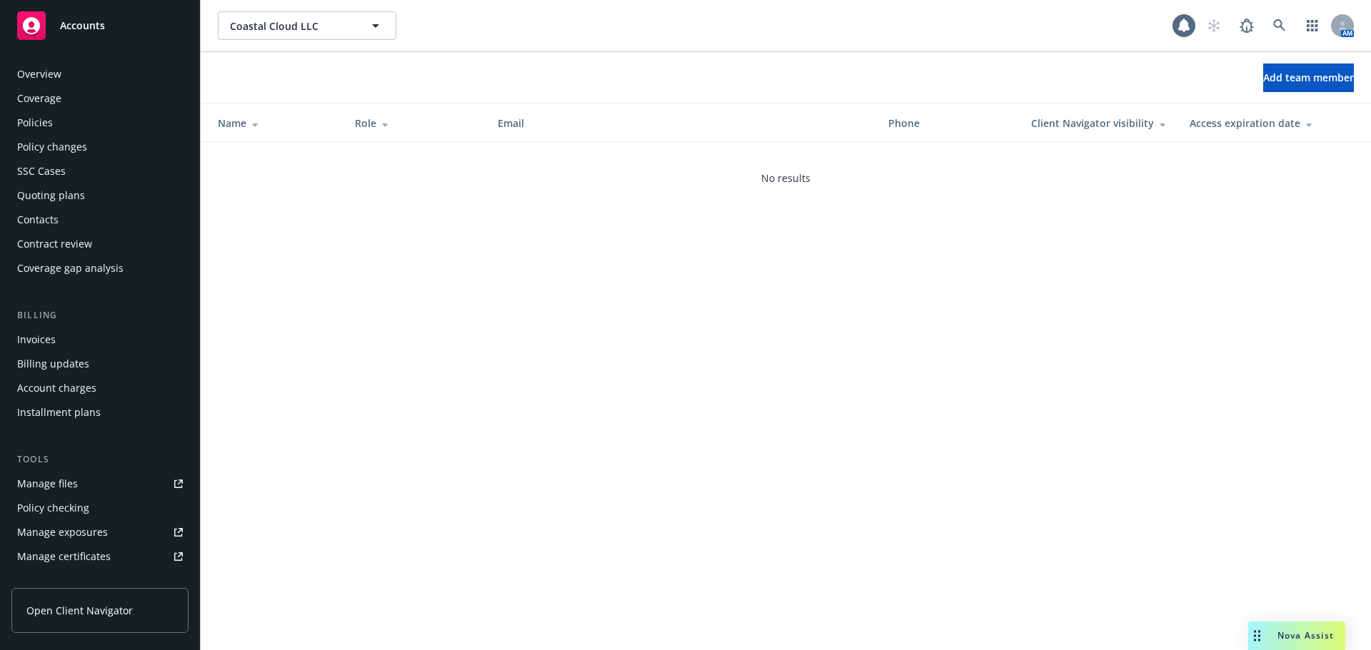
scroll to position [304, 0]
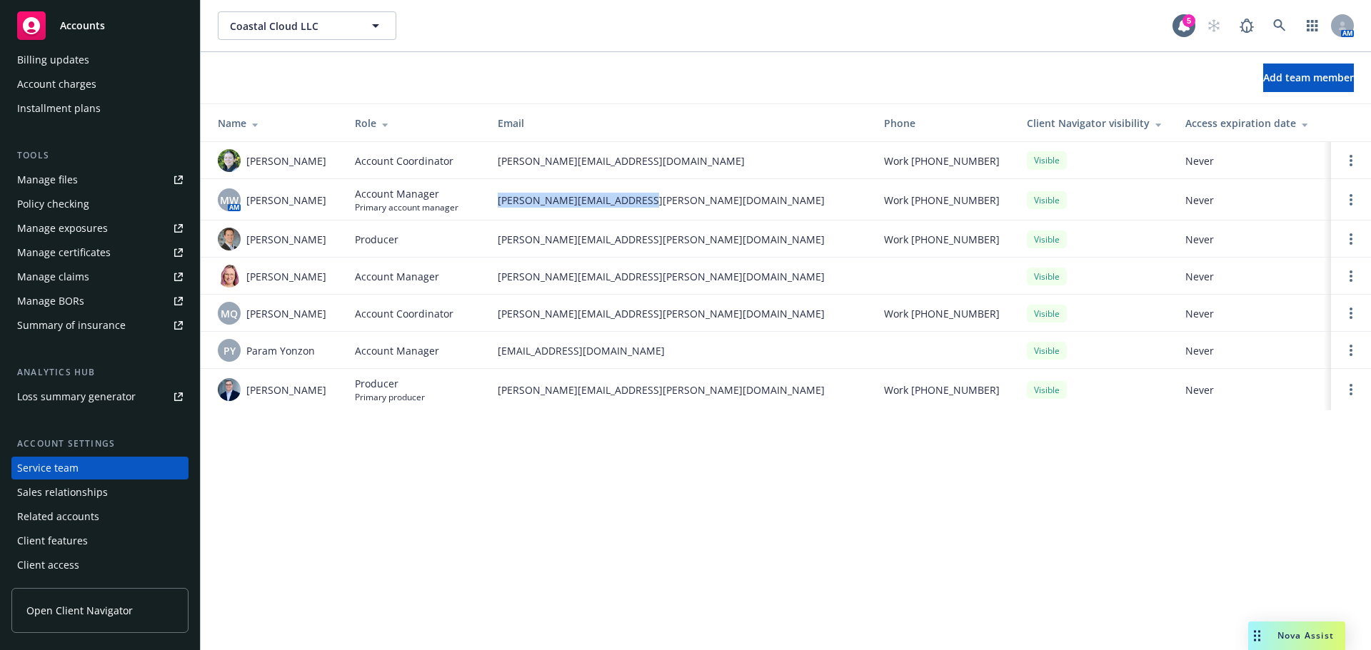
drag, startPoint x: 660, startPoint y: 199, endPoint x: 495, endPoint y: 201, distance: 164.9
click at [495, 201] on td "[PERSON_NAME][EMAIL_ADDRESS][PERSON_NAME][DOMAIN_NAME]" at bounding box center [679, 199] width 386 height 41
copy span "[PERSON_NAME][EMAIL_ADDRESS][PERSON_NAME][DOMAIN_NAME]"
drag, startPoint x: 671, startPoint y: 154, endPoint x: 492, endPoint y: 158, distance: 179.3
click at [492, 158] on td "[PERSON_NAME][EMAIL_ADDRESS][DOMAIN_NAME]" at bounding box center [679, 160] width 386 height 37
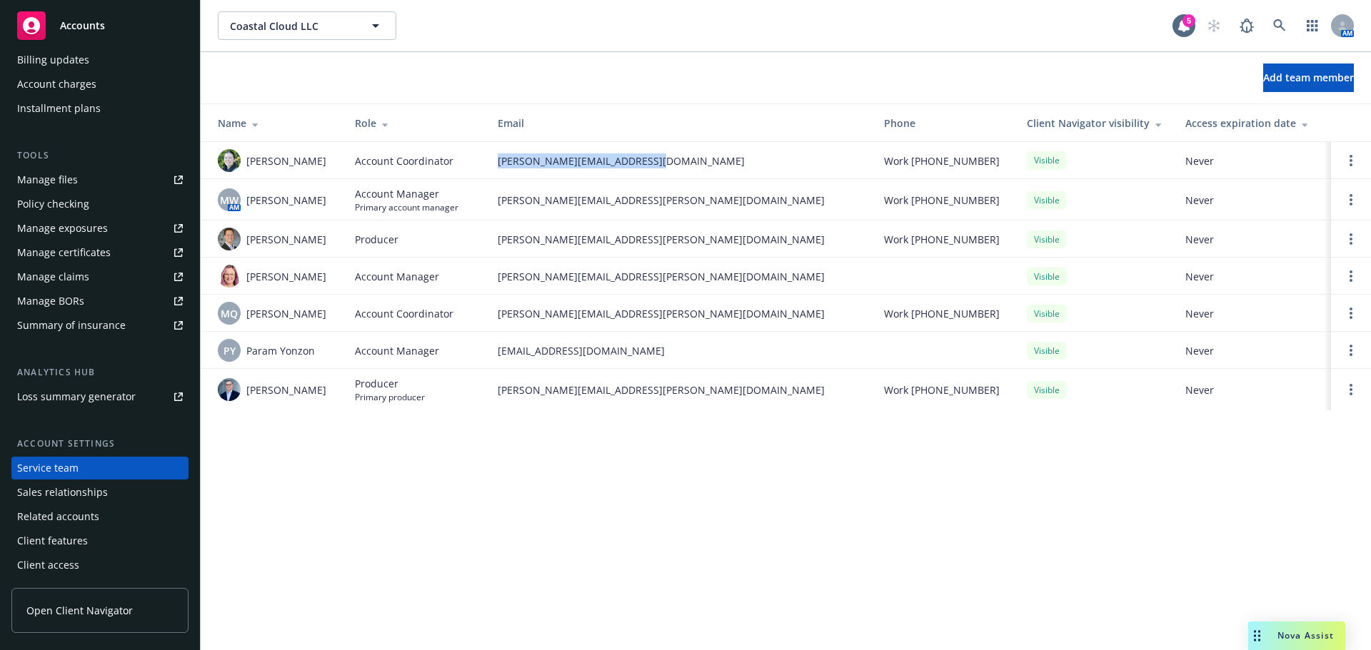
copy span "[PERSON_NAME][EMAIL_ADDRESS][DOMAIN_NAME]"
drag, startPoint x: 670, startPoint y: 315, endPoint x: 488, endPoint y: 316, distance: 181.4
click at [488, 316] on td "[PERSON_NAME][EMAIL_ADDRESS][PERSON_NAME][DOMAIN_NAME]" at bounding box center [679, 313] width 386 height 37
copy span "monica.quesada@newfront.com"
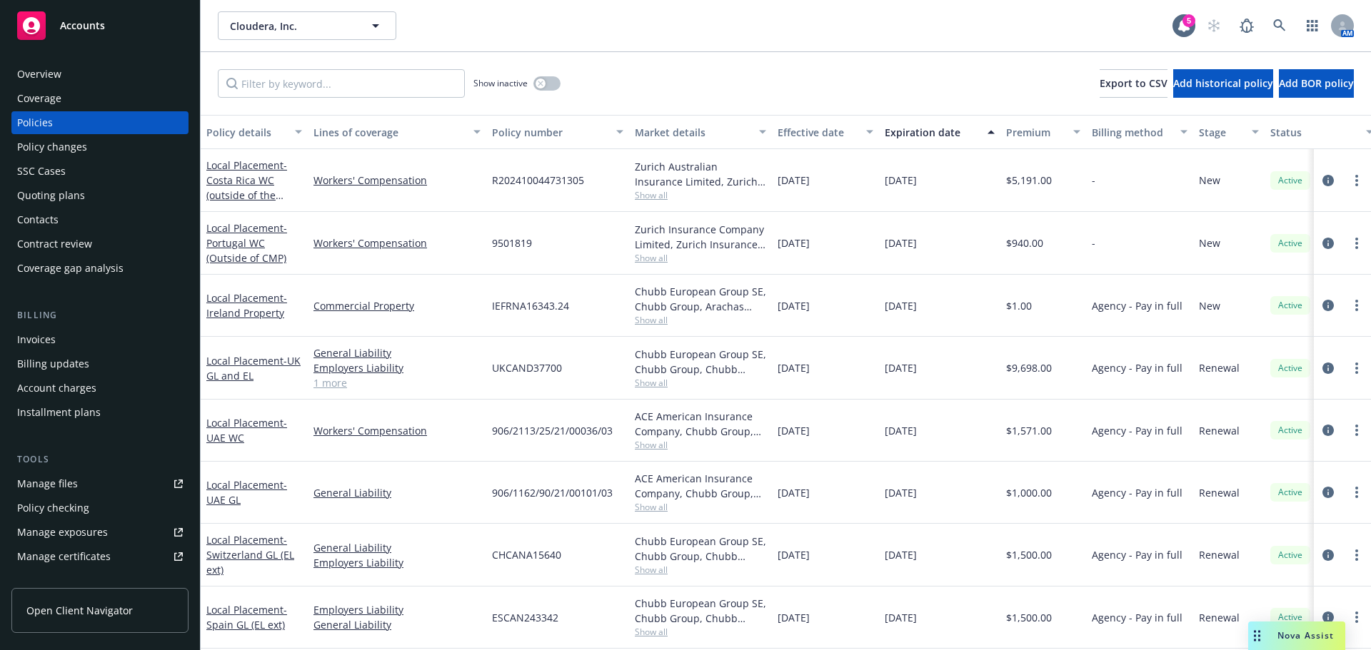
click at [69, 550] on div "Manage certificates" at bounding box center [64, 557] width 94 height 23
click at [356, 87] on input "Filter by keyword..." at bounding box center [341, 83] width 247 height 29
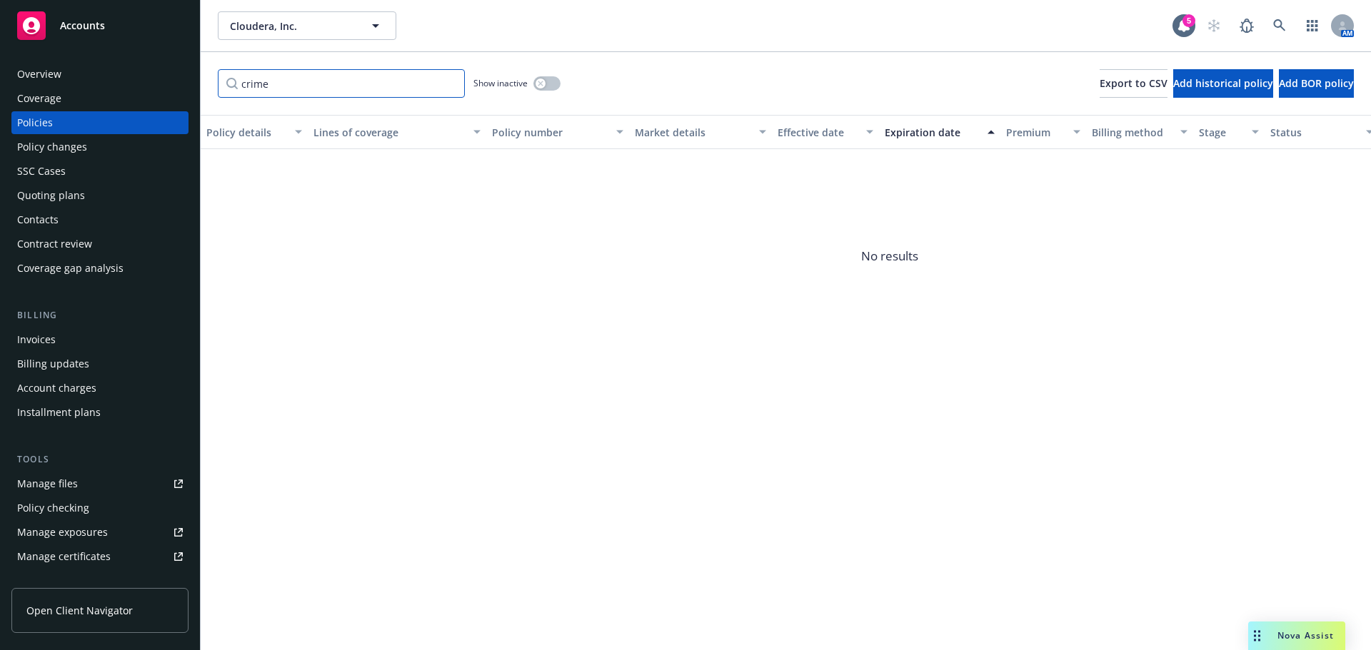
type input "crime"
click at [73, 105] on div "Coverage" at bounding box center [100, 98] width 166 height 23
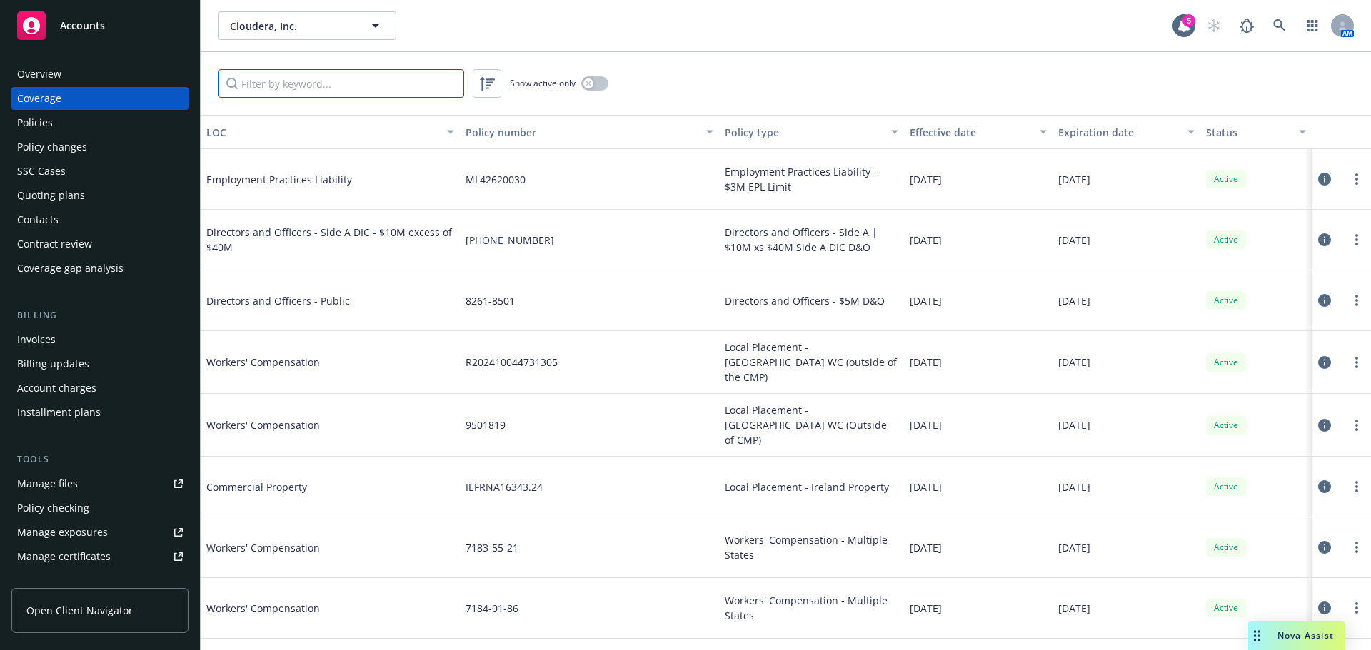
click at [276, 83] on input "Filter by keyword..." at bounding box center [341, 83] width 246 height 29
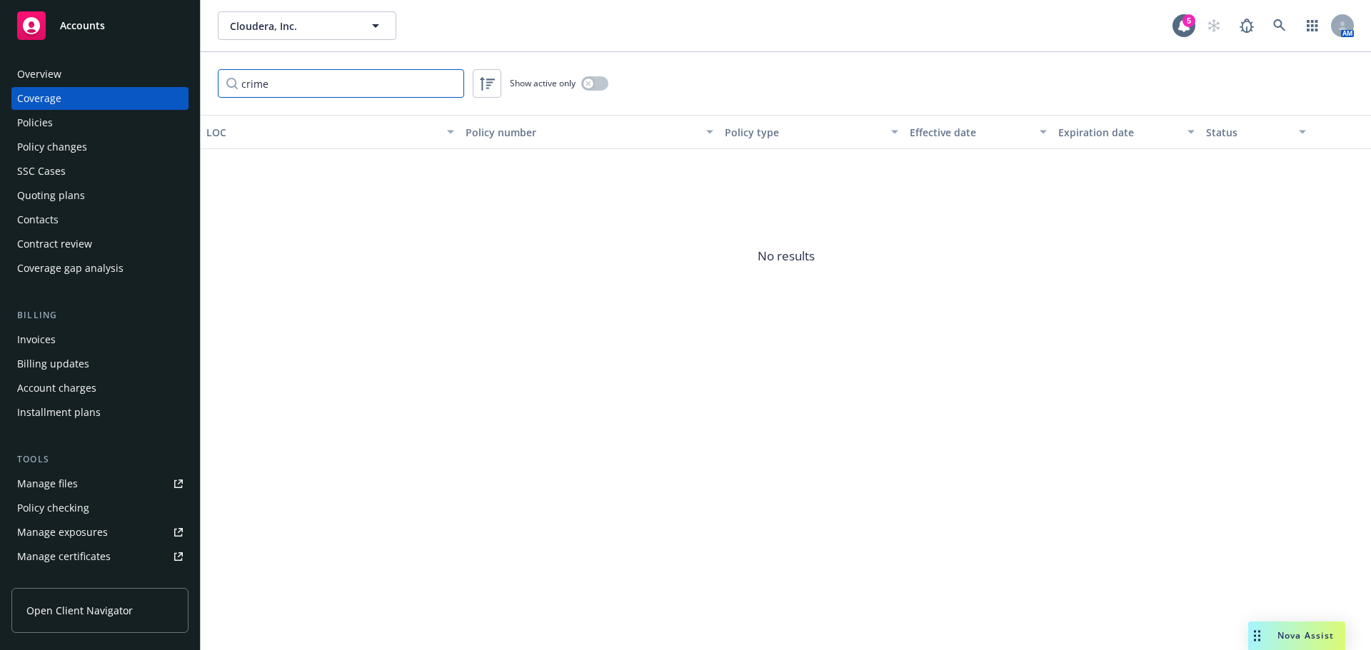
type input "crime"
click at [593, 81] on div "button" at bounding box center [588, 84] width 10 height 10
click at [594, 81] on button "button" at bounding box center [594, 83] width 27 height 14
click at [446, 81] on input "crime" at bounding box center [341, 83] width 246 height 29
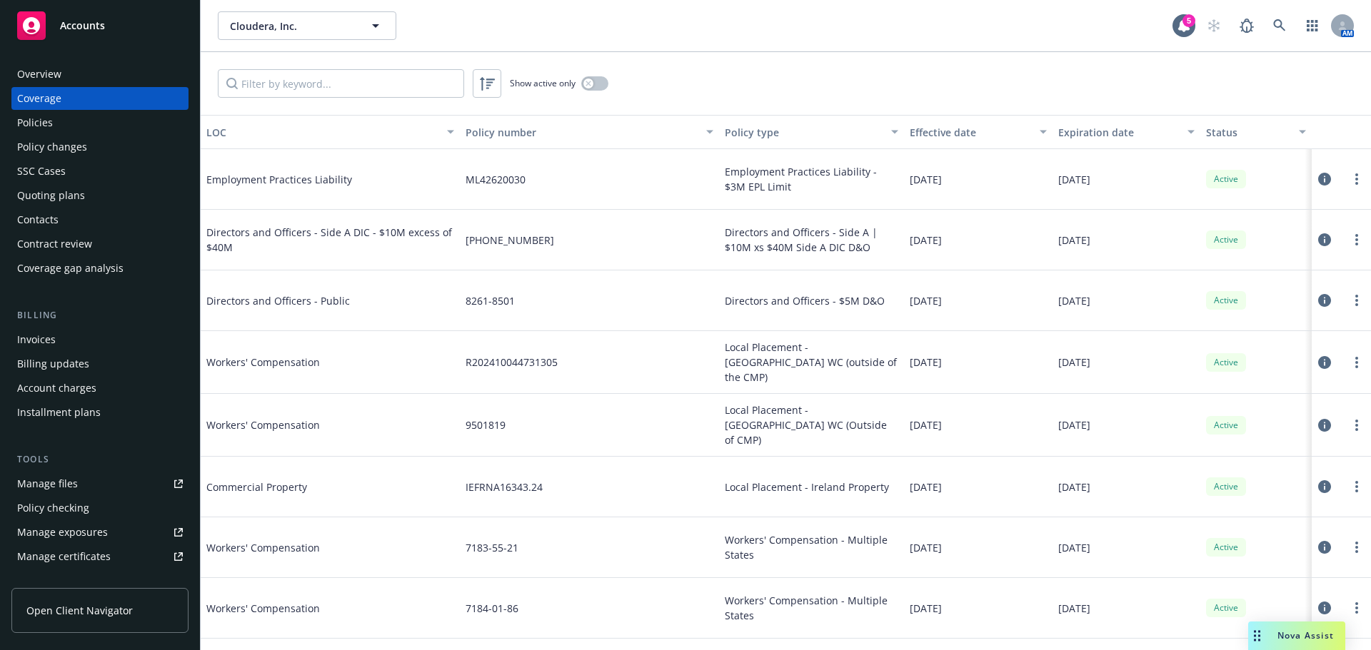
click at [81, 86] on div "Overview Coverage Policies Policy changes SSC Cases Quoting plans Contacts Cont…" at bounding box center [99, 171] width 177 height 217
click at [79, 79] on div "Overview" at bounding box center [100, 74] width 166 height 23
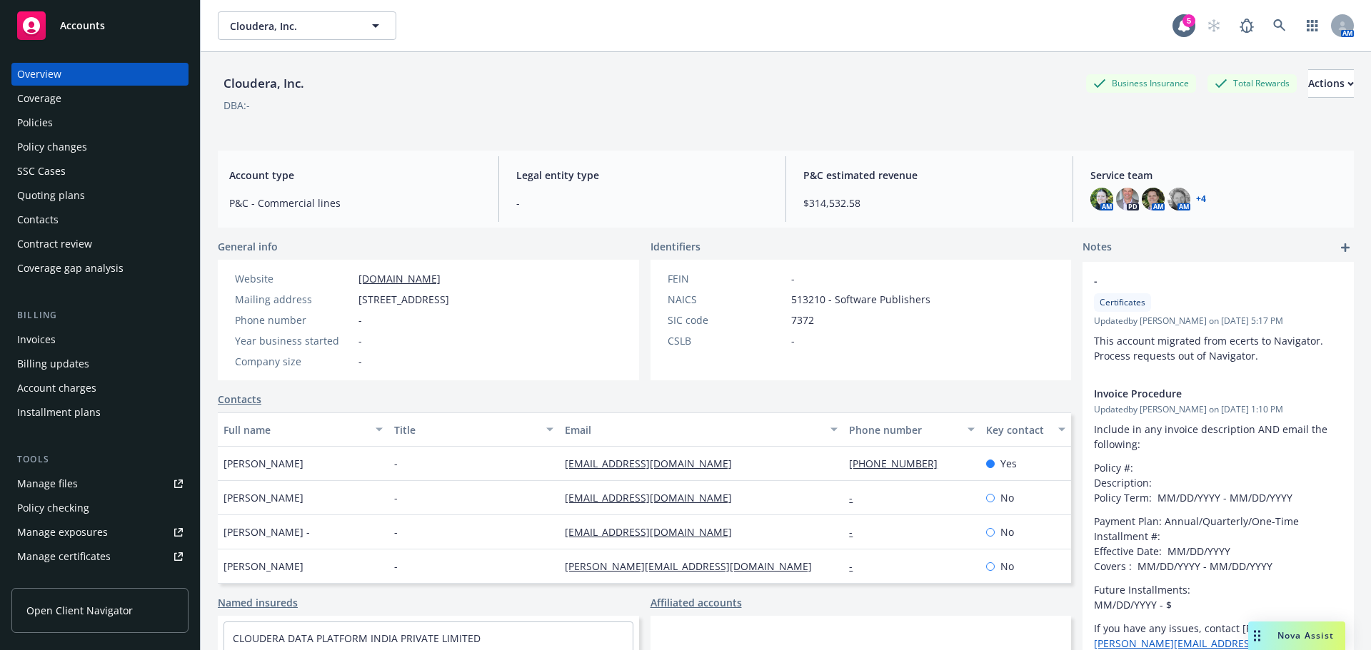
click at [66, 101] on div "Coverage" at bounding box center [100, 98] width 166 height 23
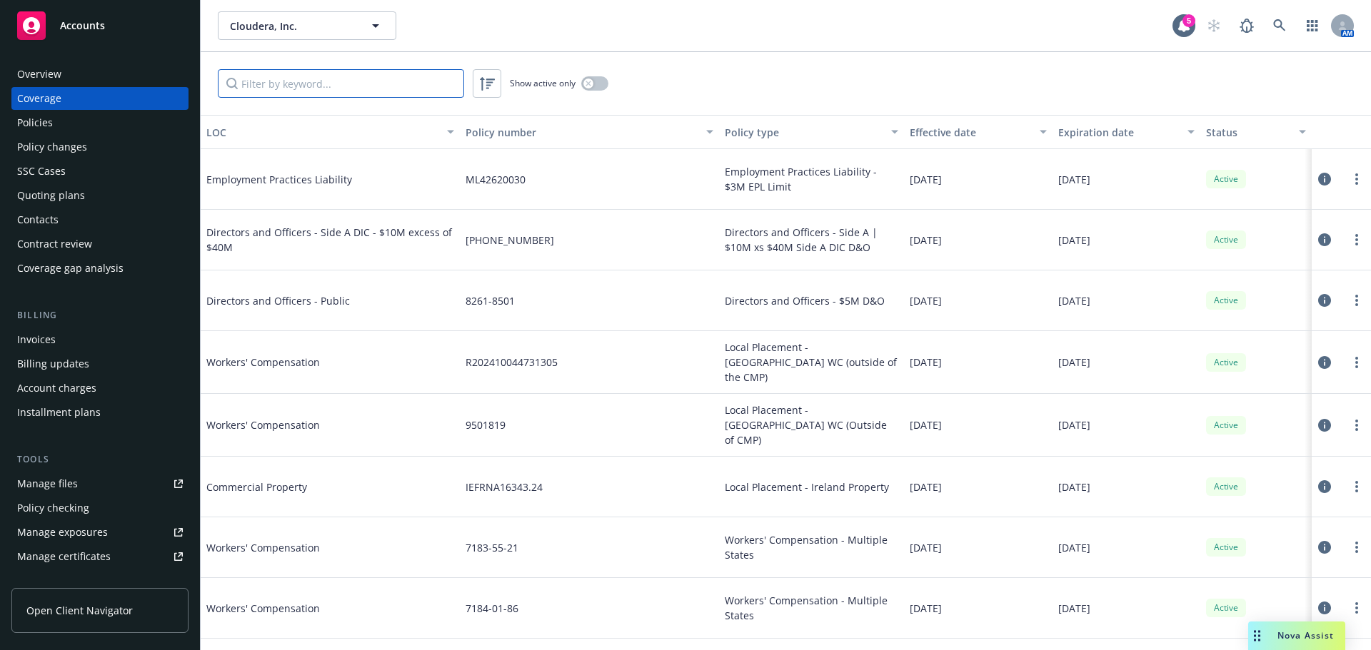
click at [302, 86] on input "Filter by keyword..." at bounding box center [341, 83] width 246 height 29
type input "crime"
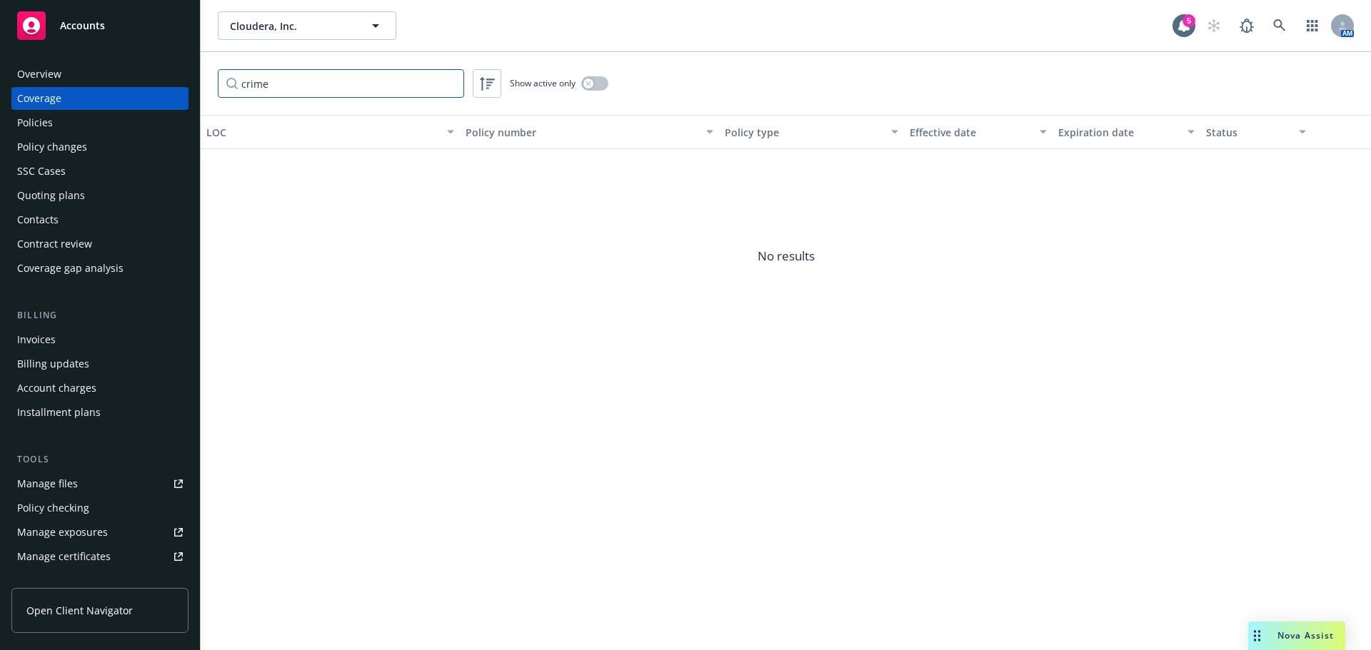
click at [451, 85] on input "crime" at bounding box center [341, 83] width 246 height 29
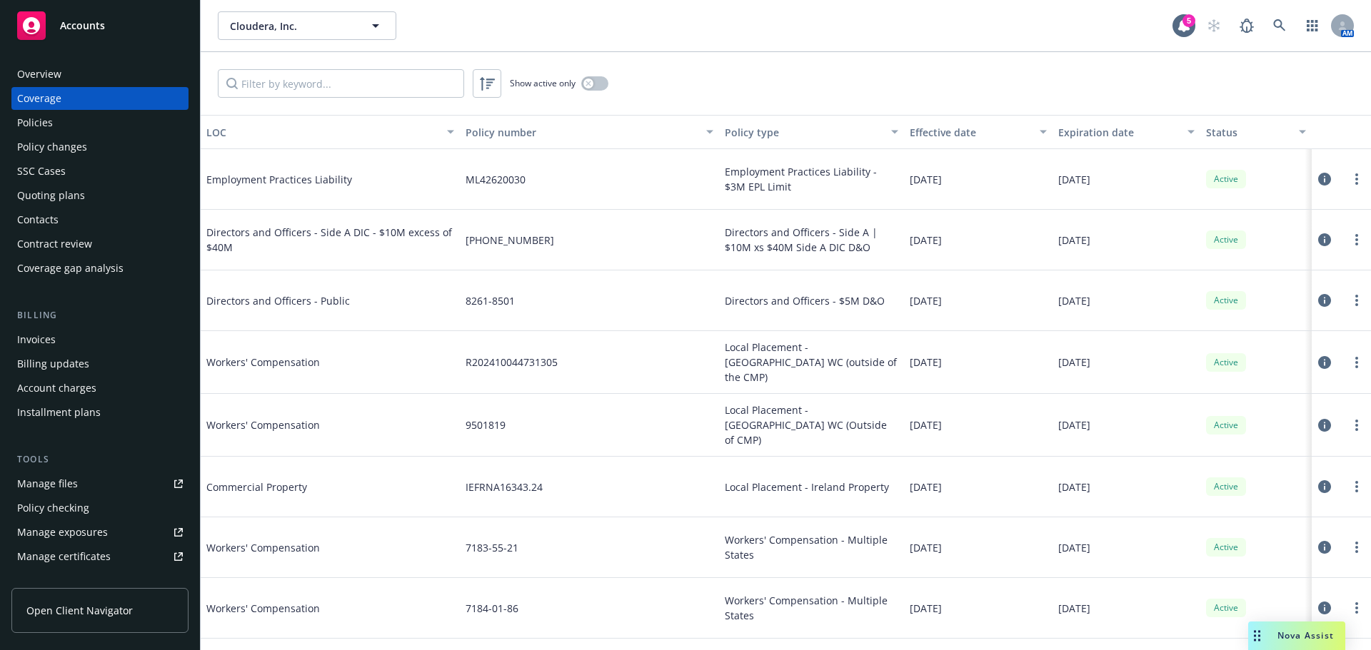
click at [80, 129] on div "Policies" at bounding box center [100, 122] width 166 height 23
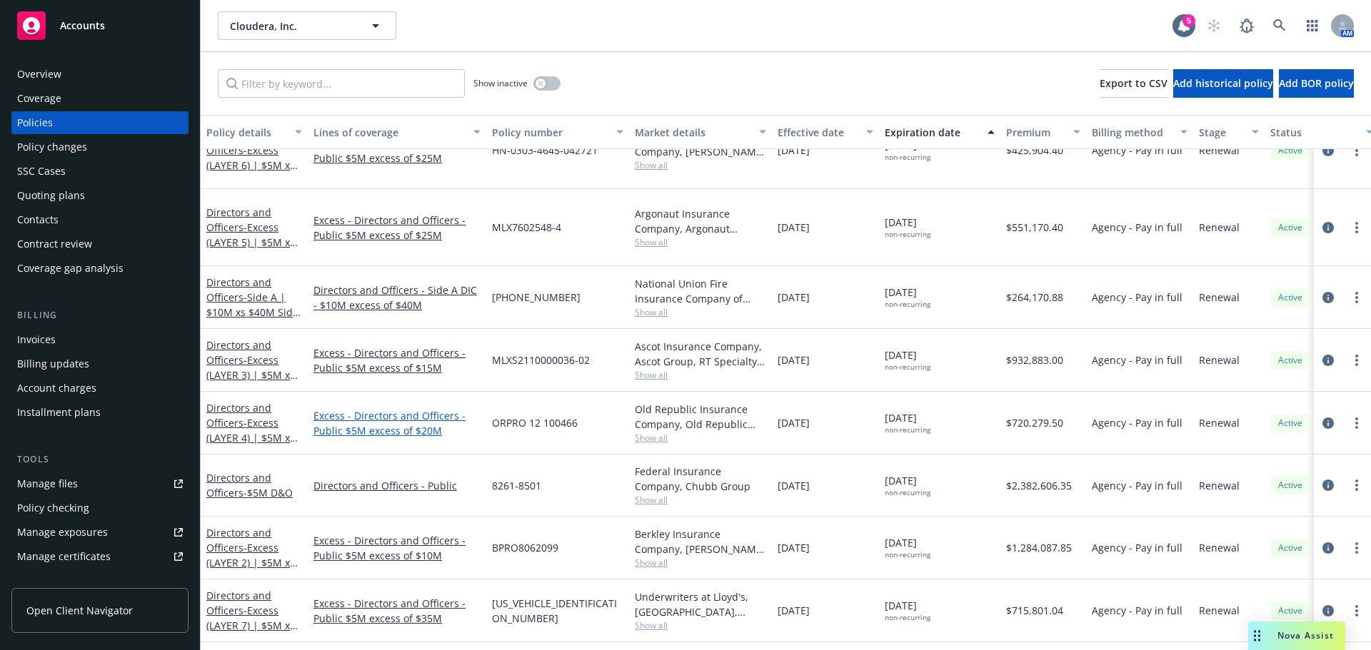
scroll to position [2588, 0]
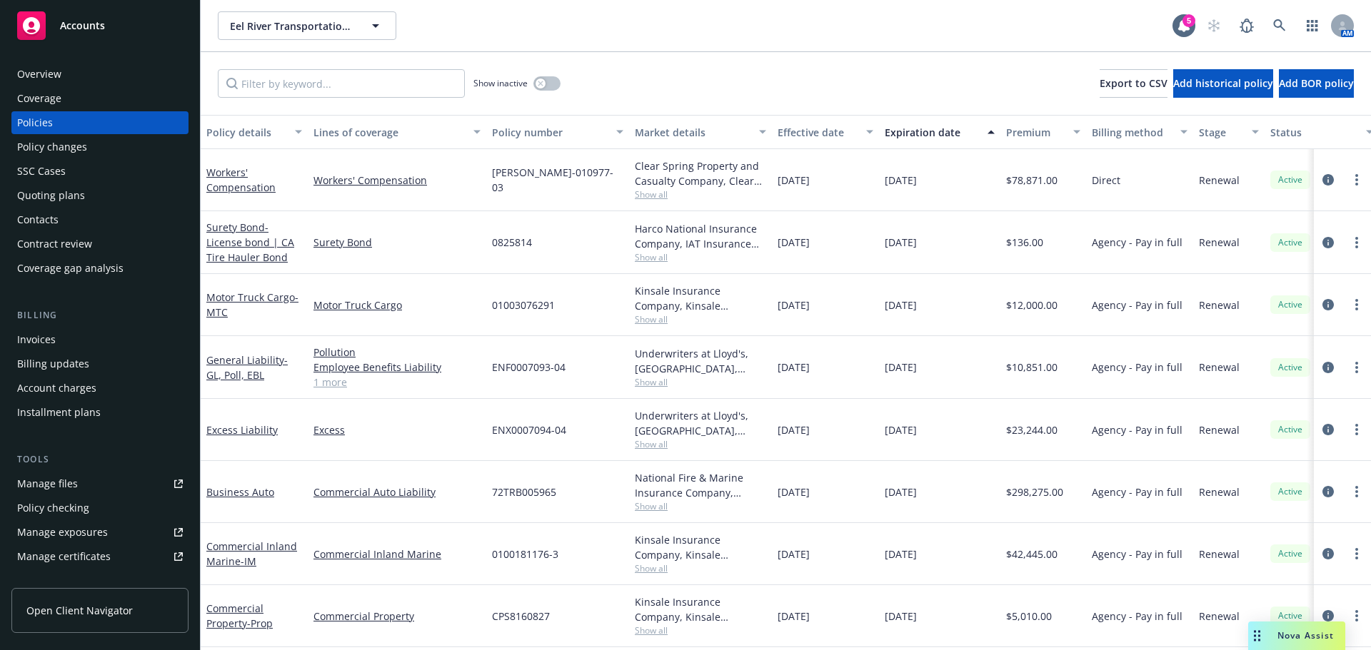
click at [913, 132] on div "Expiration date" at bounding box center [932, 132] width 94 height 15
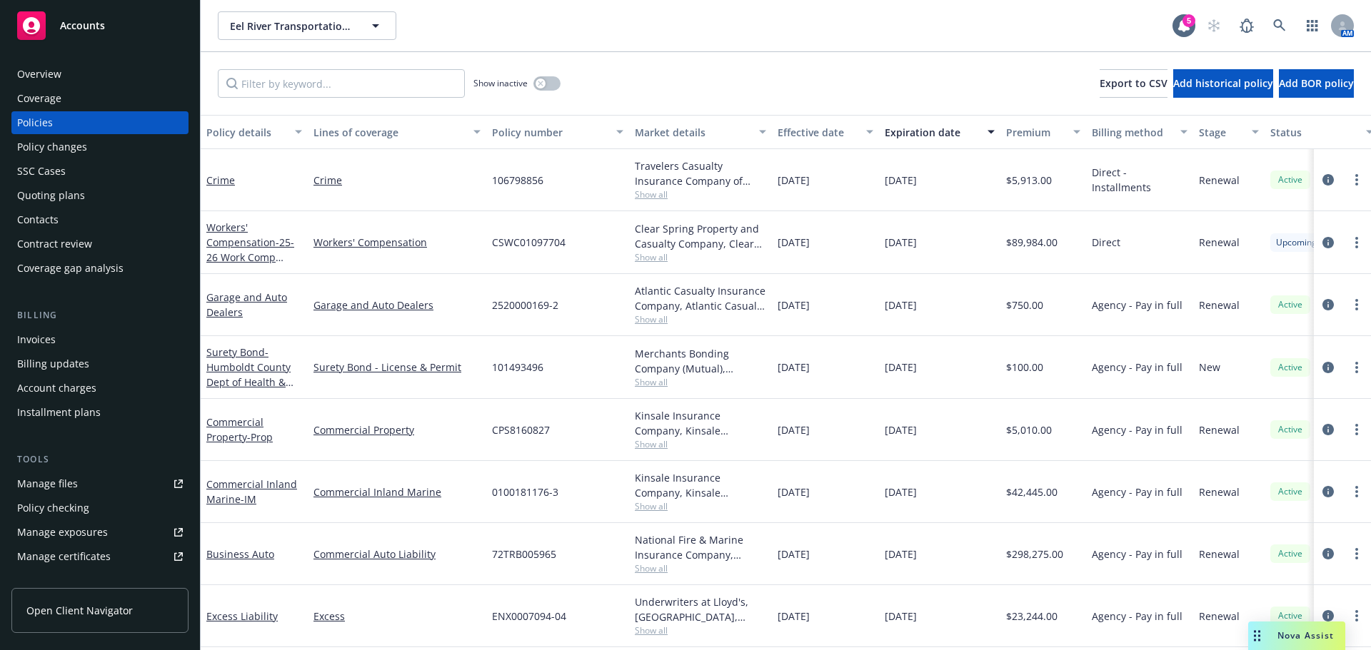
click at [925, 130] on div "Expiration date" at bounding box center [932, 132] width 94 height 15
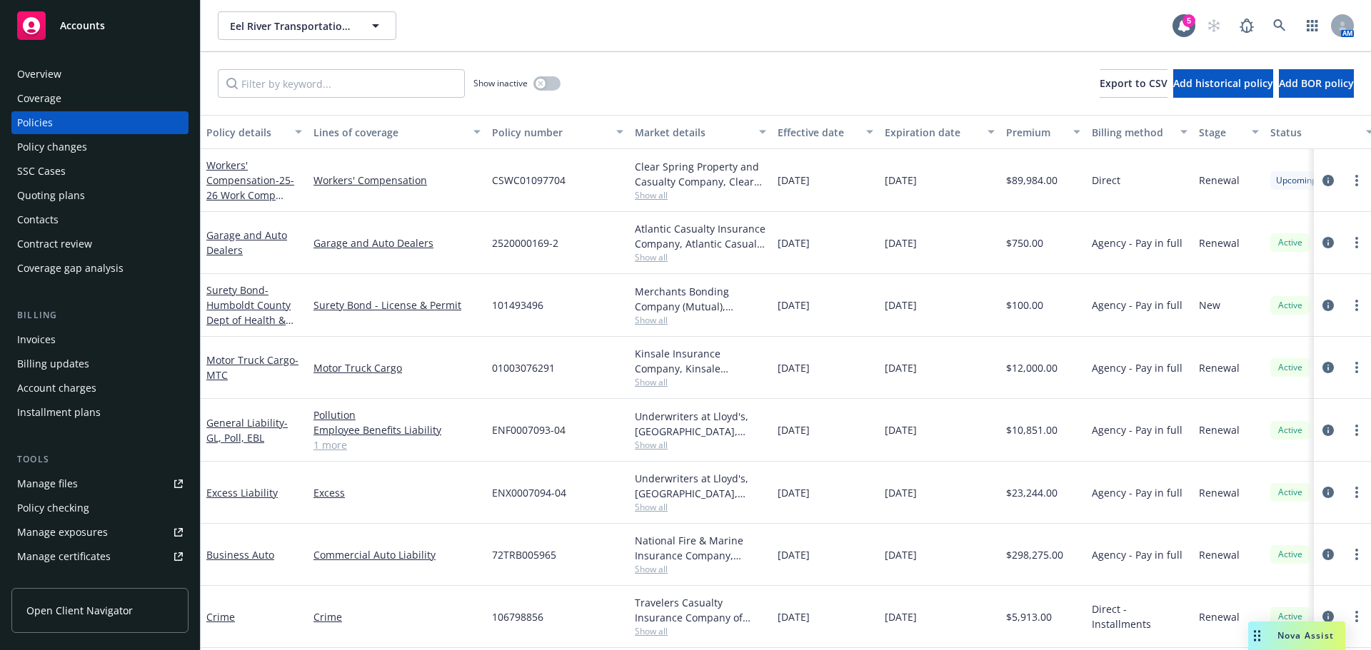
click at [925, 130] on div "Expiration date" at bounding box center [932, 132] width 94 height 15
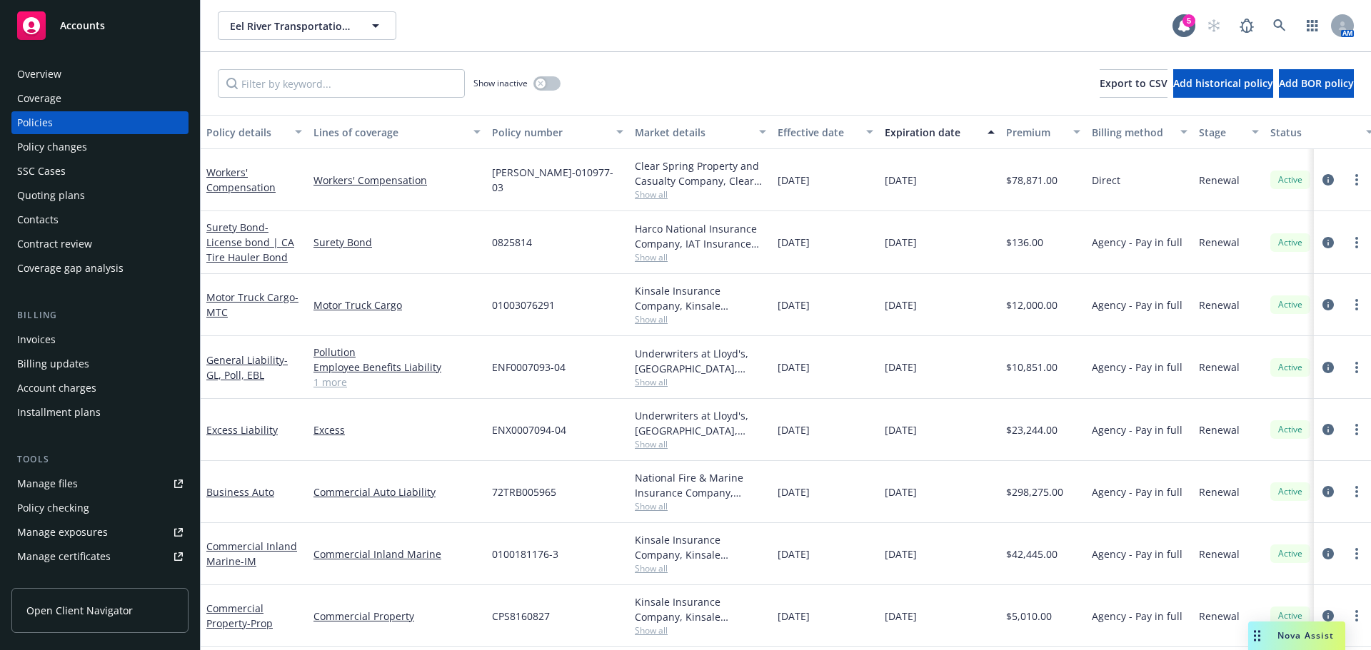
click at [925, 130] on div "Expiration date" at bounding box center [932, 132] width 94 height 15
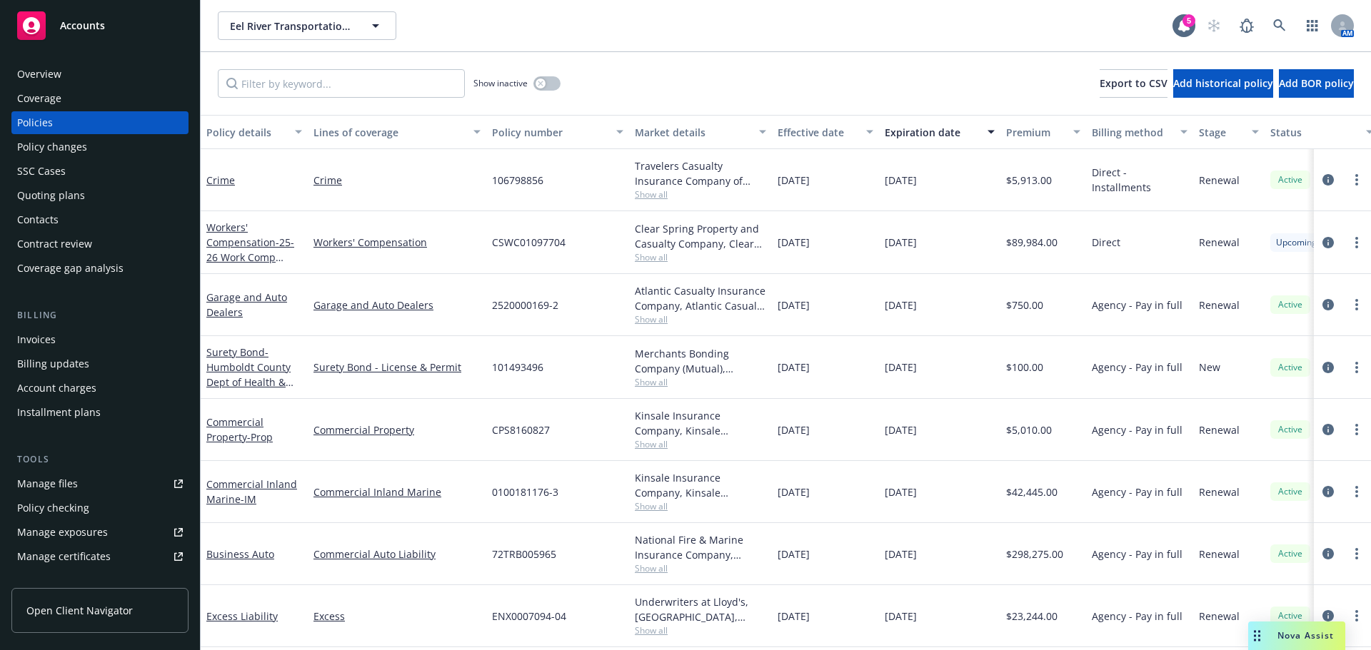
click at [925, 130] on div "Expiration date" at bounding box center [932, 132] width 94 height 15
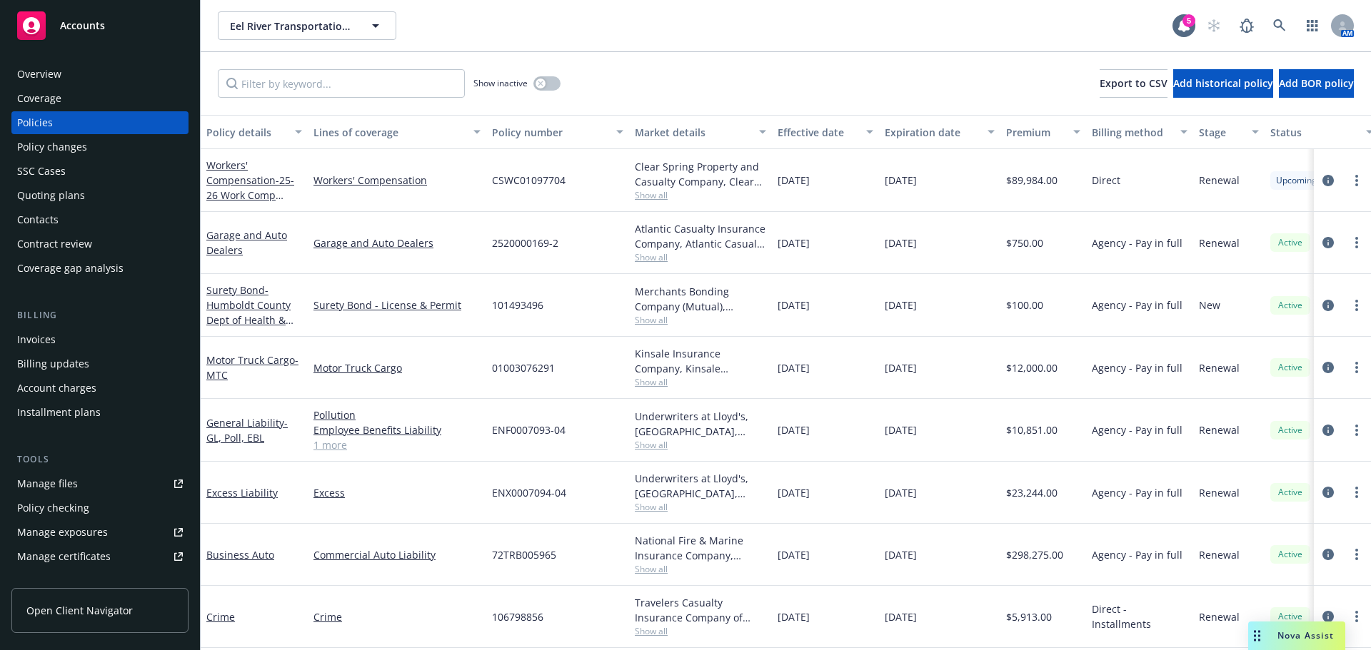
click at [531, 179] on span "CSWC01097704" at bounding box center [529, 180] width 74 height 15
copy span "CSWC01097704"
